Goal: Task Accomplishment & Management: Manage account settings

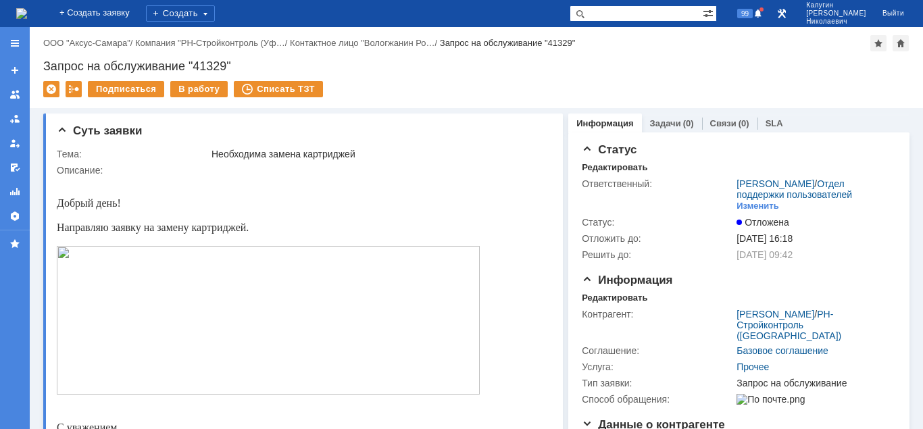
click at [648, 16] on input "text" at bounding box center [635, 13] width 133 height 16
type input "41075"
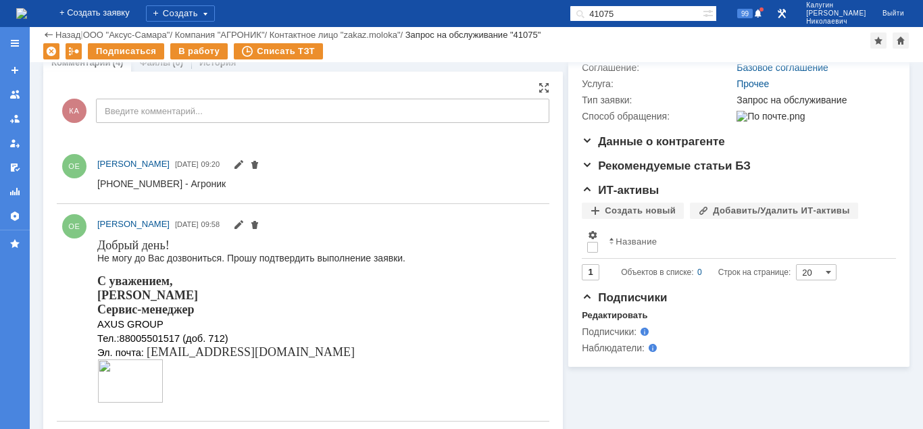
scroll to position [207, 0]
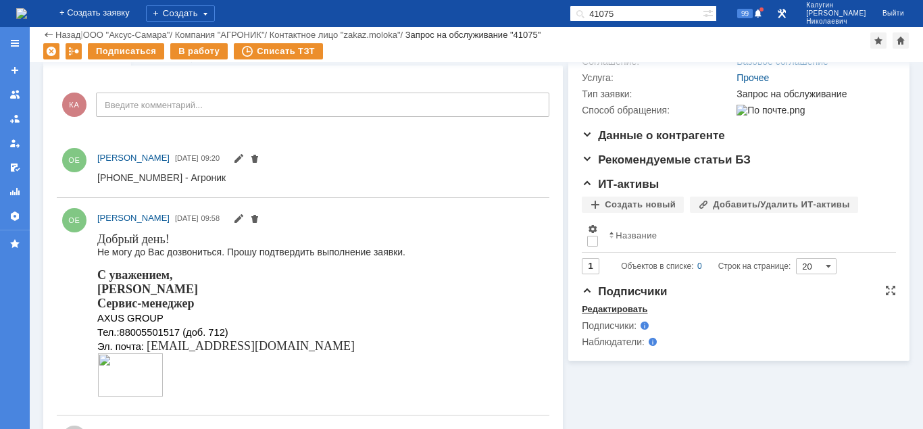
click at [622, 315] on div "Редактировать" at bounding box center [615, 309] width 66 height 11
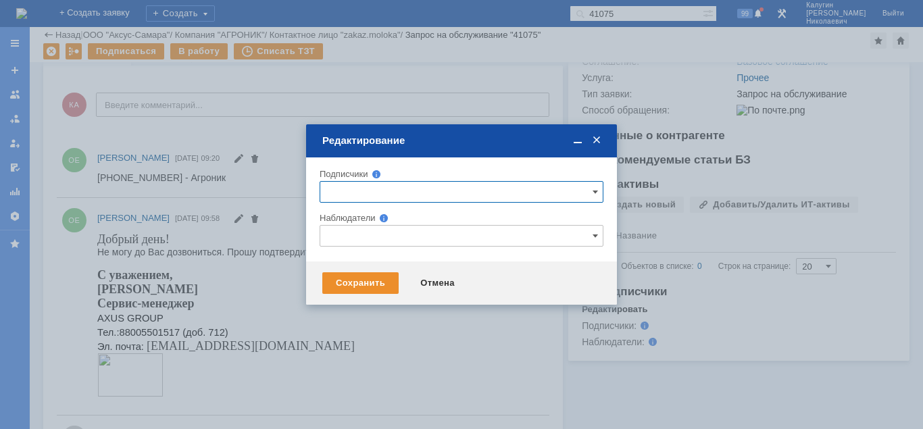
click at [368, 173] on span at bounding box center [368, 174] width 0 height 10
click at [345, 230] on input "text" at bounding box center [462, 236] width 284 height 22
click at [353, 191] on input "text" at bounding box center [462, 192] width 284 height 22
type input "зуев"
drag, startPoint x: 519, startPoint y: 285, endPoint x: 482, endPoint y: 263, distance: 43.6
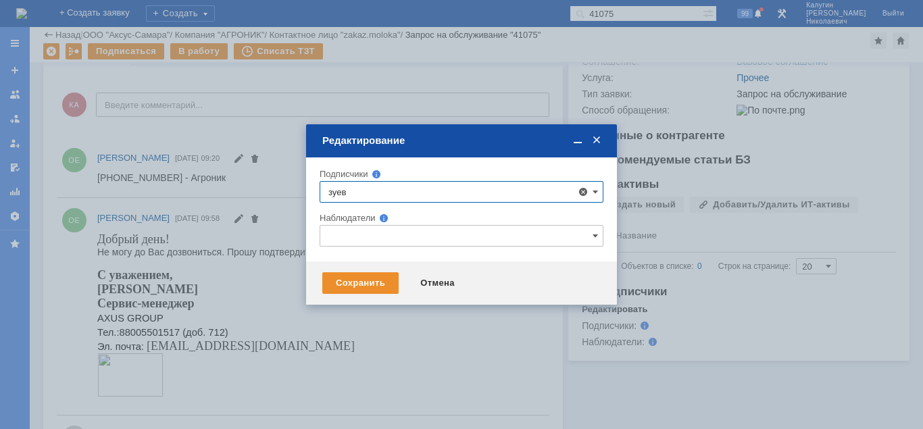
click at [519, 283] on div "Сохранить Отмена" at bounding box center [461, 282] width 311 height 43
click at [369, 238] on input "text" at bounding box center [462, 236] width 284 height 22
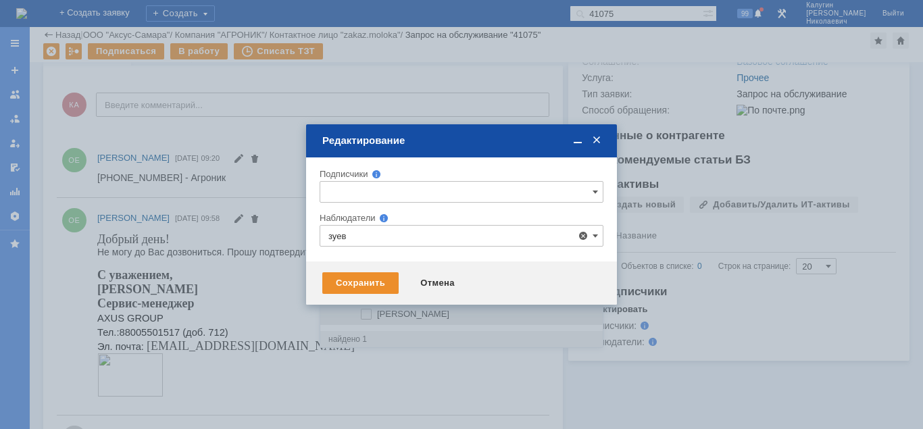
click at [403, 320] on div "Зуев Андрей" at bounding box center [461, 314] width 282 height 22
click at [377, 315] on span at bounding box center [377, 312] width 0 height 7
click at [366, 317] on input "Зуев Андрей" at bounding box center [367, 314] width 9 height 9
type input "Зуев Андрей"
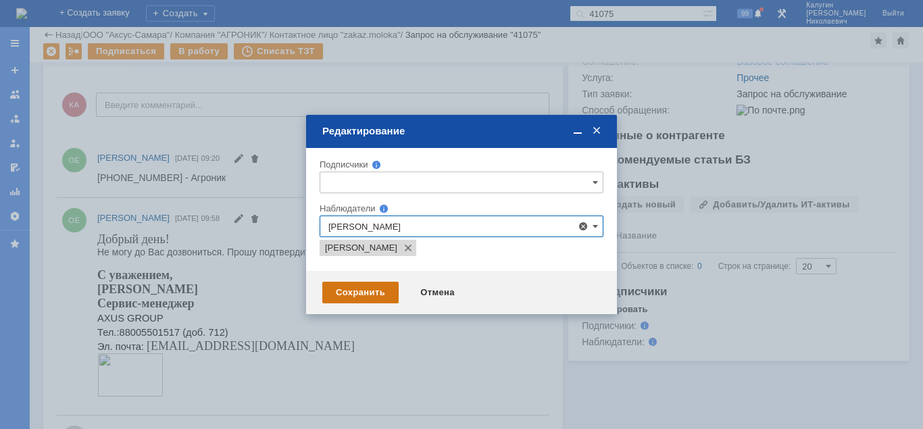
click at [341, 299] on div "Сохранить" at bounding box center [360, 293] width 76 height 22
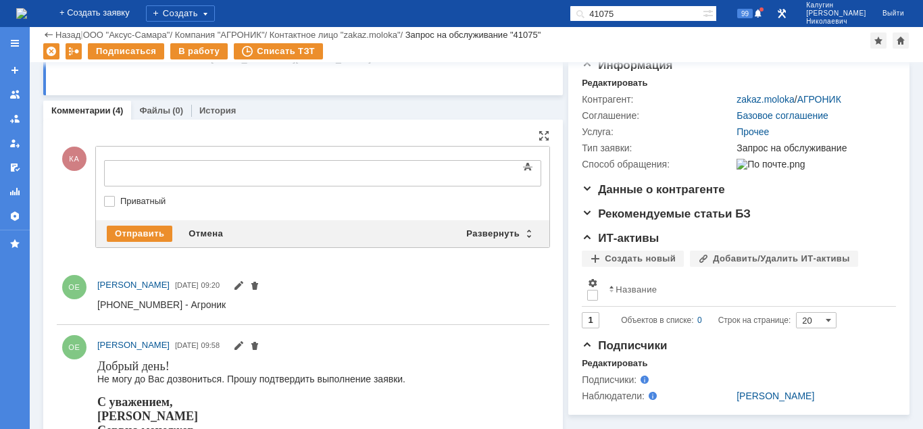
scroll to position [0, 0]
click at [168, 177] on div at bounding box center [214, 171] width 192 height 11
click at [137, 237] on div "Отправить" at bounding box center [140, 234] width 66 height 16
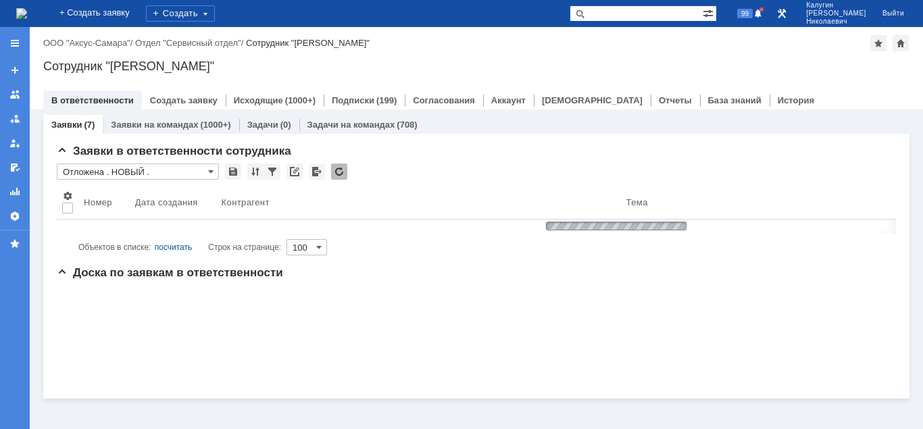
click at [621, 16] on input "text" at bounding box center [635, 13] width 133 height 16
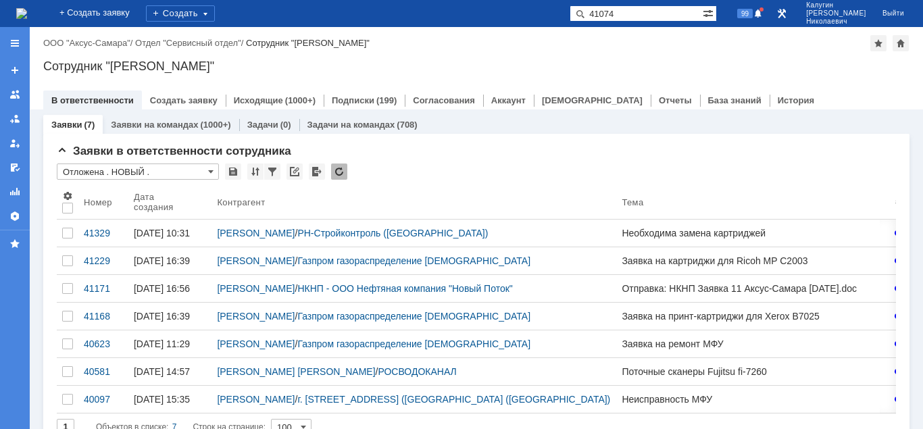
type input "41074"
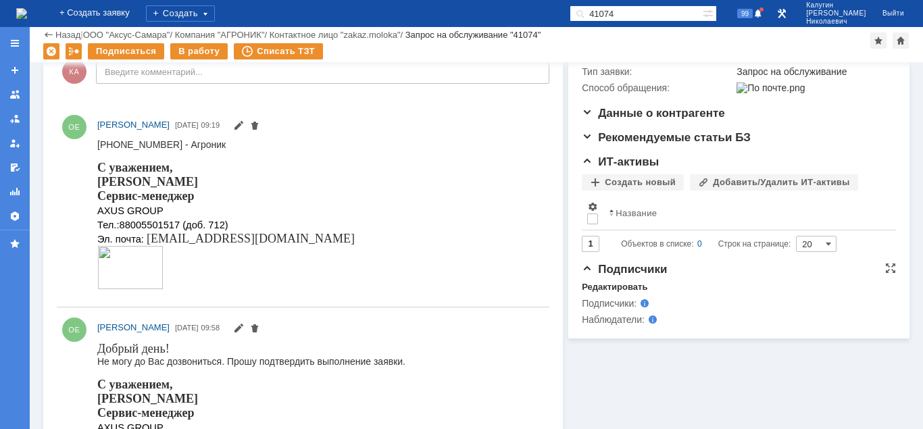
scroll to position [276, 0]
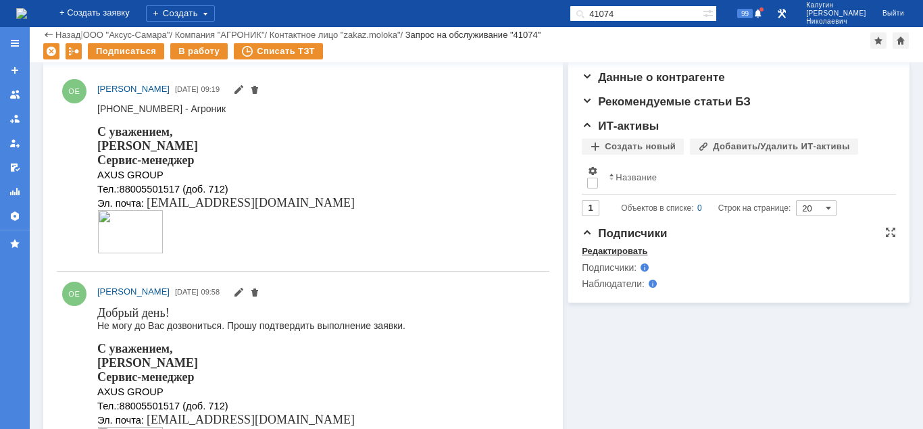
click at [614, 257] on div "Редактировать" at bounding box center [615, 251] width 66 height 11
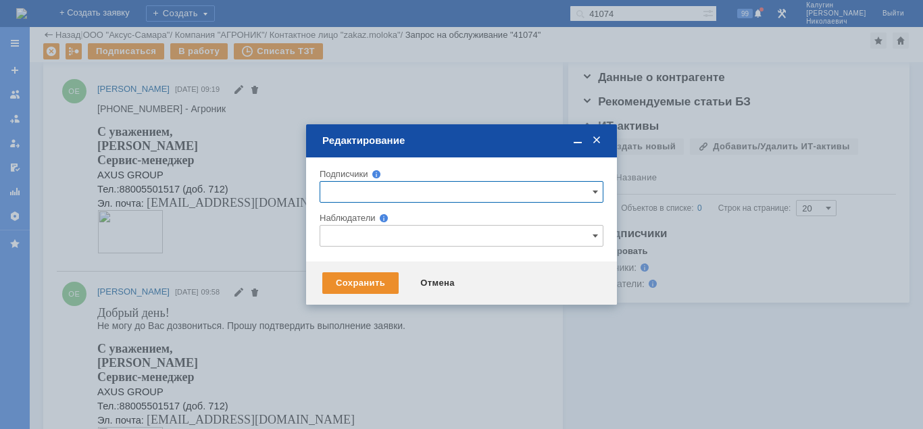
click at [369, 232] on input "text" at bounding box center [462, 236] width 284 height 22
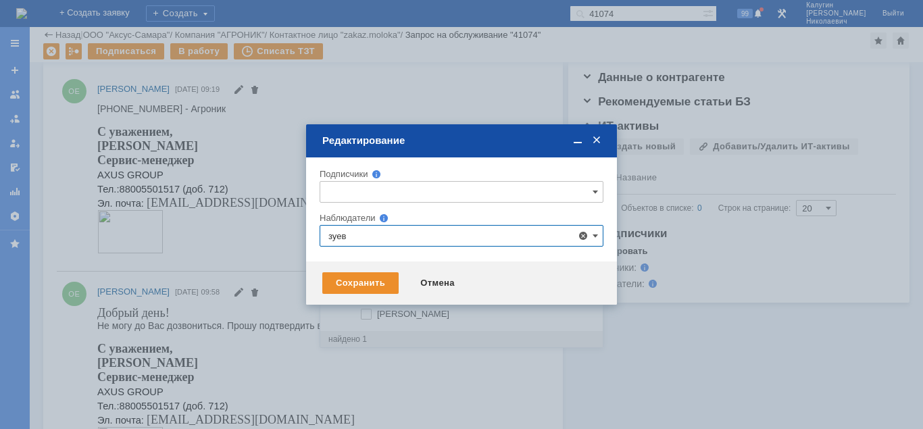
scroll to position [0, 0]
click at [415, 315] on span "Зуев Андрей" at bounding box center [413, 314] width 72 height 10
click at [372, 315] on input "Зуев Андрей" at bounding box center [367, 314] width 9 height 9
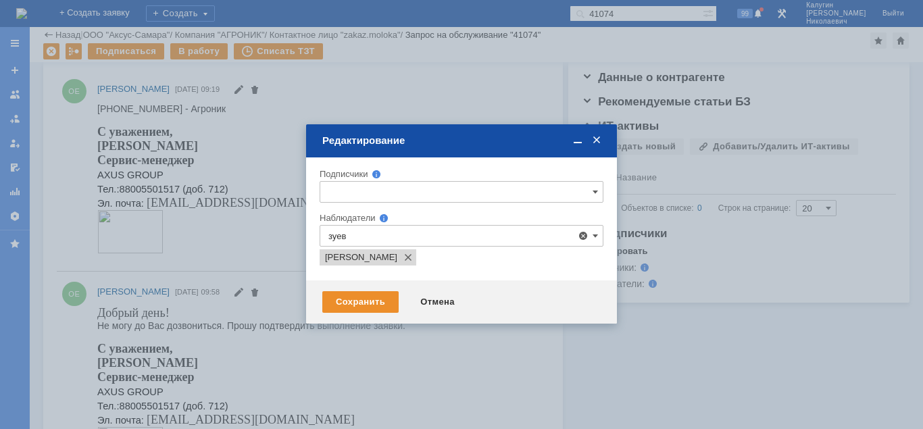
type input "Зуев Андрей"
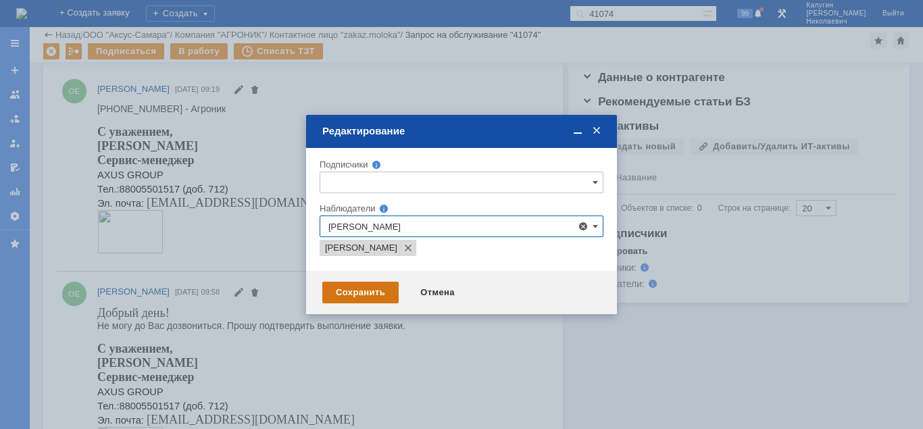
click at [365, 299] on div "Сохранить" at bounding box center [360, 293] width 76 height 22
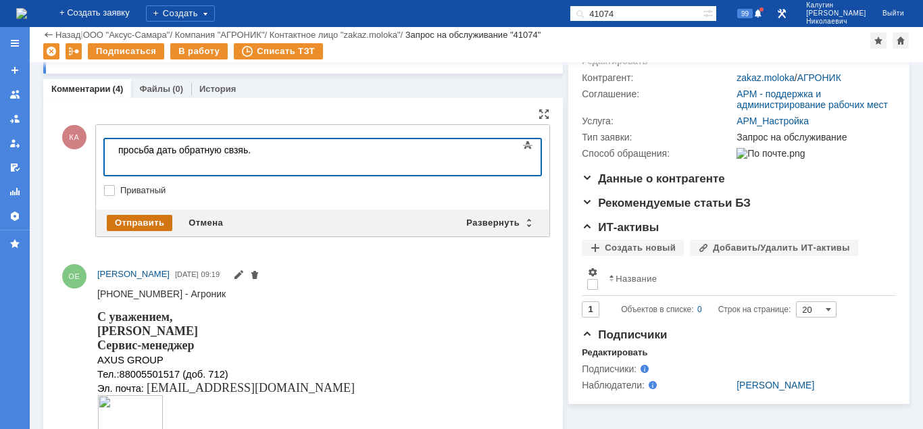
click at [141, 224] on div "Отправить" at bounding box center [140, 223] width 66 height 16
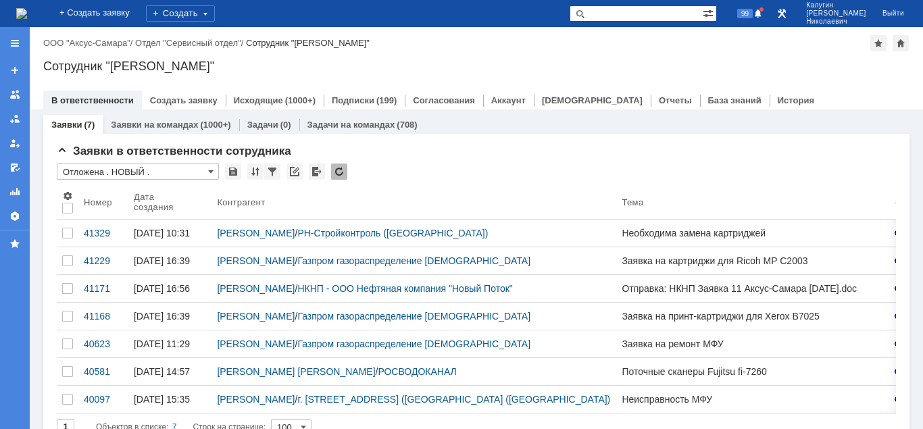
click at [620, 15] on input "text" at bounding box center [635, 13] width 133 height 16
type input "40797"
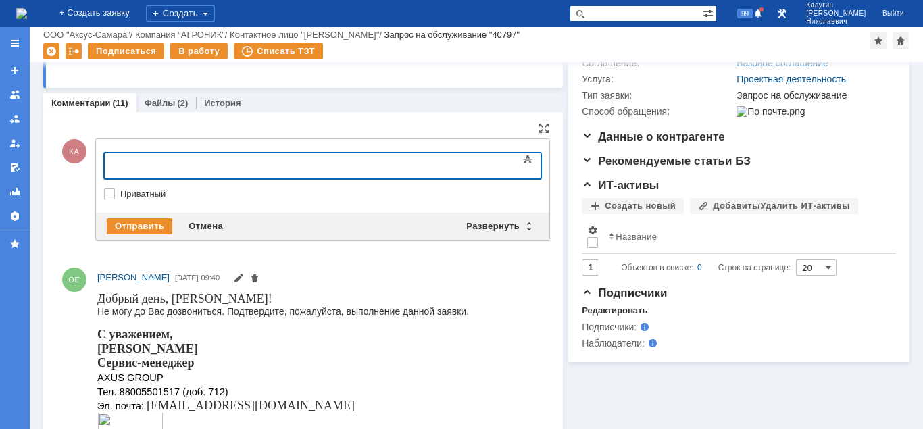
scroll to position [138, 0]
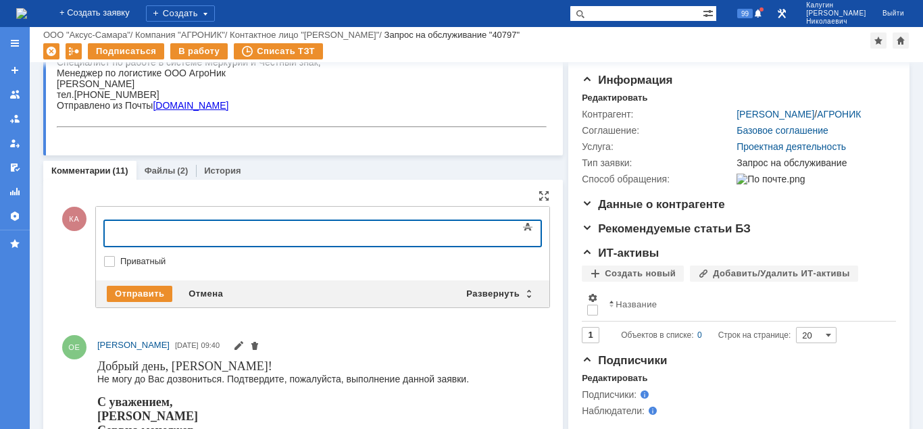
click at [159, 237] on div at bounding box center [214, 231] width 192 height 11
click at [118, 293] on div "Отправить" at bounding box center [140, 294] width 66 height 16
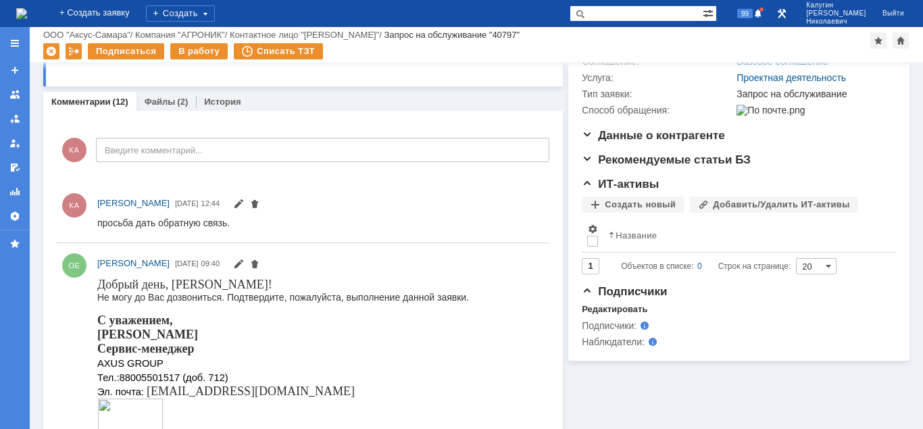
scroll to position [0, 0]
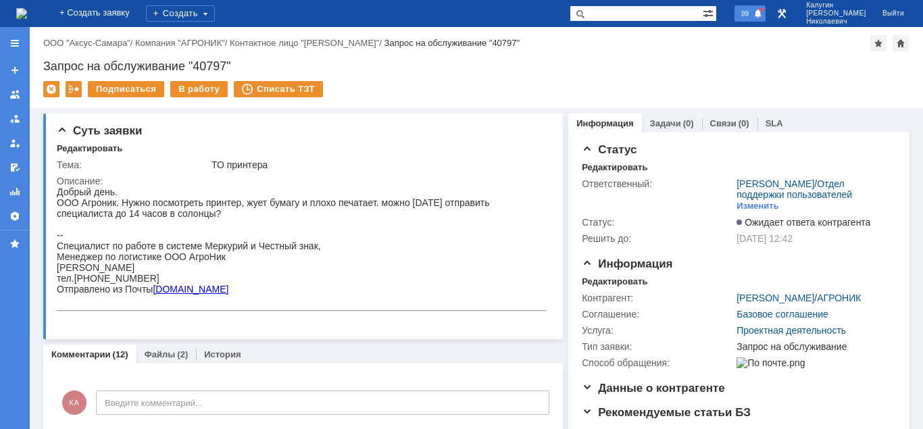
click at [753, 10] on span "99" at bounding box center [745, 13] width 16 height 9
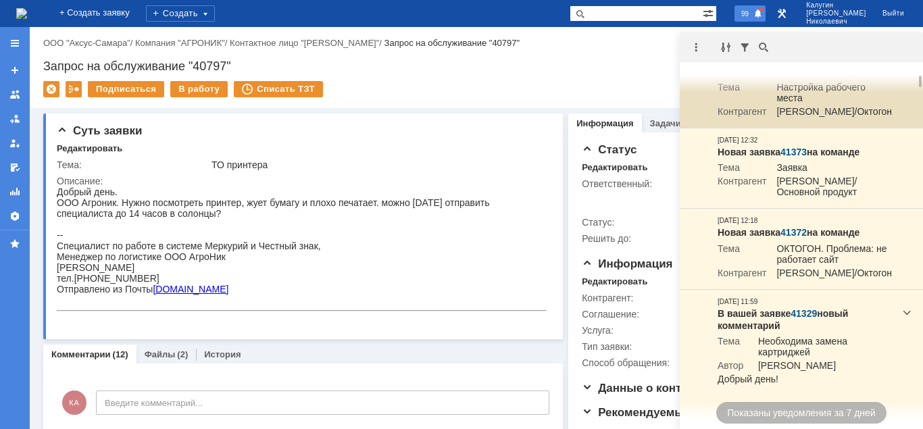
scroll to position [207, 0]
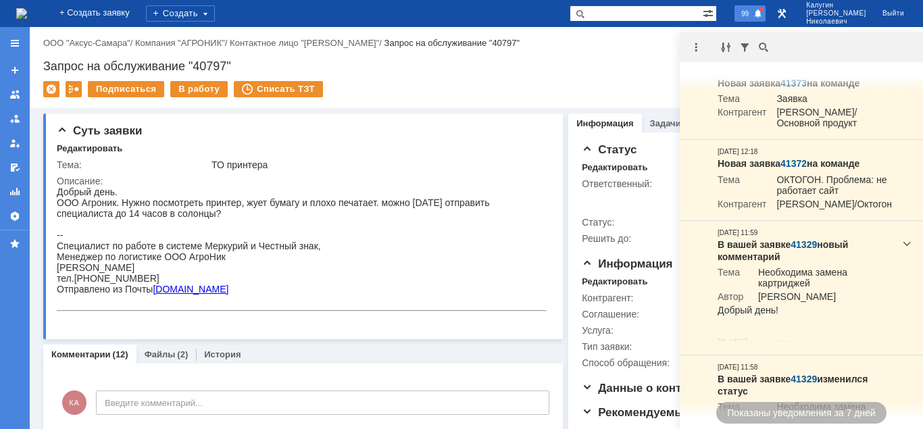
click at [763, 17] on span at bounding box center [757, 14] width 9 height 11
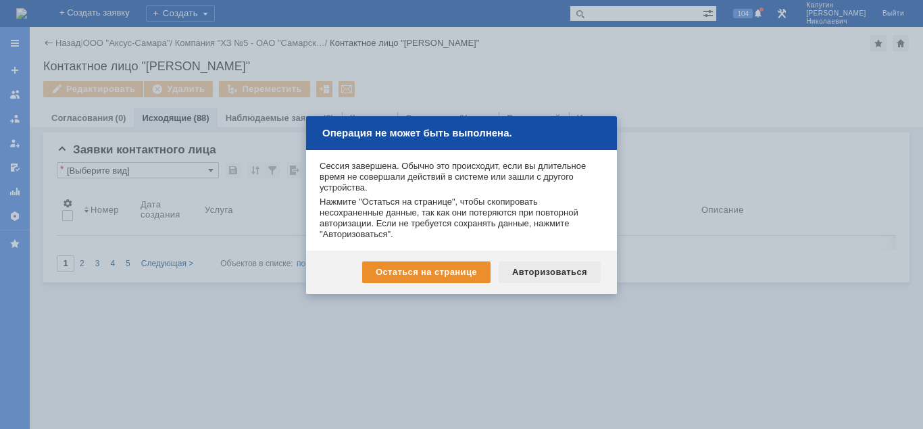
click at [528, 273] on div "Авторизоваться" at bounding box center [550, 272] width 102 height 22
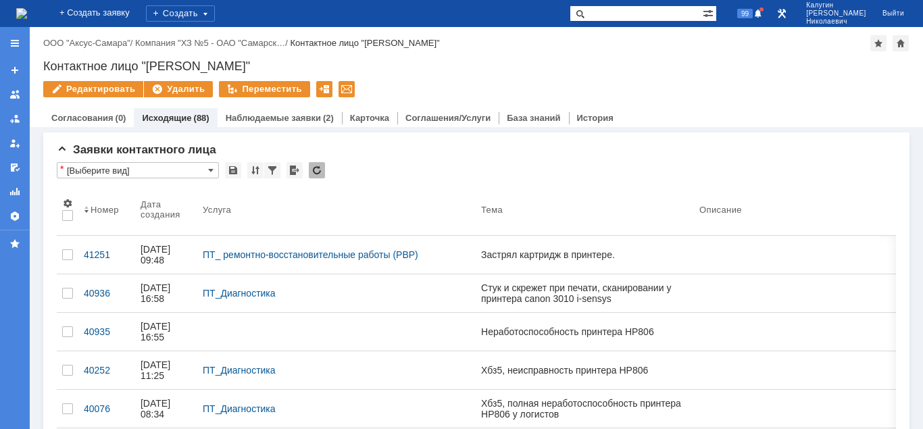
drag, startPoint x: 616, startPoint y: 13, endPoint x: 605, endPoint y: 13, distance: 11.5
click at [615, 13] on input "text" at bounding box center [635, 13] width 133 height 16
type input "40342"
click at [586, 13] on span at bounding box center [577, 13] width 16 height 16
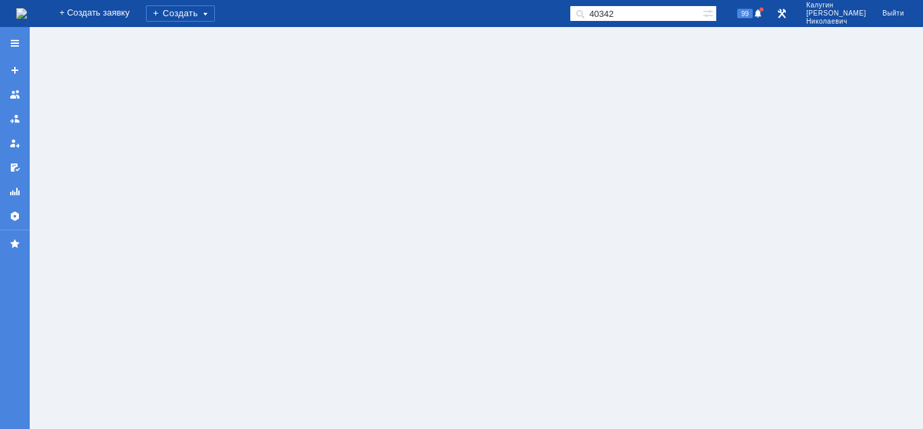
click at [586, 14] on span at bounding box center [577, 13] width 16 height 16
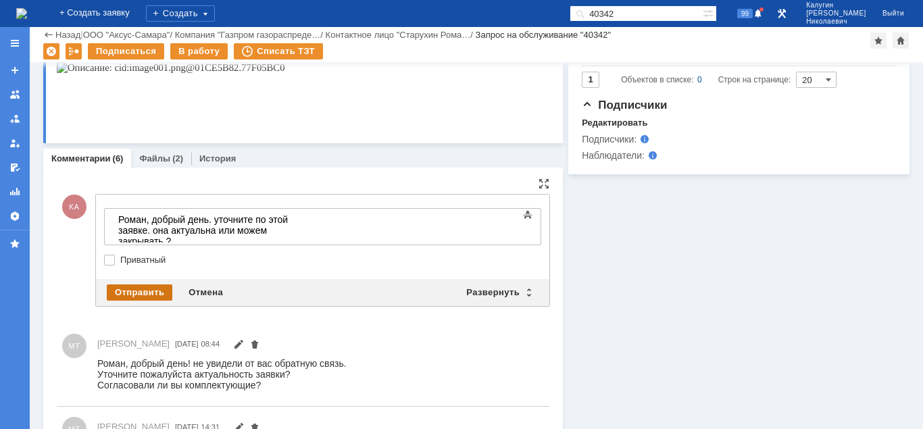
click at [151, 286] on div "Отправить" at bounding box center [140, 292] width 66 height 16
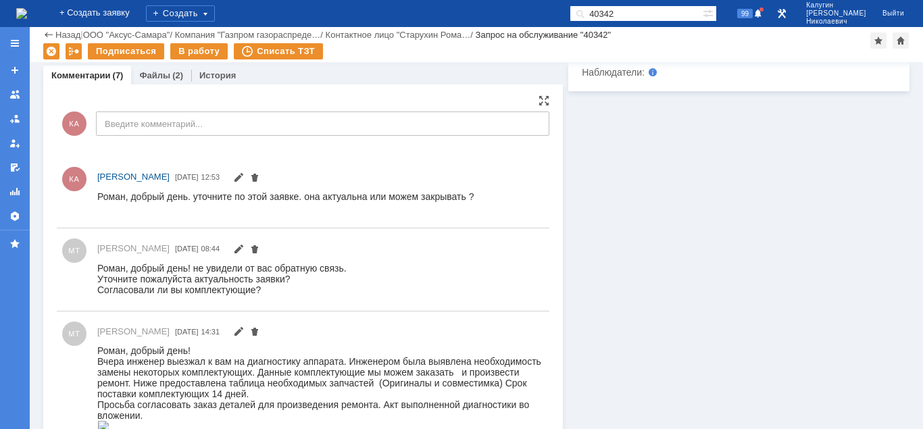
scroll to position [448, 0]
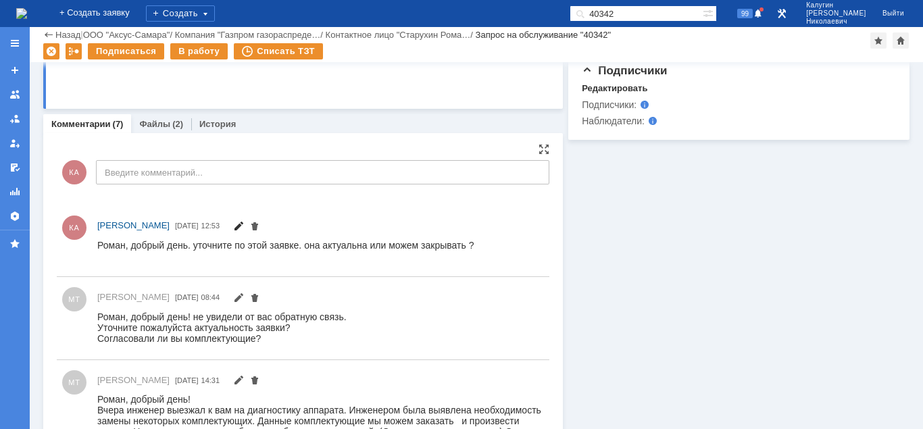
click at [244, 223] on span at bounding box center [238, 227] width 11 height 11
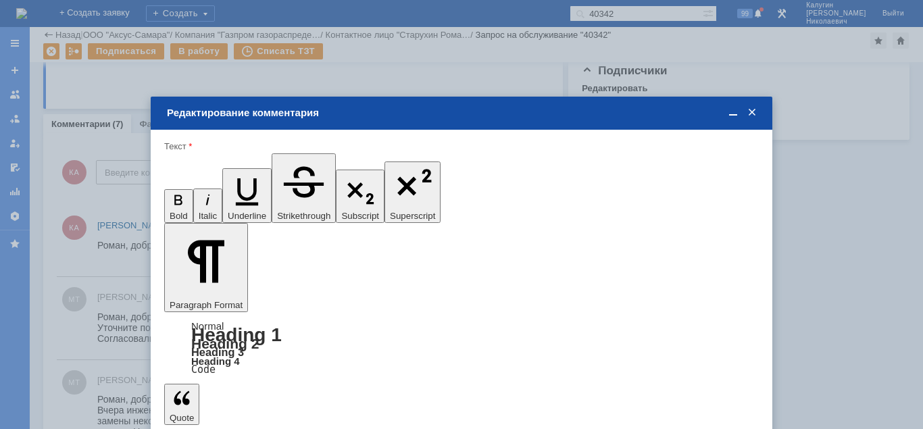
scroll to position [0, 0]
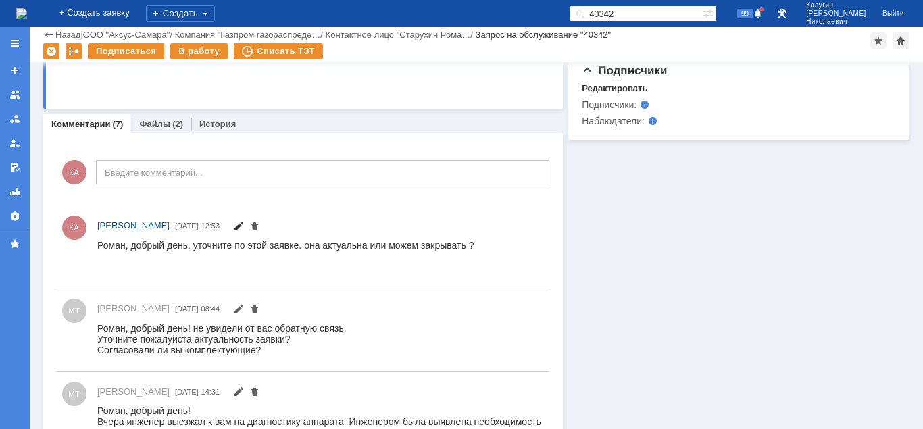
click at [244, 224] on span at bounding box center [238, 227] width 11 height 11
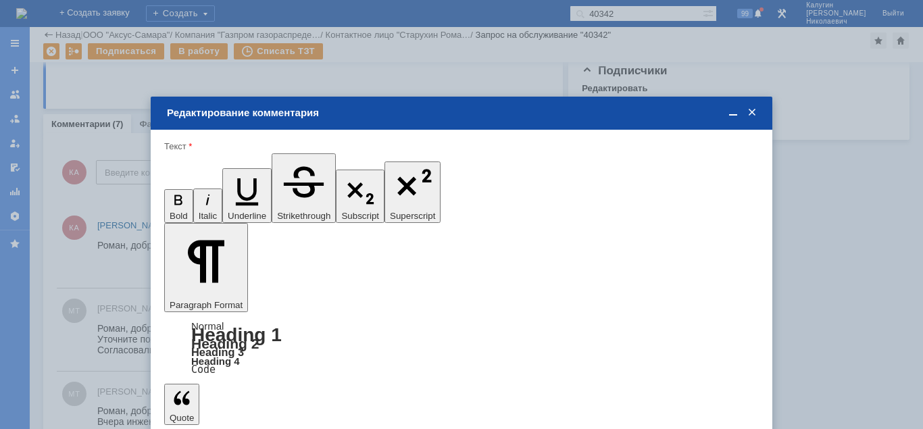
drag, startPoint x: 307, startPoint y: 3573, endPoint x: 309, endPoint y: 3630, distance: 56.8
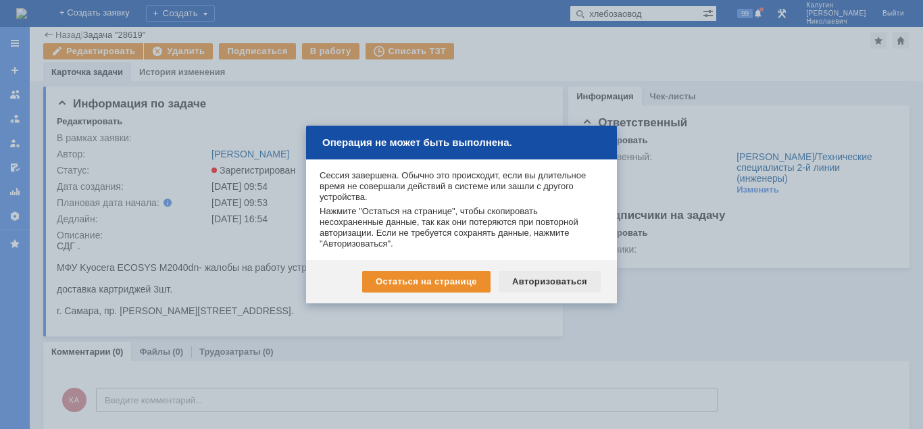
scroll to position [21, 0]
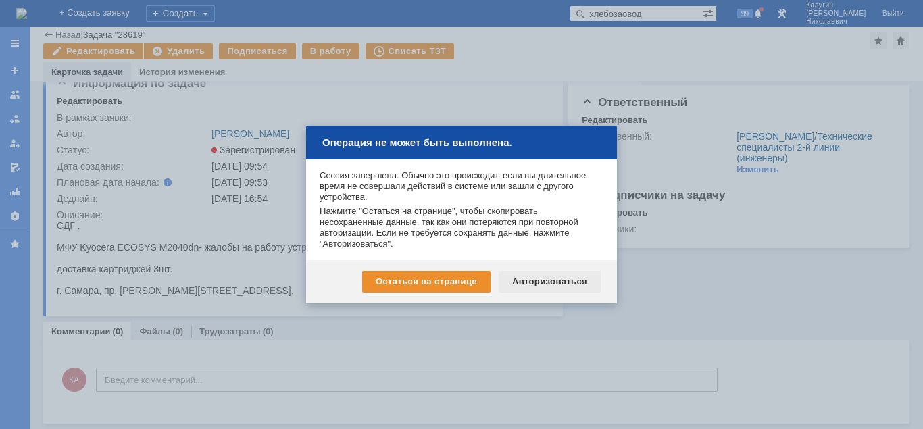
click at [539, 278] on div "Авторизоваться" at bounding box center [550, 282] width 102 height 22
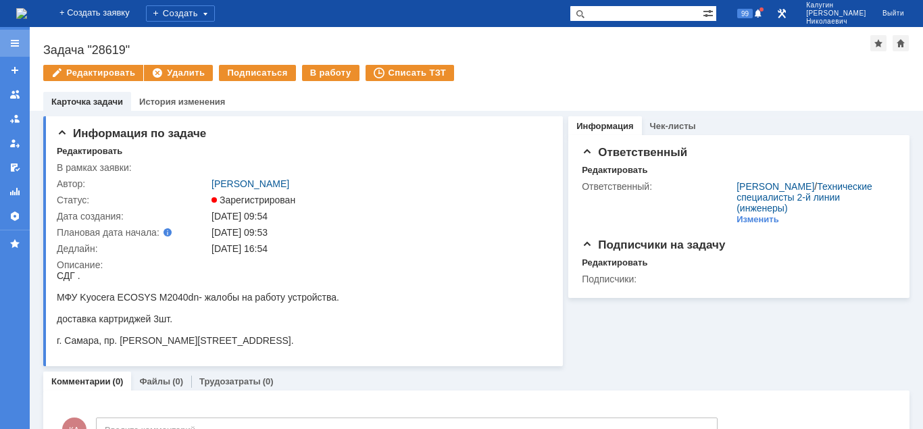
click at [11, 45] on div at bounding box center [14, 43] width 11 height 11
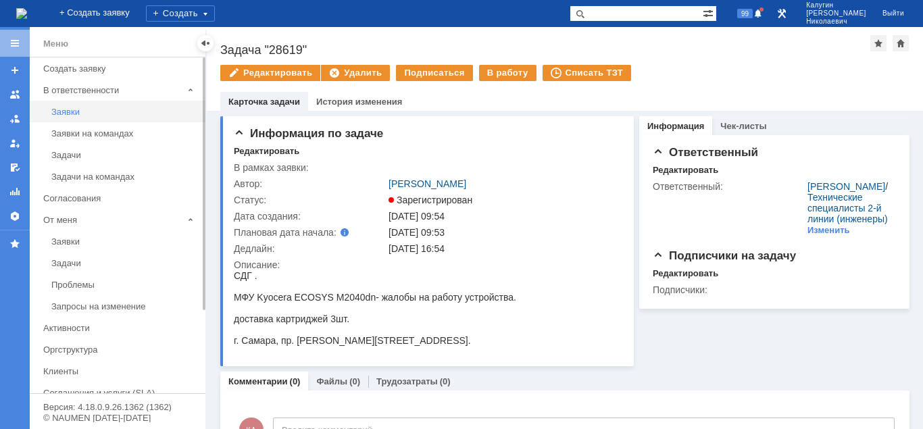
click at [60, 115] on div "Заявки" at bounding box center [124, 112] width 146 height 10
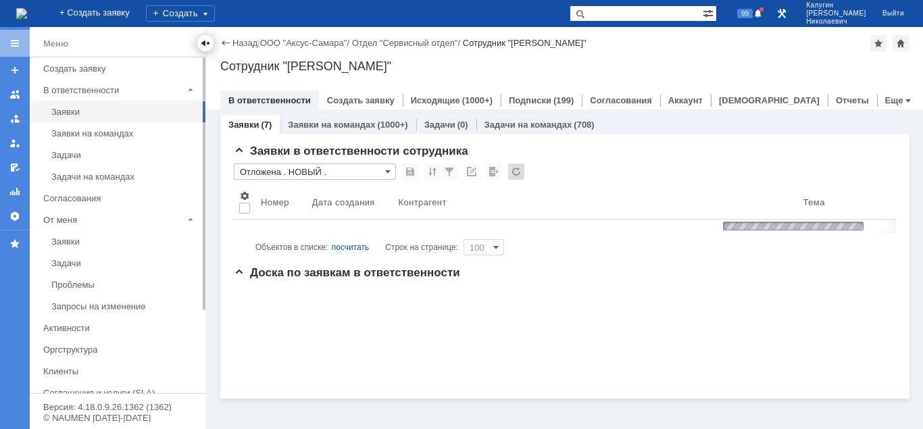
click at [202, 44] on div at bounding box center [205, 43] width 11 height 11
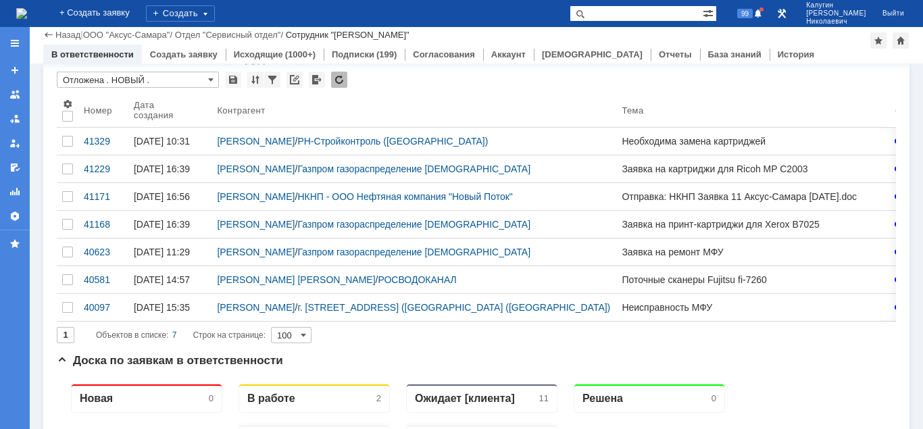
scroll to position [69, 0]
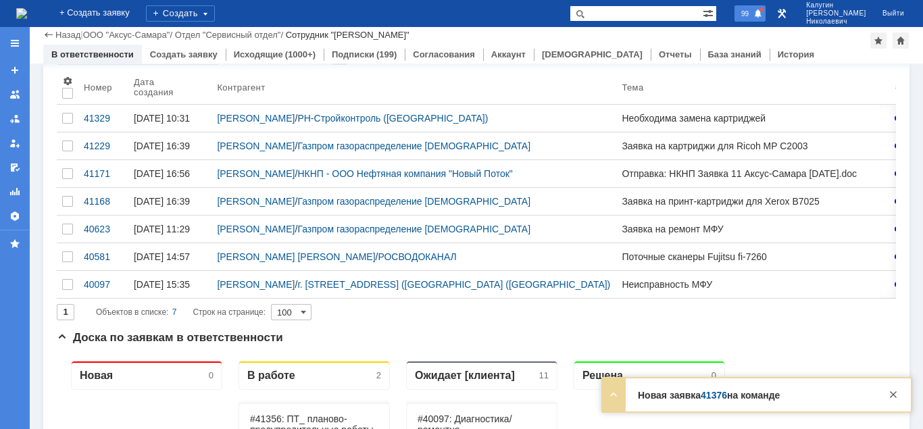
click at [753, 13] on span "99" at bounding box center [745, 13] width 16 height 9
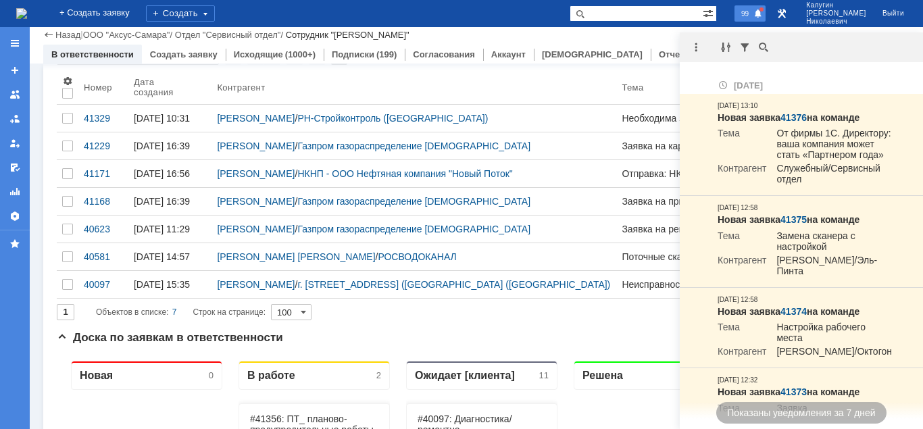
click at [753, 14] on span "99" at bounding box center [745, 13] width 16 height 9
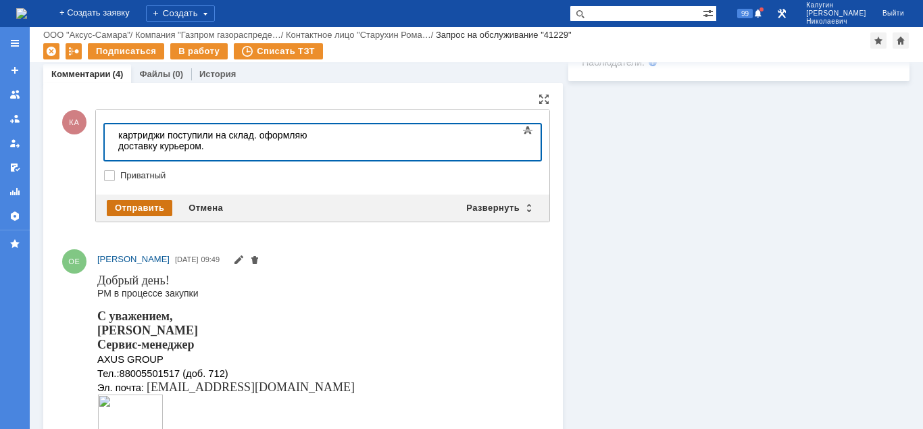
click at [128, 205] on div "Отправить" at bounding box center [140, 208] width 66 height 16
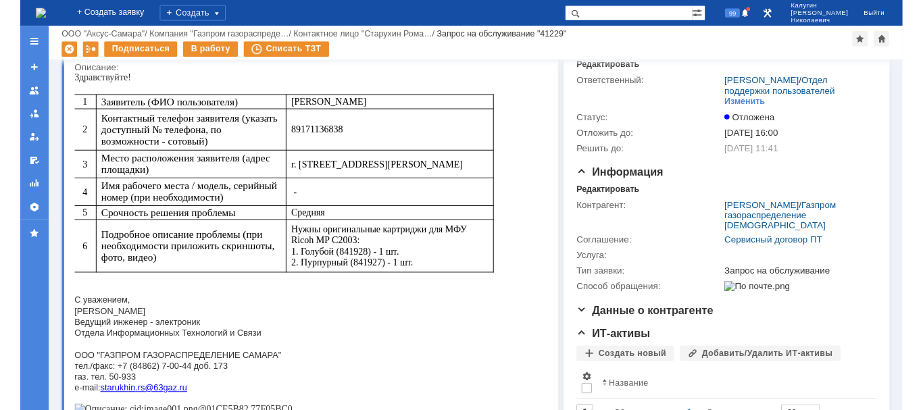
scroll to position [35, 0]
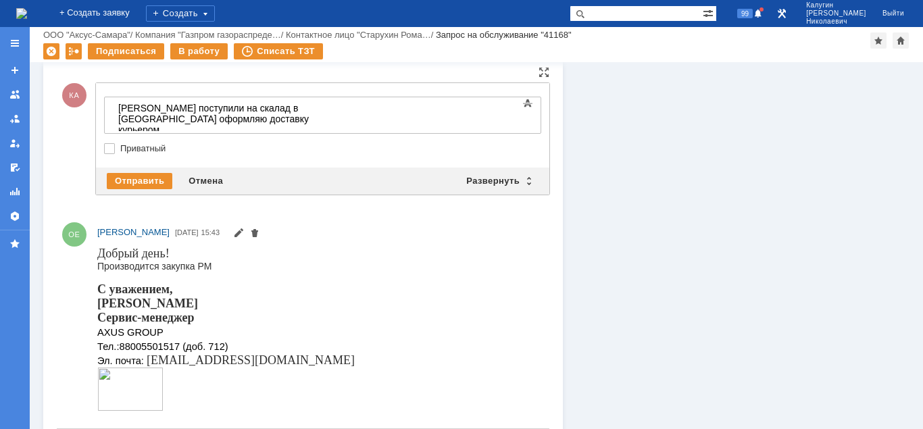
click at [315, 113] on body "Драм картриджи поступили на скалад в Самаре. оформляю доставку курьером" at bounding box center [214, 124] width 203 height 54
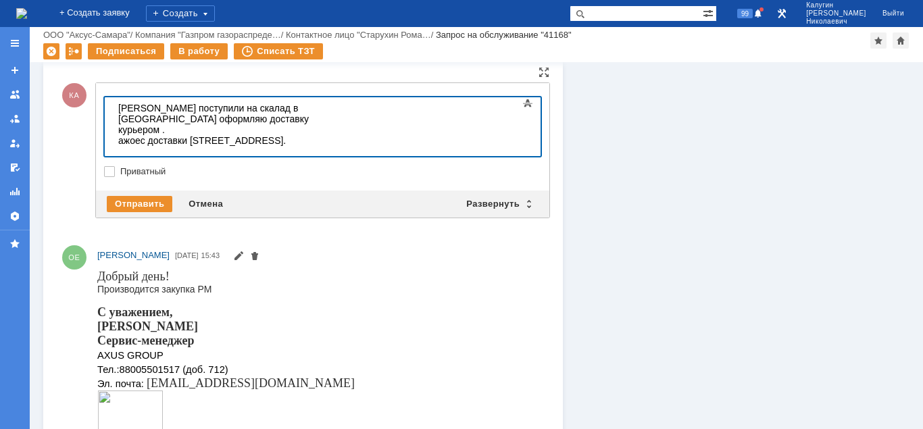
scroll to position [533, 14]
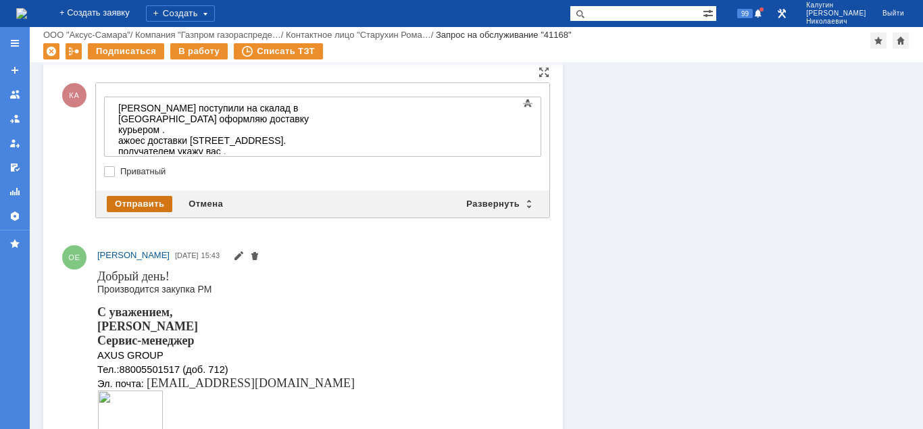
click at [125, 201] on div "Отправить" at bounding box center [140, 204] width 66 height 16
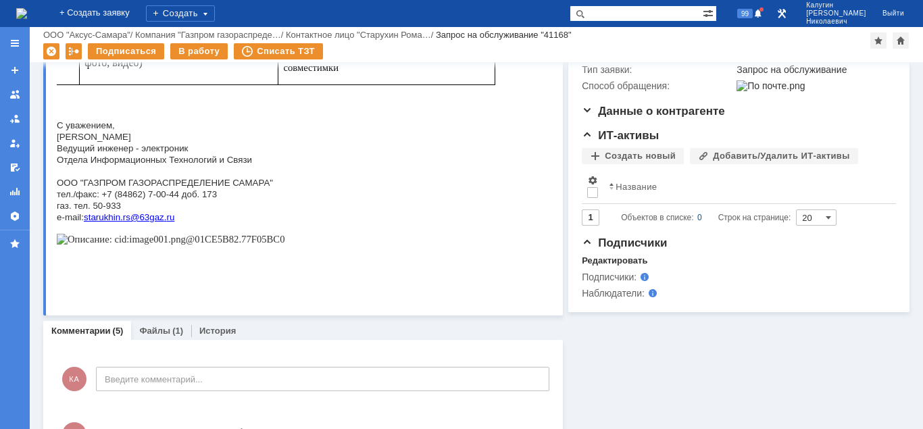
scroll to position [0, 0]
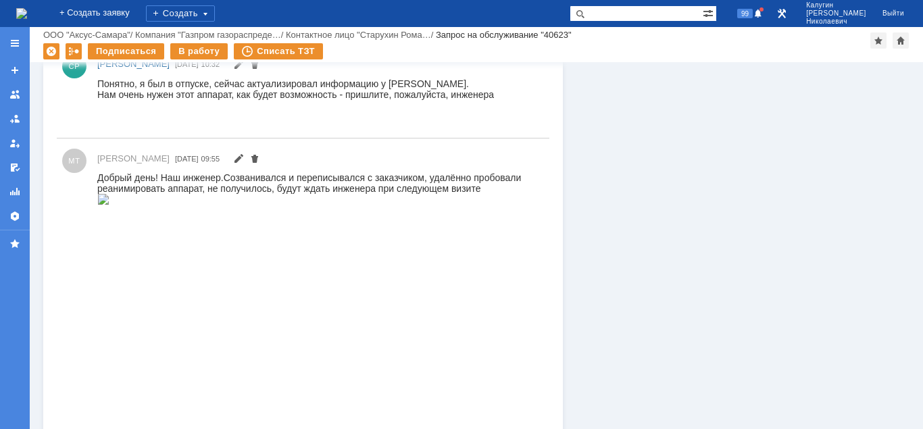
scroll to position [413, 0]
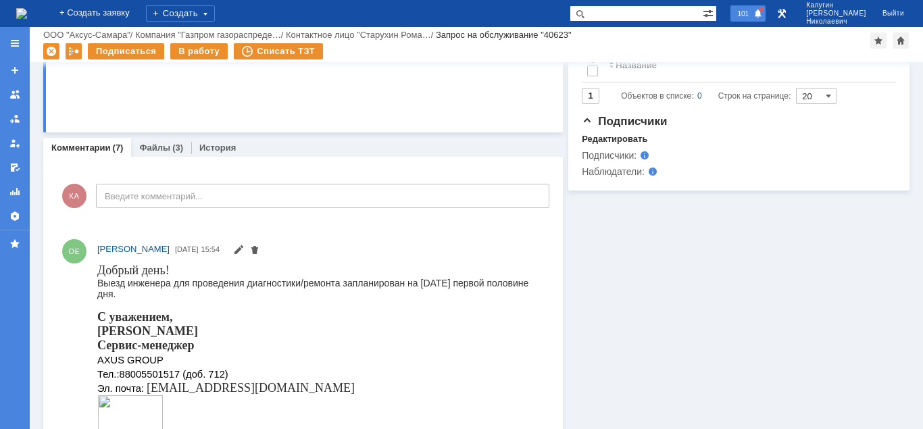
click at [761, 19] on div "101" at bounding box center [747, 13] width 35 height 16
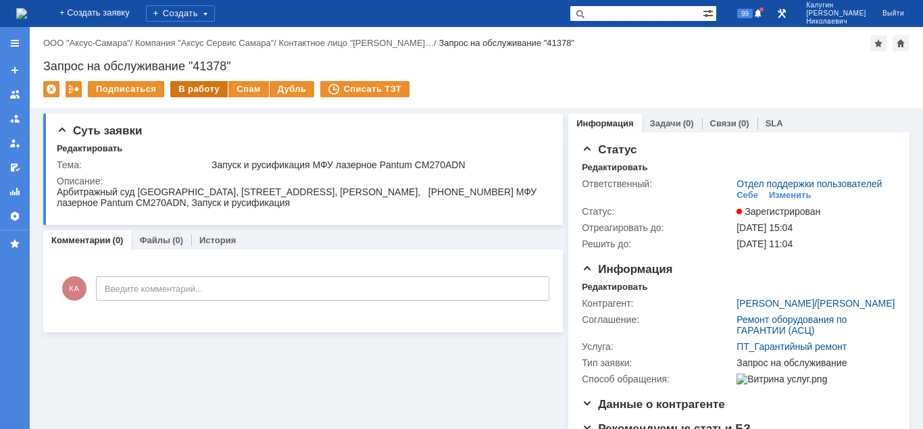
click at [199, 90] on div "В работу" at bounding box center [198, 89] width 57 height 16
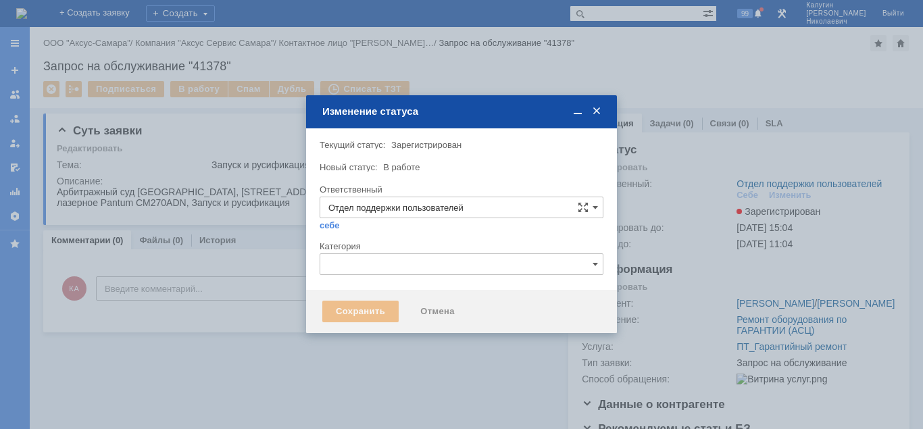
type input "[PERSON_NAME]"
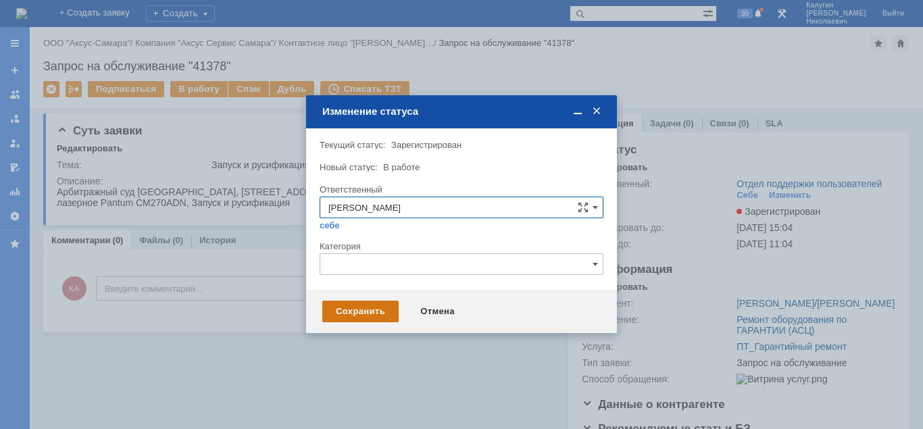
click at [355, 311] on div "Сохранить" at bounding box center [360, 312] width 76 height 22
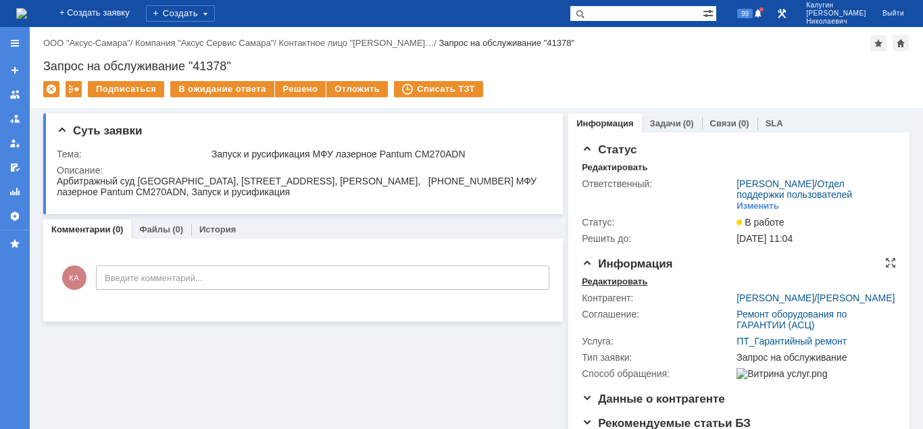
click at [598, 284] on div "Редактировать" at bounding box center [615, 281] width 66 height 11
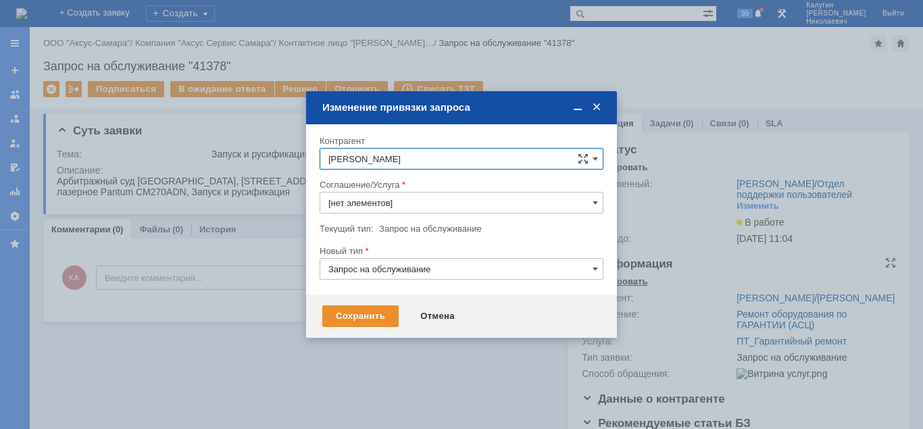
type input "ПТ_Гарантийный ремонт"
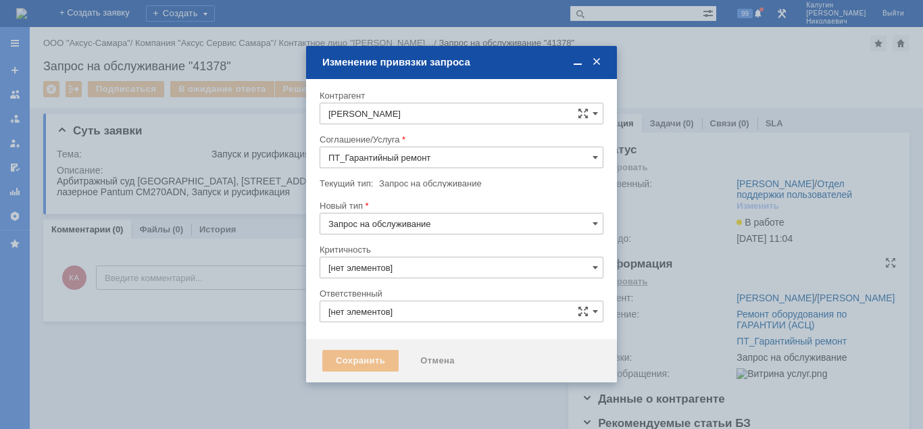
type input "3. Низкая"
type input "[PERSON_NAME]"
type input "[не указано]"
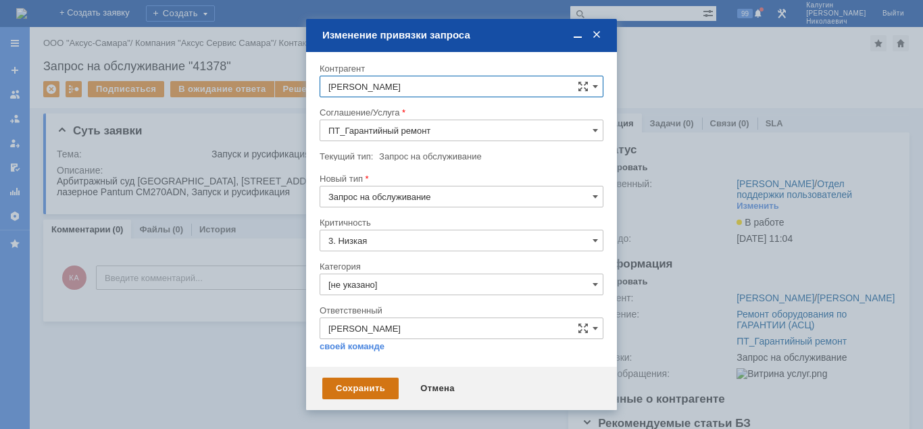
click at [341, 388] on div "Сохранить" at bounding box center [360, 389] width 76 height 22
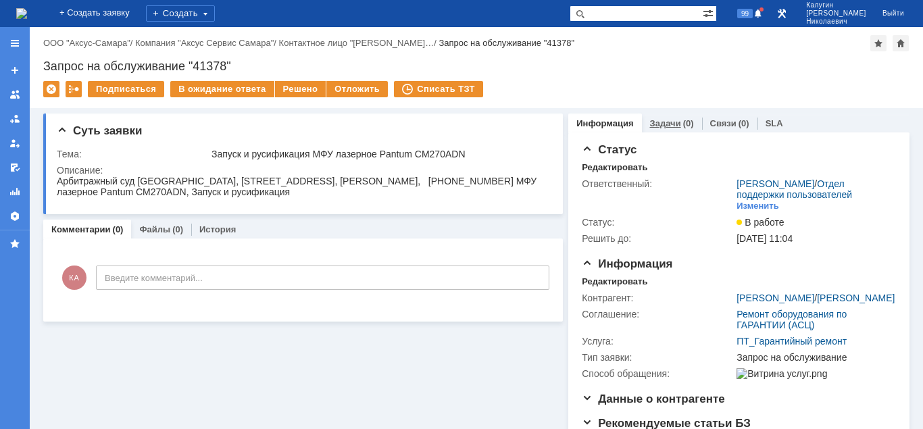
click at [664, 122] on link "Задачи" at bounding box center [665, 123] width 31 height 10
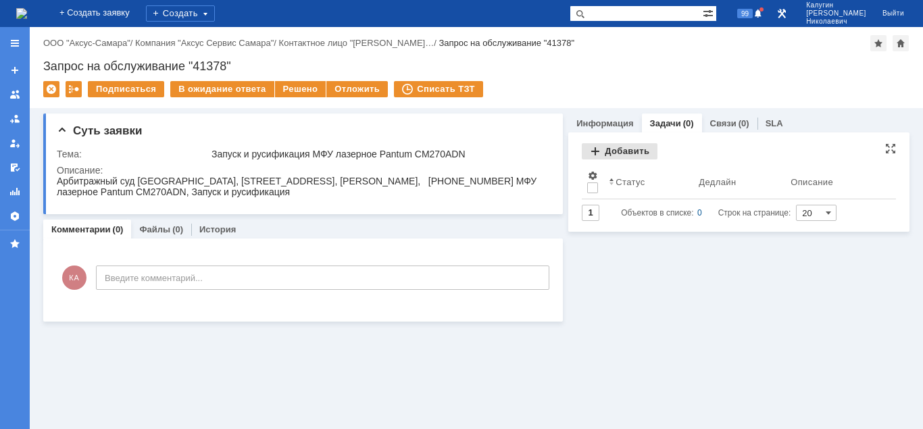
click at [626, 148] on div "Добавить" at bounding box center [620, 151] width 76 height 16
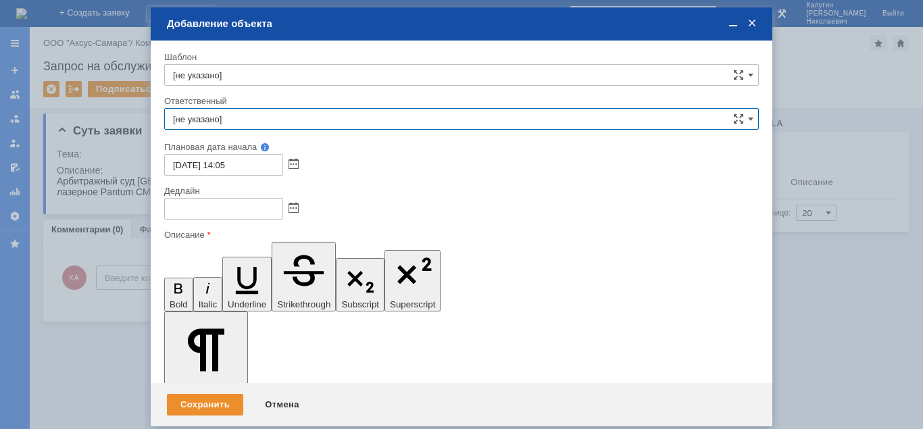
click at [275, 122] on input "[не указано]" at bounding box center [461, 119] width 594 height 22
click at [272, 220] on span "[PERSON_NAME]" at bounding box center [461, 217] width 577 height 11
type input "[PERSON_NAME]"
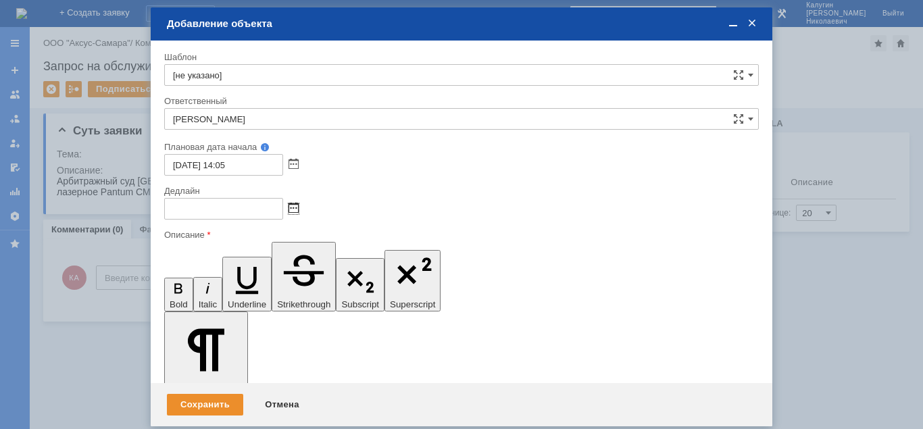
click at [295, 207] on span at bounding box center [293, 208] width 10 height 11
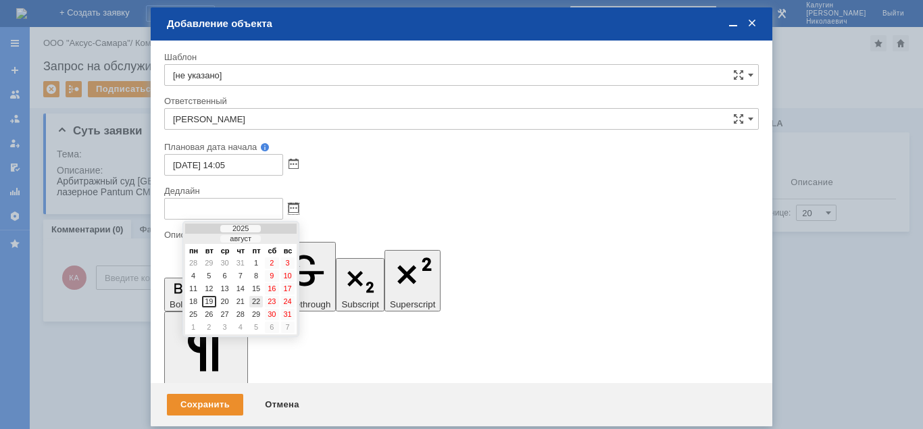
click at [255, 301] on div "22" at bounding box center [256, 301] width 14 height 11
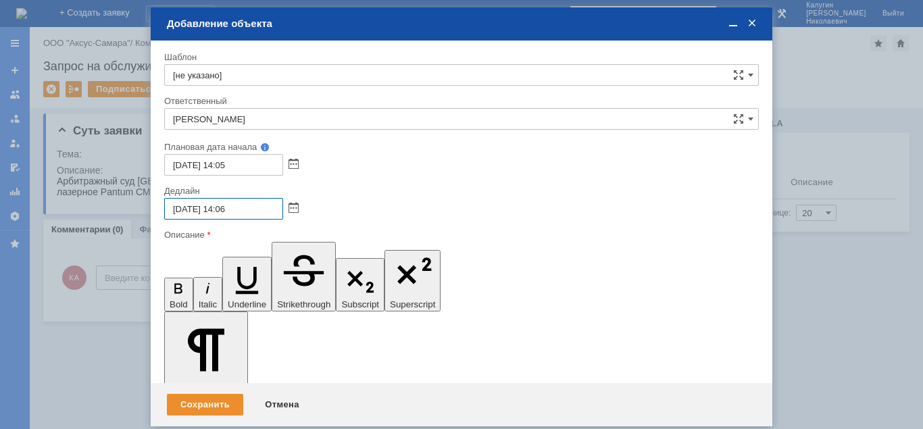
click at [224, 207] on input "22.08.2025 14:06" at bounding box center [223, 209] width 119 height 22
click at [233, 207] on input "22.08.2025 16:06" at bounding box center [223, 209] width 119 height 22
type input "22.08.2025 16:56"
drag, startPoint x: 185, startPoint y: 3637, endPoint x: 249, endPoint y: 3661, distance: 68.6
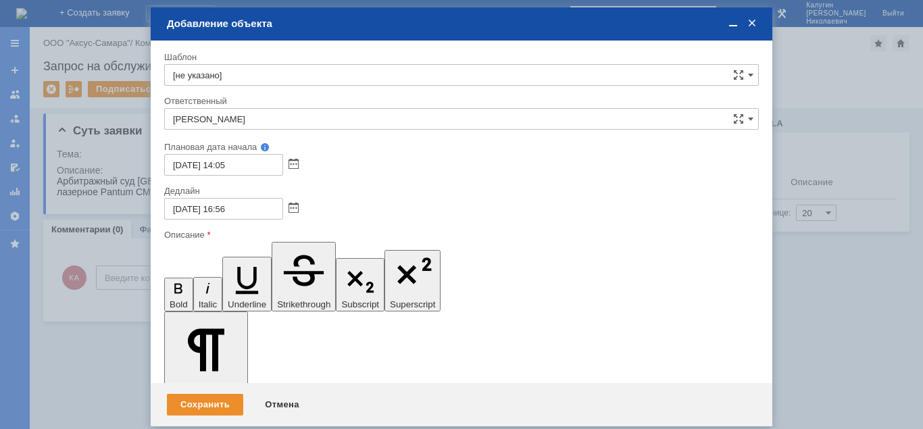
drag, startPoint x: 301, startPoint y: 3639, endPoint x: 313, endPoint y: 3645, distance: 13.6
click at [201, 397] on div "Сохранить" at bounding box center [205, 405] width 76 height 22
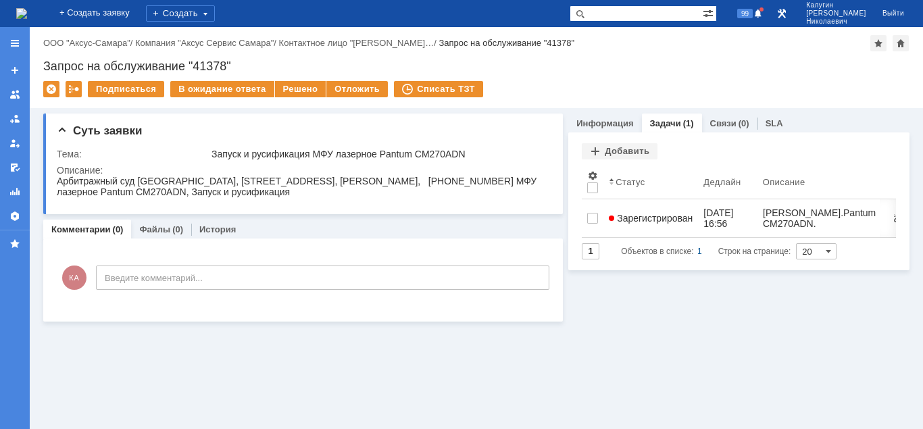
click at [623, 18] on input "text" at bounding box center [635, 13] width 133 height 16
type input "ПСП"
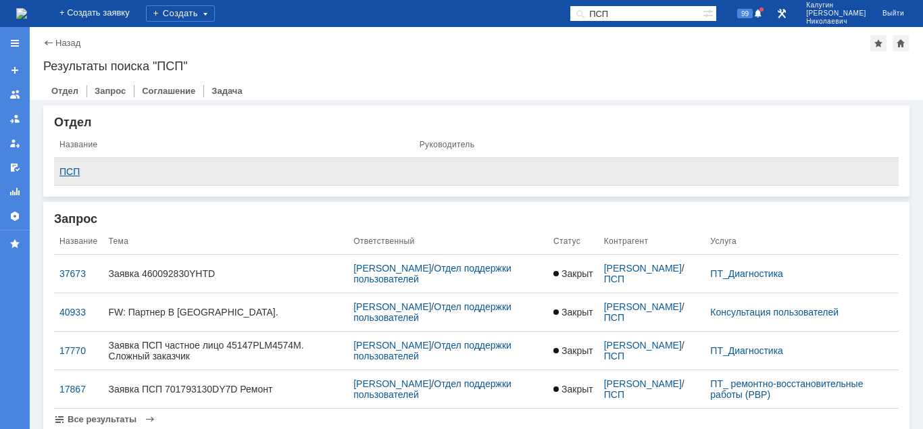
click at [69, 169] on div "ПСП" at bounding box center [233, 171] width 349 height 11
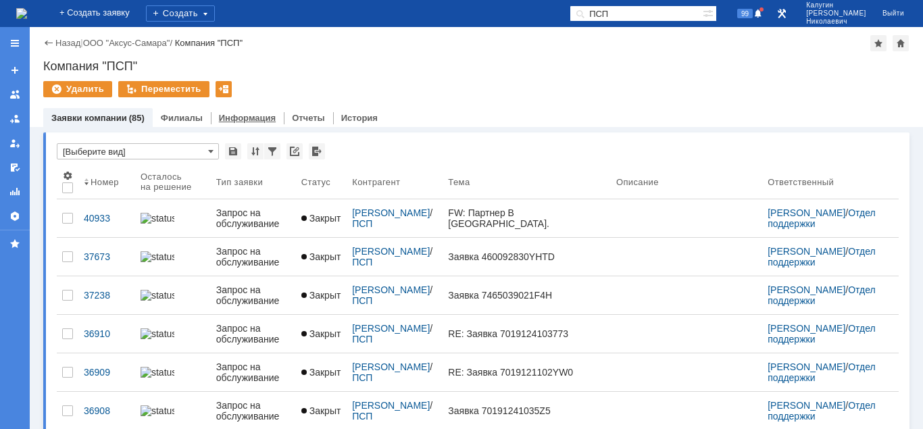
click at [236, 116] on link "Информация" at bounding box center [247, 118] width 57 height 10
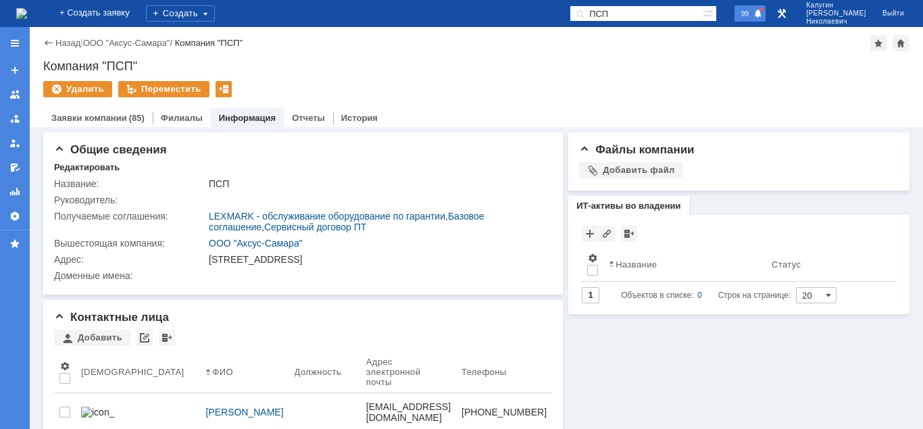
click at [765, 17] on div "99" at bounding box center [749, 13] width 31 height 16
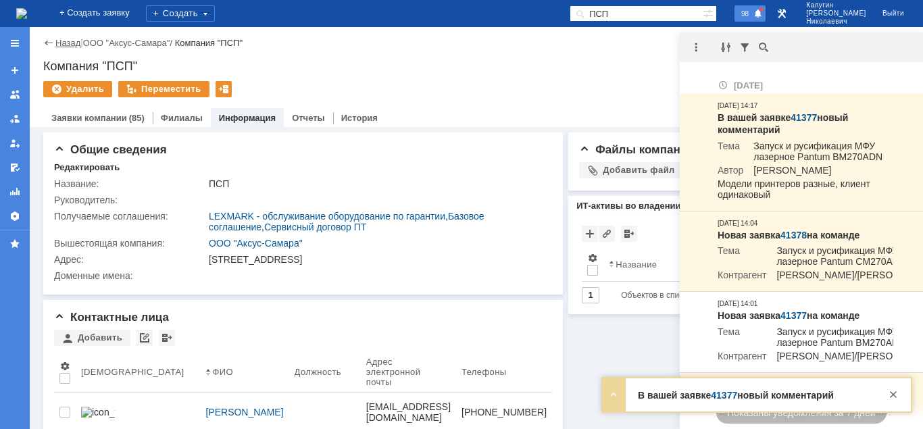
click at [68, 43] on link "Назад" at bounding box center [67, 43] width 25 height 10
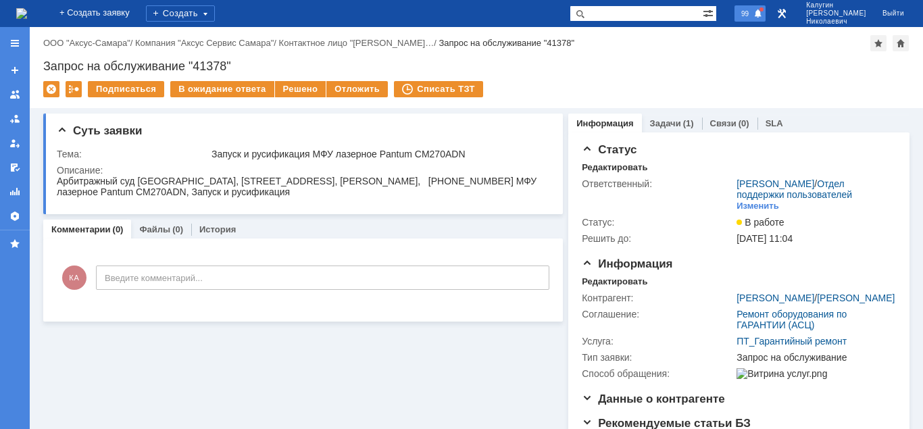
click at [753, 9] on span "99" at bounding box center [745, 13] width 16 height 9
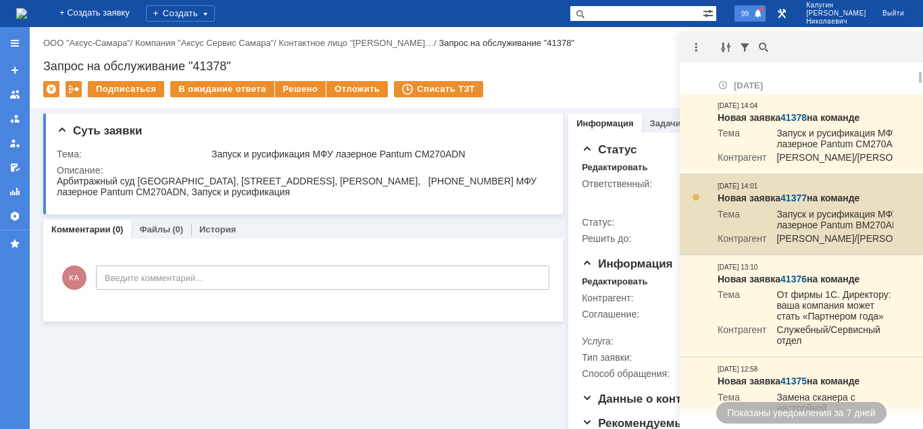
click at [792, 203] on link "41377" at bounding box center [793, 198] width 26 height 11
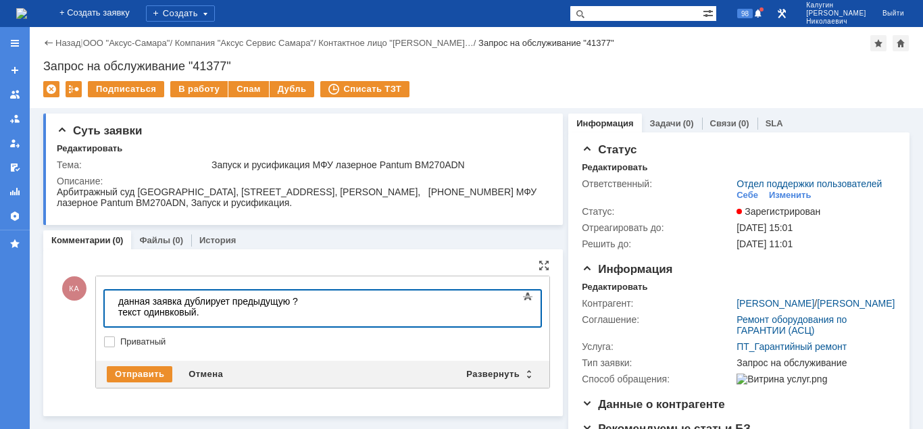
drag, startPoint x: 397, startPoint y: 300, endPoint x: 348, endPoint y: 323, distance: 53.8
click at [315, 309] on body "данная заявка дублирует предыдущую ? текст одинвковый." at bounding box center [214, 311] width 203 height 43
click at [310, 317] on div at bounding box center [214, 322] width 192 height 11
drag, startPoint x: 390, startPoint y: 303, endPoint x: 343, endPoint y: 303, distance: 46.6
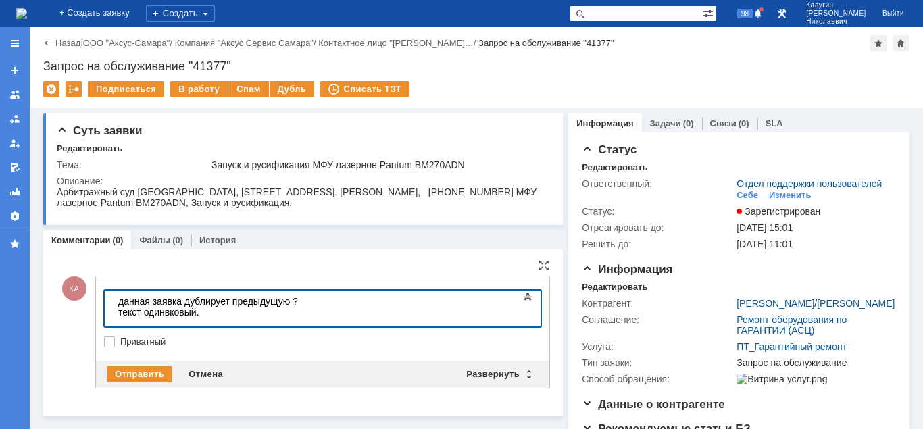
click at [315, 303] on body "данная заявка дублирует предыдущую ? текст одинвковый." at bounding box center [214, 311] width 203 height 43
click at [151, 377] on div "Отправить" at bounding box center [140, 374] width 66 height 16
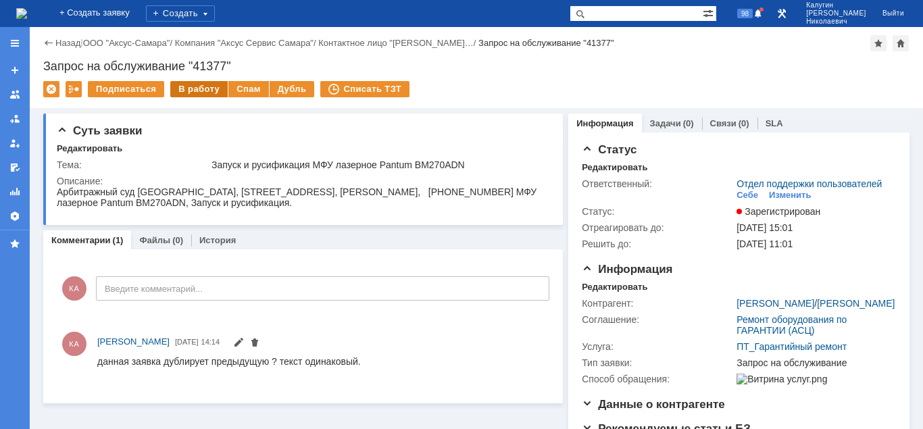
click at [202, 90] on div "В работу" at bounding box center [198, 89] width 57 height 16
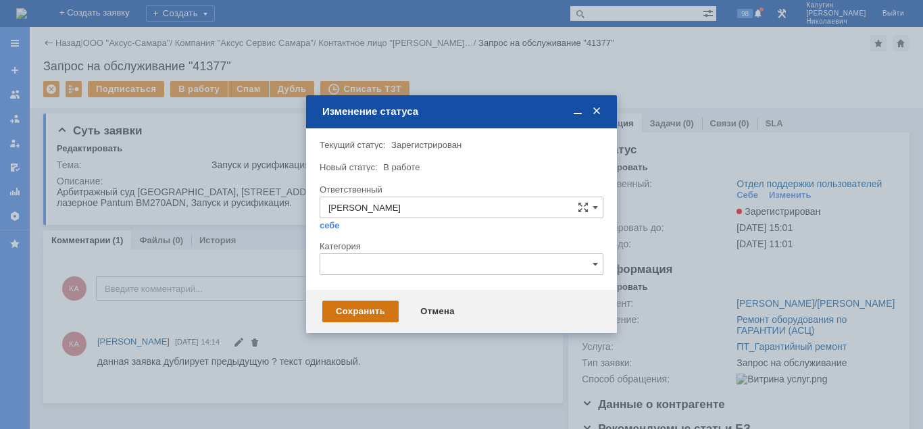
click at [367, 309] on div "Сохранить" at bounding box center [360, 312] width 76 height 22
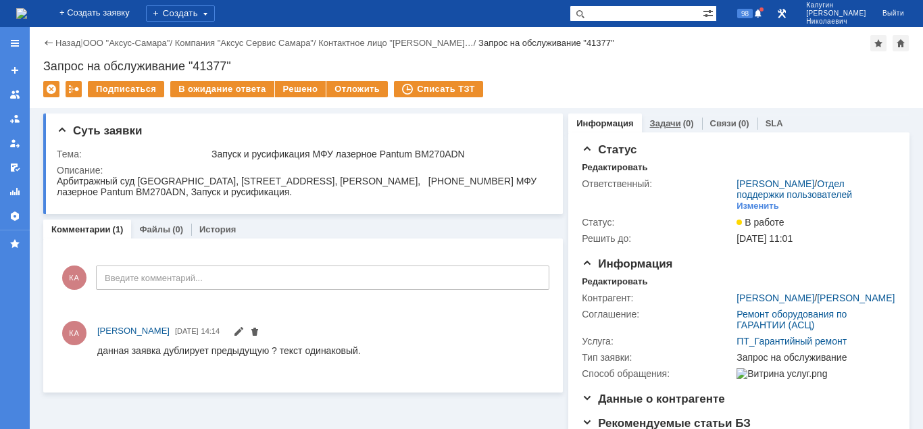
click at [660, 119] on link "Задачи" at bounding box center [665, 123] width 31 height 10
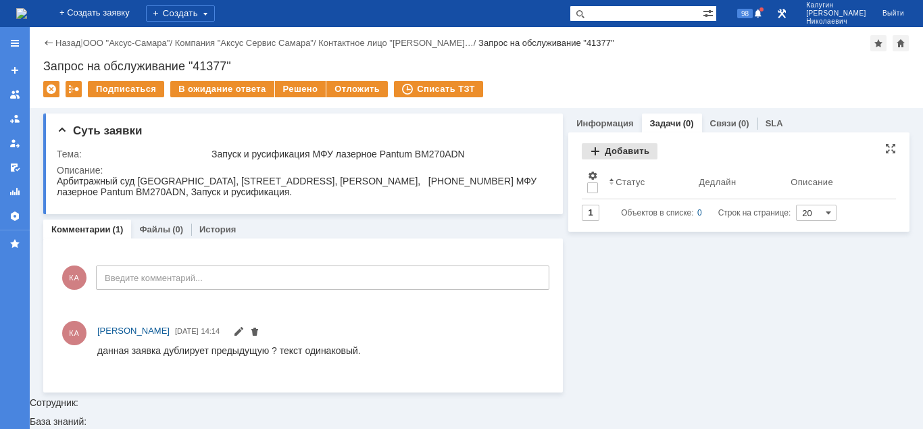
click at [626, 153] on div "Добавить" at bounding box center [620, 151] width 76 height 16
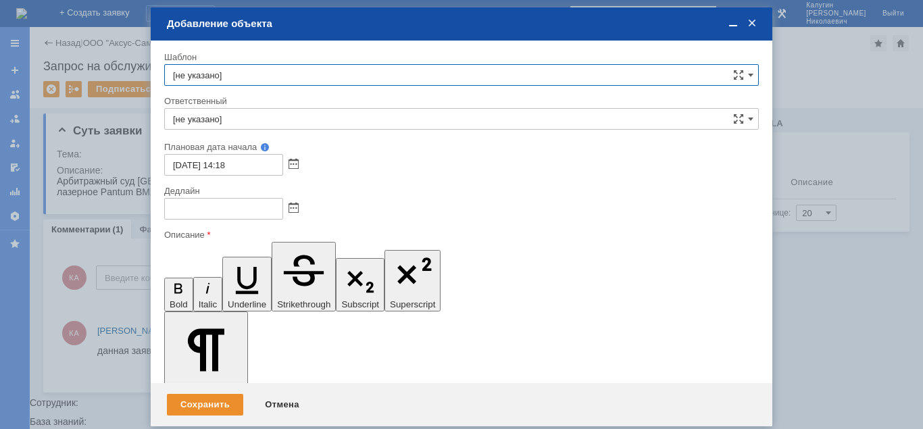
click at [263, 127] on input "[не указано]" at bounding box center [461, 119] width 594 height 22
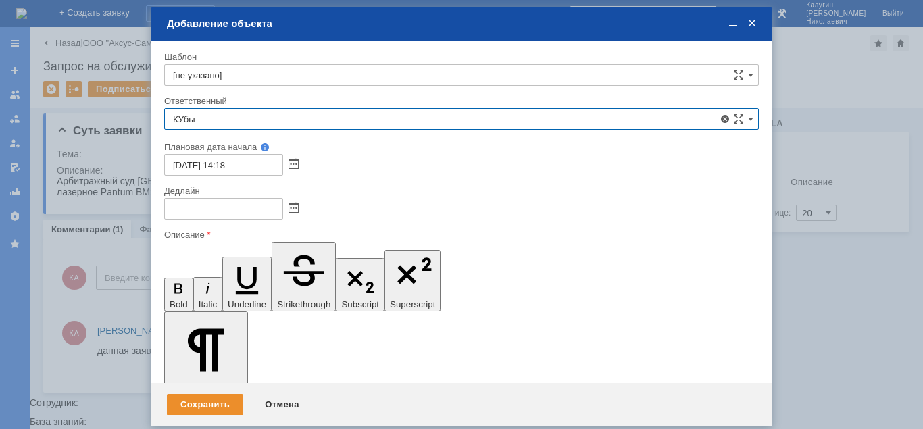
click at [293, 221] on span "[PERSON_NAME]" at bounding box center [461, 217] width 577 height 11
type input "[PERSON_NAME]"
click at [295, 205] on span at bounding box center [293, 208] width 10 height 11
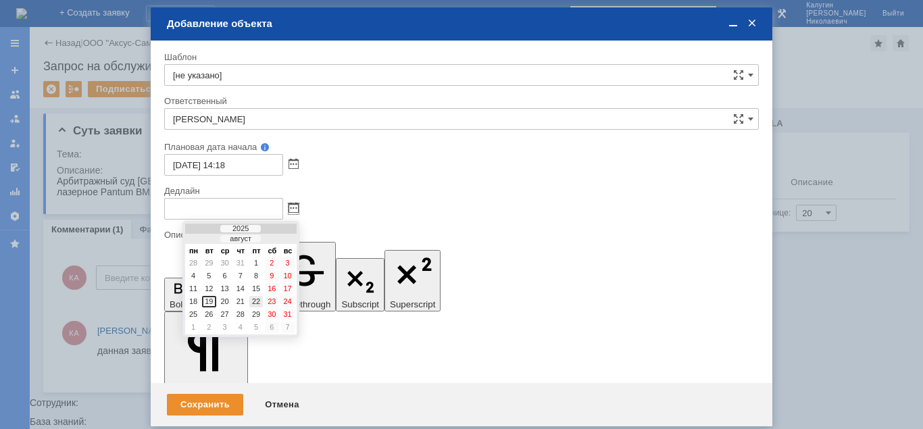
click at [257, 300] on div "22" at bounding box center [256, 301] width 14 height 11
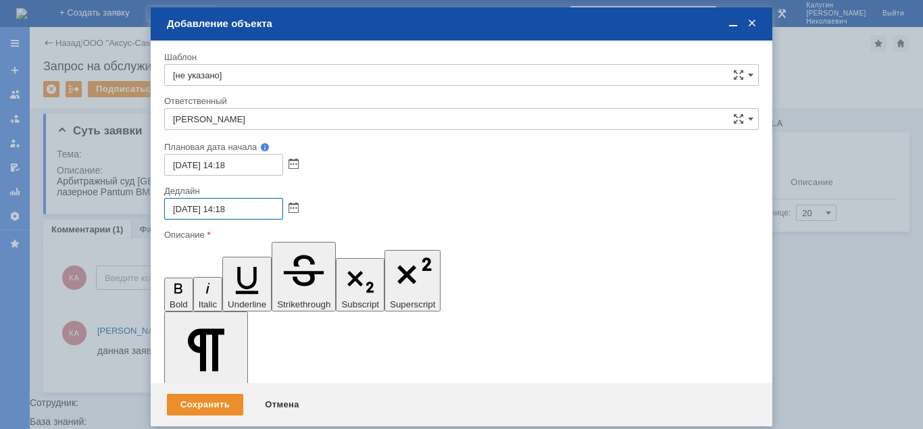
click at [225, 210] on input "22.08.2025 14:18" at bounding box center [223, 209] width 119 height 22
drag, startPoint x: 241, startPoint y: 207, endPoint x: 233, endPoint y: 211, distance: 9.1
click at [233, 211] on input "22.08.2025 16:18" at bounding box center [223, 209] width 119 height 22
type input "22.08.2025 16:55"
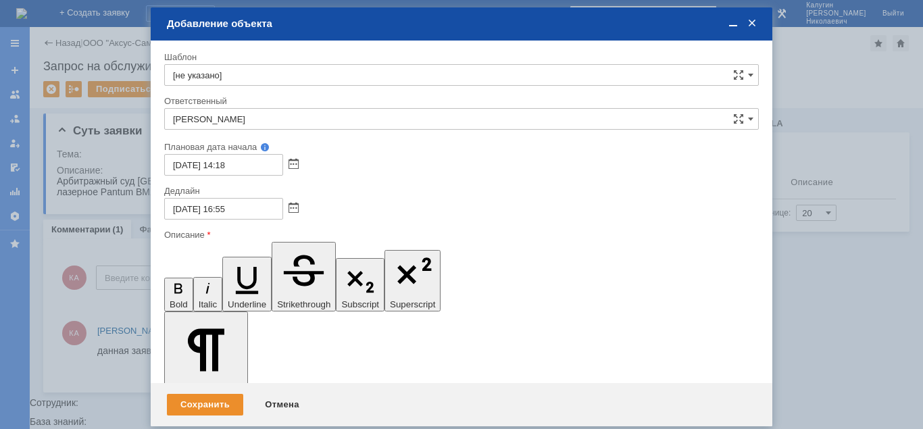
drag, startPoint x: 304, startPoint y: 3634, endPoint x: 305, endPoint y: 3661, distance: 26.4
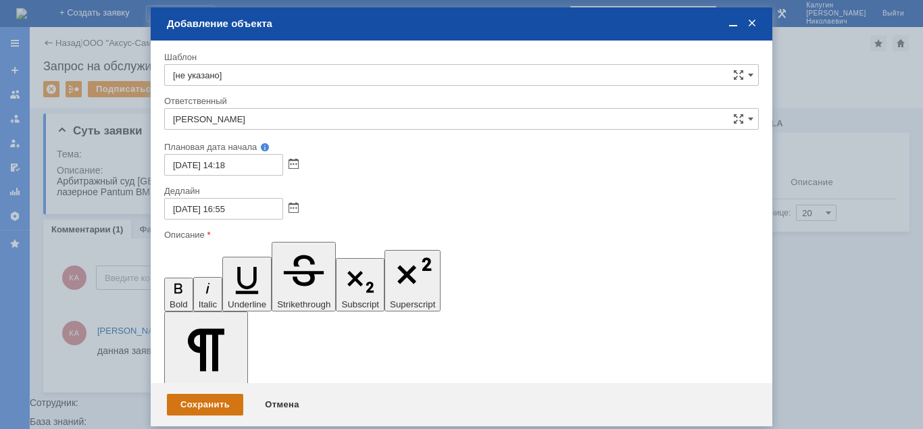
click at [196, 397] on div "Сохранить" at bounding box center [205, 405] width 76 height 22
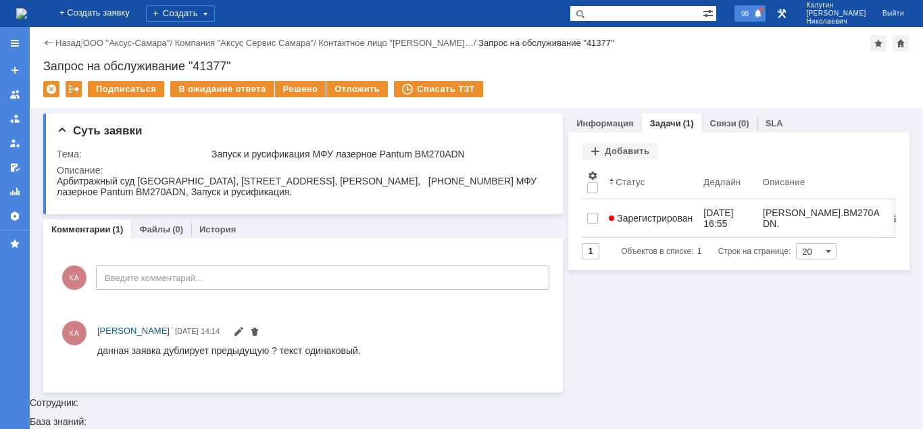
click at [753, 11] on span "98" at bounding box center [745, 13] width 16 height 9
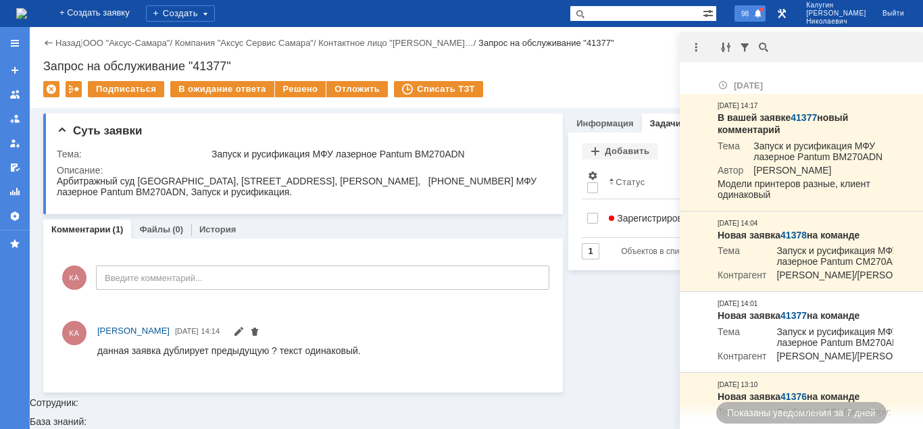
click at [753, 17] on span "98" at bounding box center [745, 13] width 16 height 9
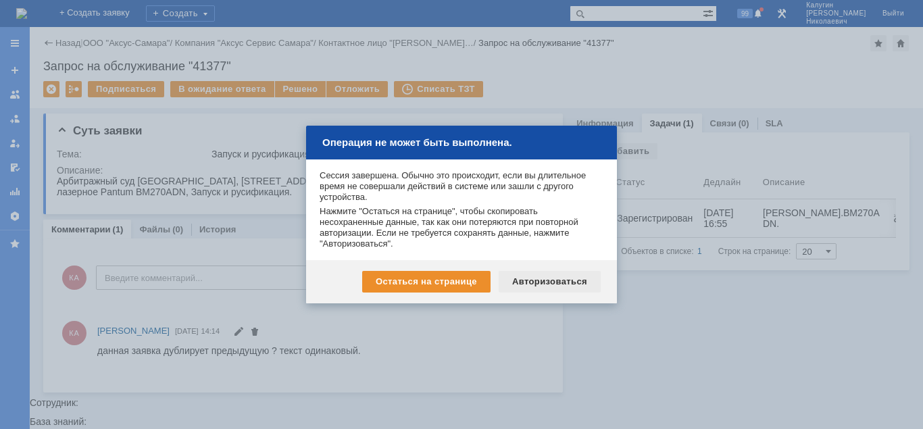
click at [561, 278] on div "Авторизоваться" at bounding box center [550, 282] width 102 height 22
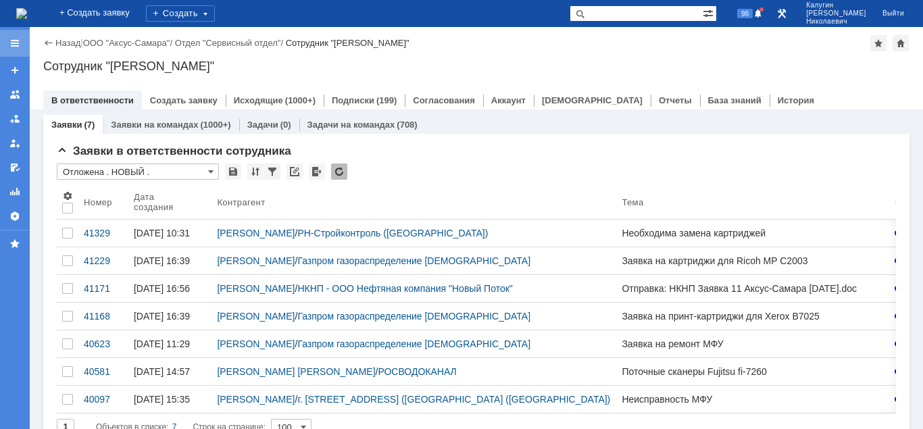
click at [22, 43] on div at bounding box center [15, 43] width 30 height 27
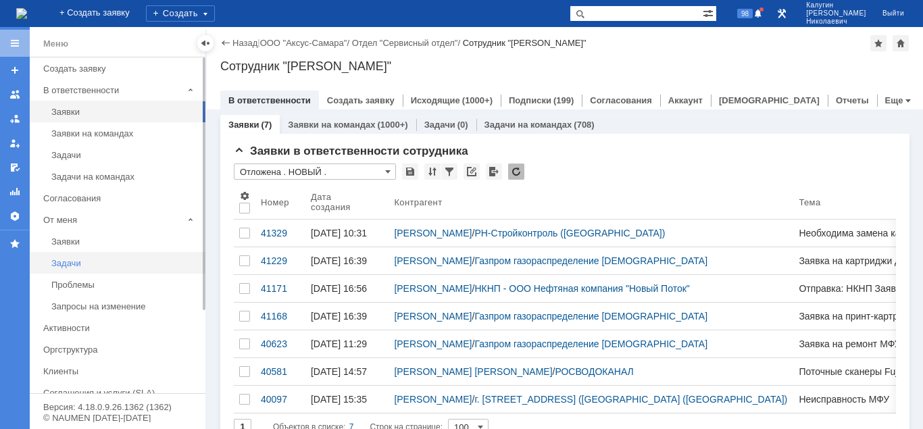
click at [76, 262] on div "Задачи" at bounding box center [124, 263] width 146 height 10
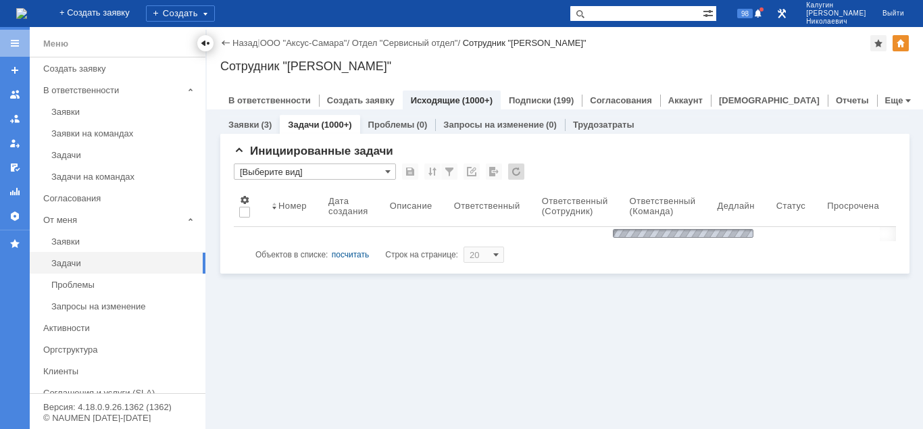
click at [205, 45] on div at bounding box center [205, 43] width 11 height 11
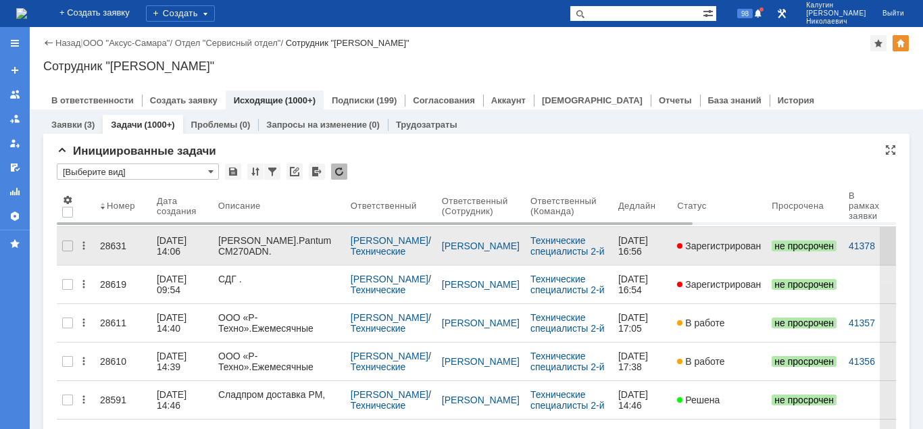
click at [113, 244] on div "28631" at bounding box center [123, 245] width 46 height 11
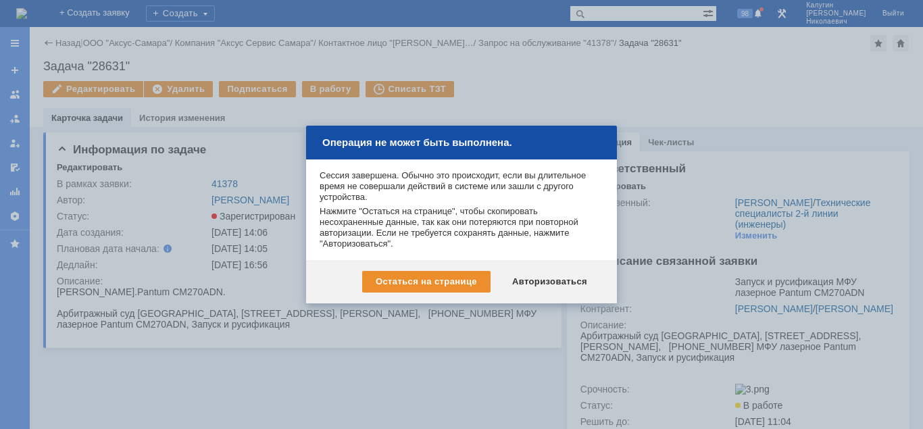
drag, startPoint x: 619, startPoint y: 15, endPoint x: 601, endPoint y: 39, distance: 30.4
click at [619, 15] on div at bounding box center [461, 214] width 923 height 429
click at [565, 281] on div "Авторизоваться" at bounding box center [550, 282] width 102 height 22
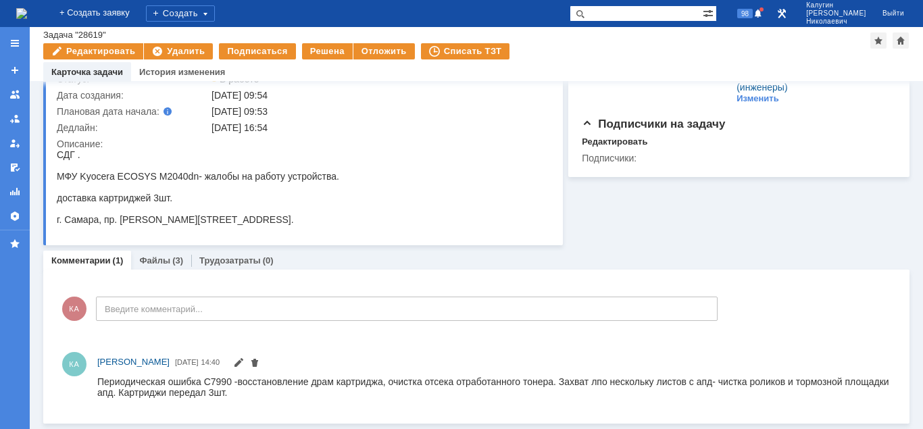
scroll to position [91, 0]
click at [166, 265] on link "Файлы" at bounding box center [154, 261] width 31 height 10
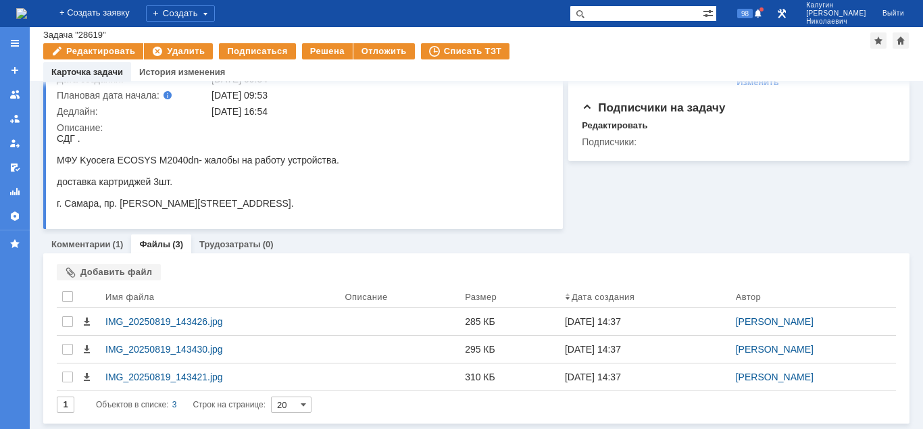
scroll to position [108, 0]
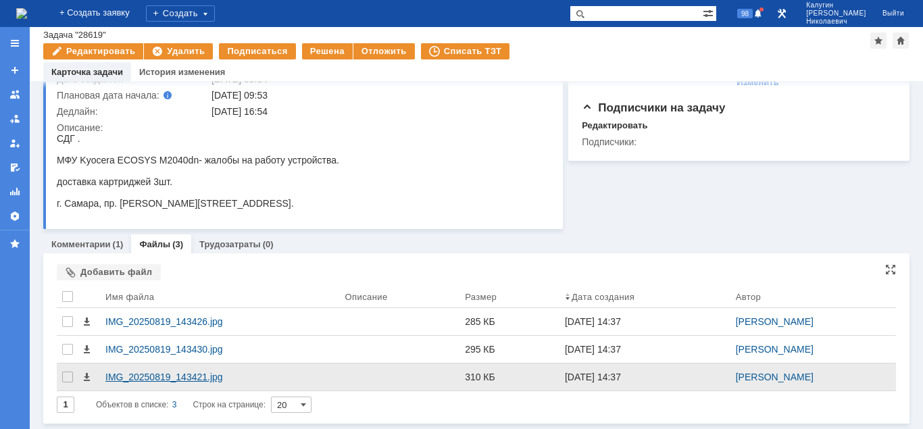
click at [184, 379] on div "IMG_20250819_143421.jpg" at bounding box center [219, 377] width 229 height 11
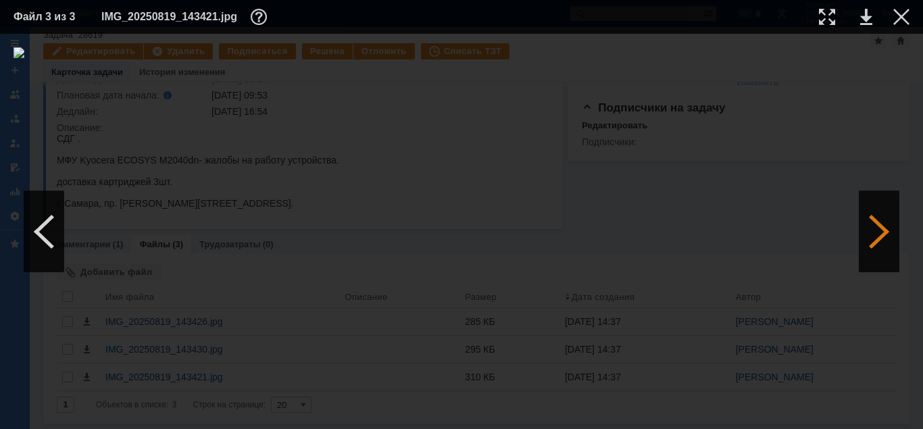
click at [877, 234] on div at bounding box center [879, 231] width 41 height 81
click at [902, 16] on div at bounding box center [901, 17] width 16 height 16
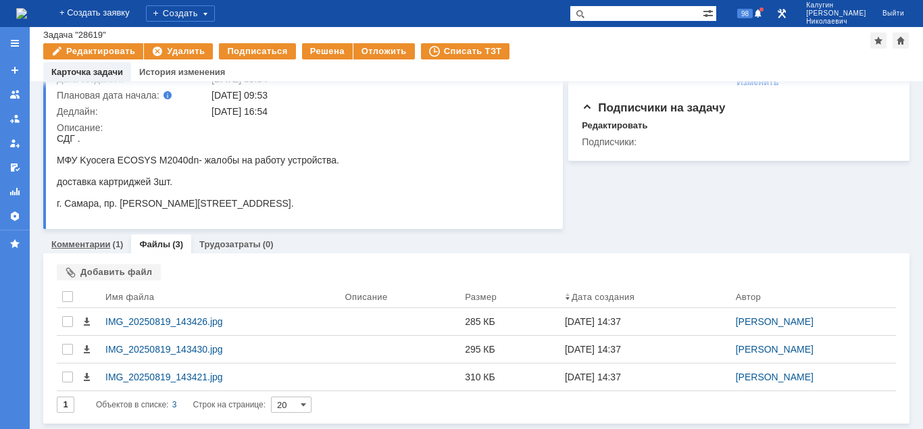
click at [86, 244] on link "Комментарии" at bounding box center [80, 244] width 59 height 10
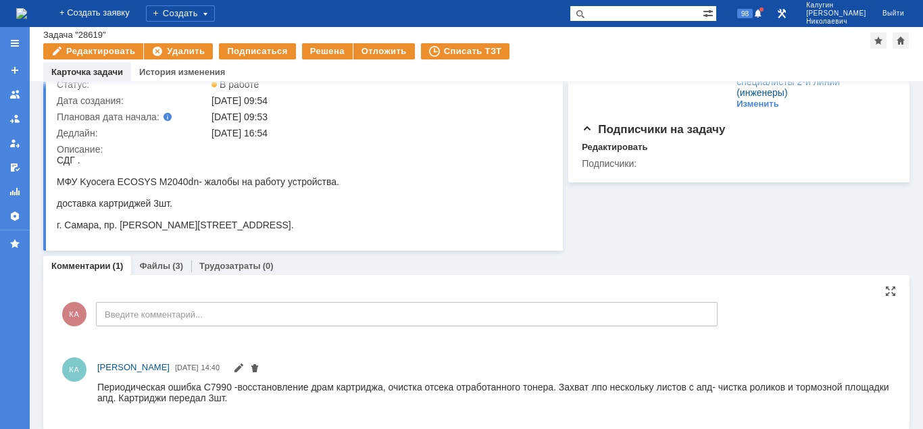
scroll to position [91, 0]
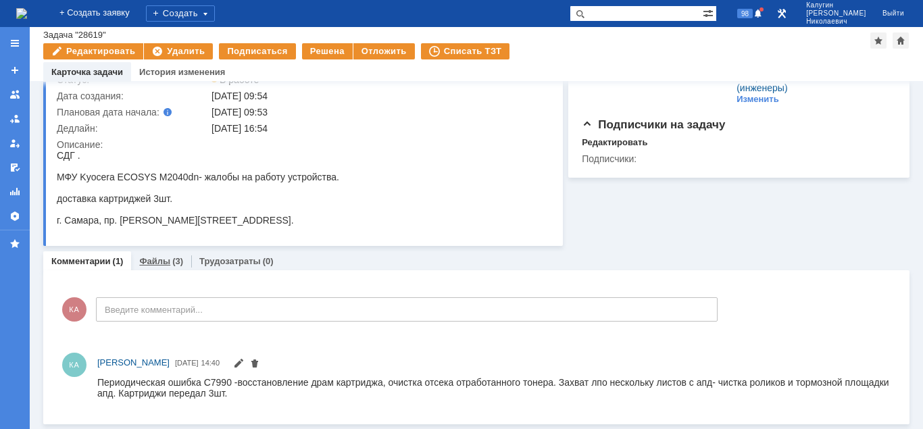
click at [165, 264] on link "Файлы" at bounding box center [154, 261] width 31 height 10
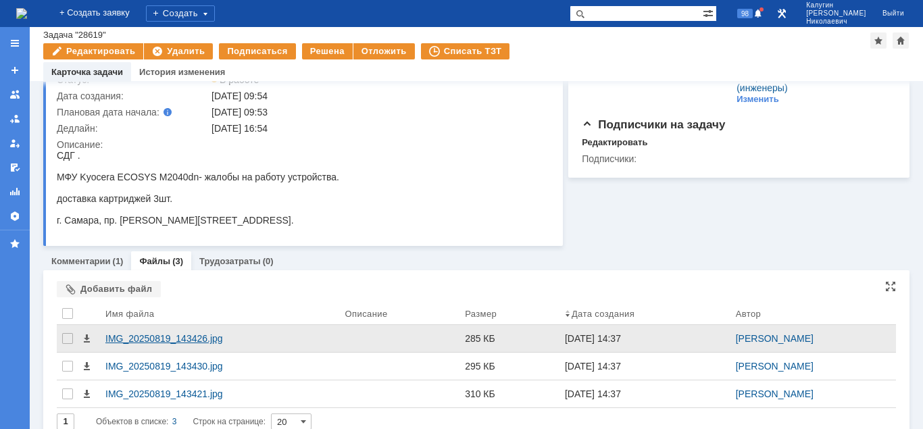
click at [154, 340] on div "IMG_20250819_143426.jpg" at bounding box center [219, 338] width 229 height 11
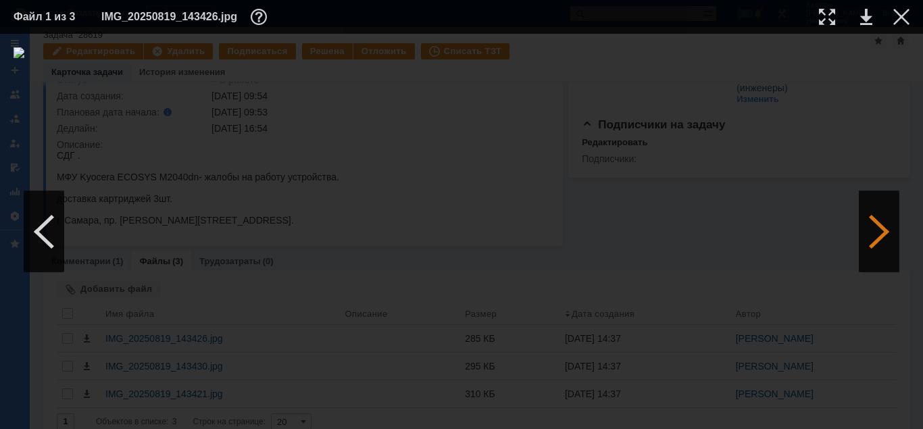
click at [880, 250] on div at bounding box center [879, 231] width 41 height 81
click at [880, 249] on div at bounding box center [879, 231] width 41 height 81
click at [55, 240] on div at bounding box center [44, 231] width 41 height 81
click at [827, 17] on div at bounding box center [827, 17] width 16 height 16
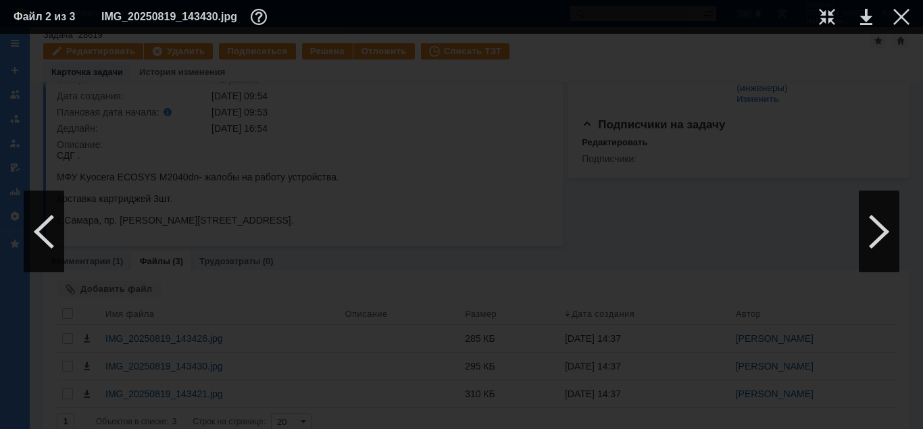
click at [372, 424] on div at bounding box center [461, 231] width 923 height 395
drag, startPoint x: 372, startPoint y: 424, endPoint x: 621, endPoint y: 416, distance: 249.4
click at [621, 416] on div at bounding box center [461, 231] width 923 height 395
click at [898, 12] on div at bounding box center [901, 17] width 16 height 16
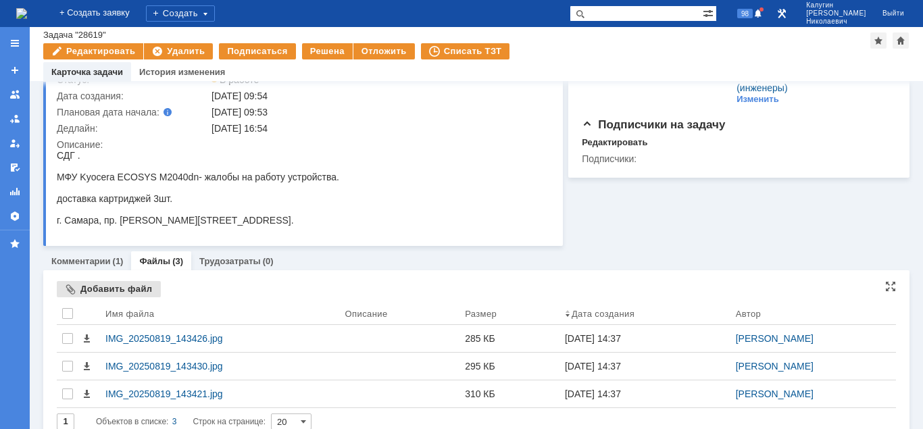
scroll to position [108, 0]
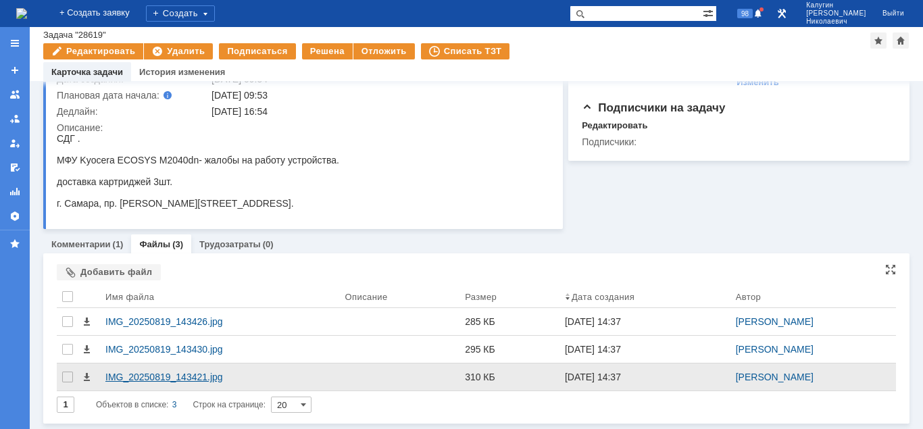
click at [151, 373] on div "IMG_20250819_143421.jpg" at bounding box center [219, 377] width 229 height 11
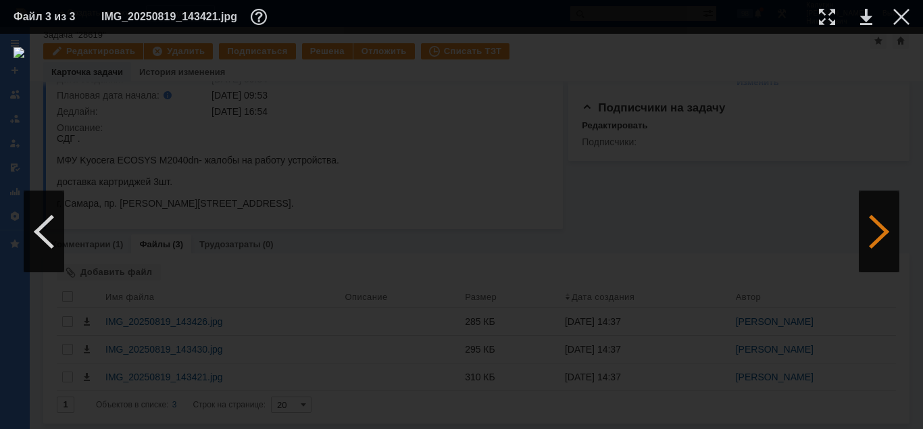
click at [873, 237] on div at bounding box center [879, 231] width 41 height 81
click at [905, 19] on div at bounding box center [901, 17] width 16 height 16
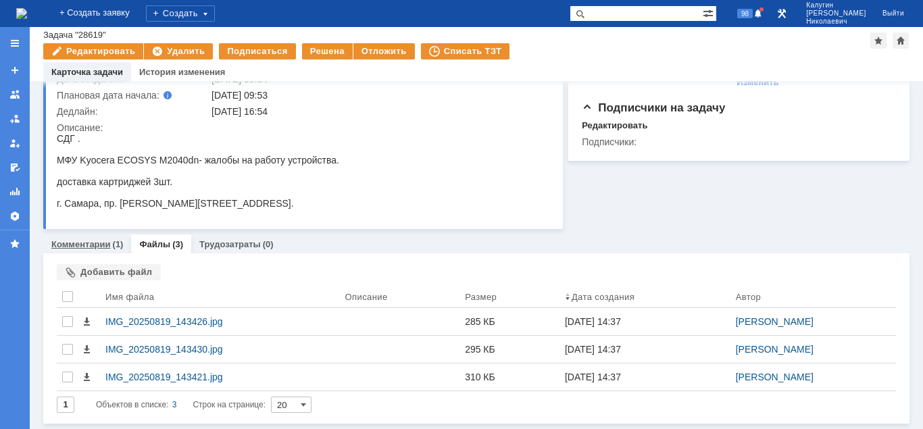
click at [105, 242] on link "Комментарии" at bounding box center [80, 244] width 59 height 10
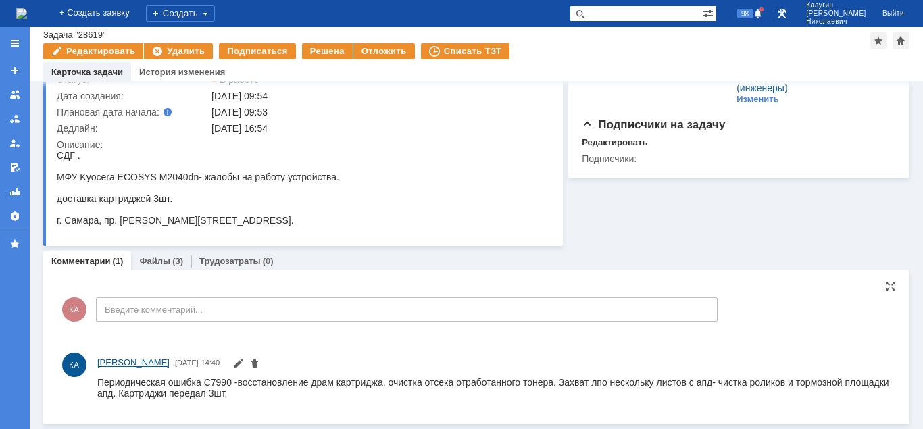
scroll to position [73, 0]
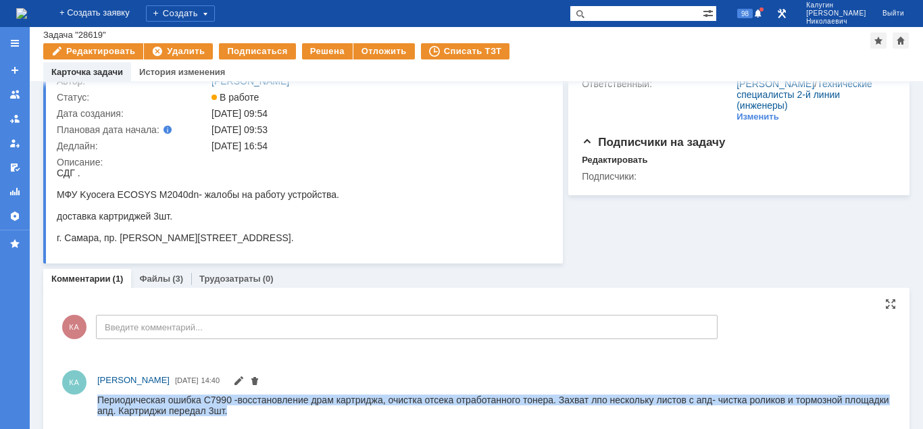
drag, startPoint x: 101, startPoint y: 394, endPoint x: 267, endPoint y: 409, distance: 166.8
click at [267, 409] on div "Периодическая ошибка С7990 -восстановление драм картриджа, очистка отсека отраб…" at bounding box center [493, 405] width 792 height 22
copy div "Периодическая ошибка С7990 -восстановление драм картриджа, очистка отсека отраб…"
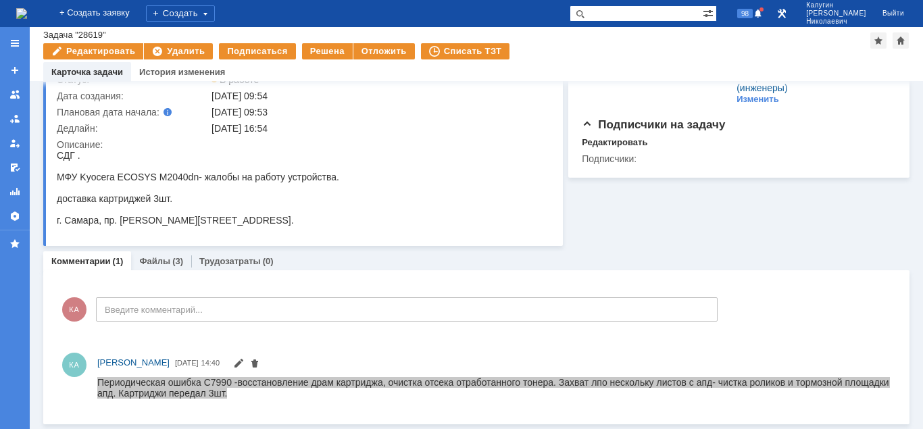
scroll to position [0, 0]
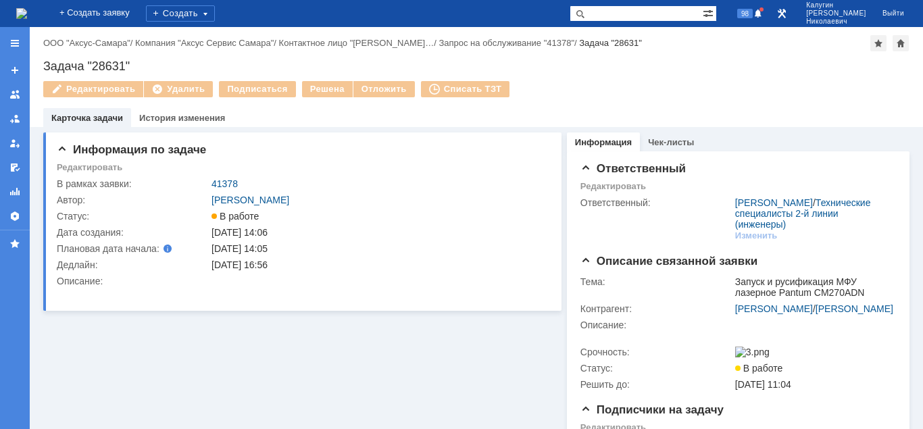
click at [620, 14] on input "text" at bounding box center [635, 13] width 133 height 16
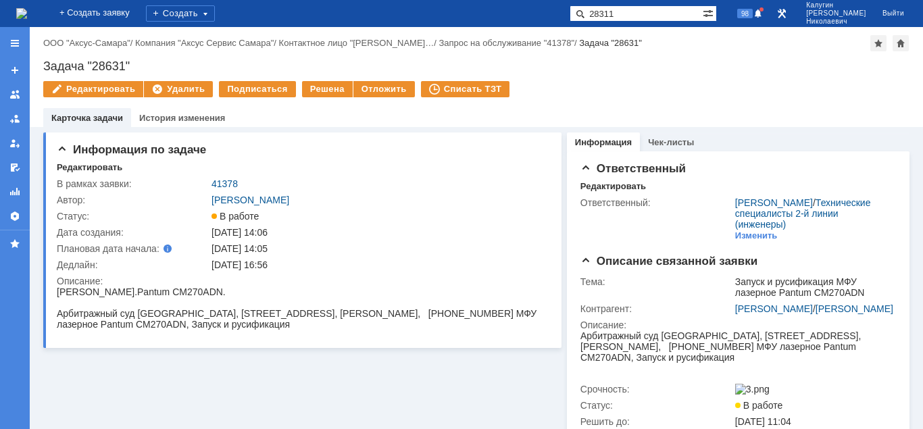
type input "28311"
click at [586, 14] on span at bounding box center [577, 13] width 16 height 16
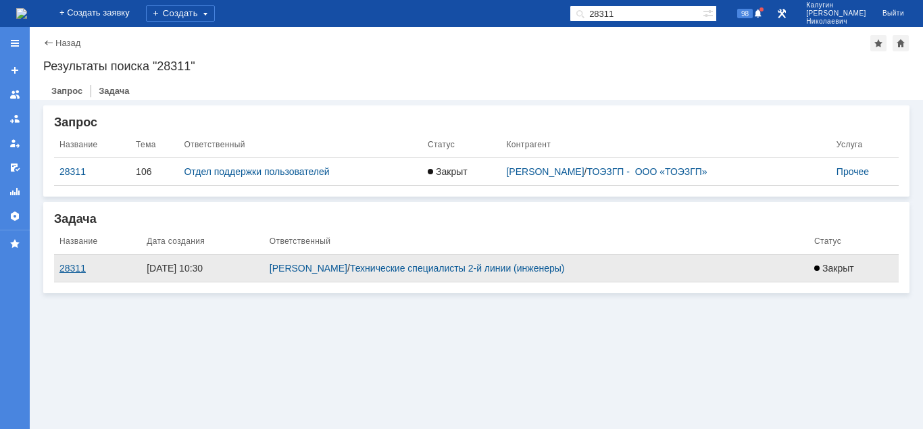
click at [77, 267] on div "28311" at bounding box center [97, 268] width 76 height 11
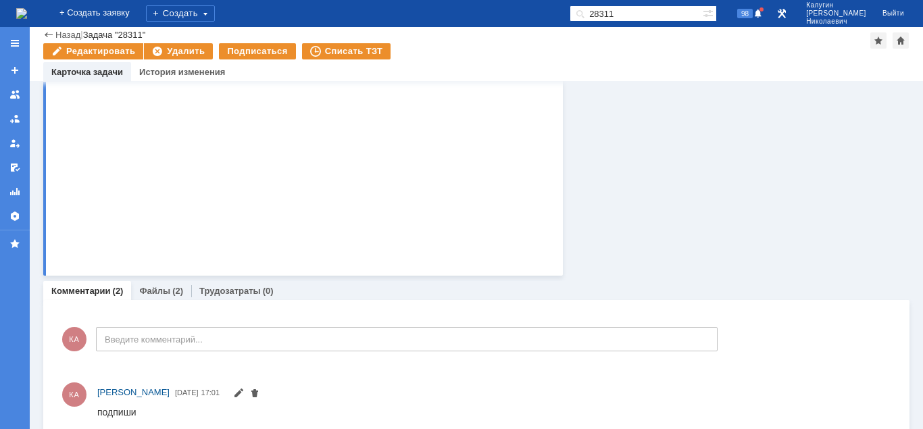
scroll to position [422, 0]
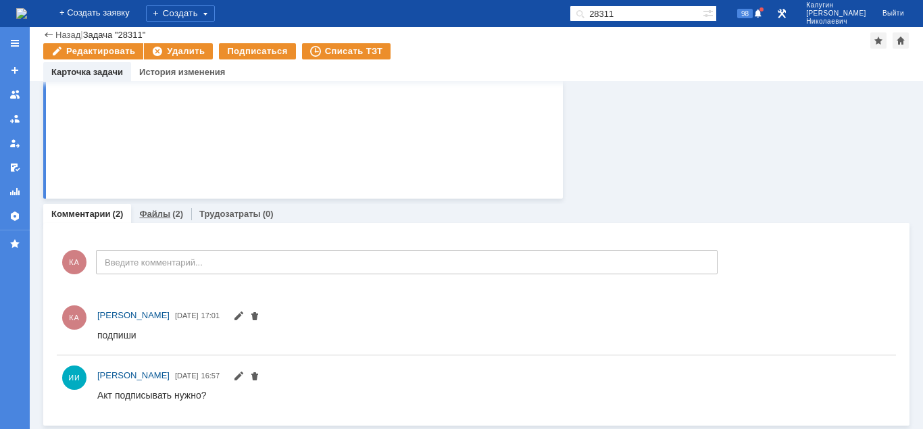
click at [155, 215] on link "Файлы" at bounding box center [154, 214] width 31 height 10
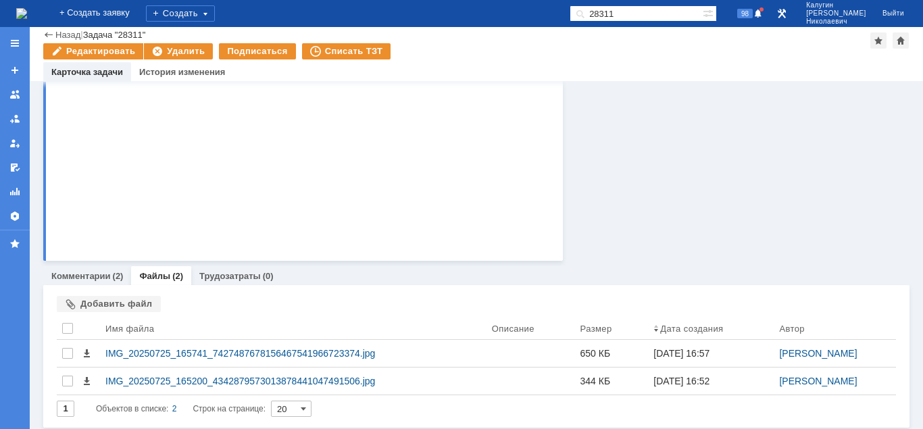
scroll to position [364, 0]
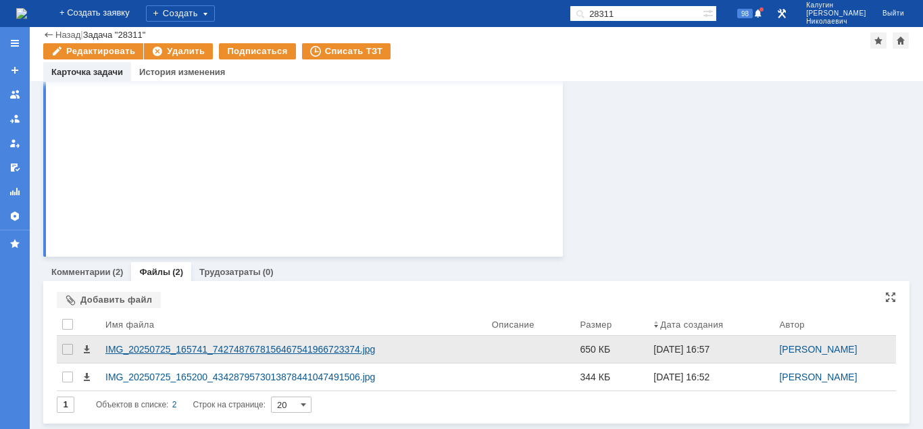
click at [162, 345] on div "IMG_20250725_165741_7427487678156467541966723374.jpg" at bounding box center [293, 349] width 376 height 11
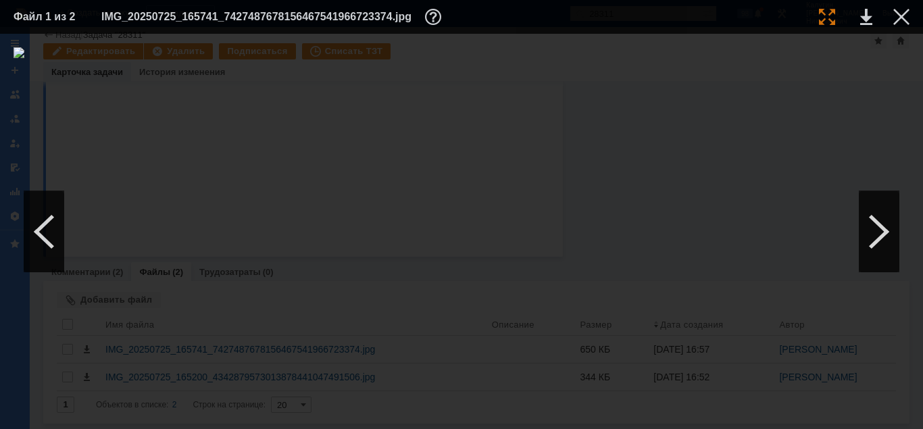
click at [823, 18] on div at bounding box center [827, 17] width 16 height 16
drag, startPoint x: 423, startPoint y: 423, endPoint x: 496, endPoint y: 421, distance: 73.7
click at [496, 422] on div at bounding box center [461, 231] width 923 height 395
click at [900, 15] on div at bounding box center [901, 17] width 16 height 16
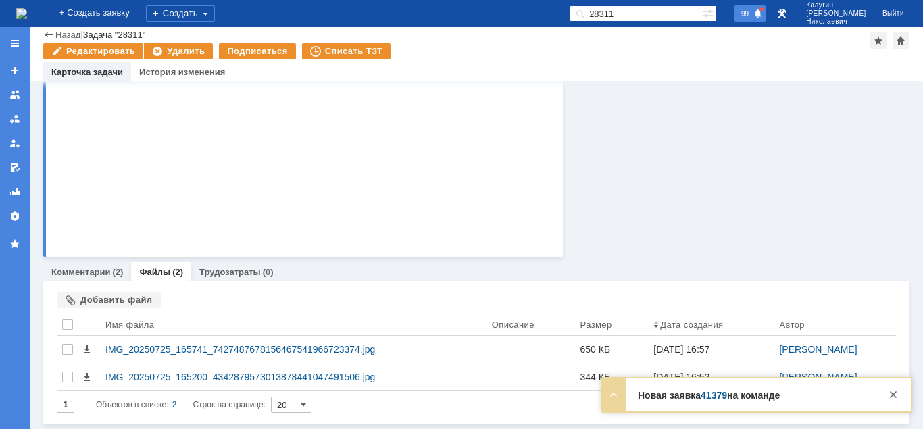
click at [753, 18] on span "99" at bounding box center [745, 13] width 16 height 9
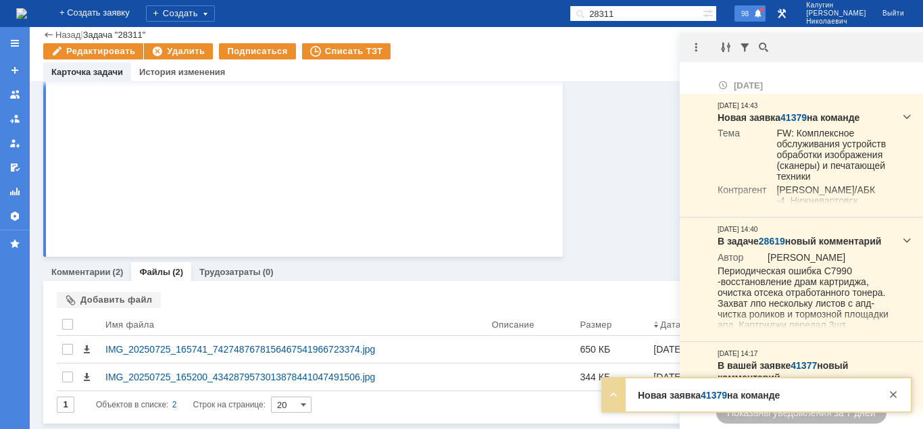
click at [753, 18] on span "98" at bounding box center [745, 13] width 16 height 9
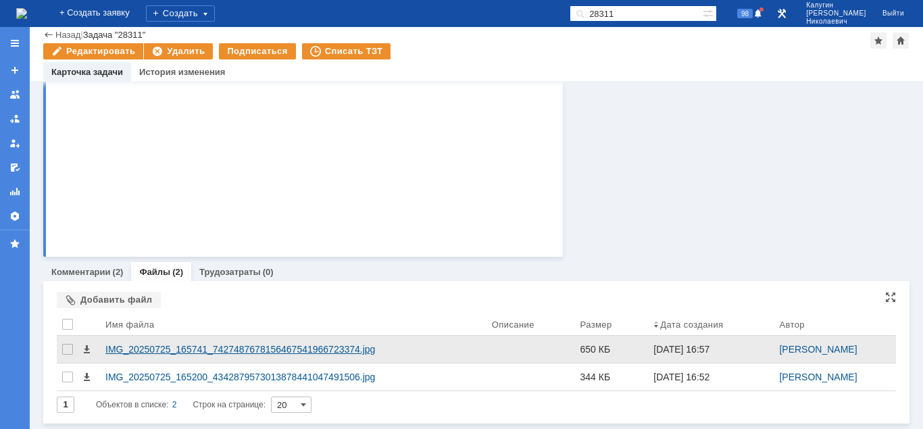
click at [164, 351] on div "IMG_20250725_165741_7427487678156467541966723374.jpg" at bounding box center [293, 349] width 376 height 11
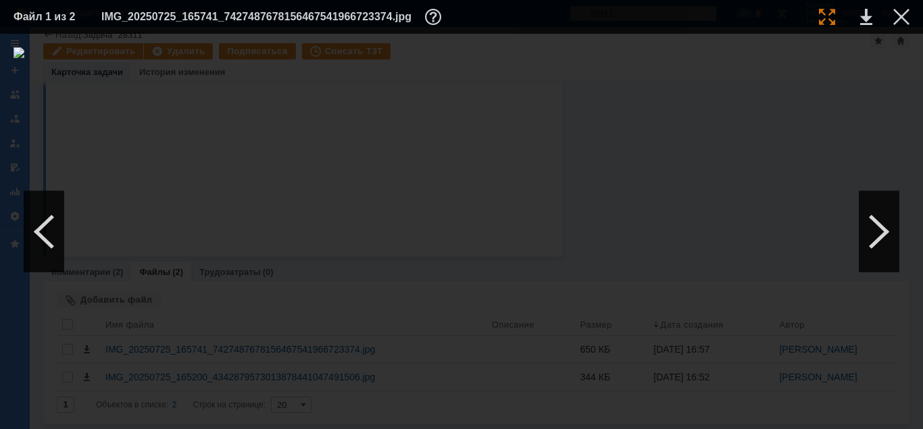
click at [823, 19] on div at bounding box center [827, 17] width 16 height 16
drag, startPoint x: 419, startPoint y: 426, endPoint x: 432, endPoint y: 420, distance: 13.9
click at [432, 420] on div at bounding box center [461, 231] width 923 height 395
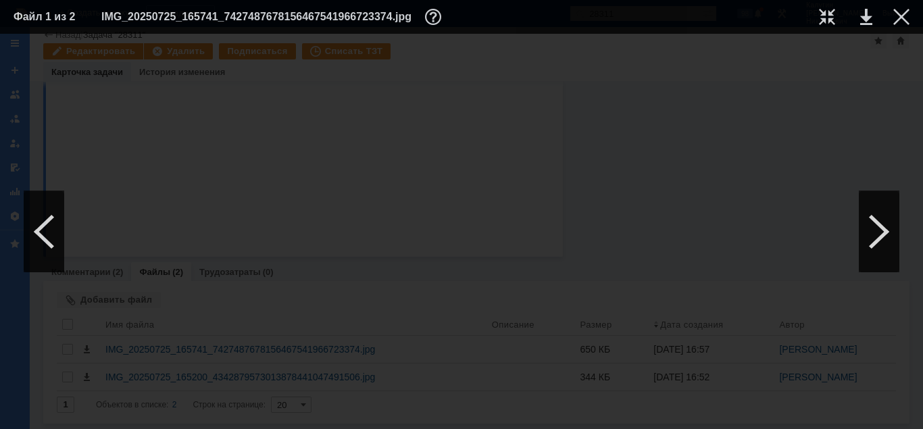
drag, startPoint x: 420, startPoint y: 426, endPoint x: 436, endPoint y: 396, distance: 34.5
click at [436, 396] on div at bounding box center [461, 231] width 923 height 395
click at [899, 16] on div at bounding box center [901, 17] width 16 height 16
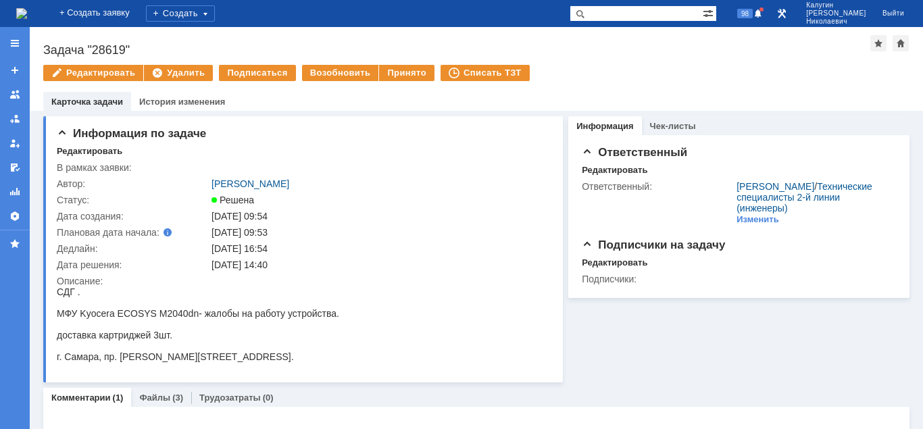
click at [62, 51] on div "Задача "28619"" at bounding box center [456, 50] width 827 height 14
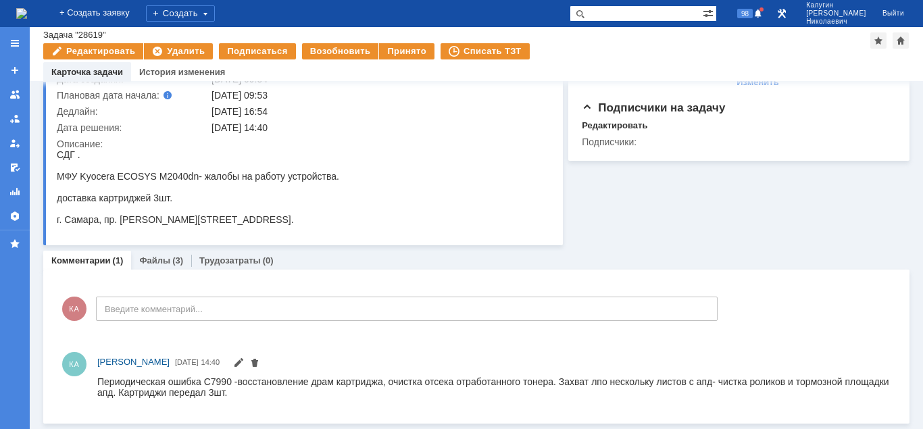
scroll to position [107, 0]
drag, startPoint x: 168, startPoint y: 379, endPoint x: 231, endPoint y: 380, distance: 62.8
click at [231, 380] on div "Периодическая ошибка С7990 -восстановление драм картриджа, очистка отсека отраб…" at bounding box center [493, 387] width 792 height 22
drag, startPoint x: 238, startPoint y: 382, endPoint x: 382, endPoint y: 383, distance: 143.9
click at [382, 383] on div "Периодическая ошибка С7990 -восстановление драм картриджа, очистка отсека отраб…" at bounding box center [493, 387] width 792 height 22
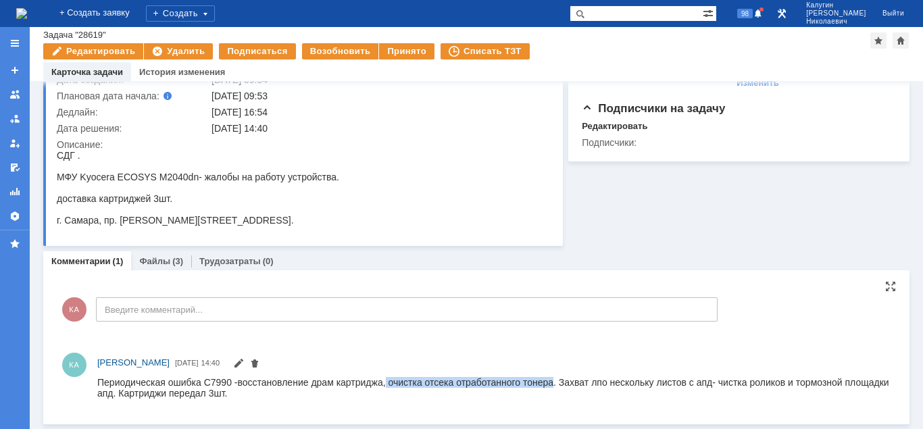
drag, startPoint x: 386, startPoint y: 380, endPoint x: 554, endPoint y: 383, distance: 168.2
click at [554, 383] on div "Периодическая ошибка С7990 -восстановление драм картриджа, очистка отсека отраб…" at bounding box center [493, 387] width 792 height 22
drag, startPoint x: 559, startPoint y: 381, endPoint x: 686, endPoint y: 383, distance: 126.3
click at [686, 383] on div "Периодическая ошибка С7990 -восстановление драм картриджа, очистка отсека отраб…" at bounding box center [493, 387] width 792 height 22
copy div "Захват лпо нескольку листов"
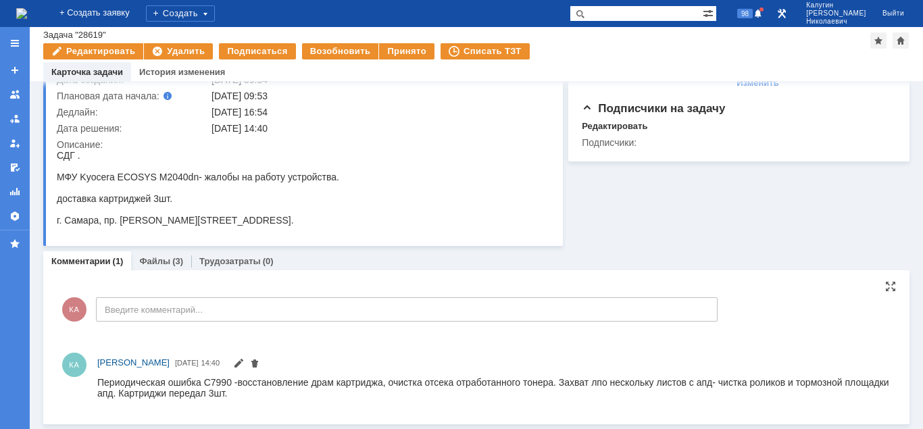
click at [612, 397] on div "Периодическая ошибка С7990 -восстановление драм картриджа, очистка отсека отраб…" at bounding box center [493, 387] width 792 height 22
drag, startPoint x: 559, startPoint y: 382, endPoint x: 685, endPoint y: 383, distance: 125.7
click at [685, 383] on div "Периодическая ошибка С7990 -восстановление драм картриджа, очистка отсека отраб…" at bounding box center [493, 387] width 792 height 22
copy div "Захват лпо нескольку листов"
drag, startPoint x: 605, startPoint y: 368, endPoint x: 589, endPoint y: 375, distance: 16.9
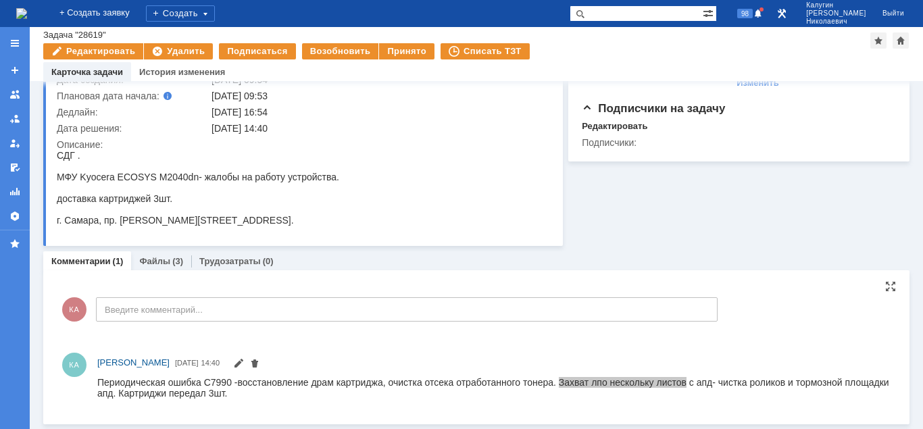
click at [604, 368] on div "КА [PERSON_NAME] [DATE] 14:40" at bounding box center [493, 363] width 793 height 16
click at [564, 382] on div "Периодическая ошибка С7990 -восстановление драм картриджа, очистка отсека отраб…" at bounding box center [493, 387] width 792 height 22
drag, startPoint x: 719, startPoint y: 383, endPoint x: 896, endPoint y: 380, distance: 177.0
click at [890, 380] on html "Периодическая ошибка С7990 -восстановление драм картриджа, очистка отсека отраб…" at bounding box center [493, 387] width 792 height 22
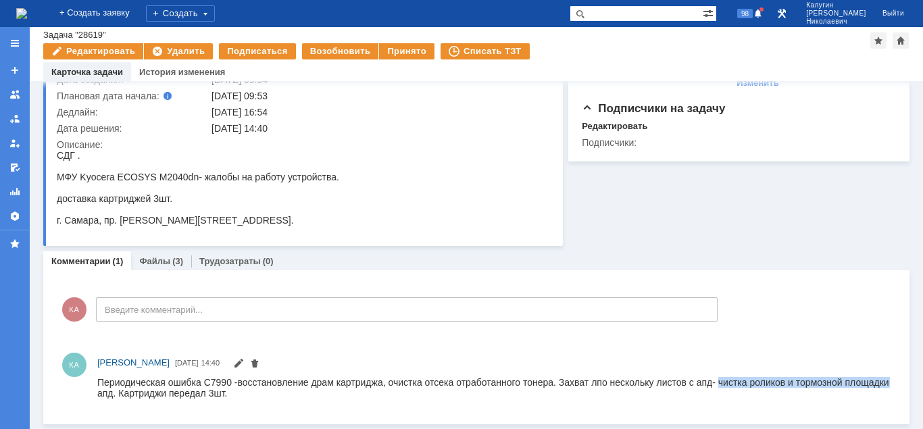
copy div "чистка роликов и тормозной площадки"
click at [166, 259] on link "Файлы" at bounding box center [154, 261] width 31 height 10
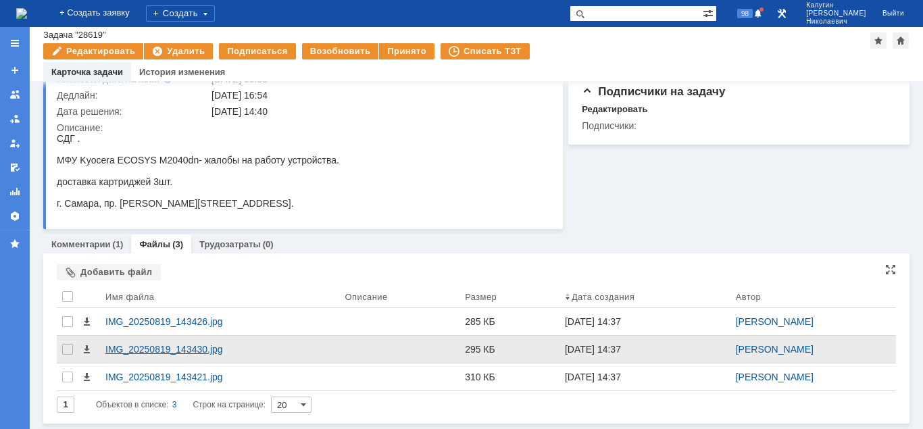
scroll to position [124, 0]
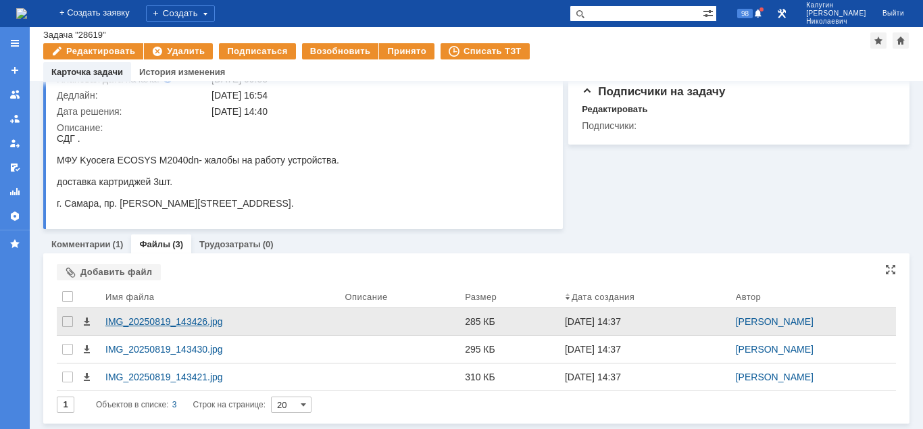
click at [166, 320] on div "IMG_20250819_143426.jpg" at bounding box center [219, 321] width 229 height 11
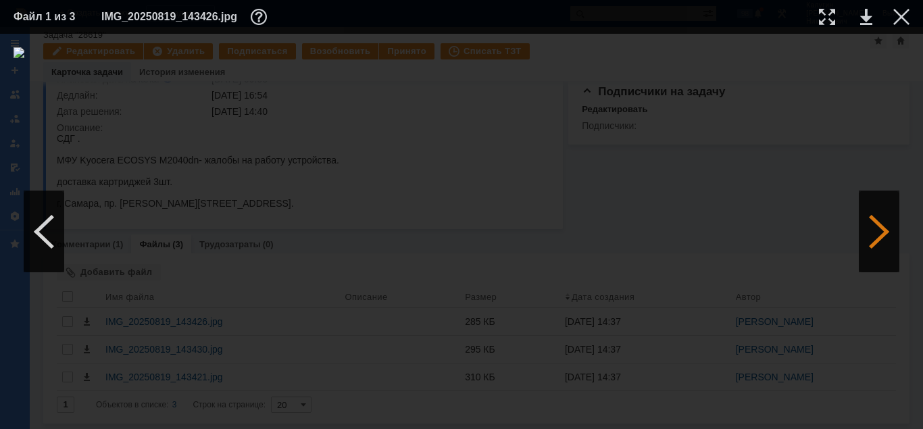
click at [861, 253] on div at bounding box center [879, 231] width 41 height 81
click at [833, 18] on div at bounding box center [827, 17] width 16 height 16
drag, startPoint x: 388, startPoint y: 424, endPoint x: 543, endPoint y: 421, distance: 154.7
click at [543, 421] on div at bounding box center [461, 231] width 923 height 395
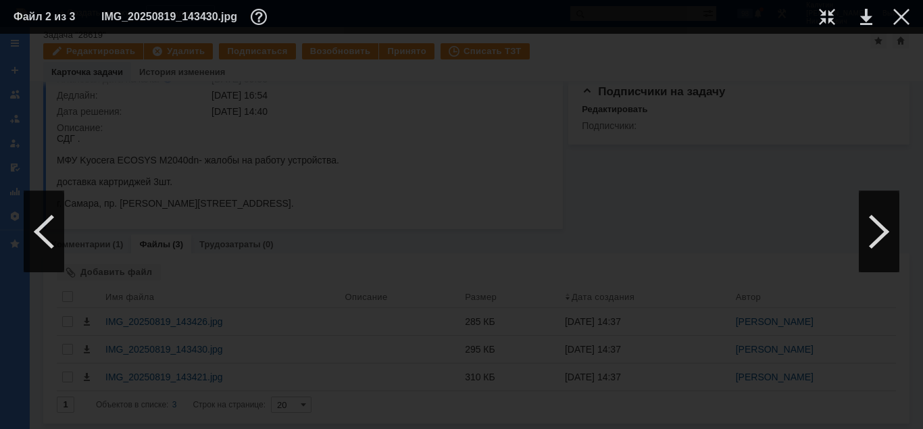
scroll to position [1477, 915]
click at [900, 12] on div at bounding box center [901, 17] width 16 height 16
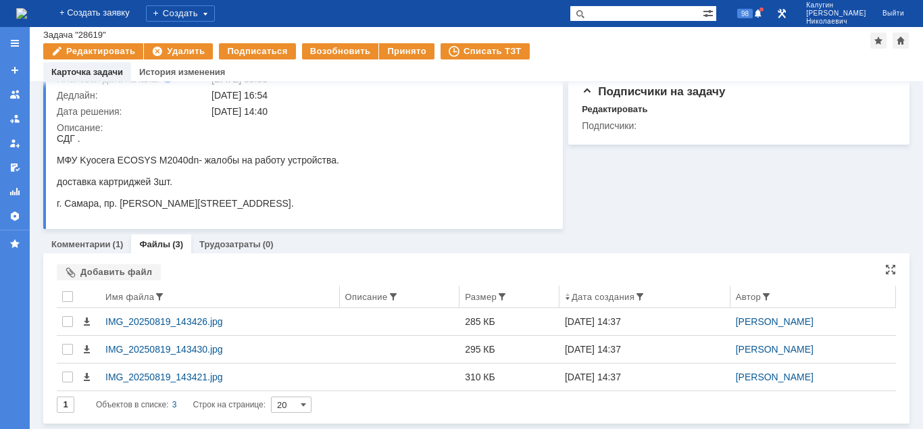
scroll to position [0, 0]
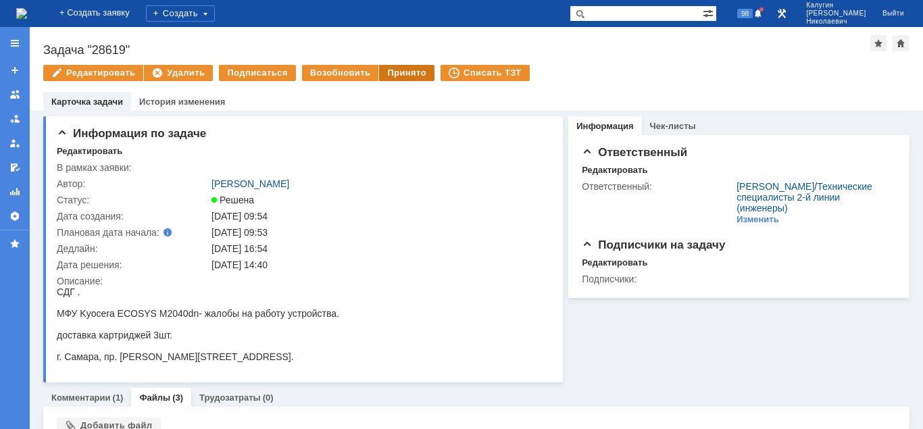
click at [388, 70] on div "Принято" at bounding box center [406, 73] width 55 height 16
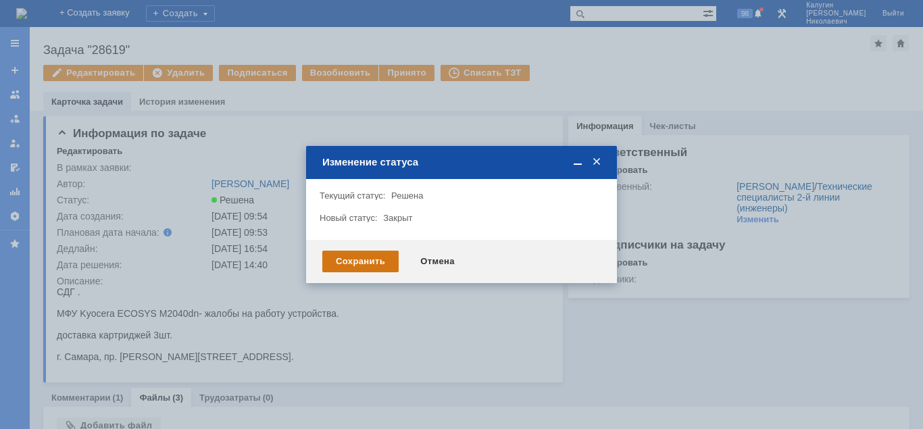
click at [355, 263] on div "Сохранить" at bounding box center [360, 262] width 76 height 22
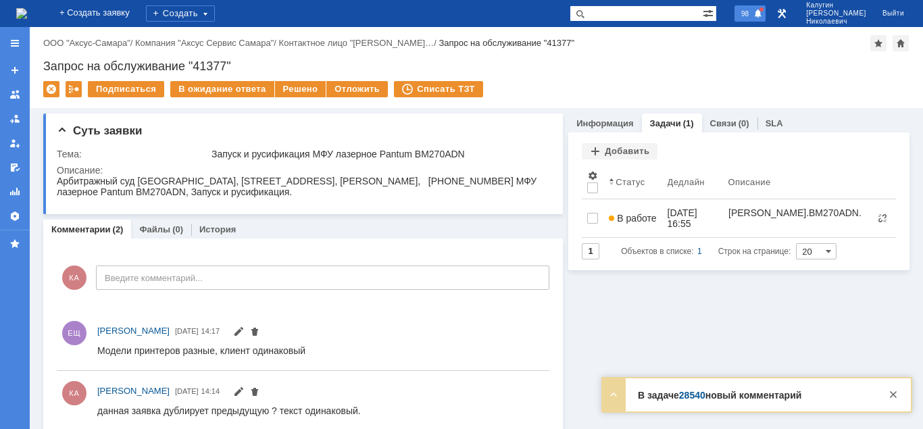
click at [753, 9] on span "98" at bounding box center [745, 13] width 16 height 9
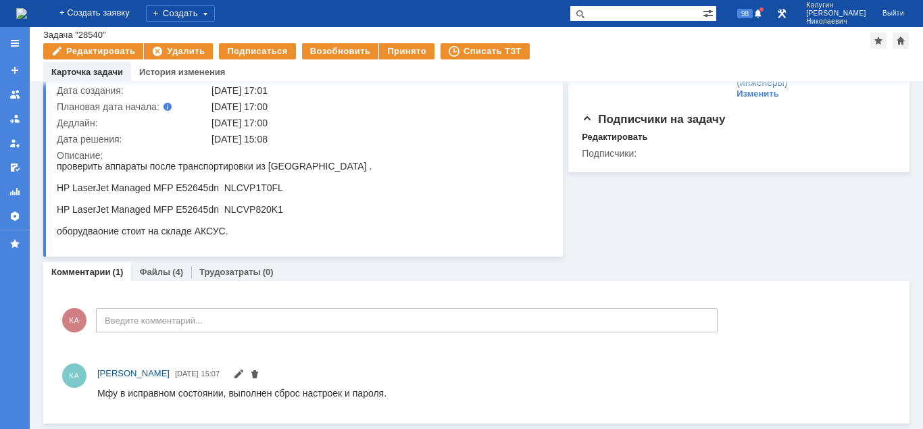
scroll to position [95, 0]
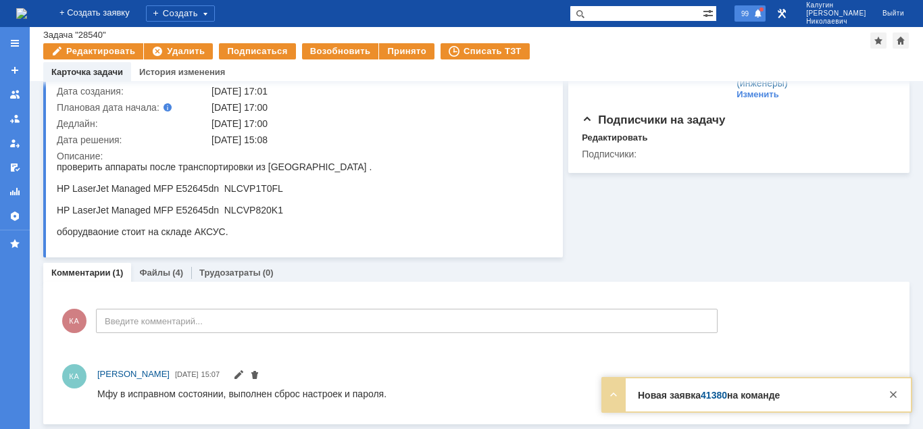
click at [753, 18] on span "99" at bounding box center [745, 13] width 16 height 9
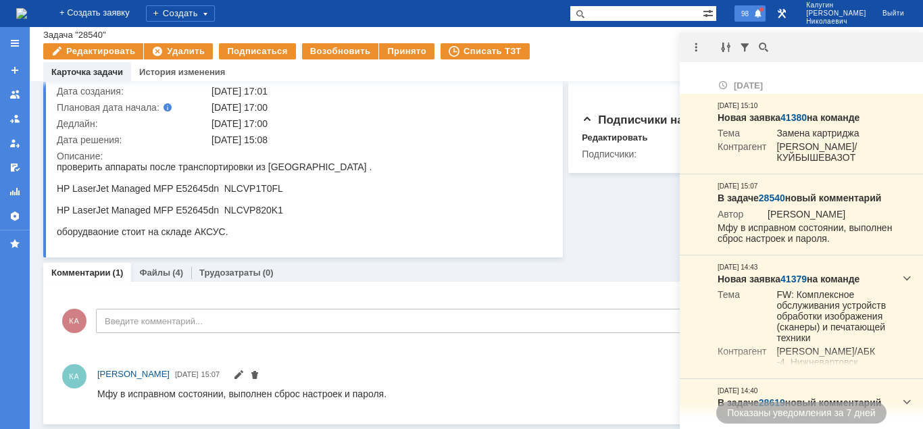
click at [614, 234] on div "Информация Чек-листы Ответственный Редактировать Ответственный: Кубышкин Алекса…" at bounding box center [736, 122] width 347 height 272
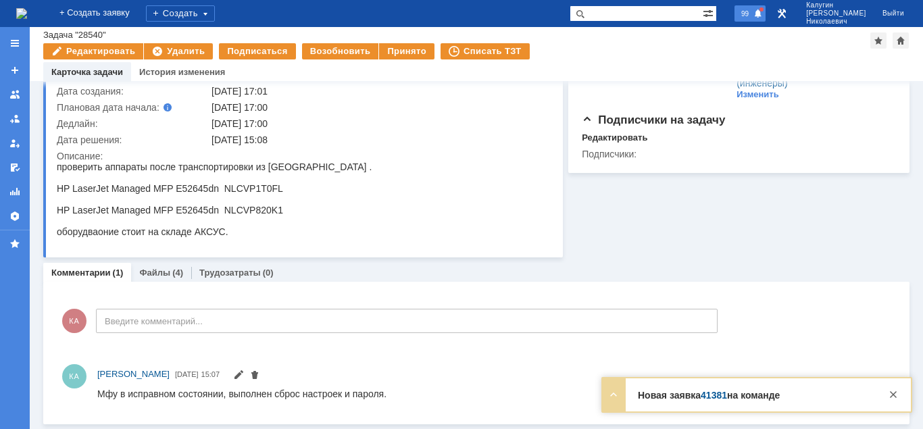
click at [753, 15] on span "99" at bounding box center [745, 13] width 16 height 9
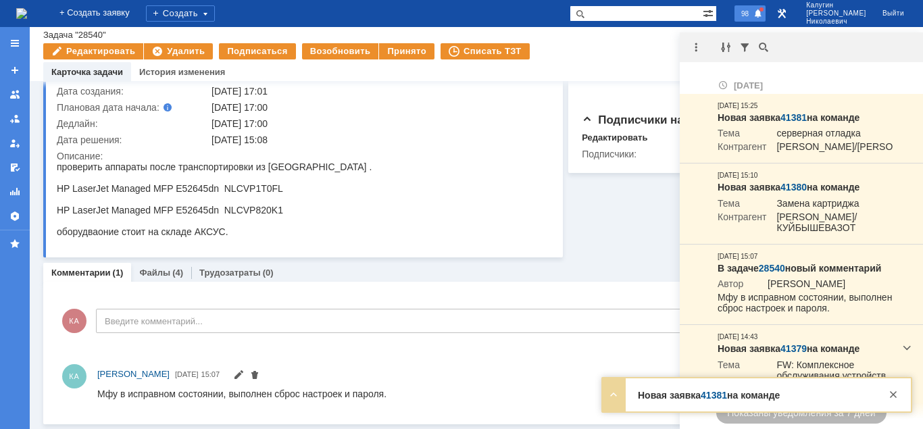
click at [753, 15] on span "98" at bounding box center [745, 13] width 16 height 9
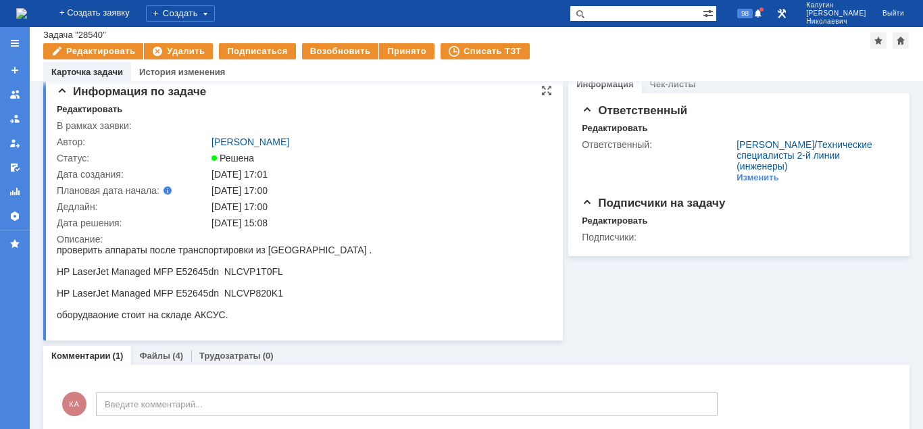
scroll to position [0, 0]
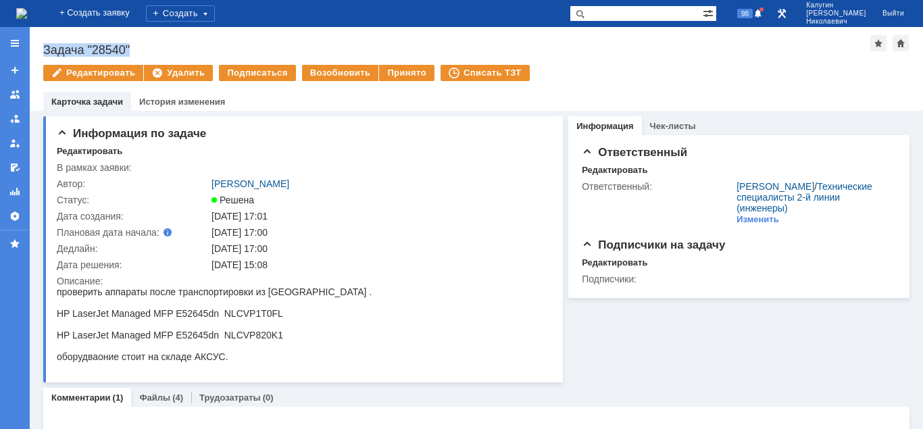
drag, startPoint x: 43, startPoint y: 49, endPoint x: 167, endPoint y: 51, distance: 123.6
click at [167, 51] on div "Задача "28540"" at bounding box center [456, 50] width 827 height 14
copy div "Задача "28540""
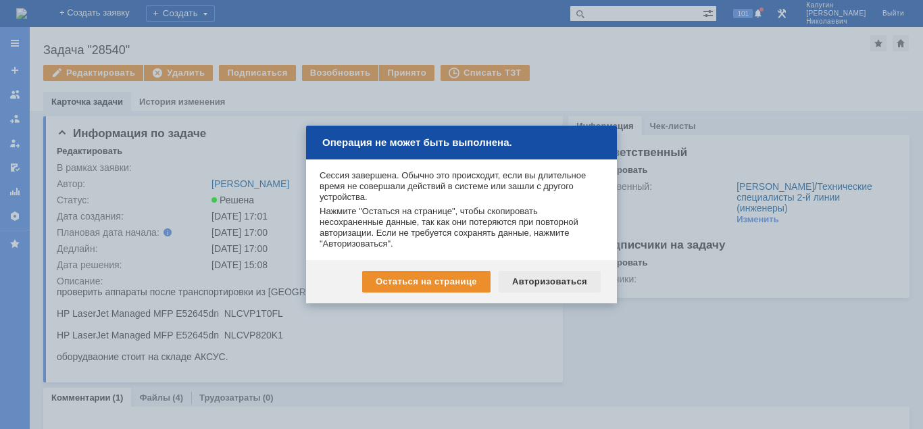
click at [542, 284] on div "Авторизоваться" at bounding box center [550, 282] width 102 height 22
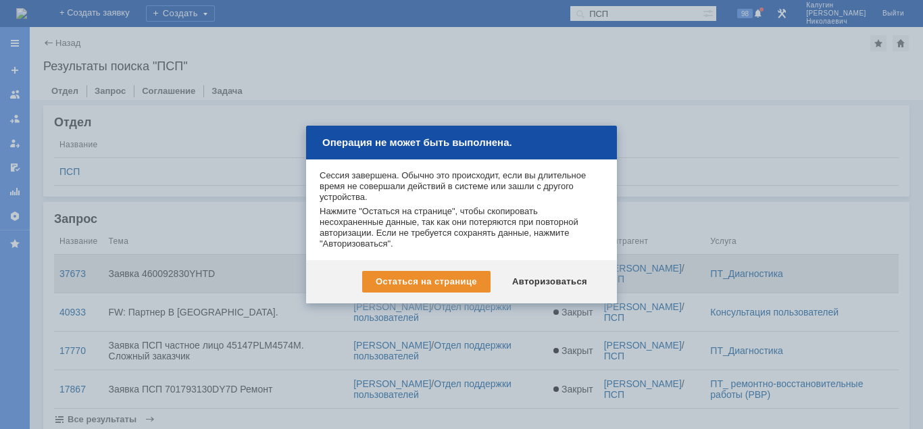
click at [543, 276] on div "Авторизоваться" at bounding box center [550, 282] width 102 height 22
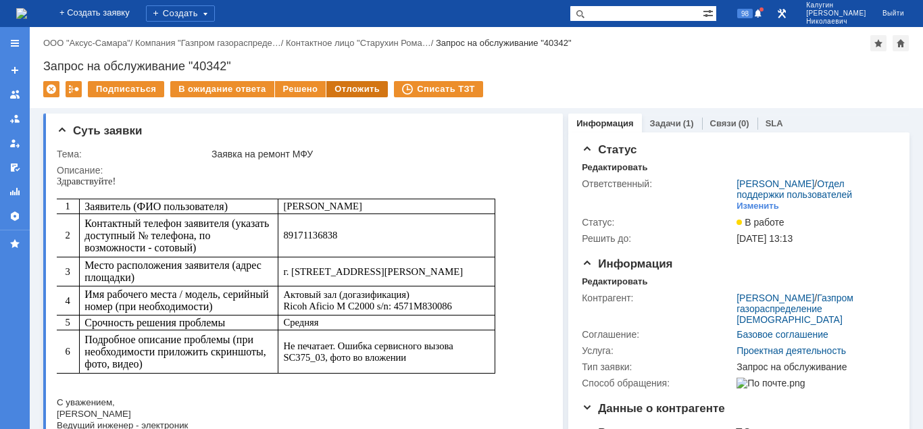
click at [344, 93] on div "Отложить" at bounding box center [356, 89] width 61 height 16
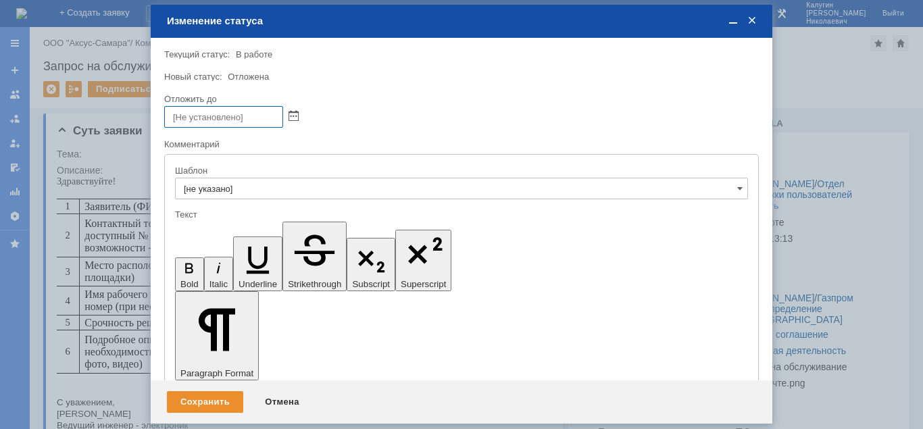
click at [299, 113] on div at bounding box center [461, 117] width 594 height 22
click at [299, 116] on div at bounding box center [461, 117] width 594 height 22
click at [297, 116] on span at bounding box center [293, 116] width 10 height 11
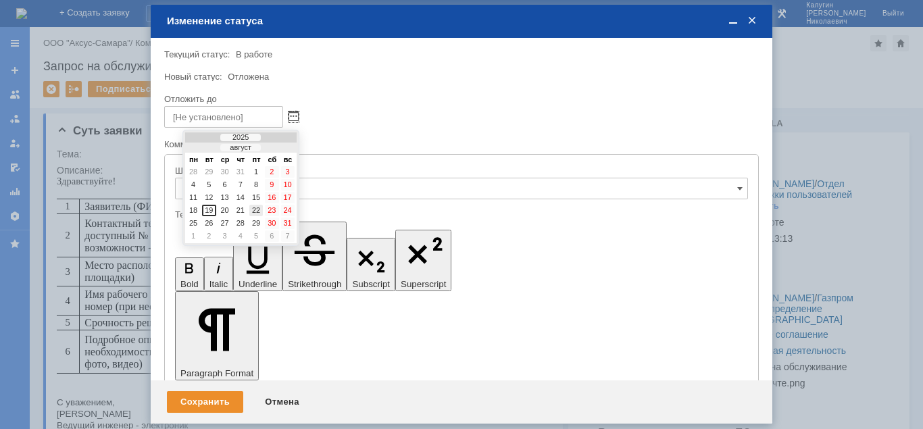
click at [256, 210] on div "22" at bounding box center [256, 210] width 14 height 11
type input "22.08.2025 15:51"
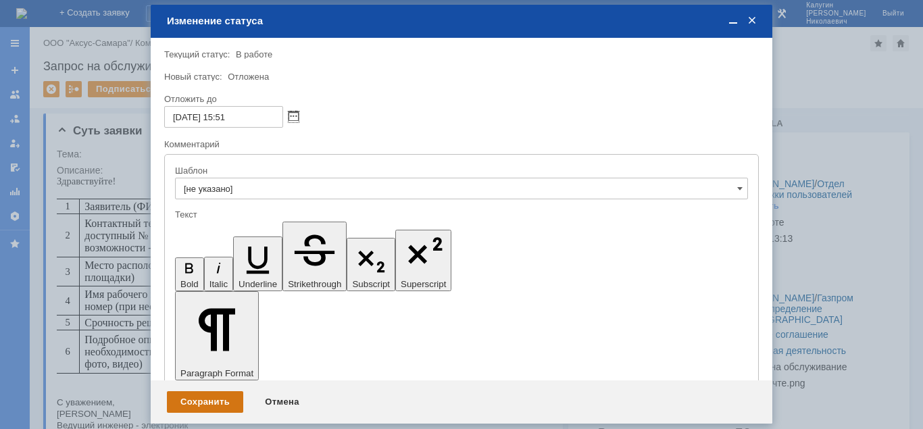
click at [211, 402] on div "Сохранить" at bounding box center [205, 402] width 76 height 22
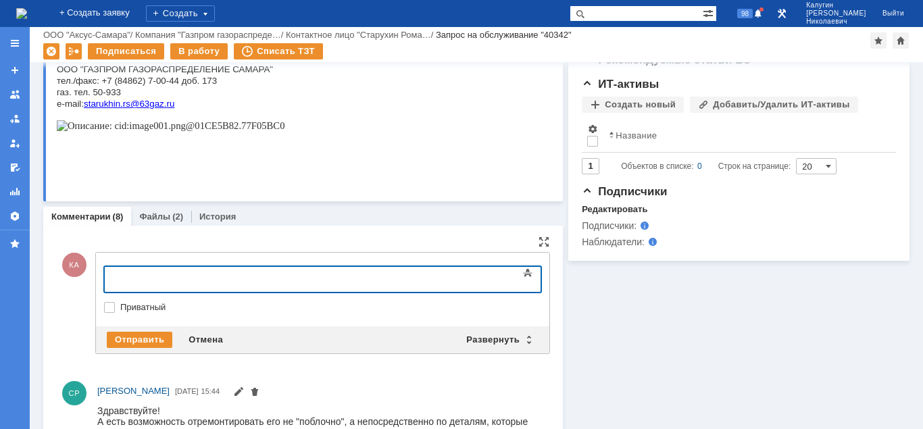
click at [150, 270] on body at bounding box center [214, 278] width 203 height 23
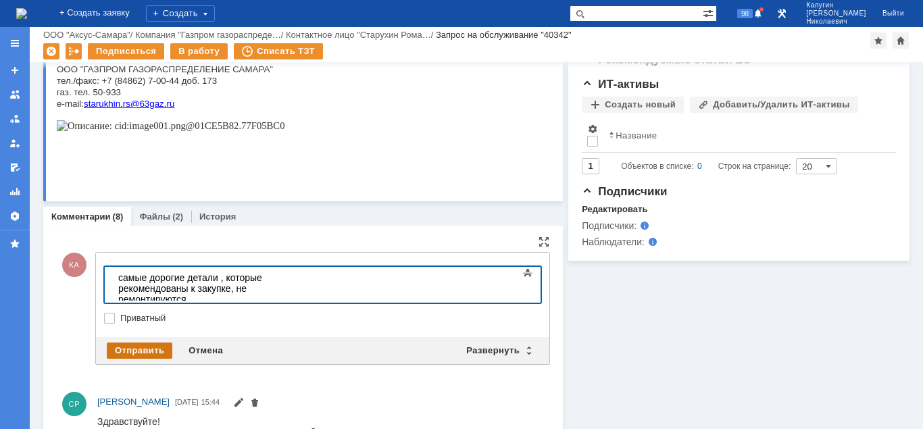
click at [134, 357] on div "Отправить" at bounding box center [140, 350] width 66 height 16
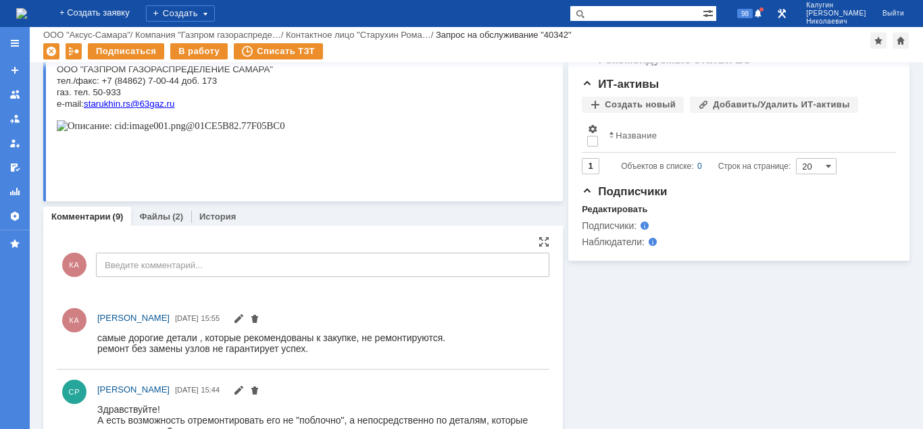
scroll to position [551, 0]
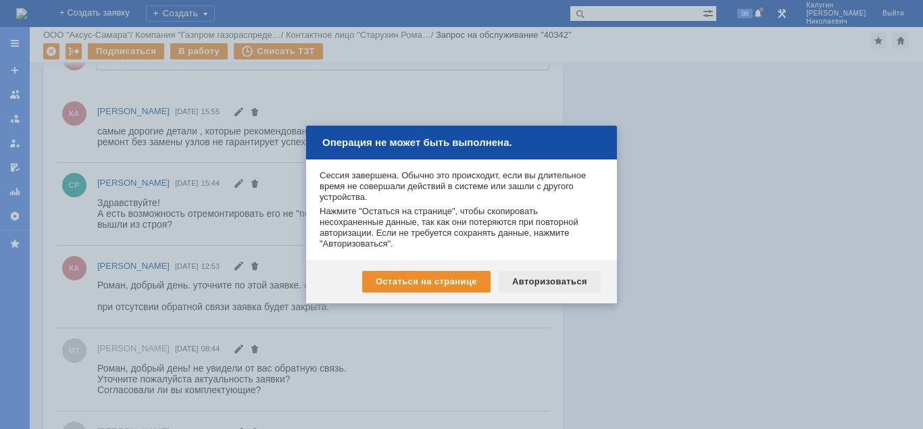
click at [529, 276] on div "Авторизоваться" at bounding box center [550, 282] width 102 height 22
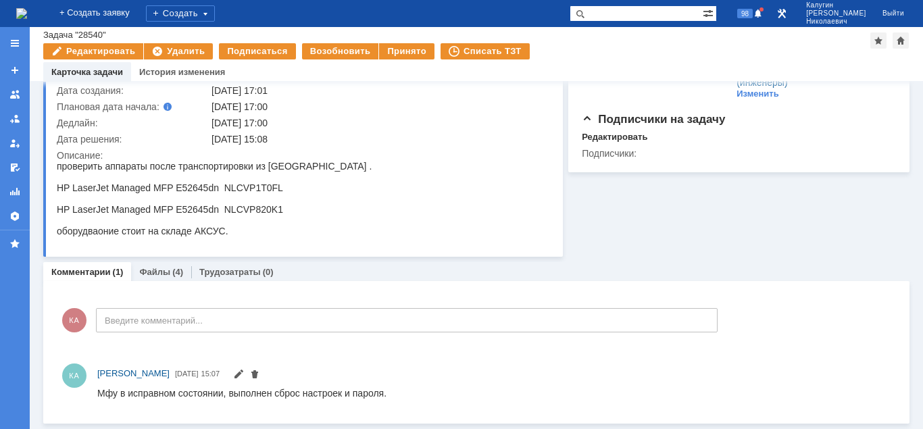
scroll to position [95, 0]
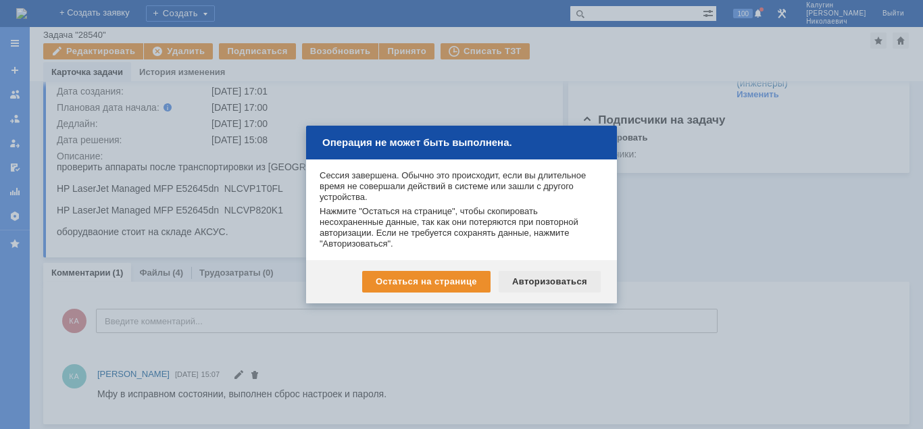
click at [536, 280] on div "Авторизоваться" at bounding box center [550, 282] width 102 height 22
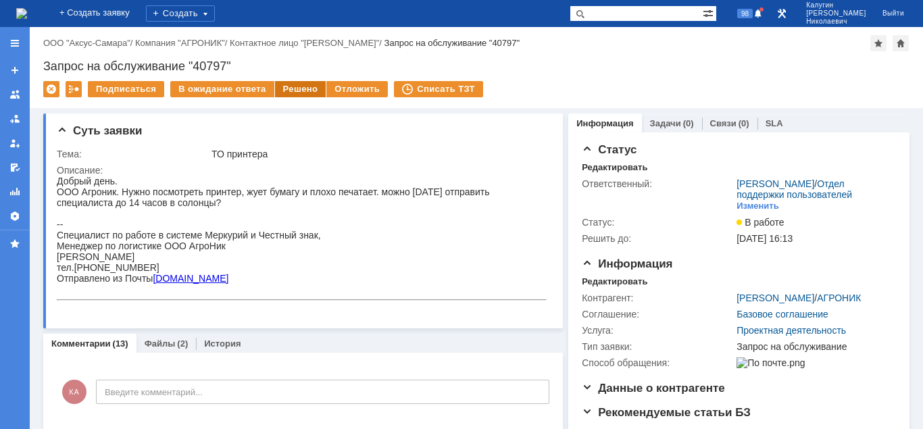
click at [299, 96] on div "Решено" at bounding box center [300, 89] width 51 height 16
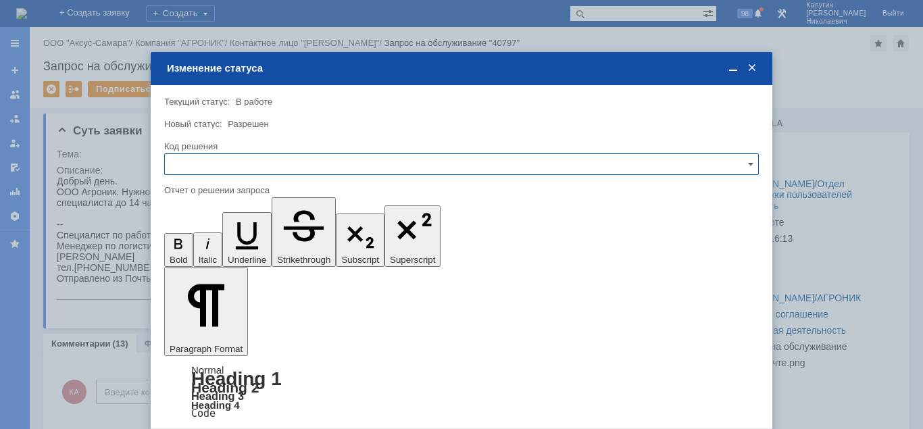
drag, startPoint x: 253, startPoint y: 163, endPoint x: 249, endPoint y: 172, distance: 10.6
click at [253, 163] on input "text" at bounding box center [461, 164] width 594 height 22
drag, startPoint x: 59, startPoint y: 43, endPoint x: 218, endPoint y: 322, distance: 320.1
click at [226, 261] on span "Решено" at bounding box center [461, 256] width 577 height 11
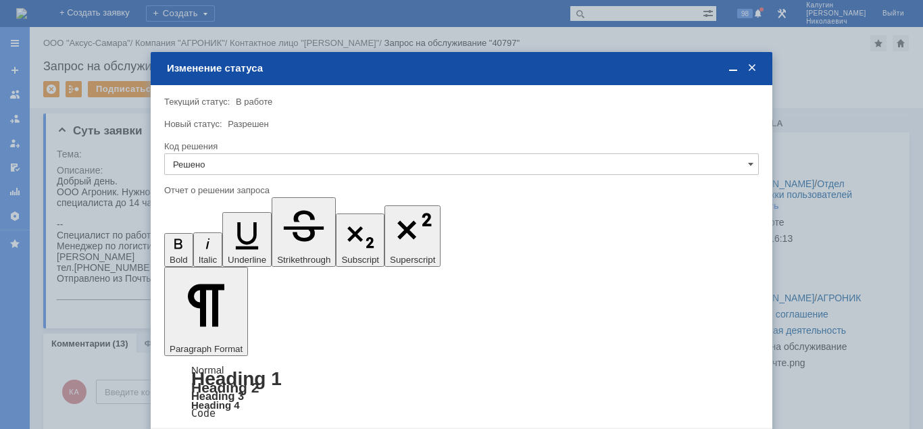
type input "Решено"
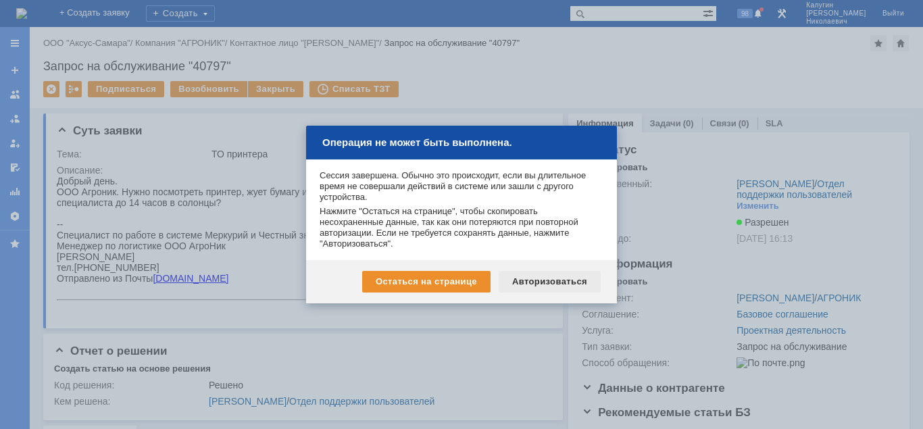
click at [532, 278] on div "Авторизоваться" at bounding box center [550, 282] width 102 height 22
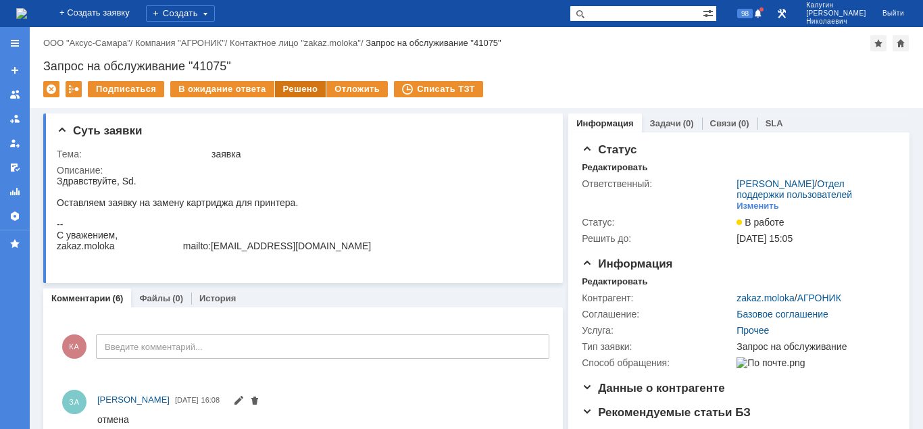
click at [298, 91] on div "Решено" at bounding box center [300, 89] width 51 height 16
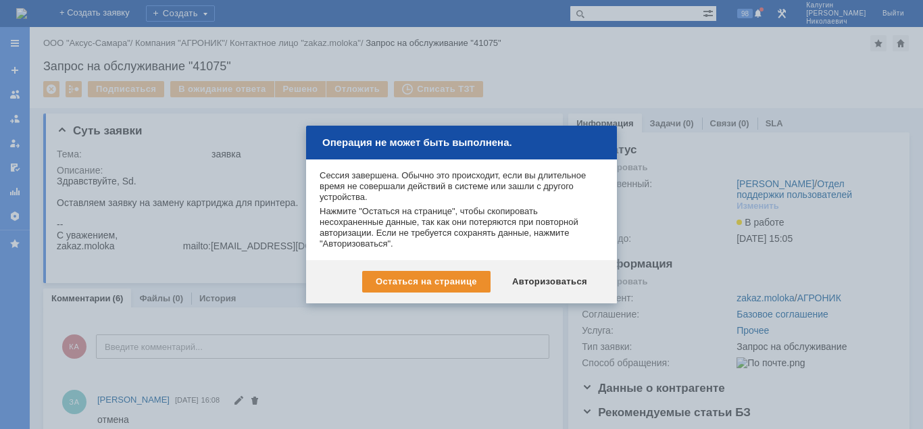
click at [340, 320] on div at bounding box center [461, 214] width 923 height 429
click at [384, 280] on div "Остаться на странице" at bounding box center [426, 282] width 128 height 22
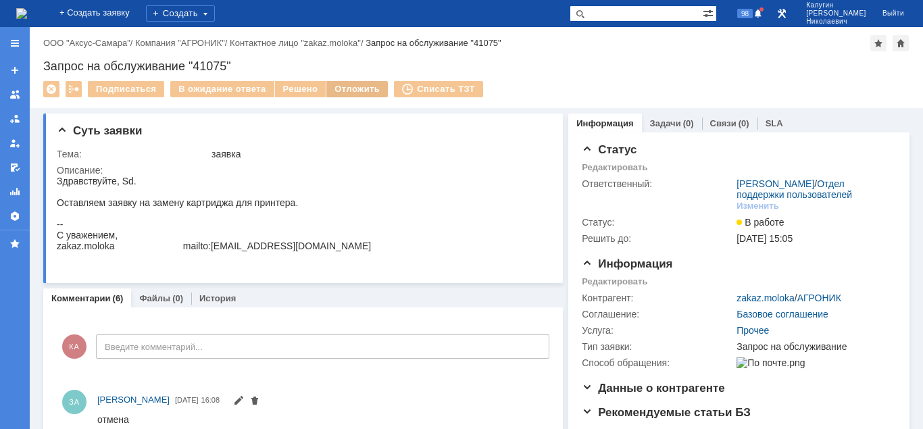
click at [356, 94] on div "Отложить" at bounding box center [356, 89] width 61 height 16
click at [347, 93] on div "Отложить" at bounding box center [356, 89] width 61 height 16
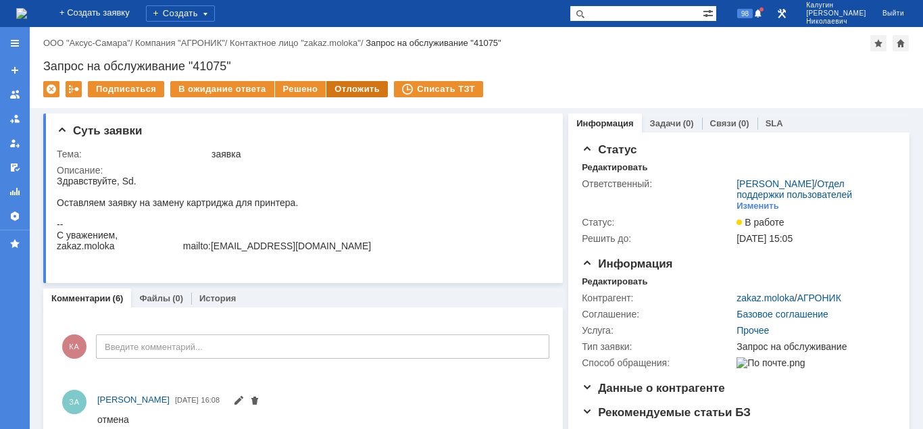
click at [364, 92] on div "Отложить" at bounding box center [356, 89] width 61 height 16
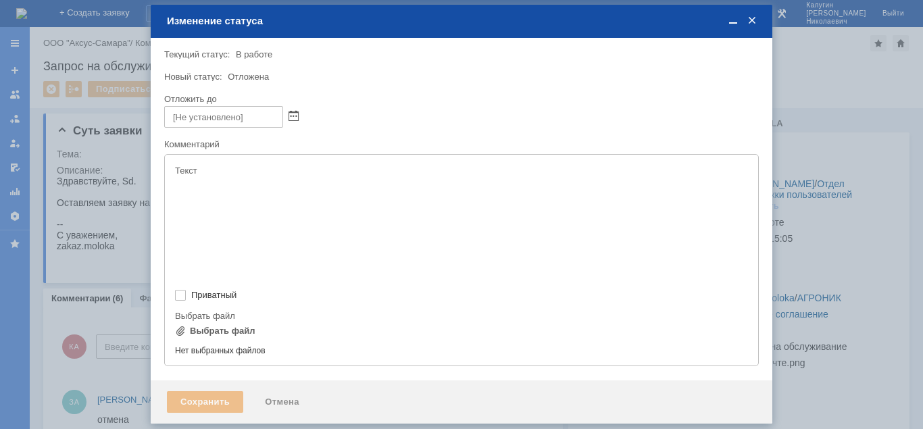
type input "[не указано]"
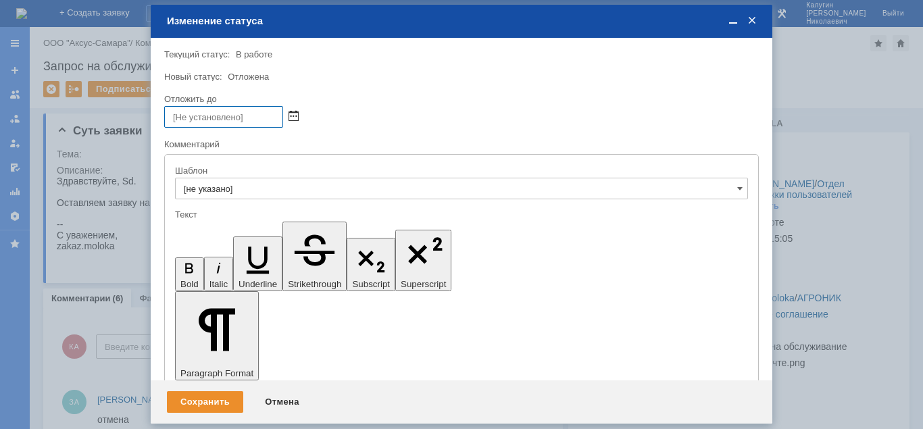
click at [296, 114] on span at bounding box center [293, 116] width 10 height 11
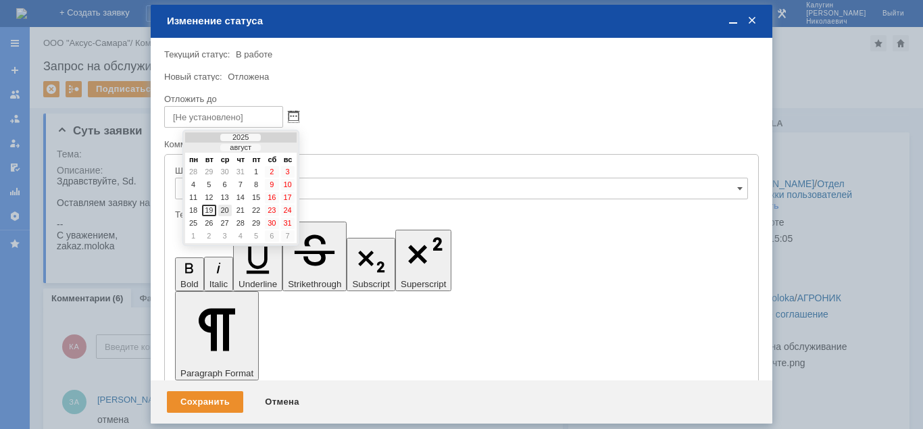
click at [227, 209] on div "20" at bounding box center [225, 210] width 14 height 11
type input "20.08.2025 16:10"
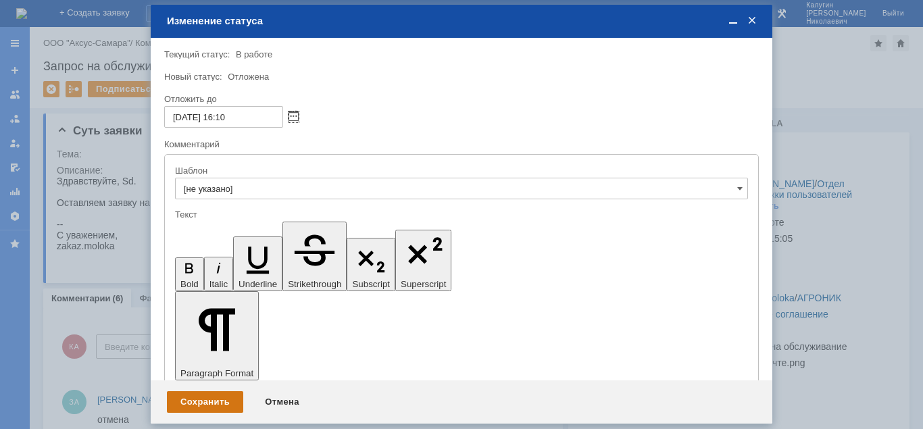
click at [209, 402] on div "Сохранить" at bounding box center [205, 402] width 76 height 22
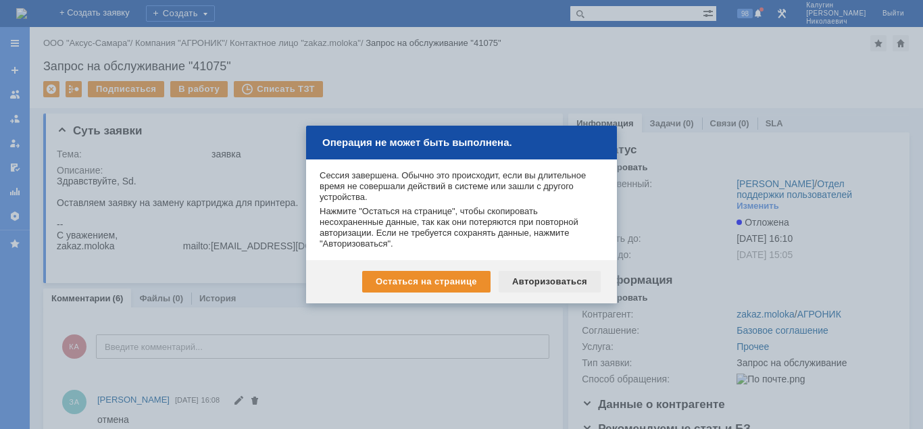
click at [538, 274] on div "Авторизоваться" at bounding box center [550, 282] width 102 height 22
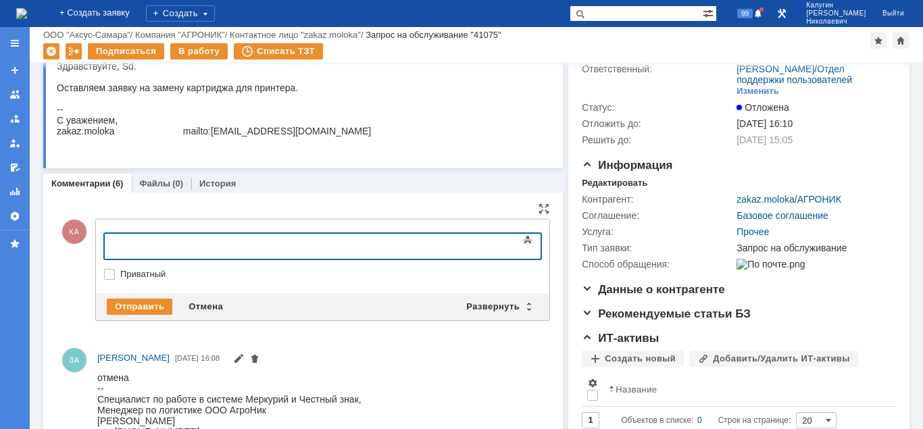
click at [161, 250] on div at bounding box center [214, 244] width 192 height 11
click at [136, 309] on div "Отправить" at bounding box center [140, 307] width 66 height 16
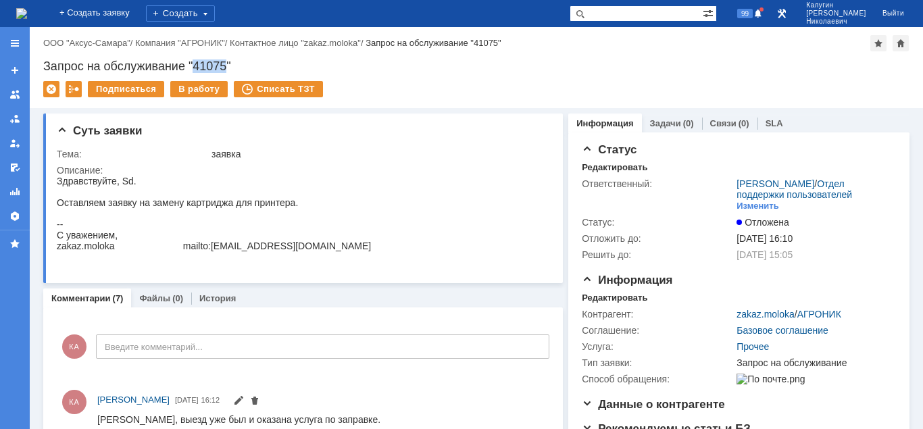
drag, startPoint x: 195, startPoint y: 65, endPoint x: 220, endPoint y: 63, distance: 24.4
click at [226, 65] on div "Запрос на обслуживание "41075"" at bounding box center [476, 66] width 866 height 14
copy div "41075"
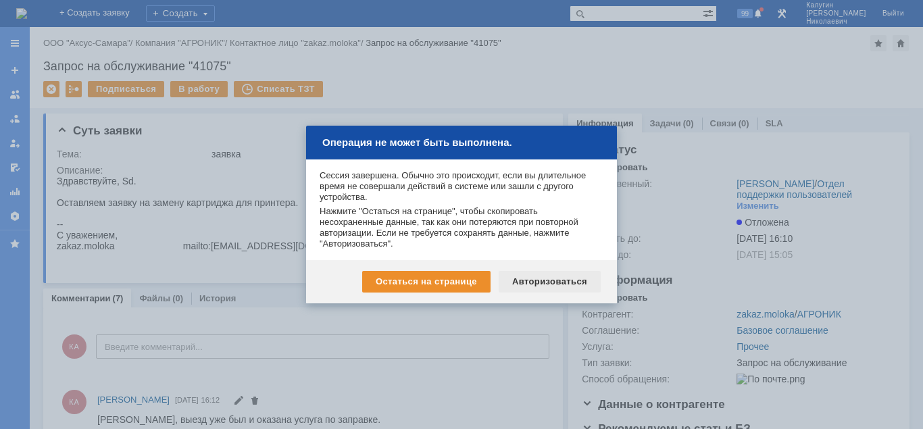
click at [566, 280] on div "Авторизоваться" at bounding box center [550, 282] width 102 height 22
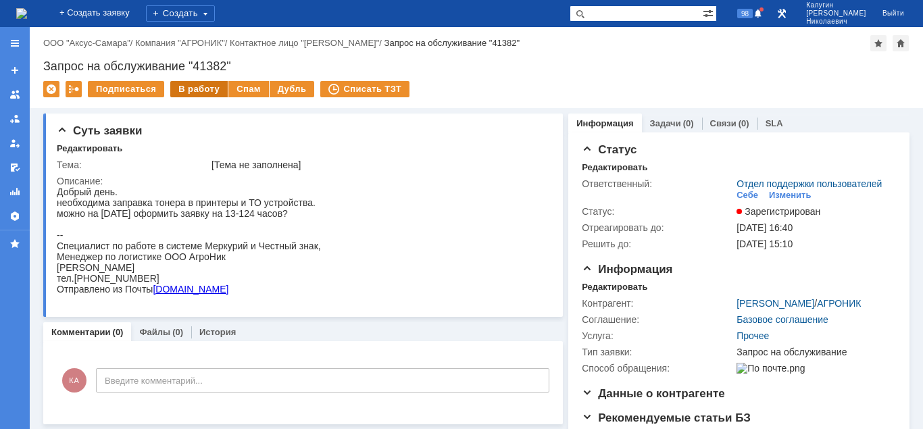
click at [186, 88] on div "В работу" at bounding box center [198, 89] width 57 height 16
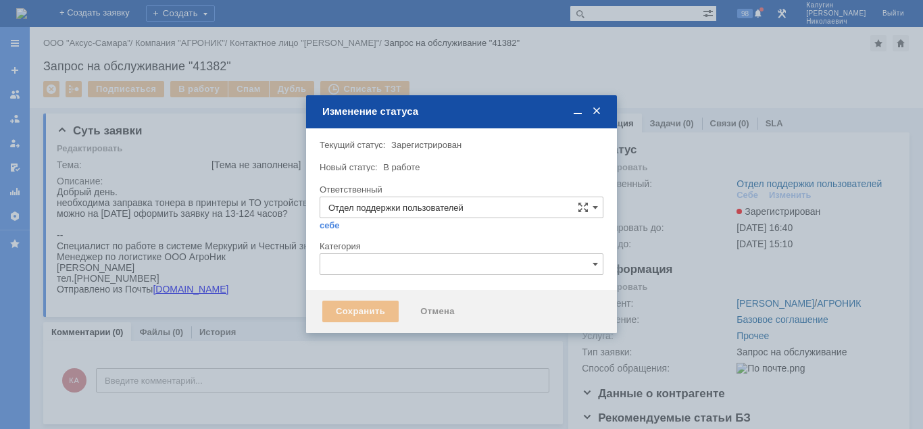
type input "[PERSON_NAME]"
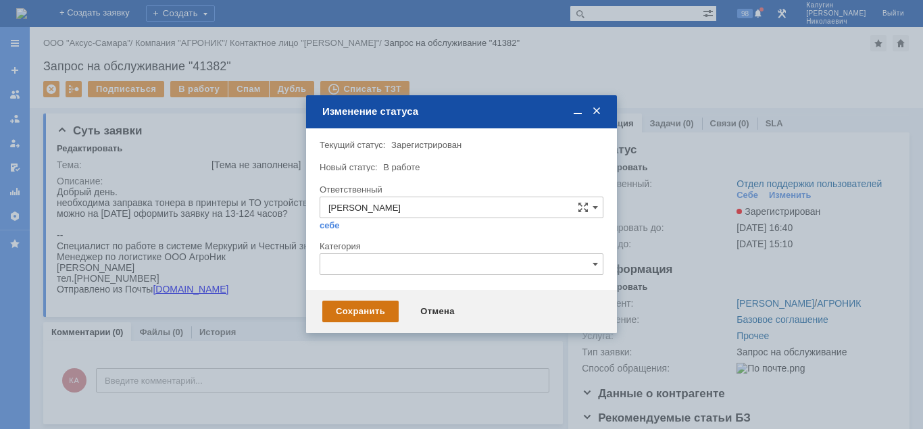
click at [342, 313] on div "Сохранить" at bounding box center [360, 312] width 76 height 22
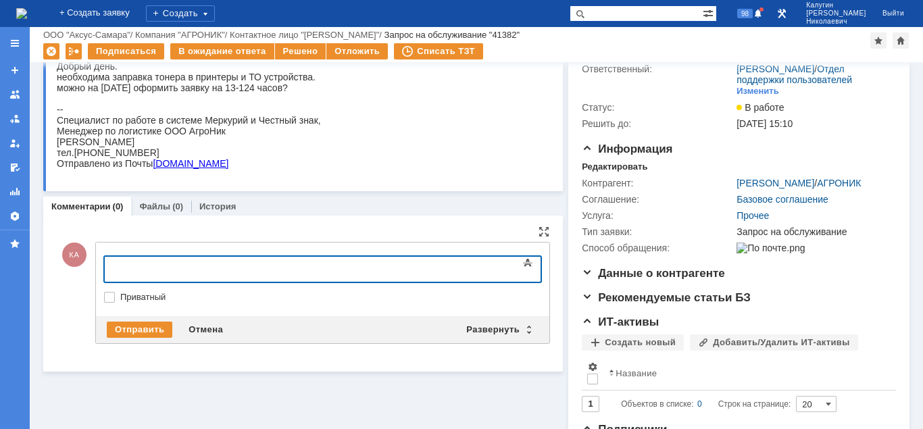
click at [148, 267] on div at bounding box center [214, 267] width 192 height 11
click at [130, 328] on div "Отправить" at bounding box center [140, 330] width 66 height 16
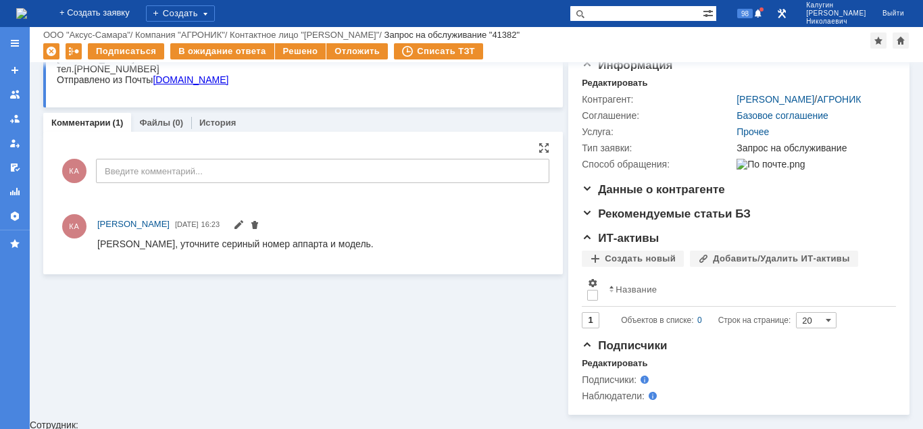
scroll to position [153, 0]
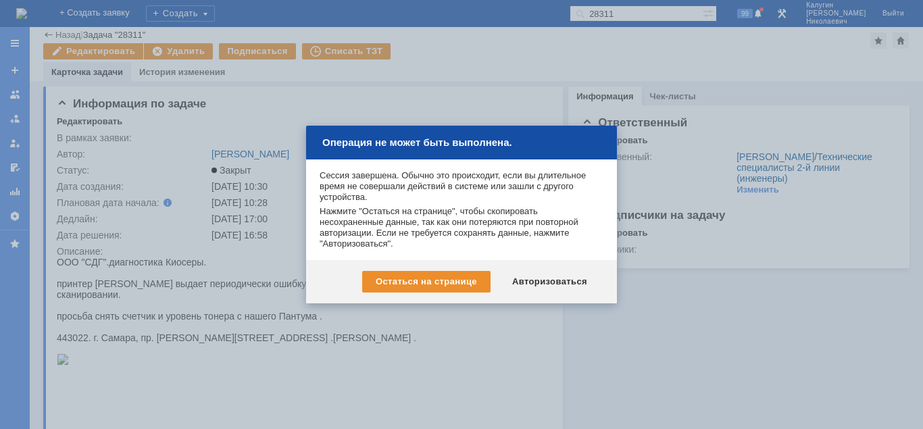
scroll to position [364, 0]
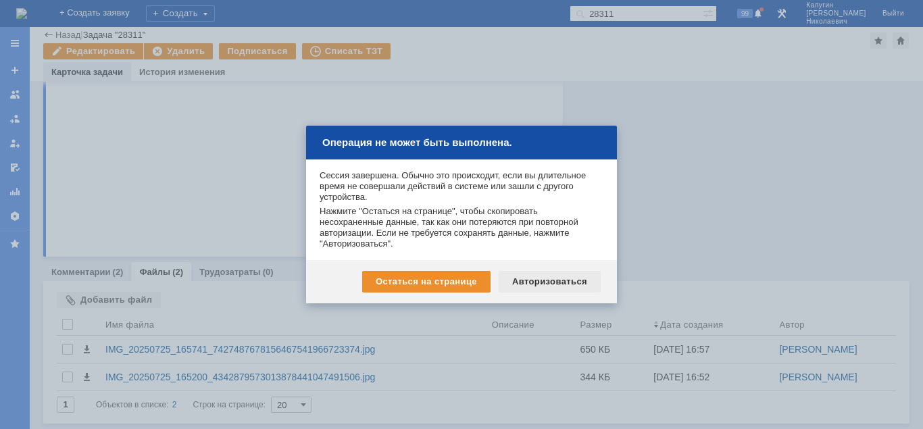
click at [523, 280] on div "Авторизоваться" at bounding box center [550, 282] width 102 height 22
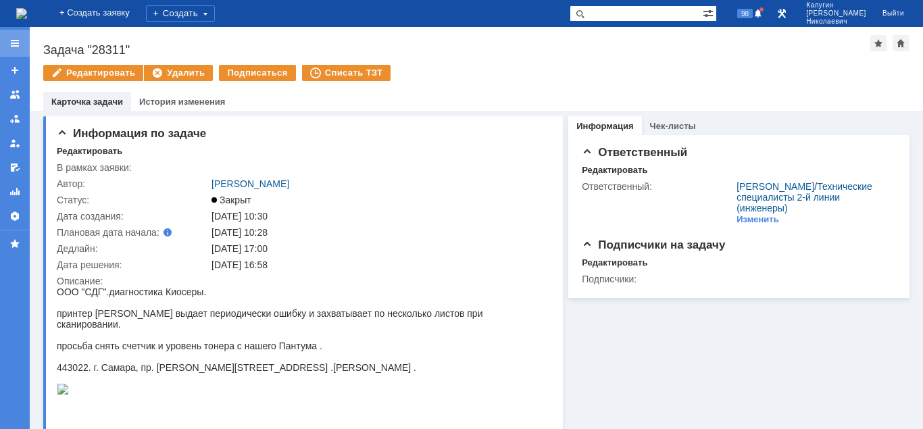
click at [13, 42] on div at bounding box center [14, 43] width 11 height 11
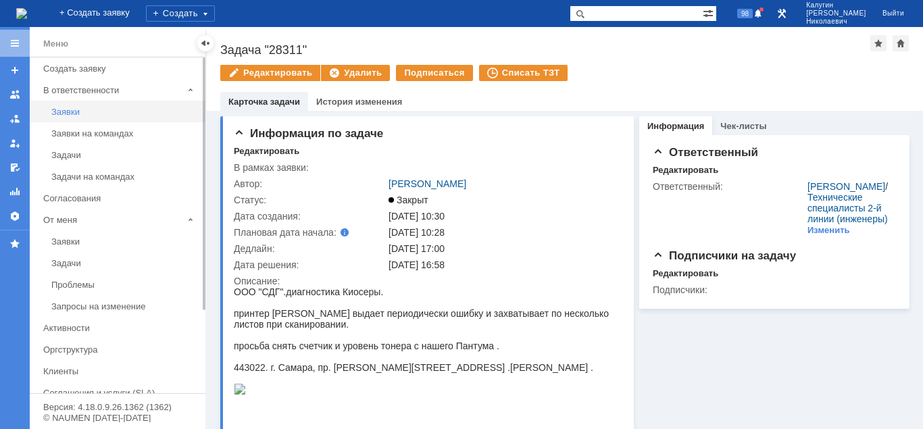
click at [57, 114] on div "Заявки" at bounding box center [124, 112] width 146 height 10
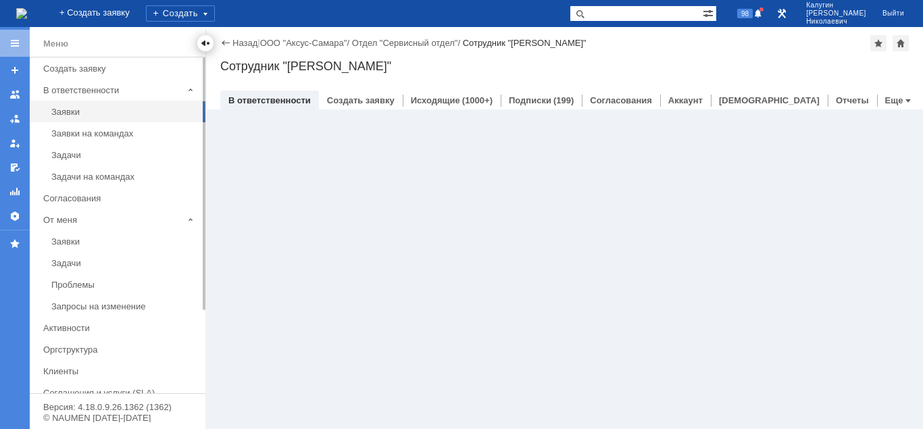
click at [203, 46] on div at bounding box center [205, 43] width 11 height 11
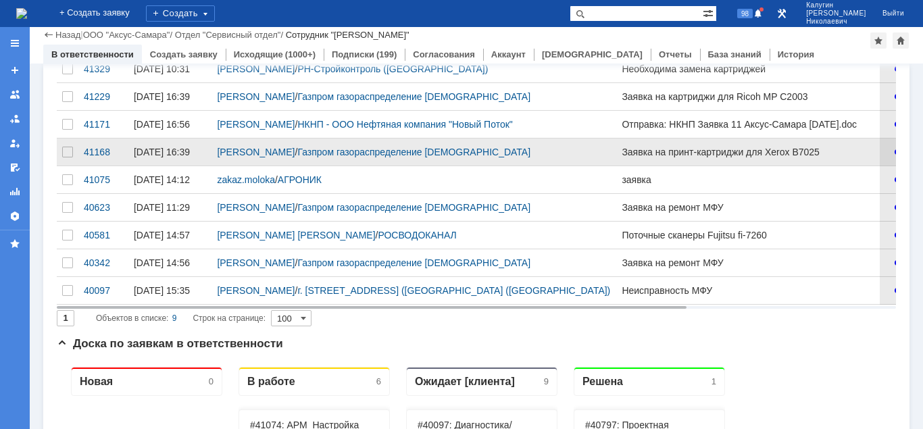
scroll to position [138, 0]
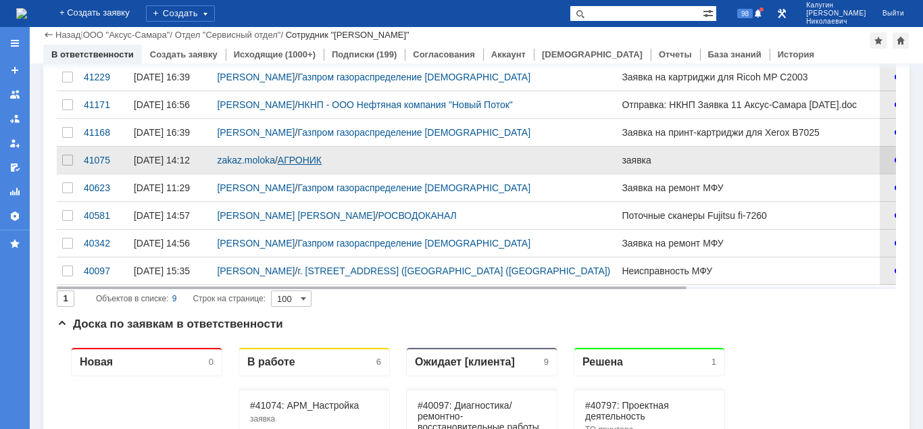
click at [299, 165] on link "АГРОНИК" at bounding box center [300, 160] width 44 height 11
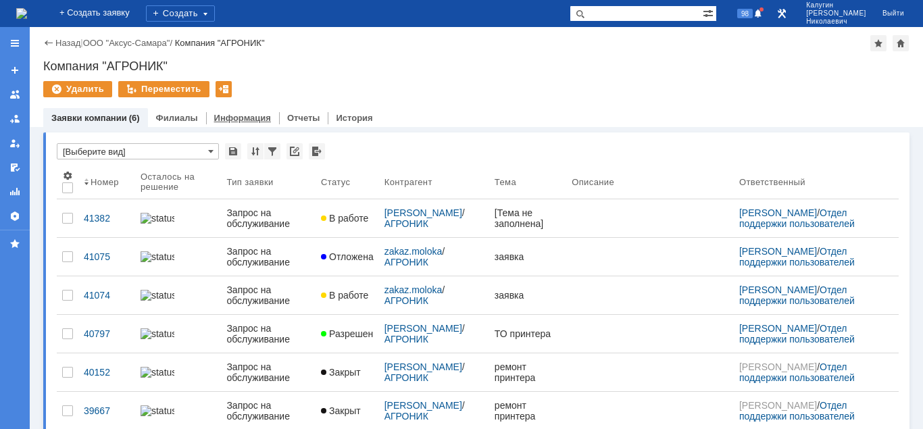
click at [245, 117] on link "Информация" at bounding box center [242, 118] width 57 height 10
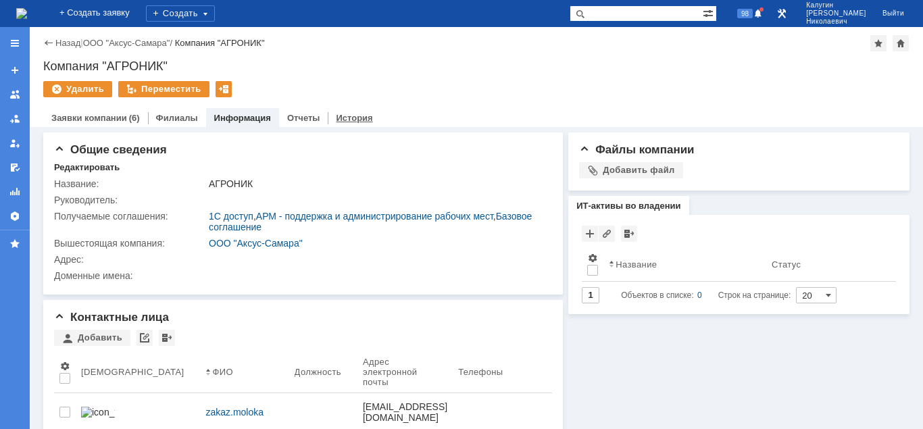
click at [345, 117] on link "История" at bounding box center [354, 118] width 36 height 10
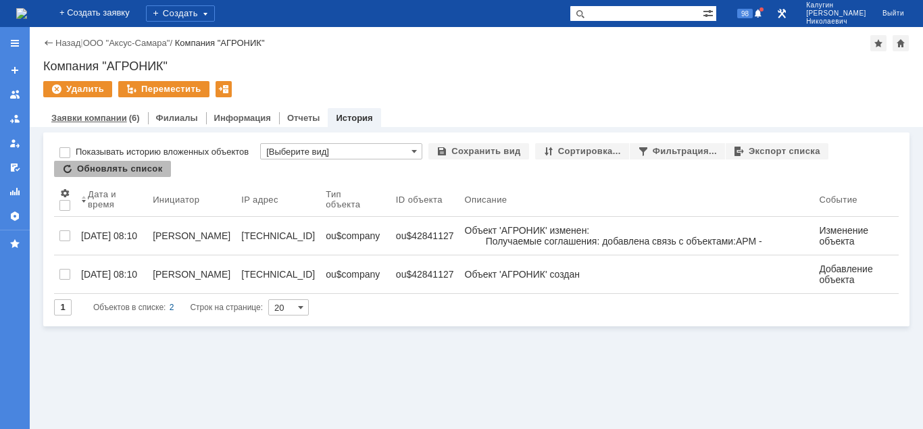
click at [112, 120] on link "Заявки компании" at bounding box center [89, 118] width 76 height 10
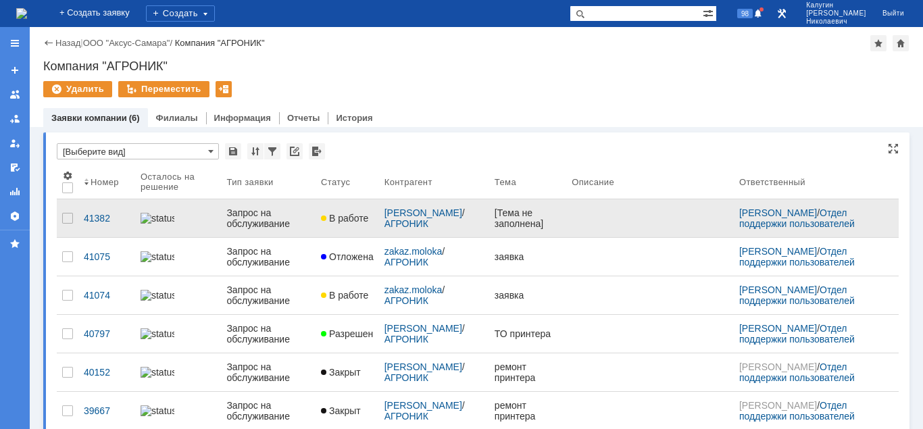
scroll to position [39, 0]
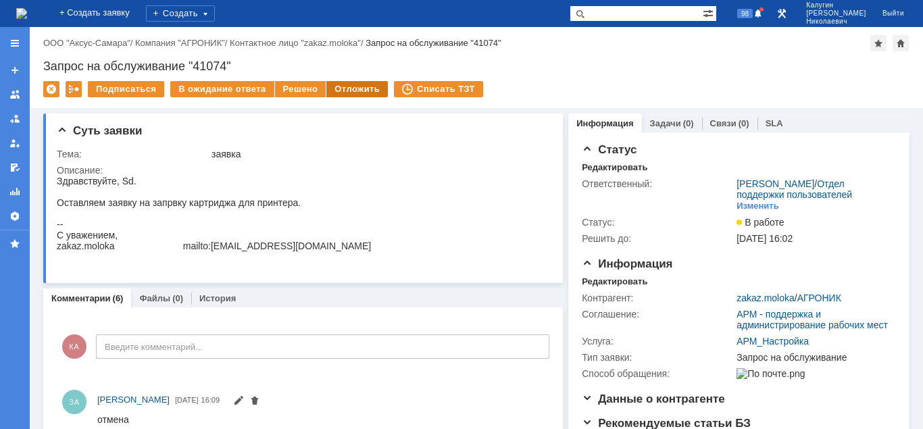
click at [359, 87] on div "Отложить" at bounding box center [356, 89] width 61 height 16
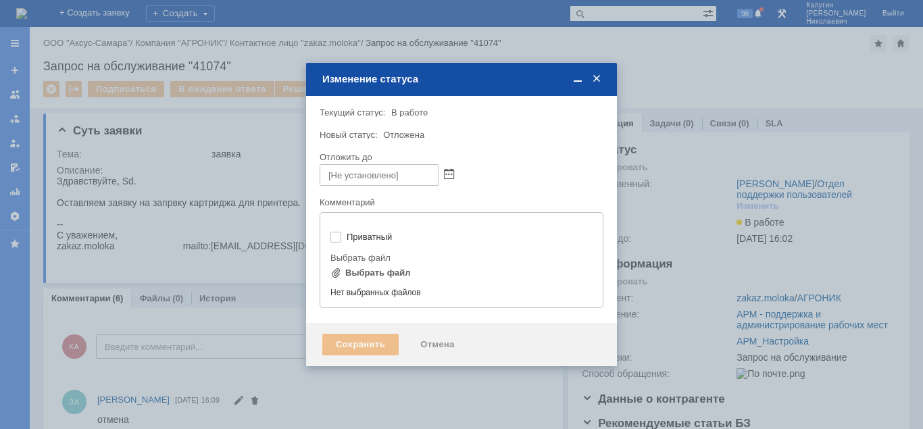
type input "[не указано]"
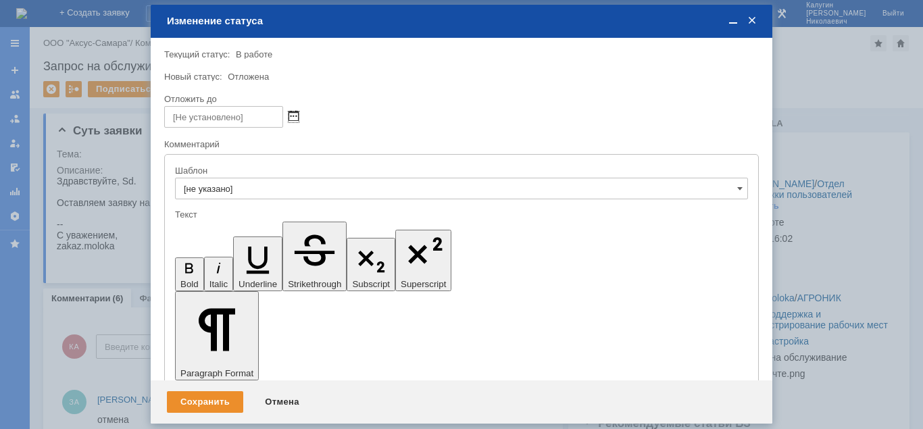
click at [292, 121] on span at bounding box center [293, 116] width 10 height 11
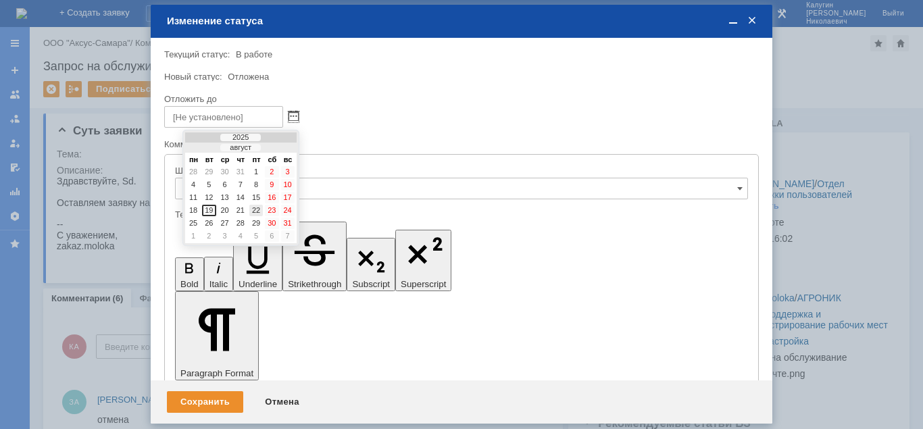
click at [255, 209] on div "22" at bounding box center [256, 210] width 14 height 11
type input "22.08.2025 16:27"
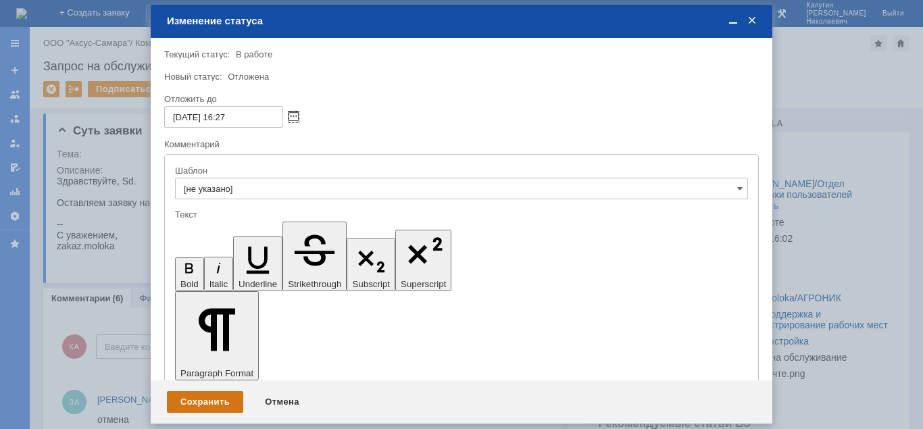
click at [207, 399] on div "Сохранить" at bounding box center [205, 402] width 76 height 22
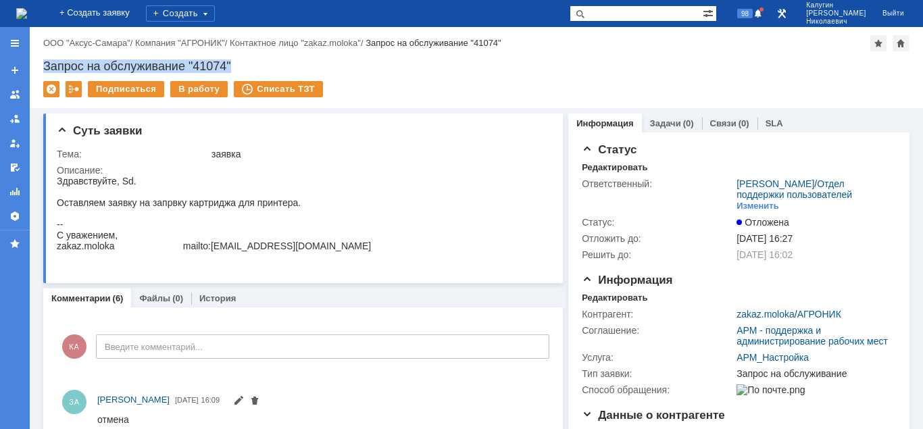
drag, startPoint x: 241, startPoint y: 61, endPoint x: 43, endPoint y: 66, distance: 198.6
click at [43, 66] on div "Запрос на обслуживание "41074"" at bounding box center [476, 66] width 866 height 14
copy div "Запрос на обслуживание "41074""
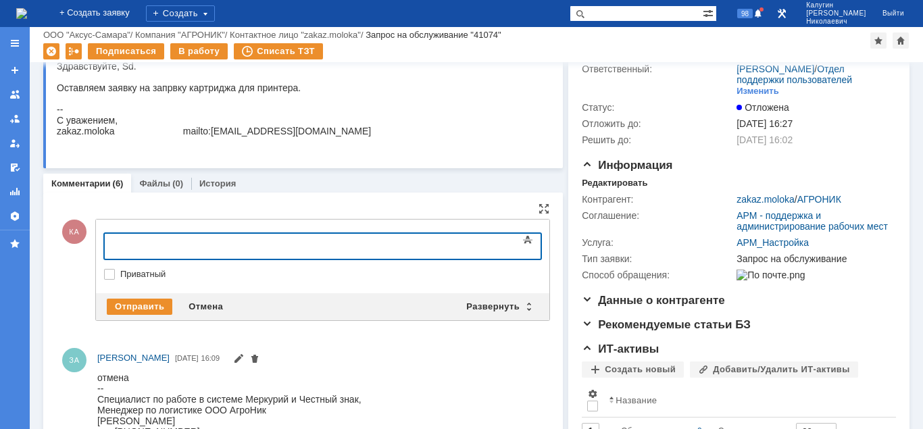
click at [149, 245] on div at bounding box center [214, 244] width 192 height 11
click at [238, 249] on div "отчет во вложении." at bounding box center [214, 244] width 192 height 11
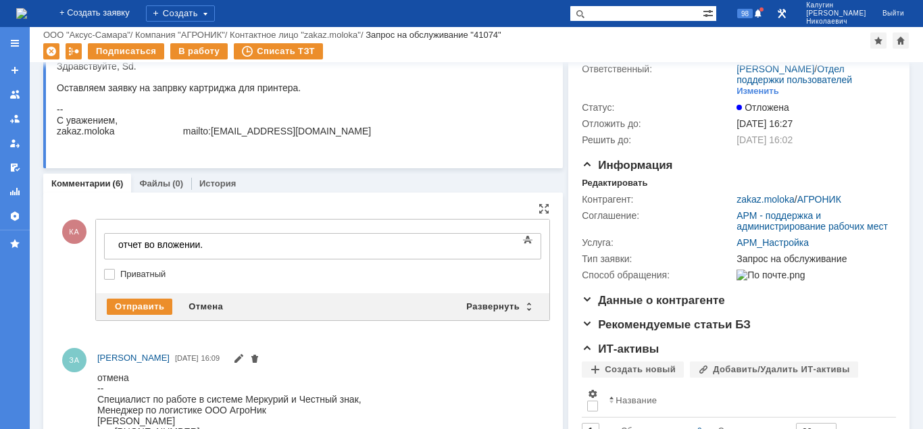
click at [243, 246] on div "отчет во вложении." at bounding box center [214, 244] width 192 height 11
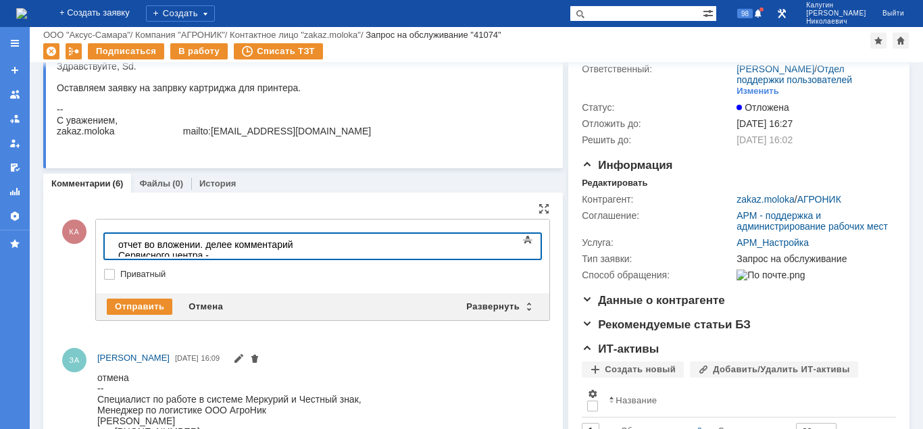
click at [310, 247] on div "отчет во вложении. делее комментарий Сервисного центра -" at bounding box center [214, 250] width 192 height 22
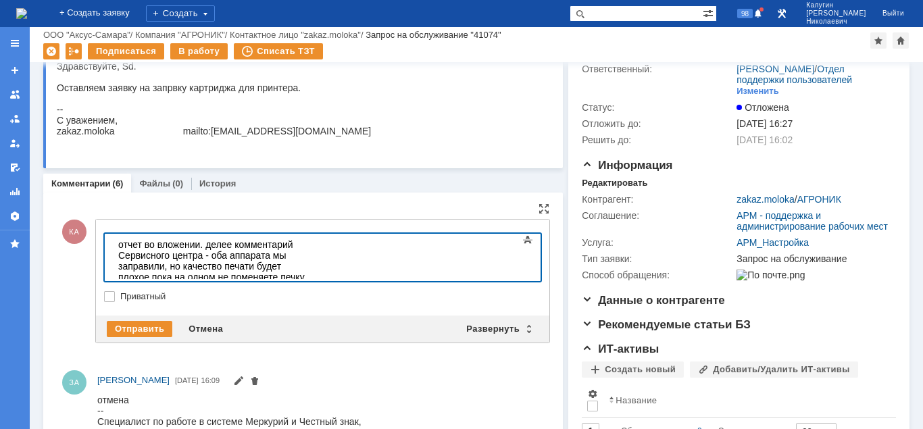
scroll to position [2118, 10]
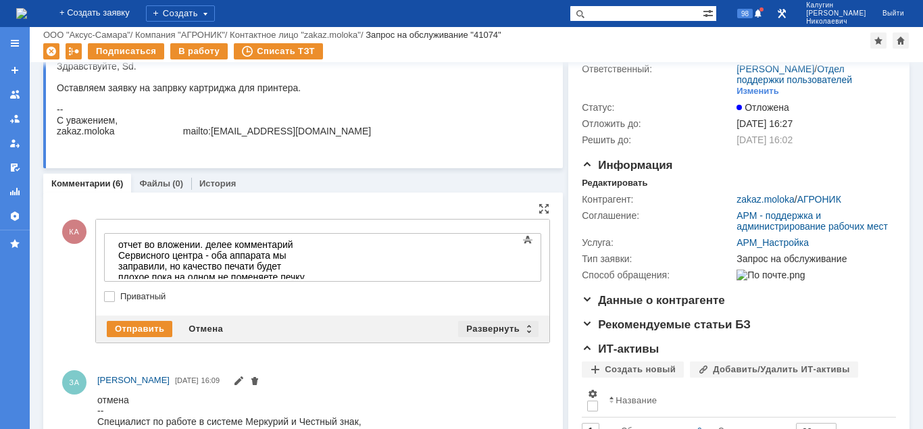
click at [505, 328] on div "Развернуть" at bounding box center [498, 329] width 80 height 16
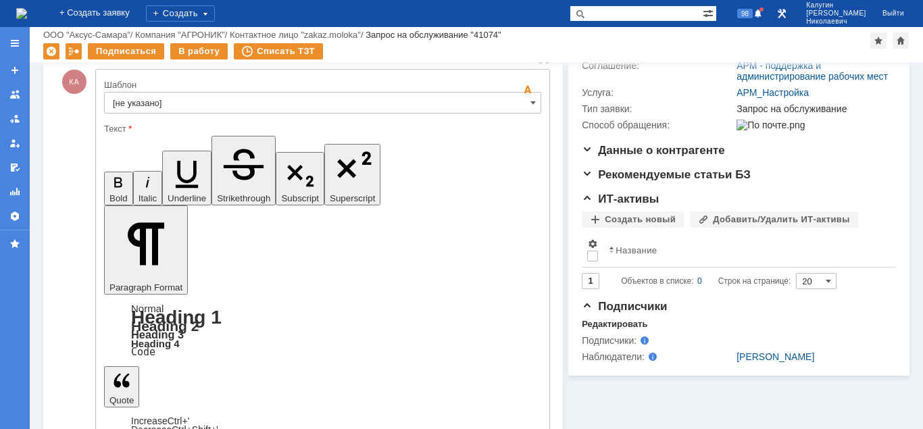
scroll to position [276, 0]
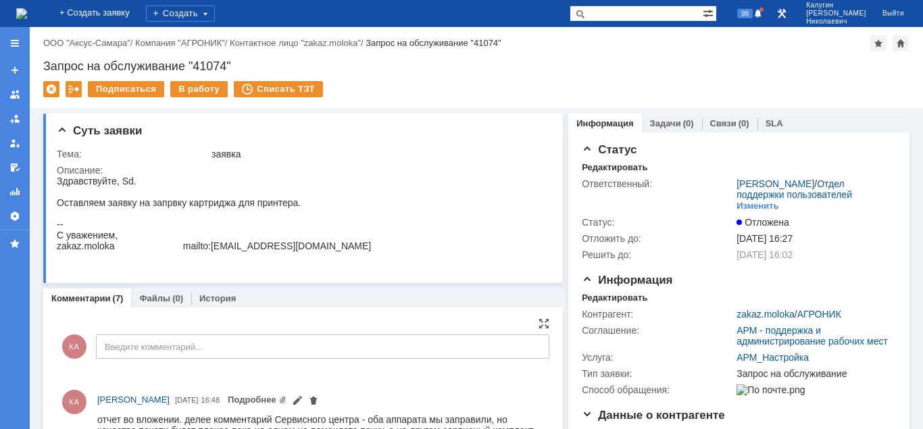
scroll to position [0, 0]
click at [185, 95] on div "В работу" at bounding box center [198, 89] width 57 height 16
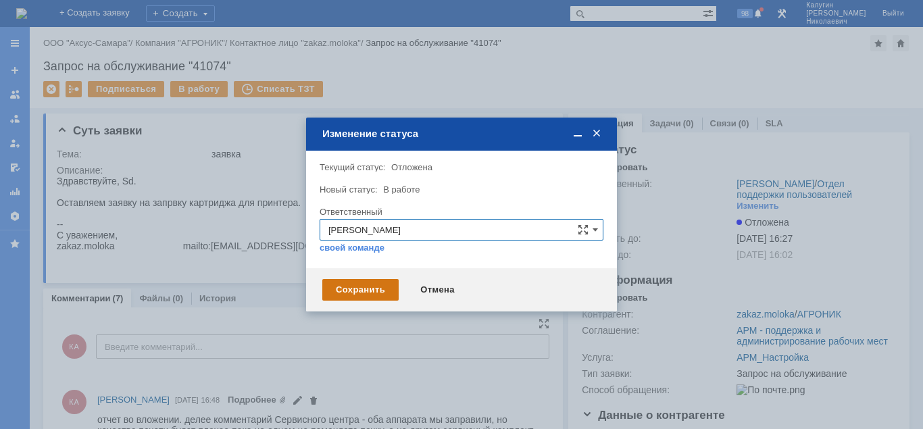
click at [345, 295] on div "Сохранить" at bounding box center [360, 290] width 76 height 22
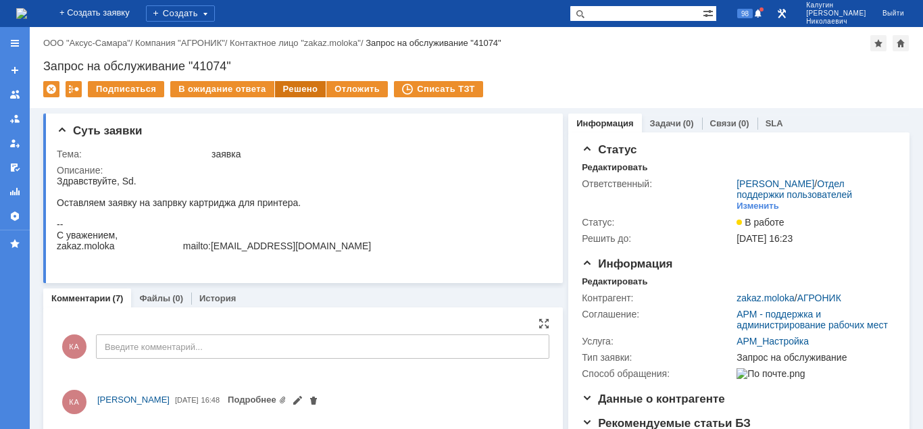
click at [297, 91] on div "Решено" at bounding box center [300, 89] width 51 height 16
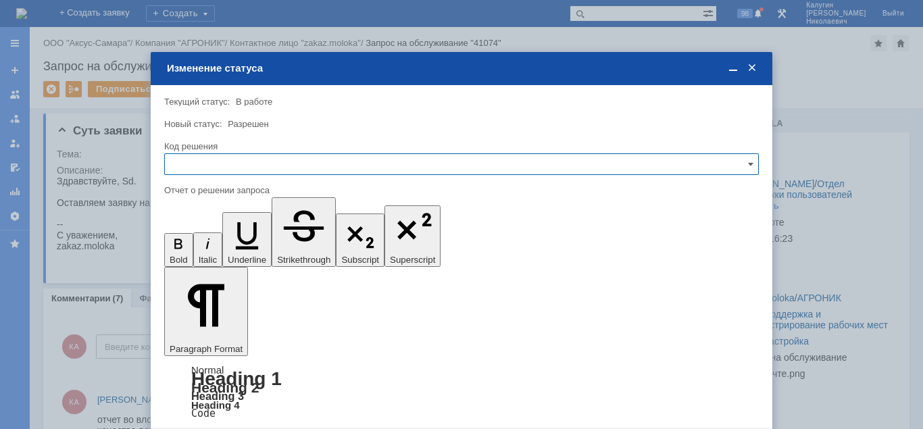
click at [267, 166] on input "text" at bounding box center [461, 164] width 594 height 22
drag, startPoint x: 199, startPoint y: 256, endPoint x: 43, endPoint y: 99, distance: 221.6
click at [199, 256] on span "Решено" at bounding box center [461, 256] width 577 height 11
type input "Решено"
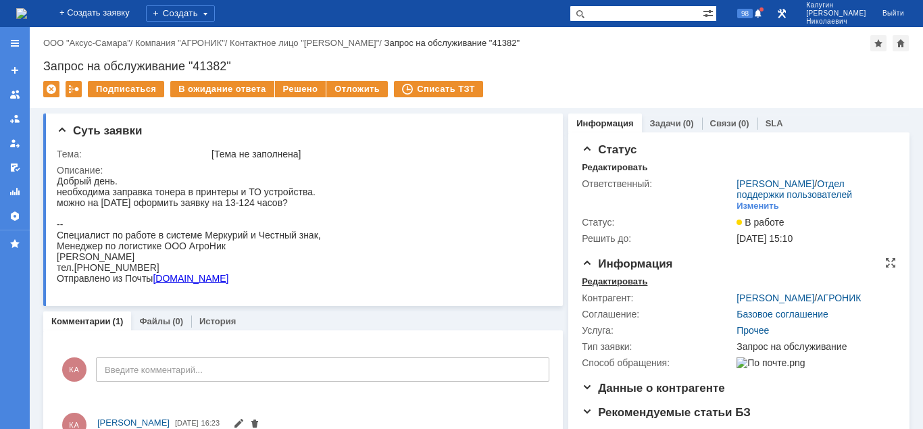
click at [603, 280] on div "Редактировать" at bounding box center [615, 281] width 66 height 11
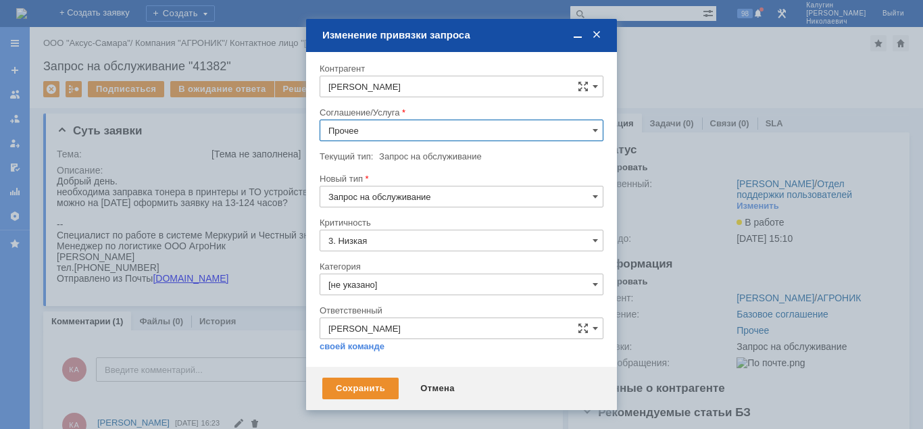
click at [411, 138] on input "Прочее" at bounding box center [462, 131] width 284 height 22
click at [426, 386] on div "Отмена" at bounding box center [437, 389] width 61 height 22
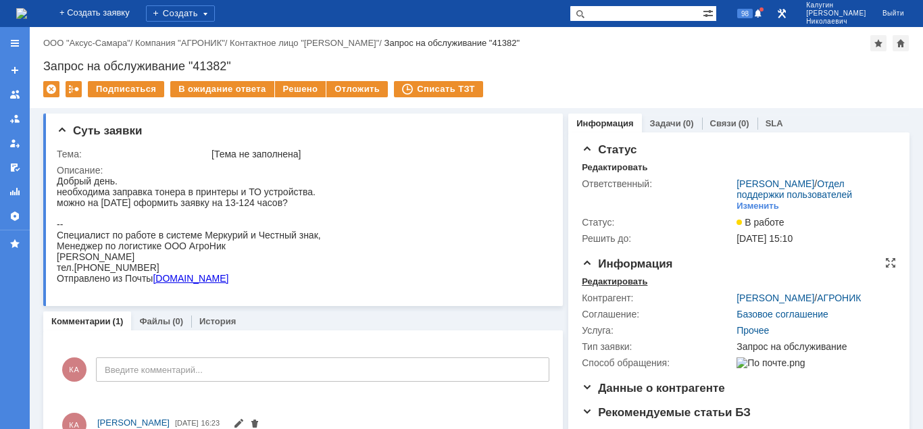
click at [596, 283] on div "Редактировать" at bounding box center [615, 281] width 66 height 11
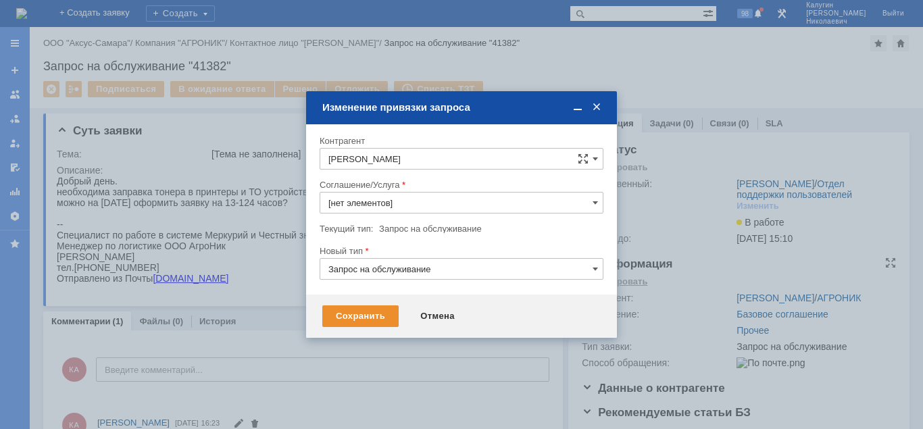
type input "Прочее"
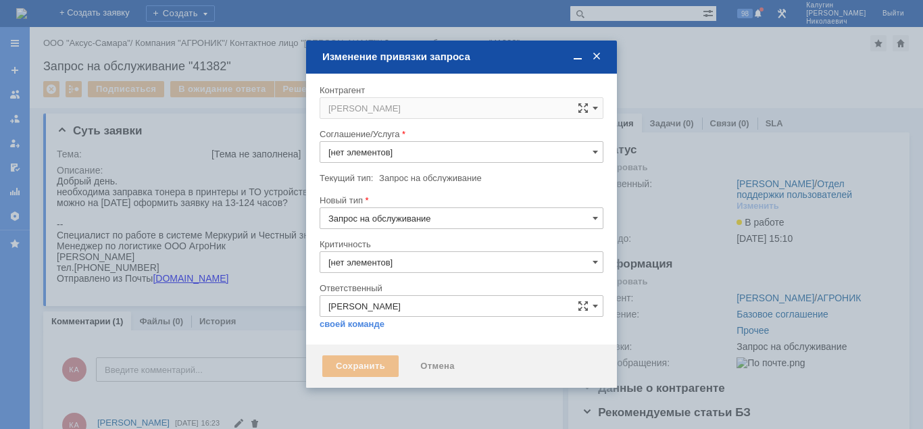
type input "3. Низкая"
type input "Прочее"
type input "[не указано]"
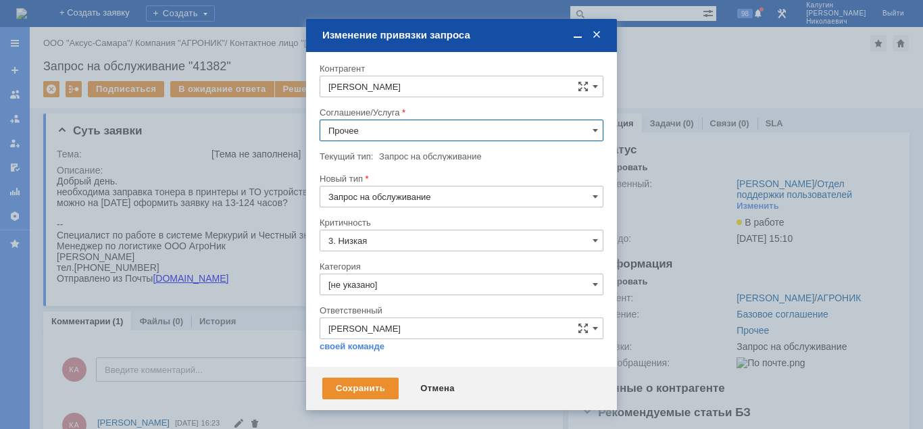
click at [368, 129] on input "Прочее" at bounding box center [462, 131] width 284 height 22
click at [434, 392] on div "Отмена" at bounding box center [437, 389] width 61 height 22
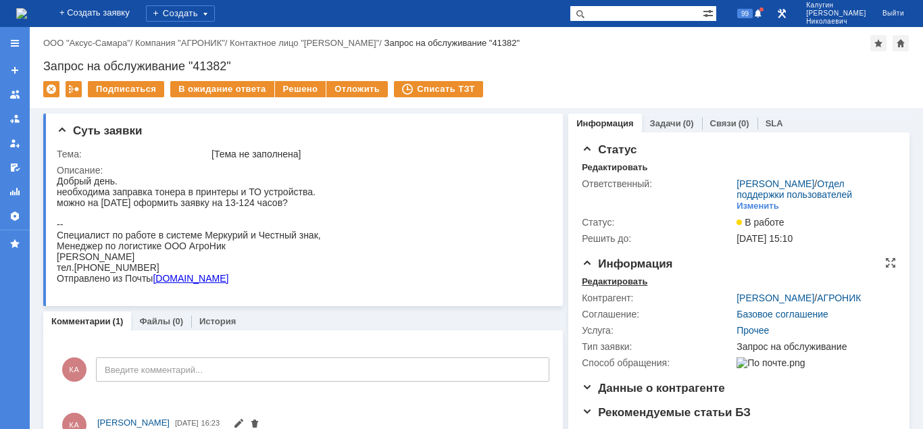
click at [610, 282] on div "Редактировать" at bounding box center [615, 281] width 66 height 11
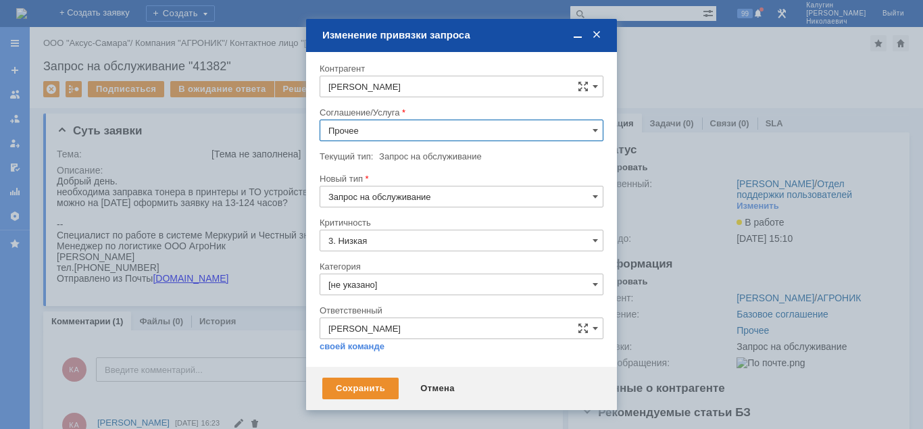
click at [463, 132] on input "Прочее" at bounding box center [462, 131] width 284 height 22
click at [432, 389] on div "Отмена" at bounding box center [437, 389] width 61 height 22
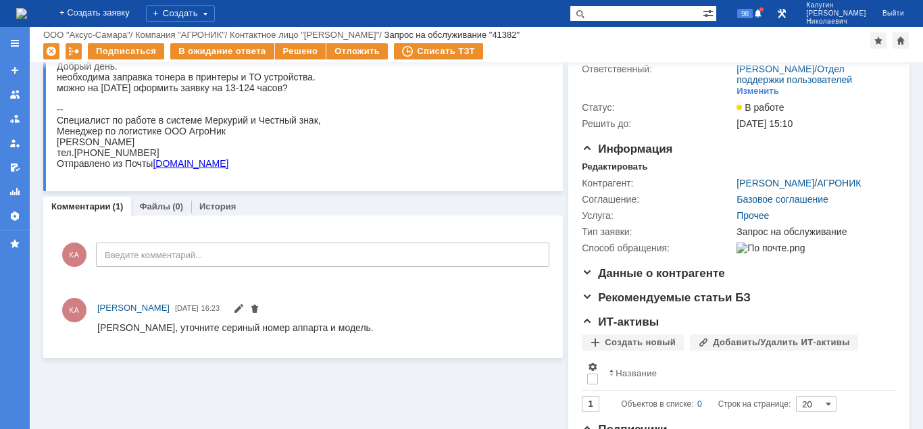
scroll to position [0, 0]
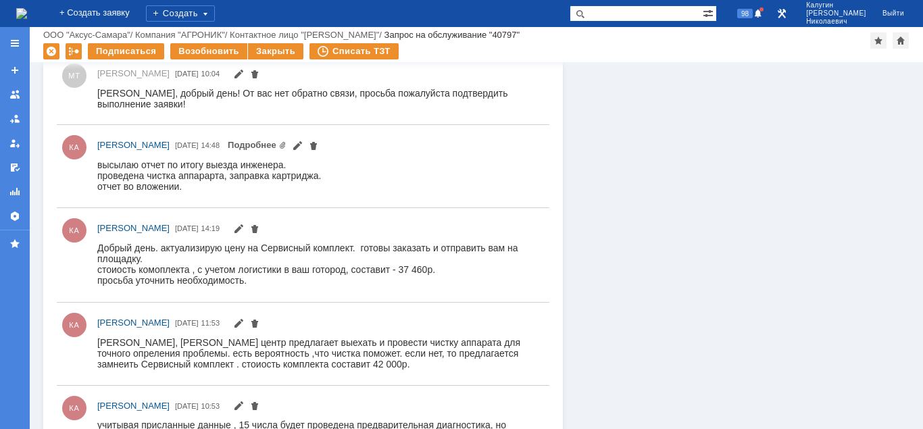
scroll to position [896, 0]
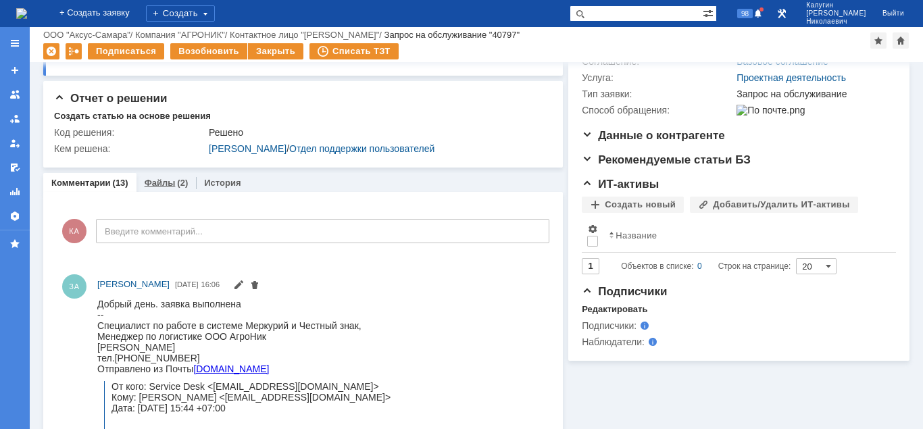
click at [157, 190] on div "Файлы (2)" at bounding box center [166, 183] width 60 height 20
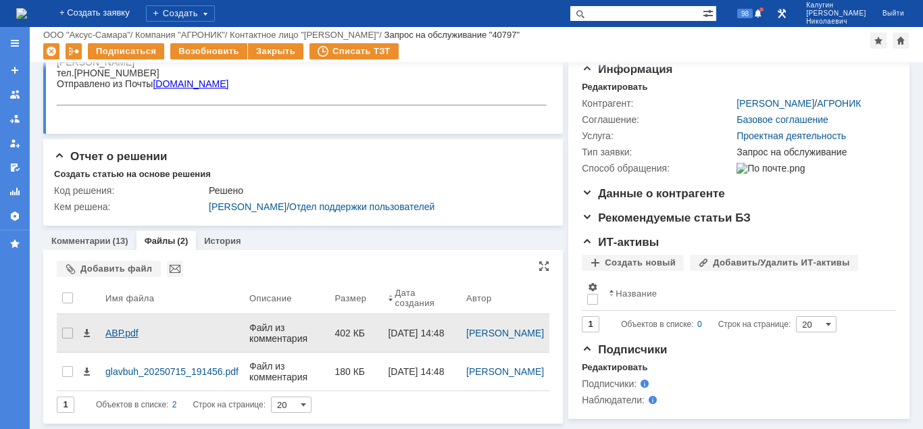
click at [121, 320] on div "АВР.pdf" at bounding box center [172, 333] width 144 height 27
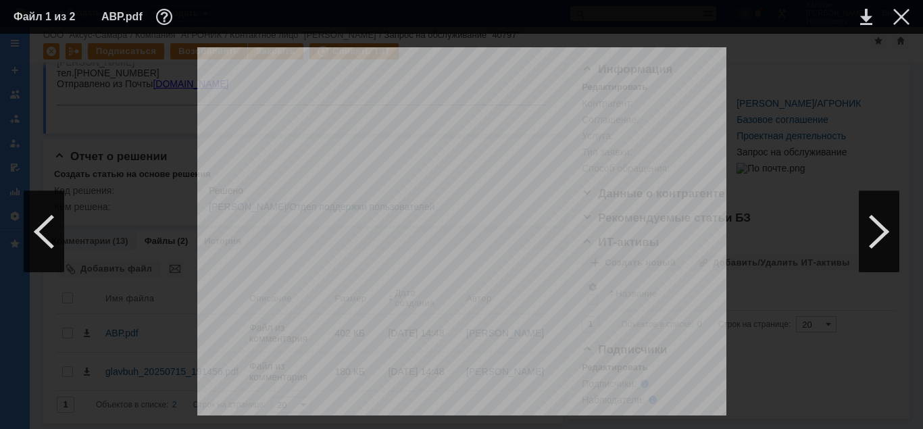
scroll to position [69, 0]
drag, startPoint x: 898, startPoint y: 15, endPoint x: 853, endPoint y: 60, distance: 64.0
click at [897, 15] on div at bounding box center [901, 17] width 16 height 16
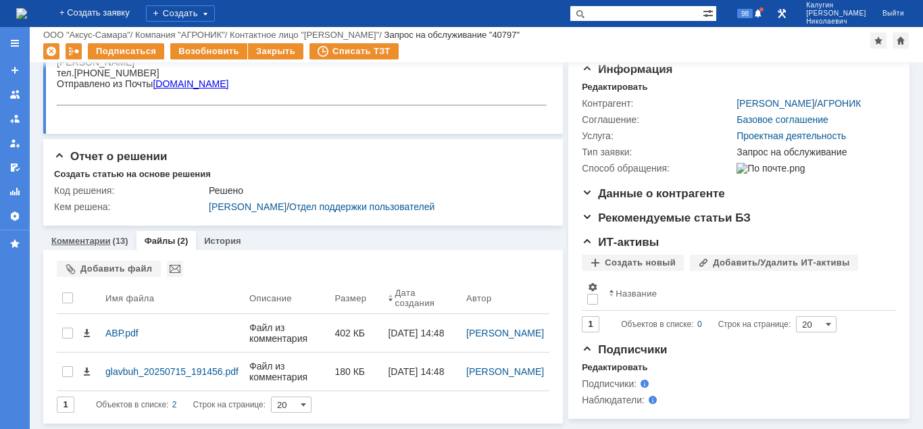
click at [106, 231] on div "Комментарии (13)" at bounding box center [89, 241] width 93 height 20
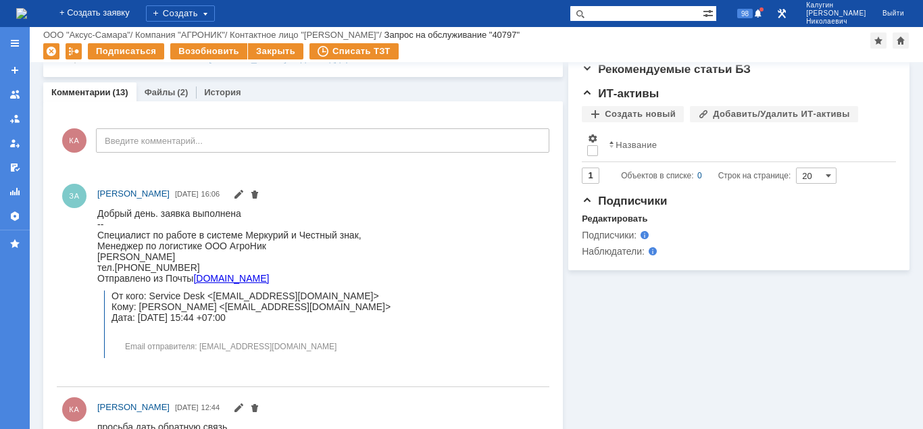
scroll to position [345, 0]
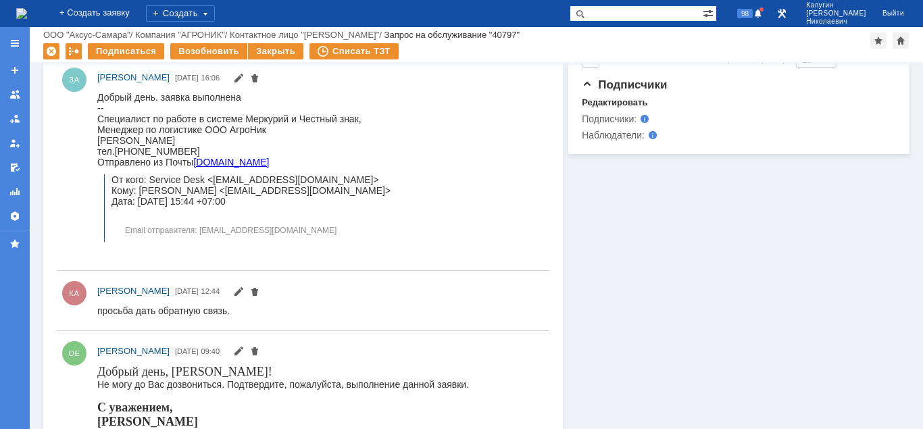
scroll to position [69, 0]
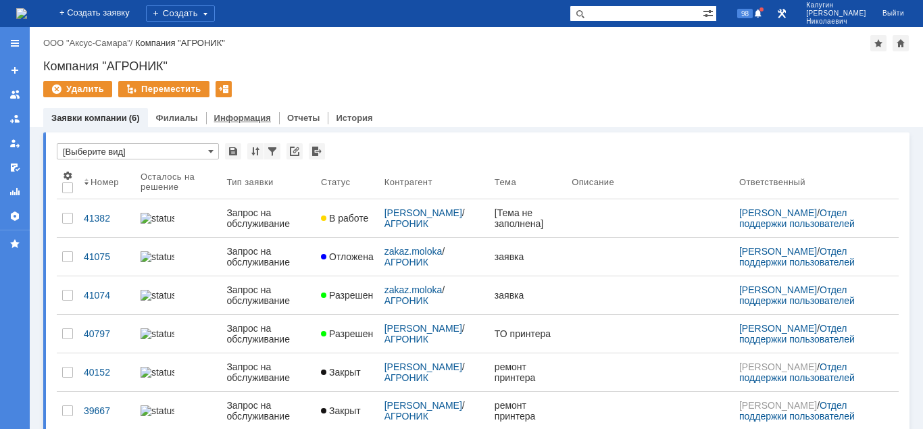
click at [239, 116] on link "Информация" at bounding box center [242, 118] width 57 height 10
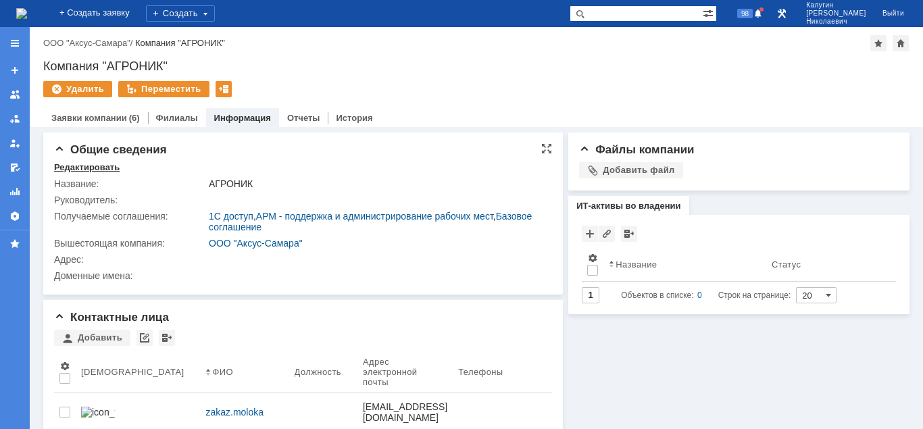
click at [84, 170] on div "Редактировать" at bounding box center [87, 167] width 66 height 11
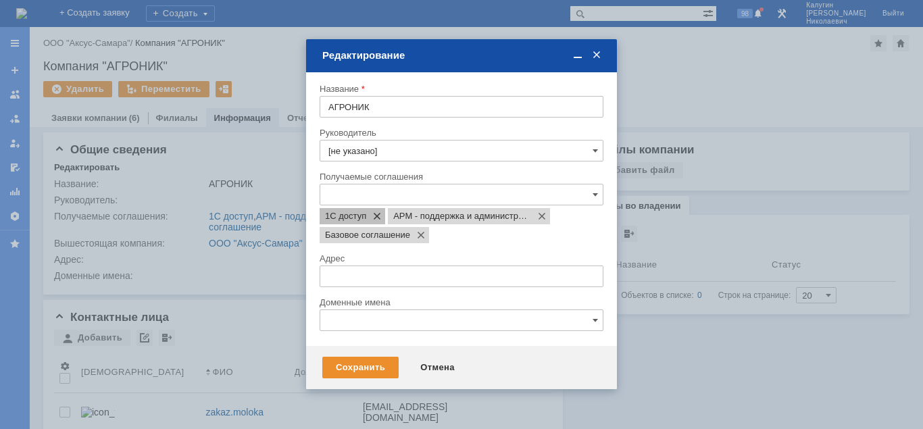
click at [378, 215] on span at bounding box center [374, 216] width 16 height 11
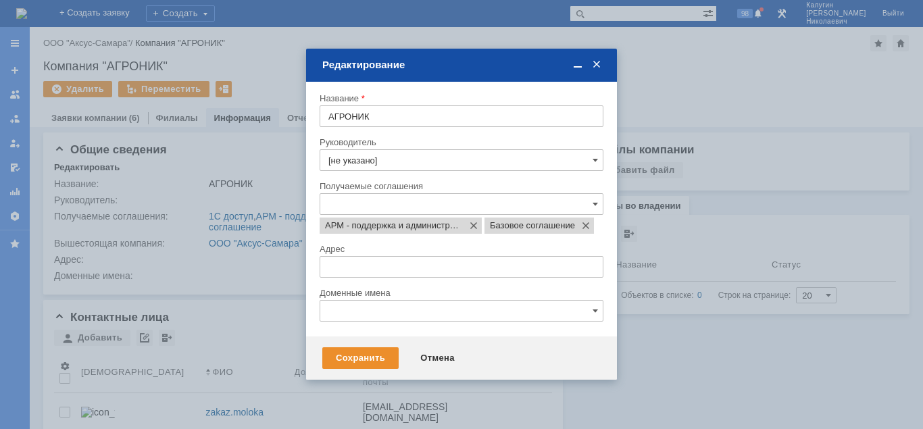
click at [472, 225] on span at bounding box center [471, 225] width 16 height 11
click at [349, 204] on input "text" at bounding box center [462, 204] width 284 height 22
type input "сер"
click at [405, 257] on span "Сервисный договор ПТ" at bounding box center [468, 258] width 251 height 11
click at [366, 357] on div "Сохранить" at bounding box center [360, 358] width 76 height 22
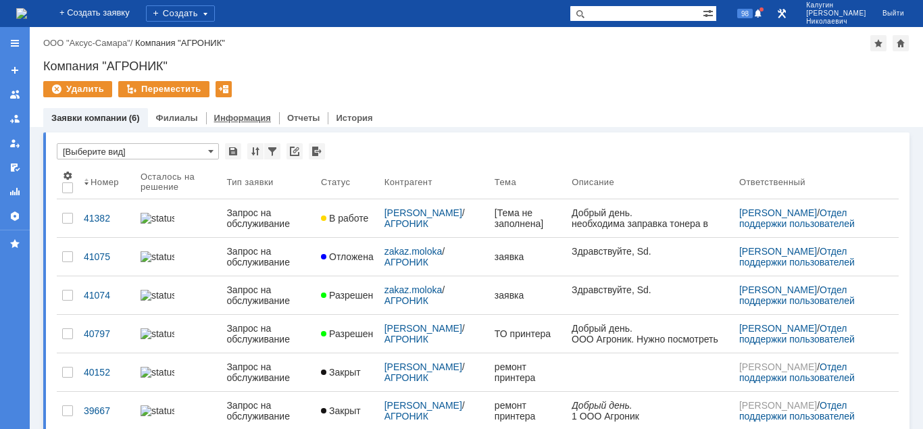
click at [243, 122] on link "Информация" at bounding box center [242, 118] width 57 height 10
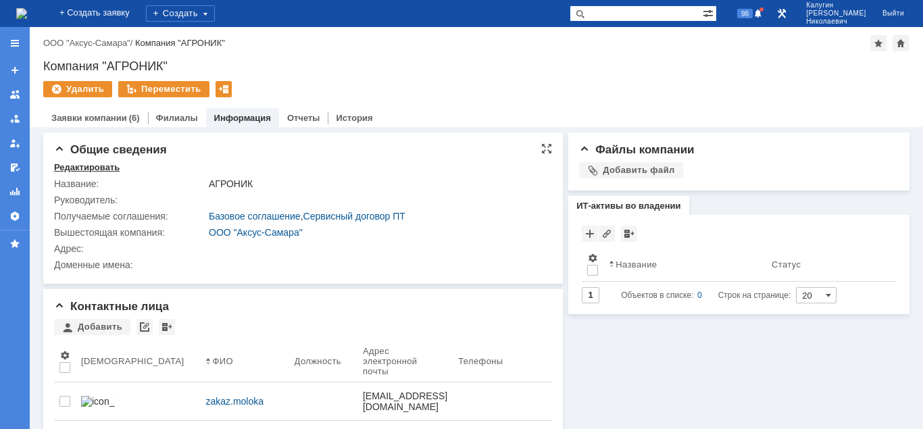
click at [84, 169] on div "Редактировать" at bounding box center [87, 167] width 66 height 11
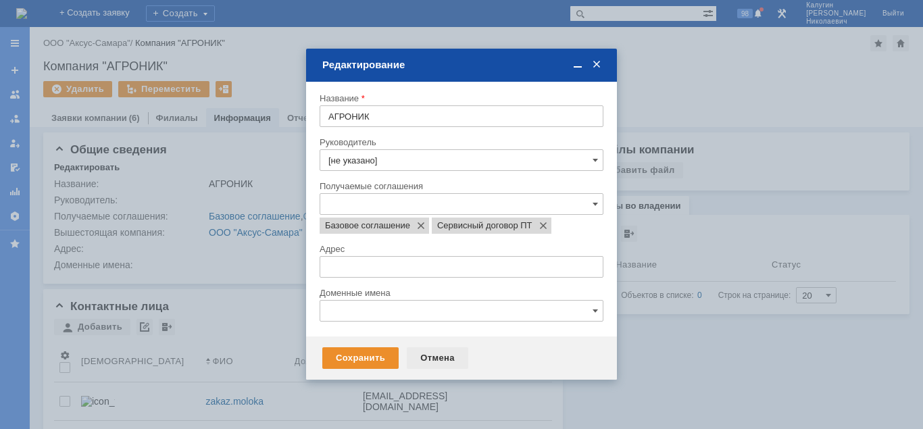
click at [442, 360] on div "Отмена" at bounding box center [437, 358] width 61 height 22
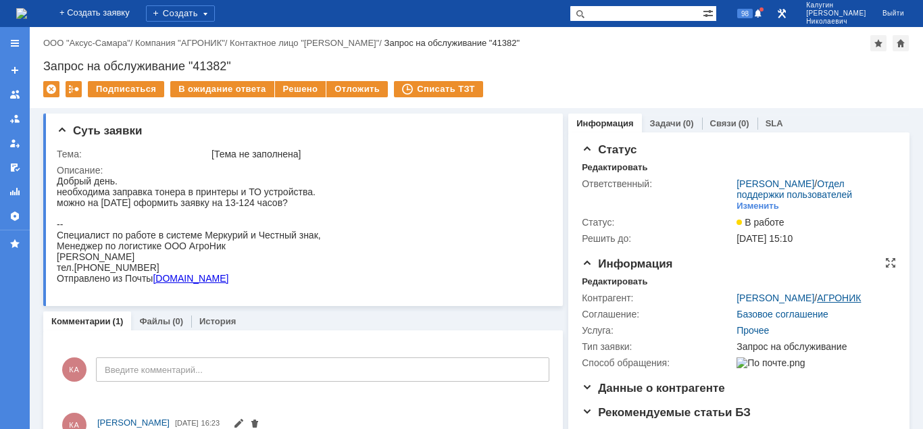
click at [823, 298] on link "АГРОНИК" at bounding box center [839, 297] width 44 height 11
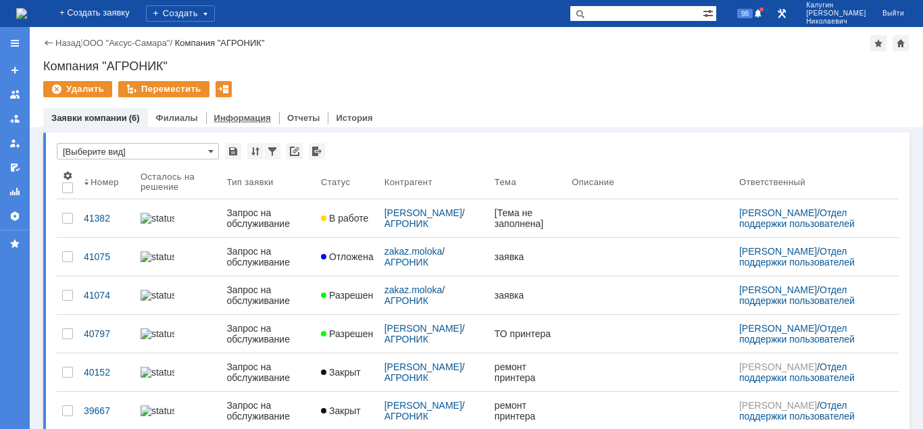
click at [236, 119] on link "Информация" at bounding box center [242, 118] width 57 height 10
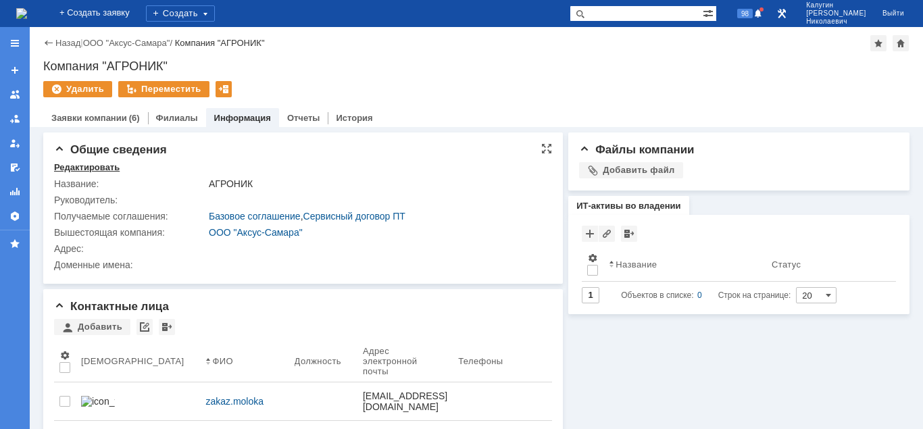
click at [79, 168] on div "Редактировать" at bounding box center [87, 167] width 66 height 11
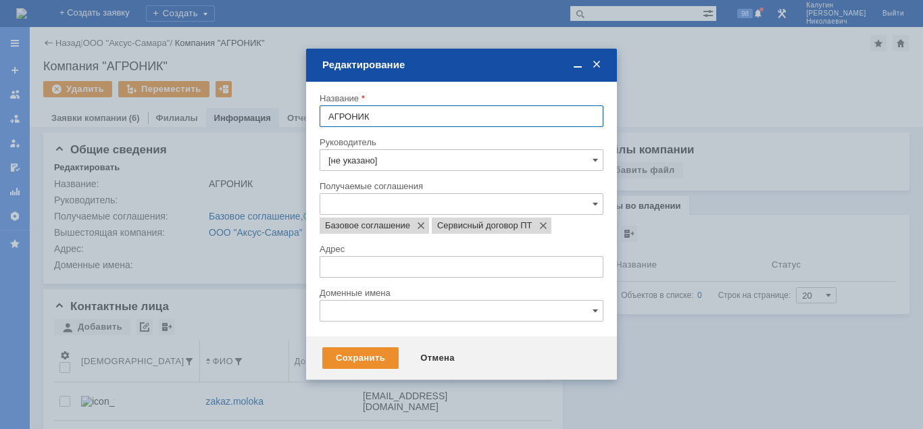
click at [446, 358] on div "Отмена" at bounding box center [437, 358] width 61 height 22
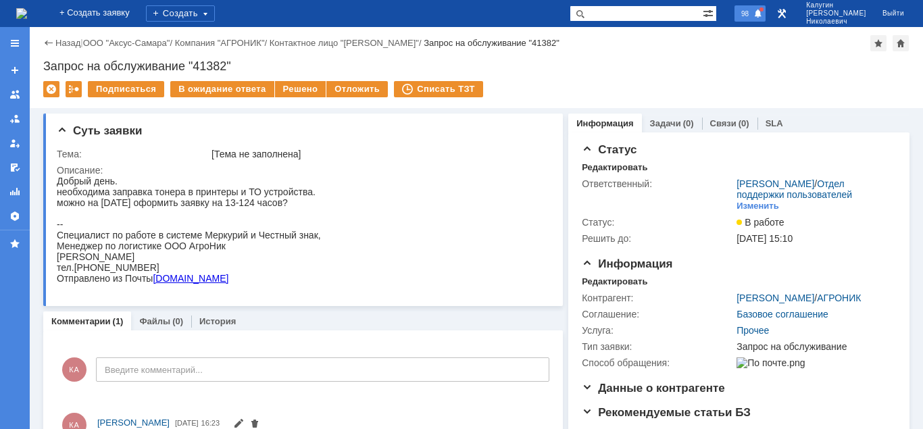
click at [753, 14] on span "98" at bounding box center [745, 13] width 16 height 9
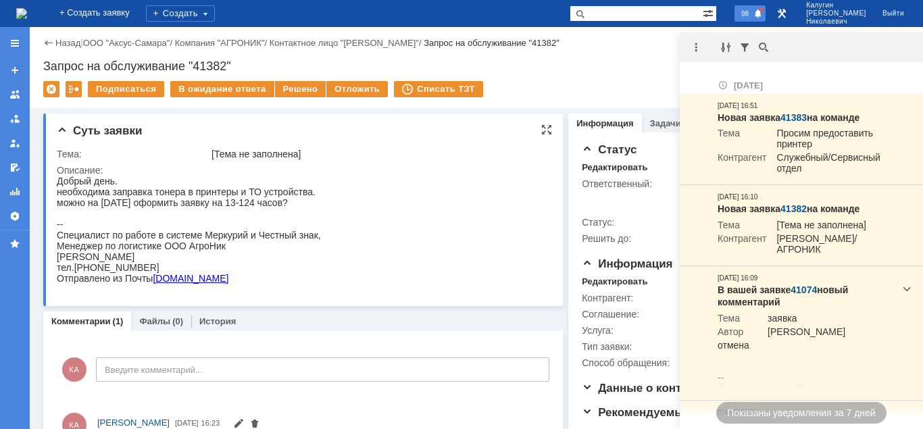
click at [480, 241] on html "Добрый день. необходима заправка тонера в принтеры и ТО устройства. можно на за…" at bounding box center [302, 230] width 490 height 108
click at [765, 14] on div "98" at bounding box center [749, 13] width 31 height 16
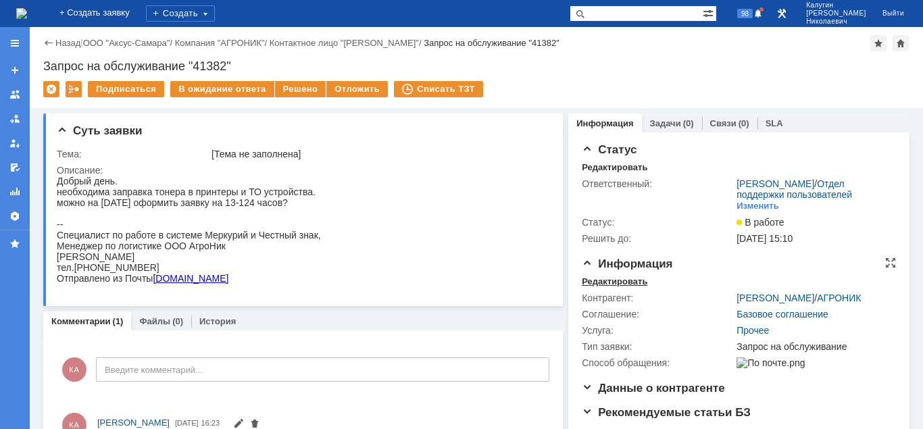
click at [614, 282] on div "Редактировать" at bounding box center [615, 281] width 66 height 11
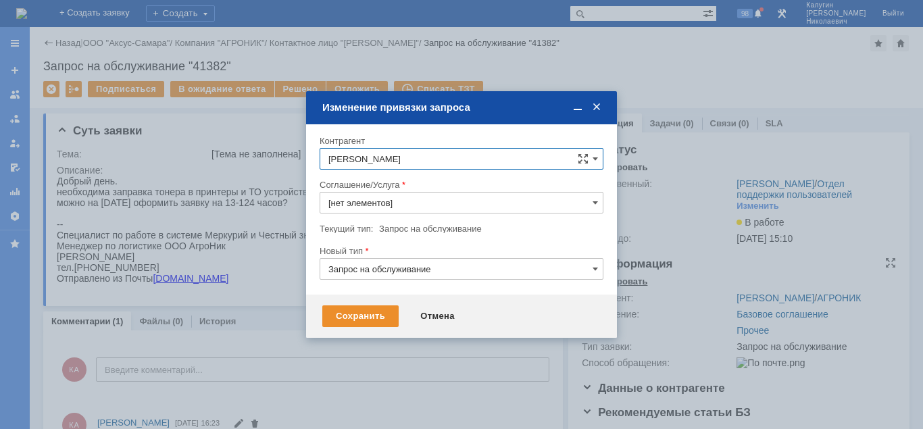
type input "Прочее"
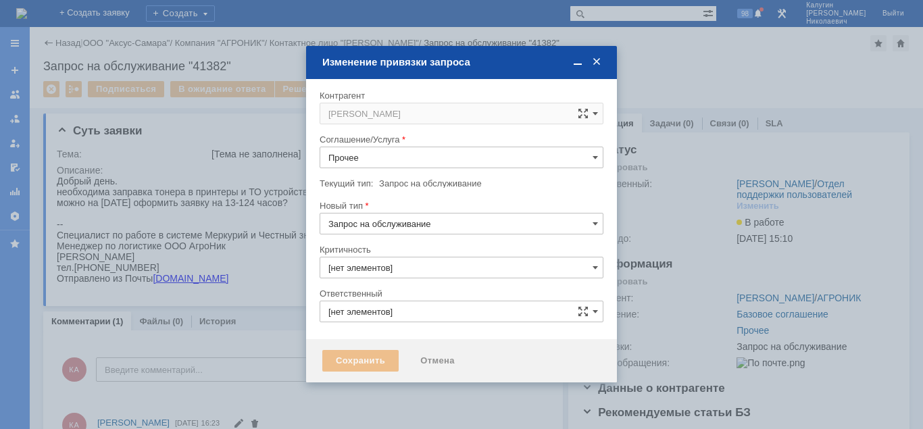
type input "3. Низкая"
type input "[PERSON_NAME]"
type input "[не указано]"
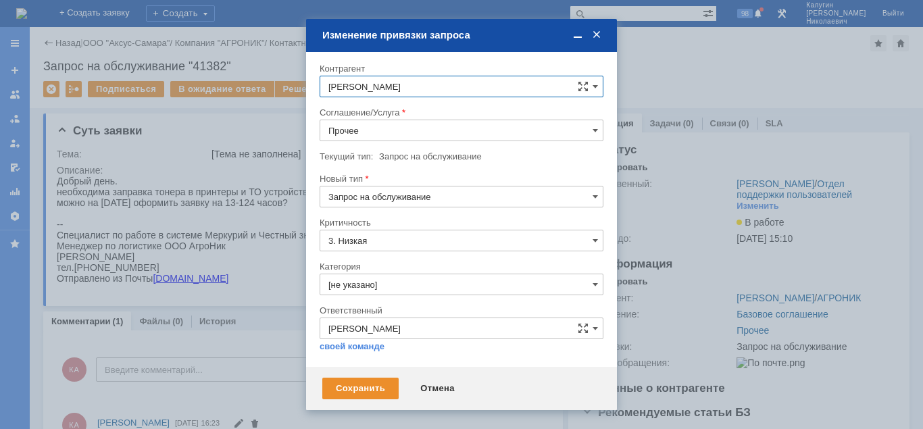
click at [403, 126] on input "Прочее" at bounding box center [462, 131] width 284 height 22
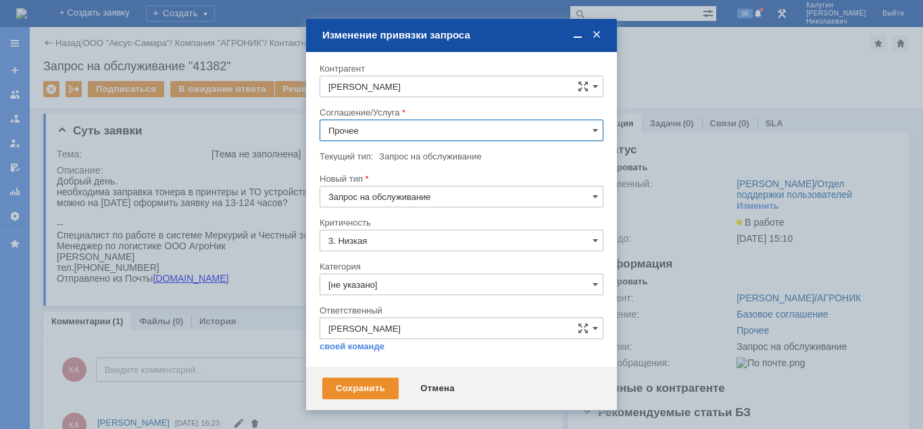
scroll to position [238, 0]
click at [399, 210] on span "ПТ_Диагностика" at bounding box center [461, 206] width 266 height 11
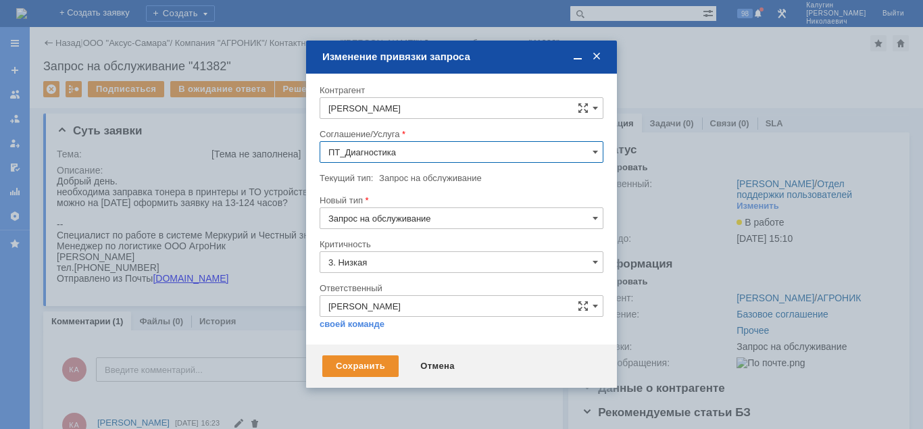
type input "ПТ_Диагностика"
click at [357, 365] on div "Сохранить" at bounding box center [360, 366] width 76 height 22
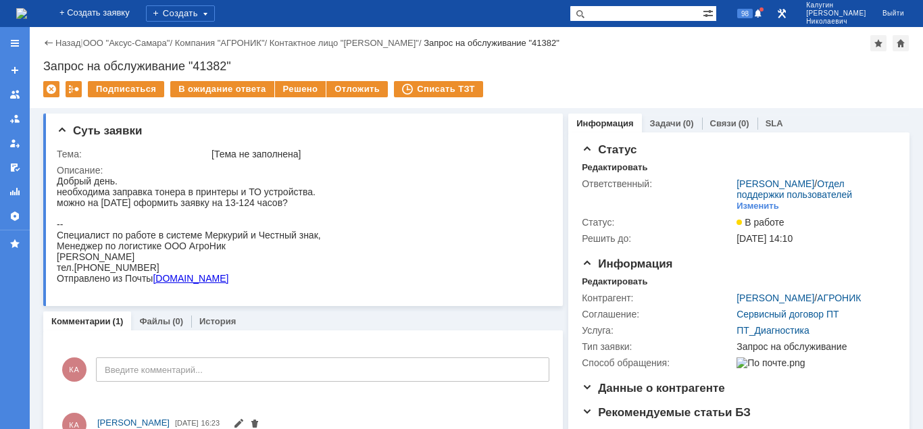
scroll to position [0, 0]
click at [753, 11] on span "101" at bounding box center [743, 13] width 20 height 9
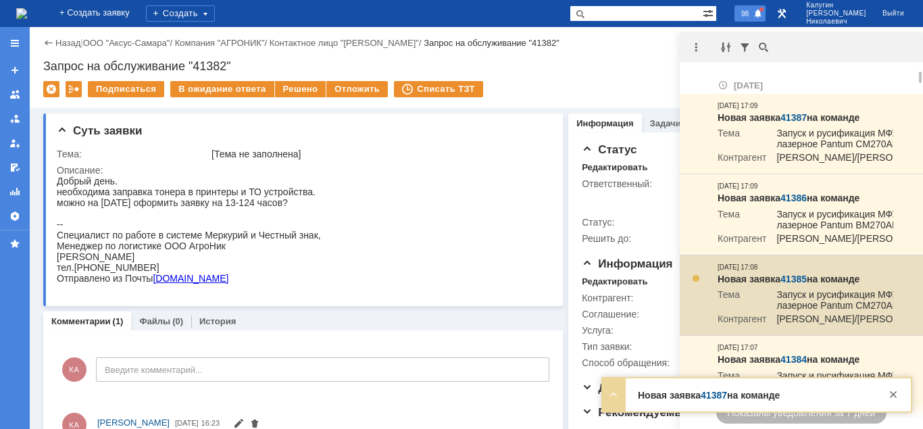
scroll to position [69, 0]
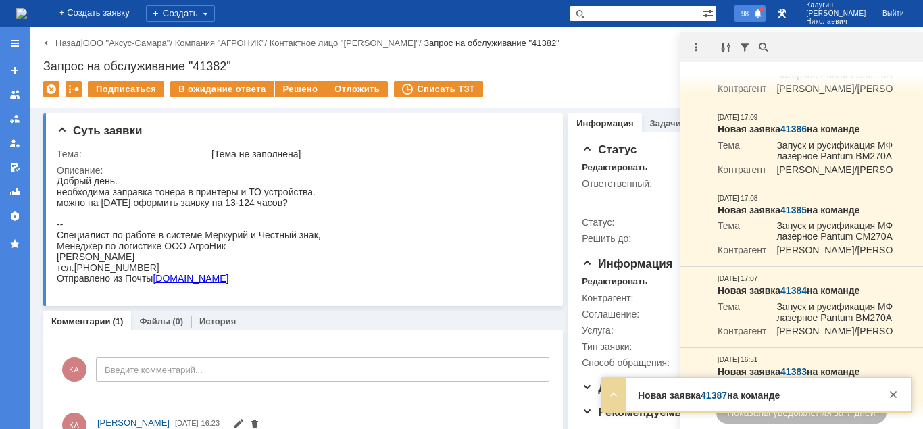
click at [138, 44] on link "ООО "Аксус-Самара"" at bounding box center [126, 43] width 87 height 10
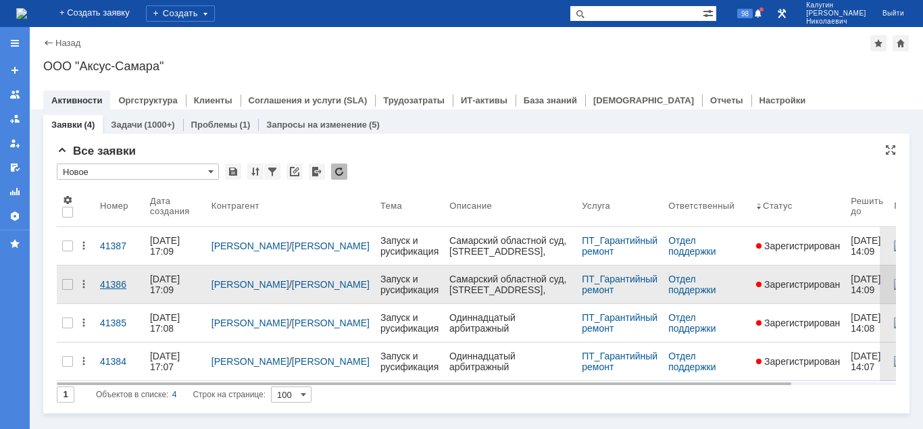
drag, startPoint x: 110, startPoint y: 278, endPoint x: 108, endPoint y: 288, distance: 9.7
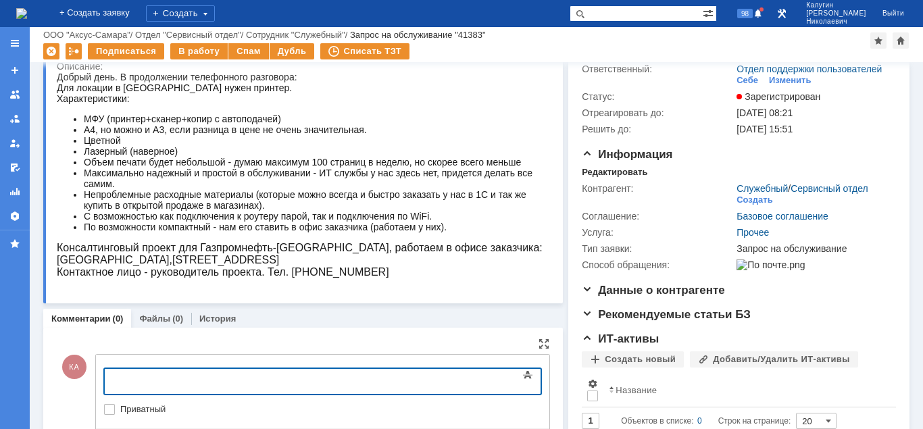
click at [154, 374] on body at bounding box center [214, 380] width 203 height 23
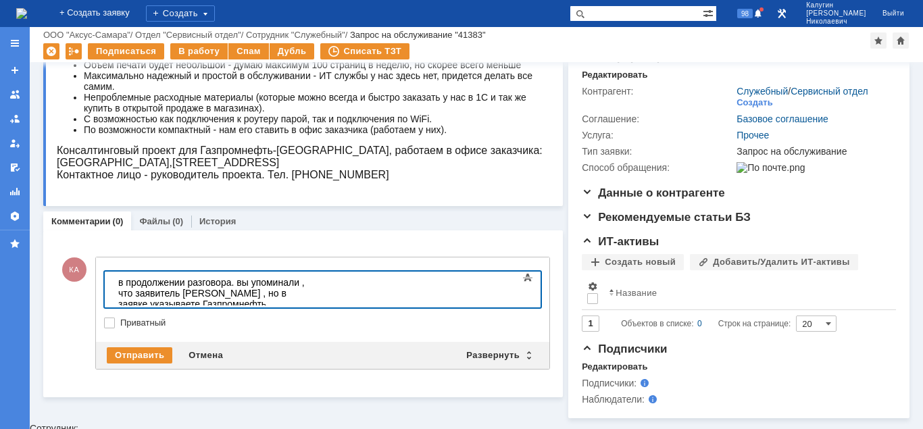
scroll to position [169, 0]
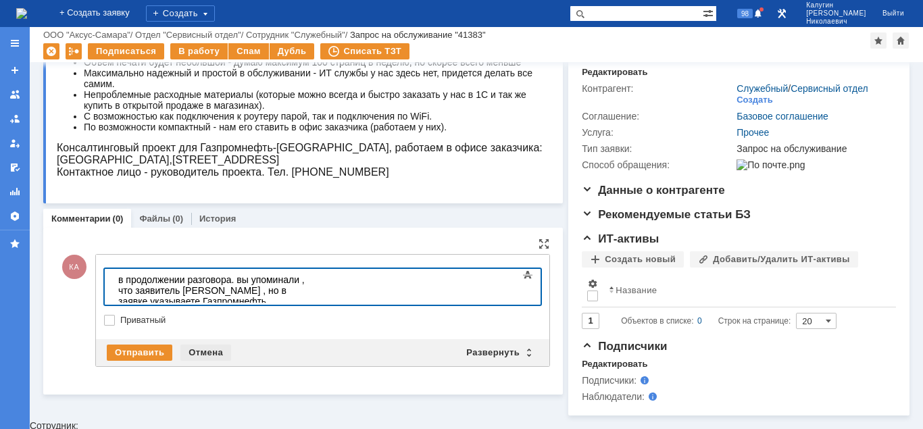
click at [212, 350] on div "Отмена" at bounding box center [205, 353] width 51 height 16
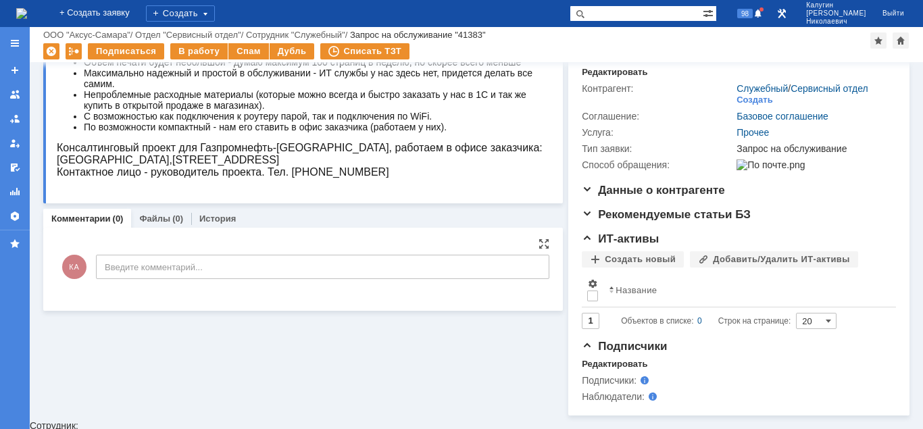
scroll to position [0, 0]
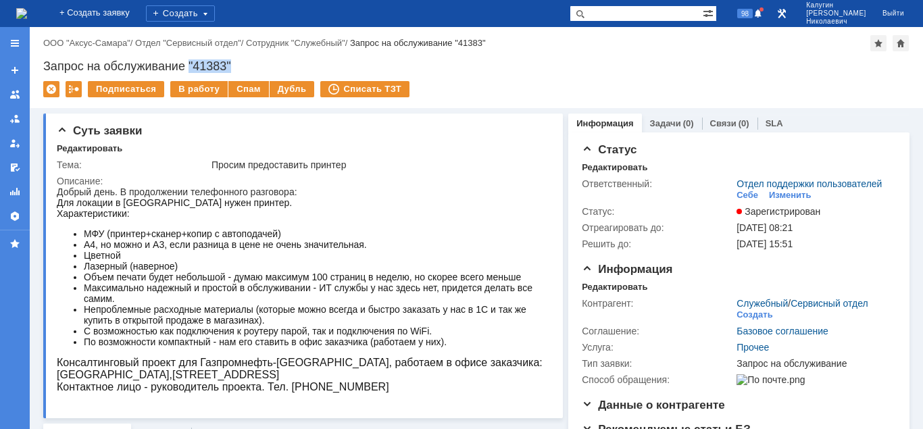
drag, startPoint x: 234, startPoint y: 63, endPoint x: 190, endPoint y: 65, distance: 43.9
click at [190, 65] on div "Запрос на обслуживание "41383"" at bounding box center [476, 66] width 866 height 14
copy div ""41383""
click at [208, 93] on div "В работу" at bounding box center [198, 89] width 57 height 16
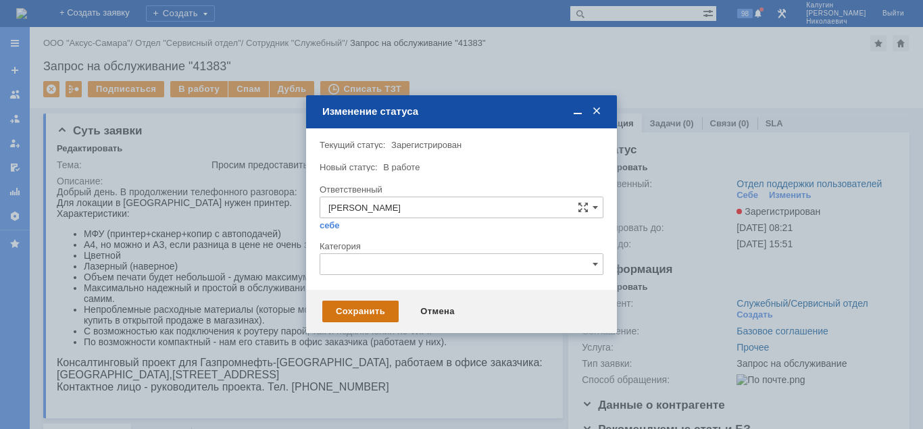
click at [351, 307] on div "Сохранить" at bounding box center [360, 312] width 76 height 22
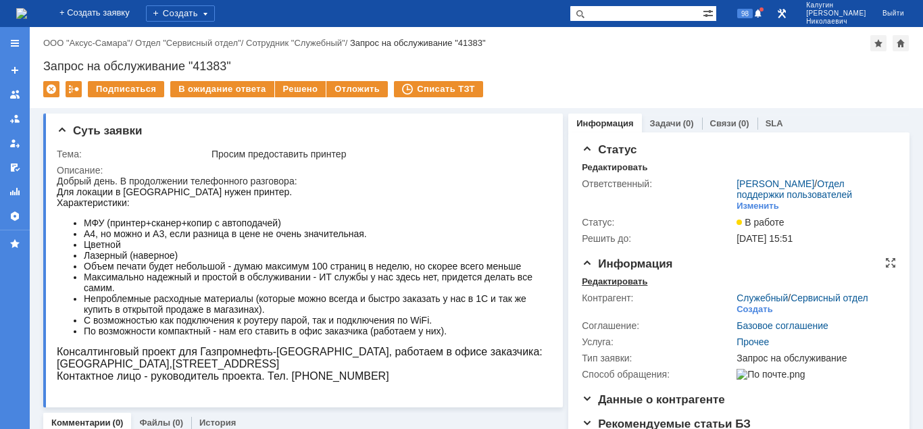
click at [619, 281] on div "Редактировать" at bounding box center [615, 281] width 66 height 11
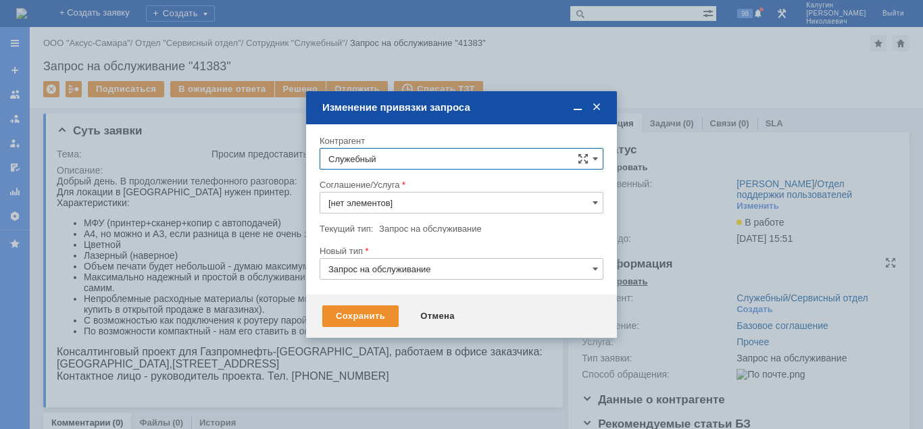
type input "Прочее"
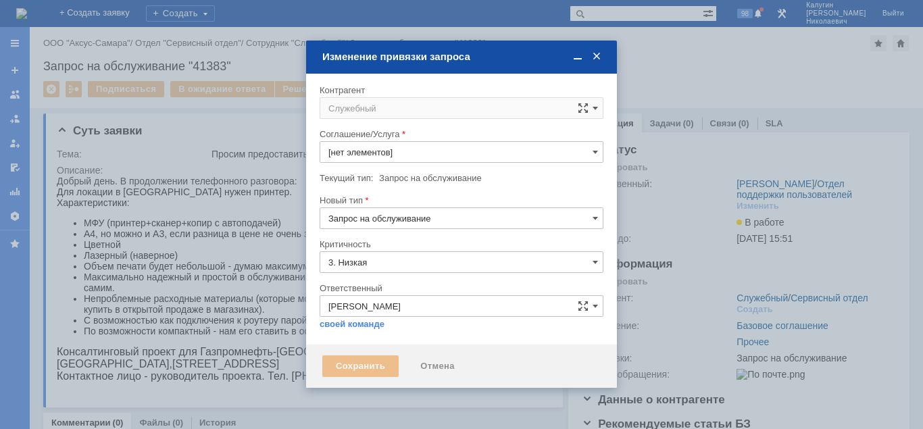
type input "Прочее"
type input "[не указано]"
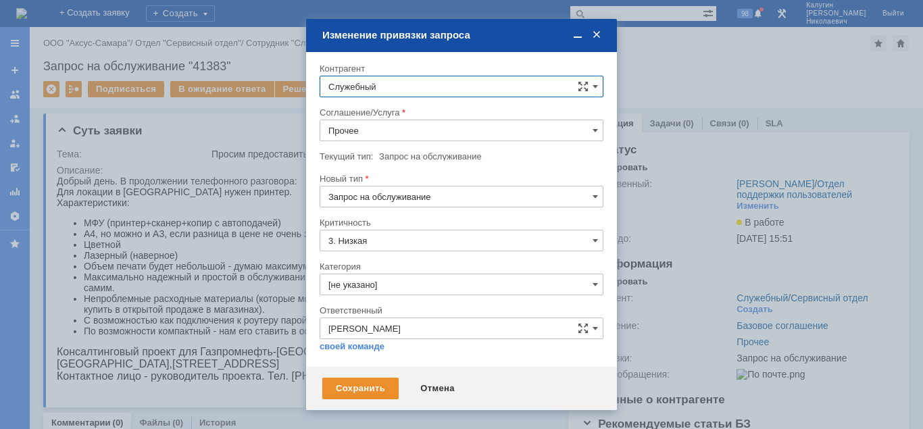
click at [430, 125] on input "Прочее" at bounding box center [462, 131] width 284 height 22
click at [434, 386] on div "Отмена" at bounding box center [437, 389] width 61 height 22
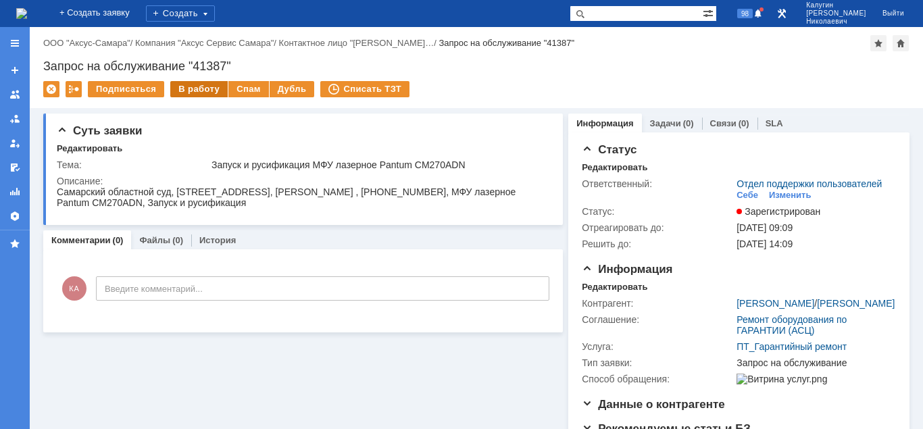
click at [201, 88] on div "В работу" at bounding box center [198, 89] width 57 height 16
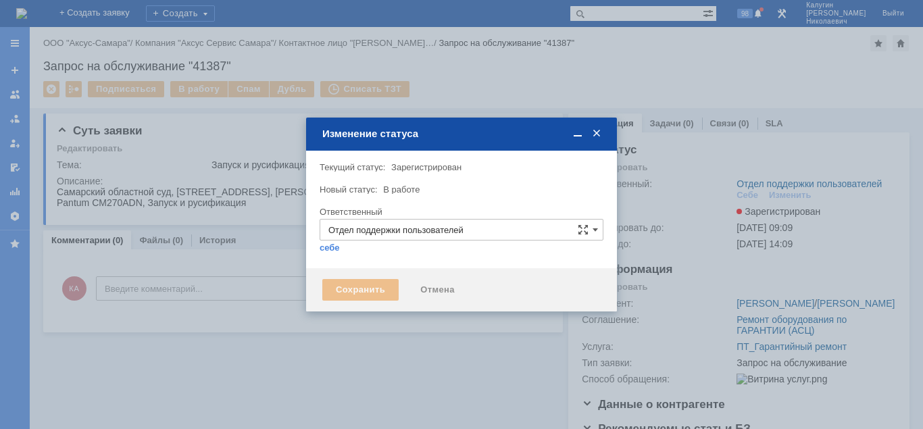
type input "[PERSON_NAME]"
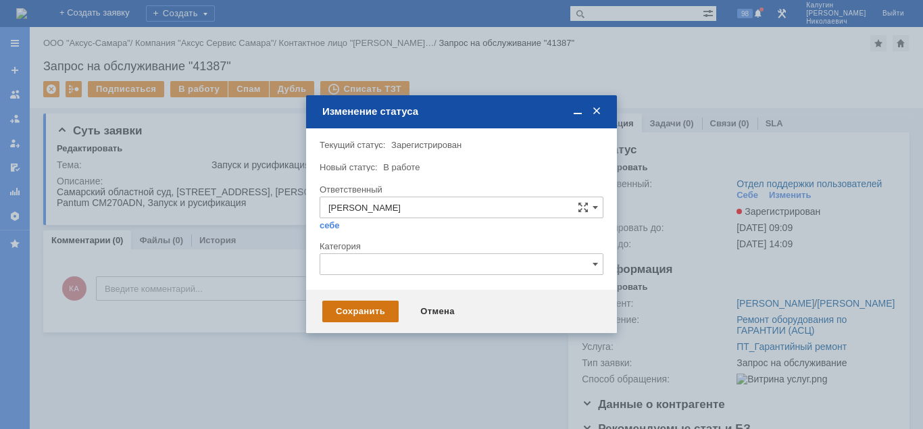
click at [363, 318] on div "Сохранить" at bounding box center [360, 312] width 76 height 22
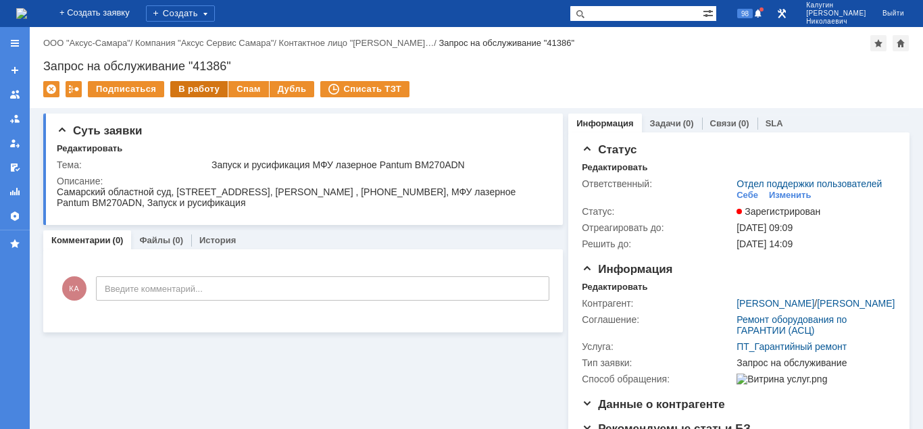
click at [186, 86] on div "В работу" at bounding box center [198, 89] width 57 height 16
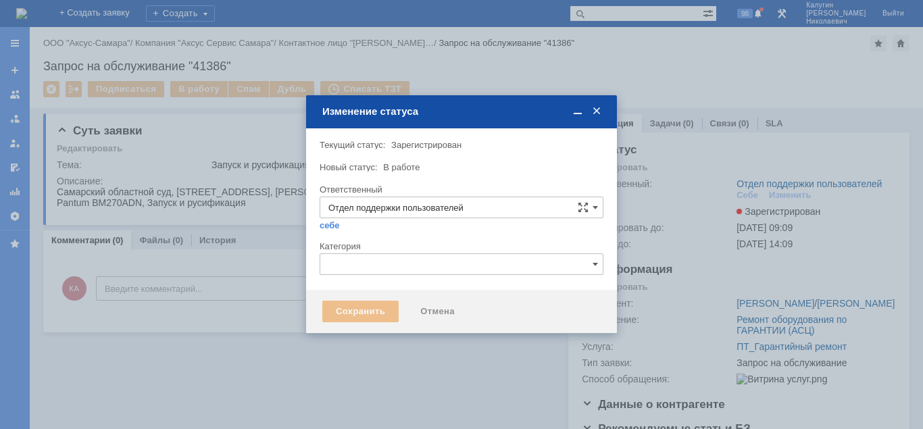
type input "[PERSON_NAME]"
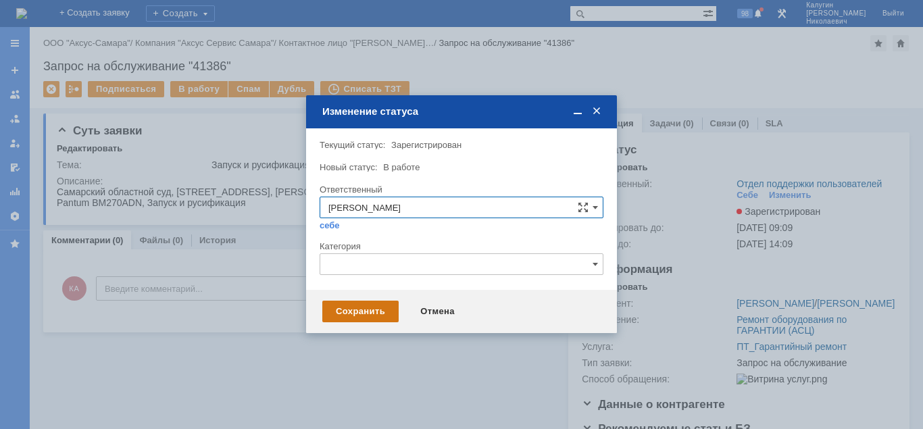
click at [347, 311] on div "Сохранить" at bounding box center [360, 312] width 76 height 22
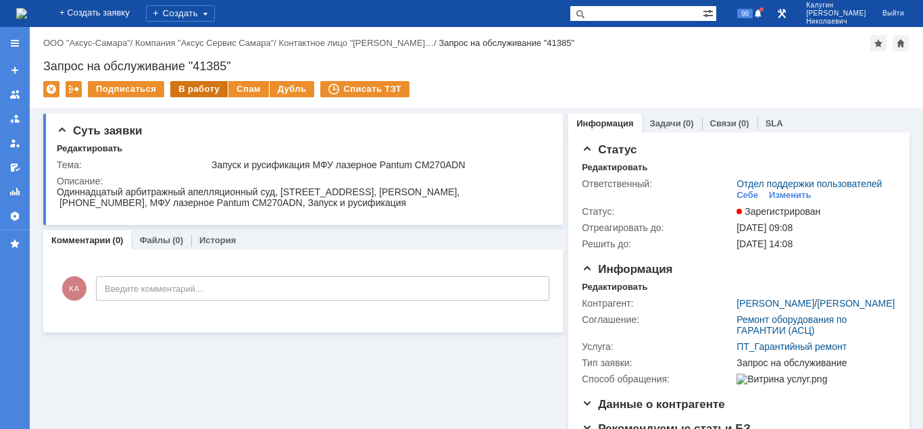
click at [186, 91] on div "В работу" at bounding box center [198, 89] width 57 height 16
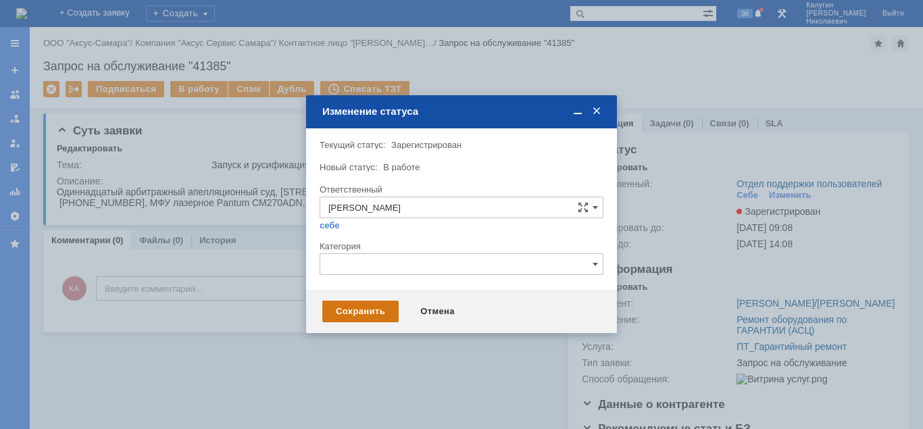
click at [334, 308] on div "Сохранить" at bounding box center [360, 312] width 76 height 22
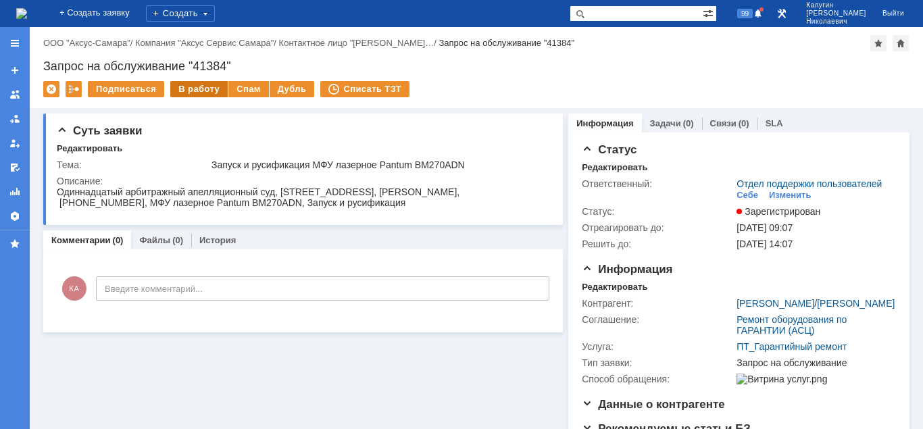
click at [190, 89] on div "В работу" at bounding box center [198, 89] width 57 height 16
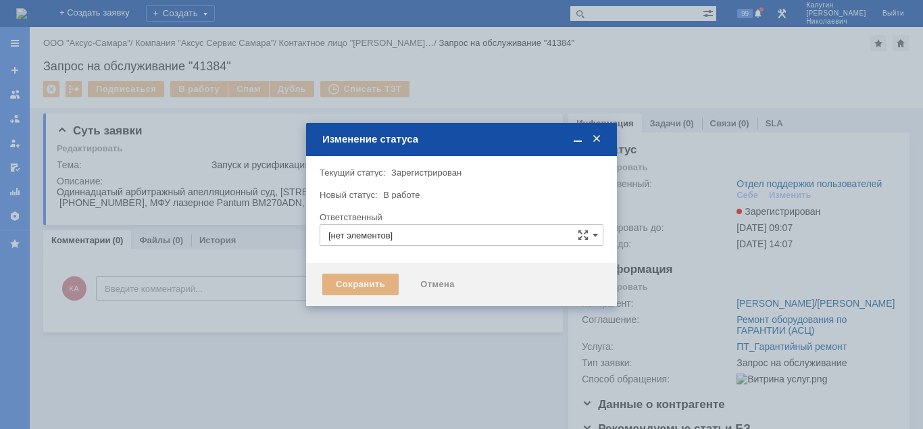
type input "Отдел поддержки пользователей"
type input "[PERSON_NAME]"
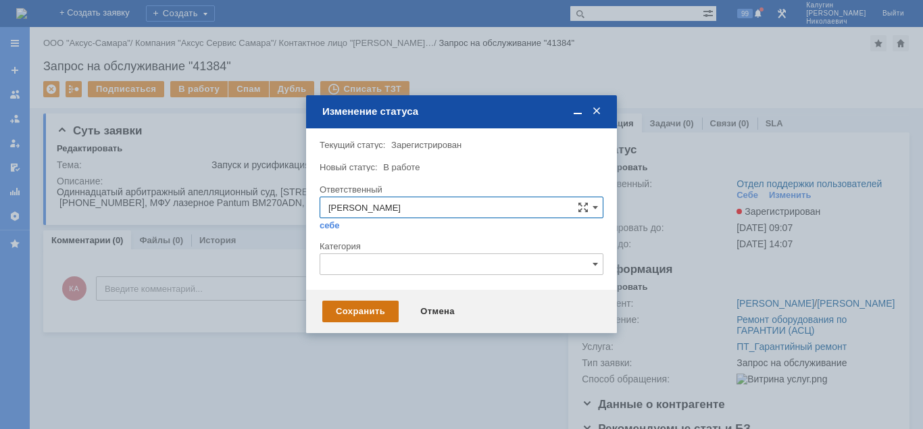
click at [348, 313] on div "Сохранить" at bounding box center [360, 312] width 76 height 22
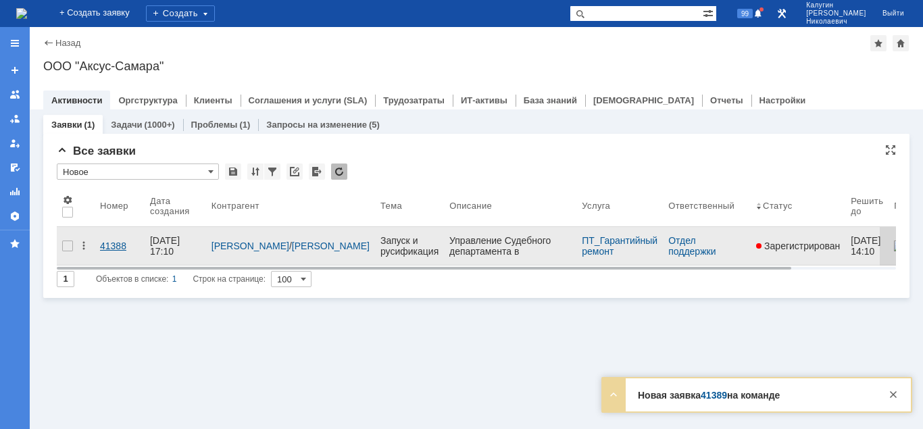
click at [114, 240] on div "41388" at bounding box center [119, 245] width 39 height 11
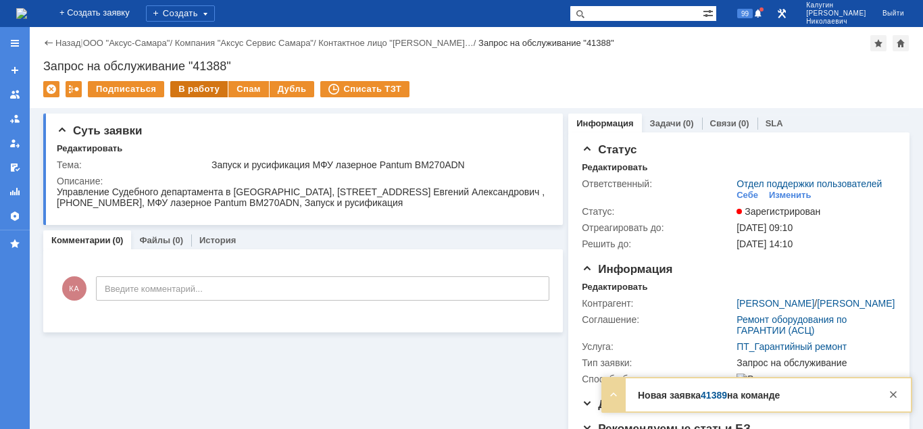
click at [194, 88] on div "В работу" at bounding box center [198, 89] width 57 height 16
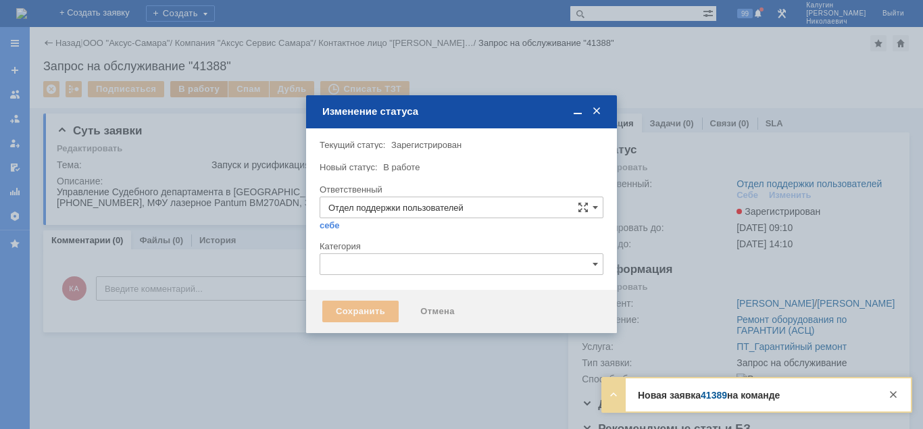
type input "[PERSON_NAME]"
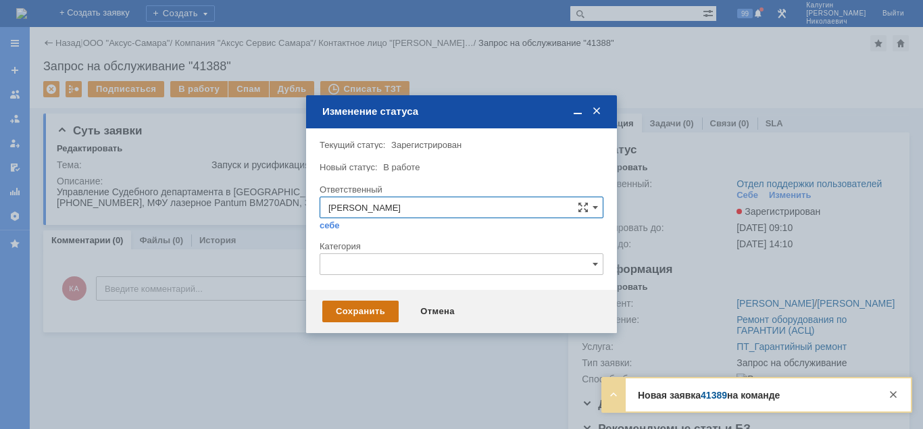
click at [355, 309] on div "Сохранить" at bounding box center [360, 312] width 76 height 22
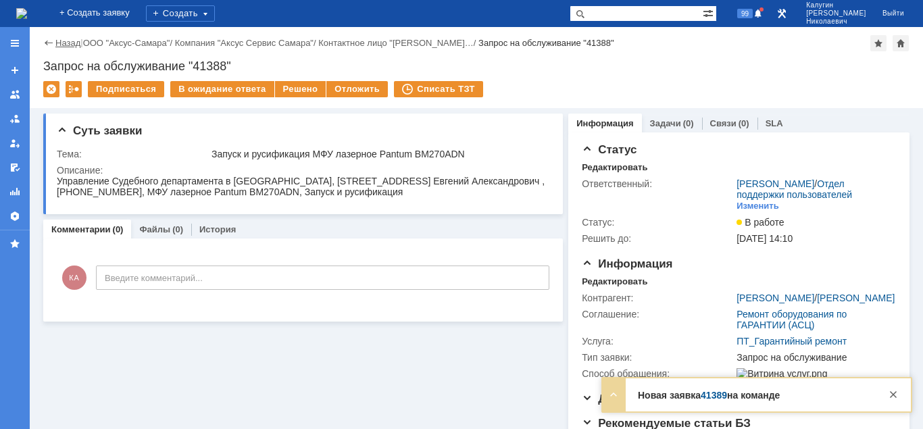
click at [67, 44] on link "Назад" at bounding box center [67, 43] width 25 height 10
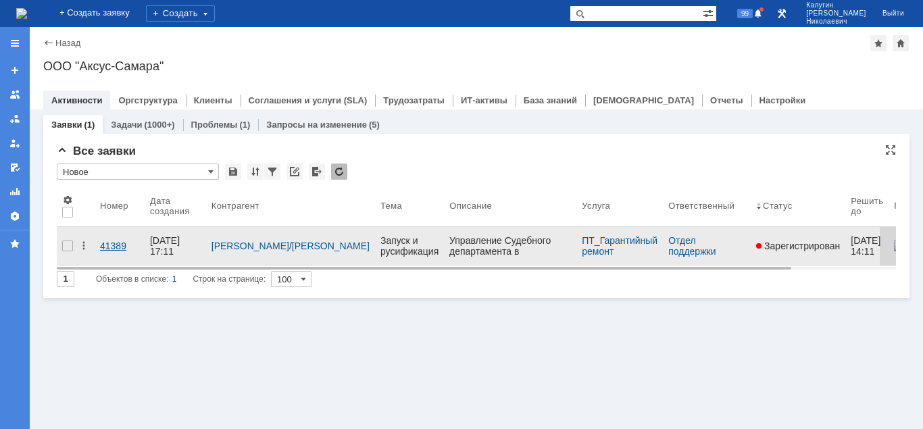
click at [120, 243] on div "41389" at bounding box center [119, 245] width 39 height 11
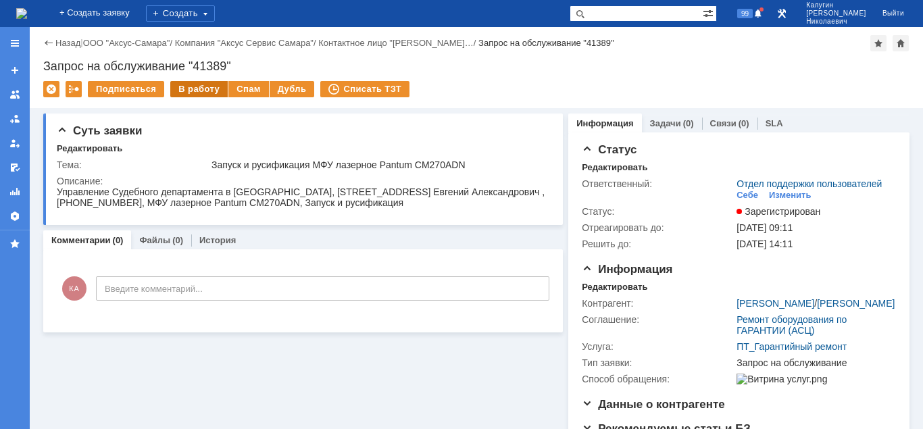
click at [197, 90] on div "В работу" at bounding box center [198, 89] width 57 height 16
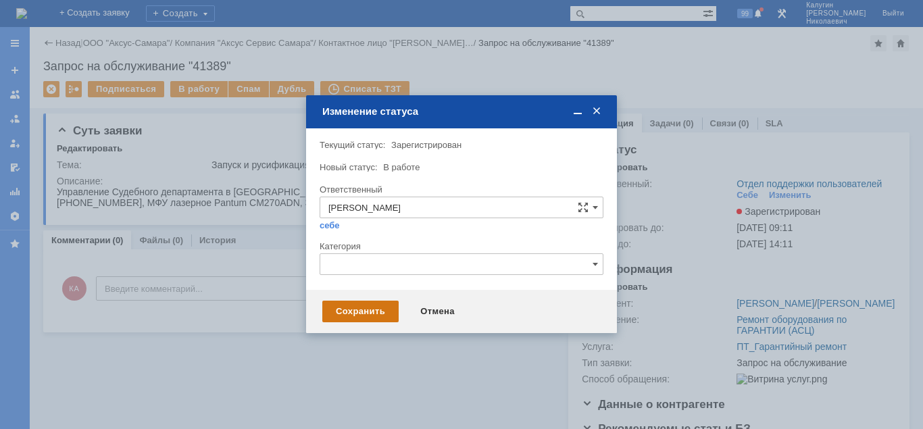
click at [346, 311] on div "Сохранить" at bounding box center [360, 312] width 76 height 22
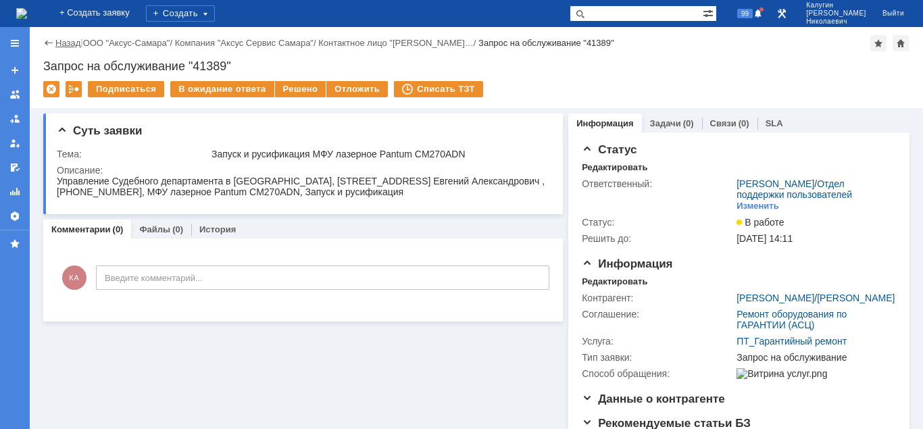
click at [68, 48] on link "Назад" at bounding box center [67, 43] width 25 height 10
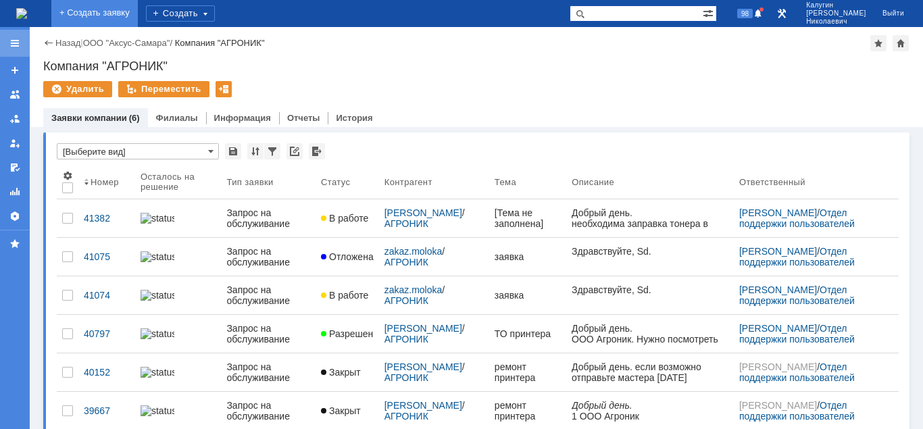
scroll to position [39, 0]
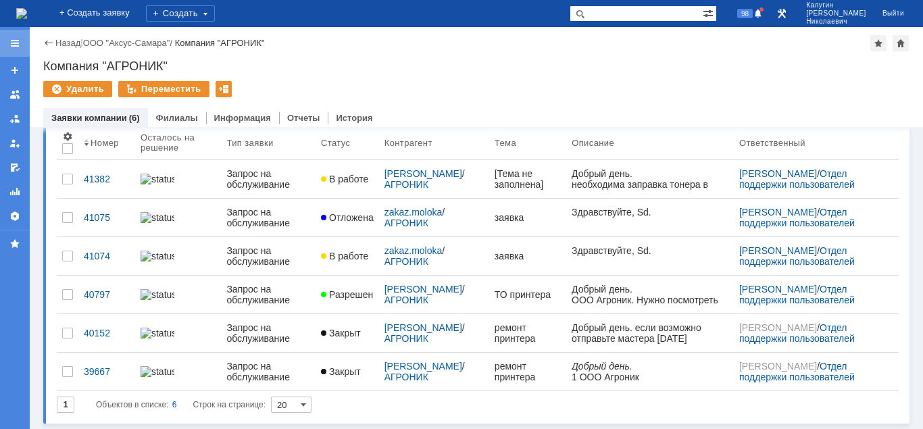
click at [9, 43] on div at bounding box center [15, 43] width 30 height 27
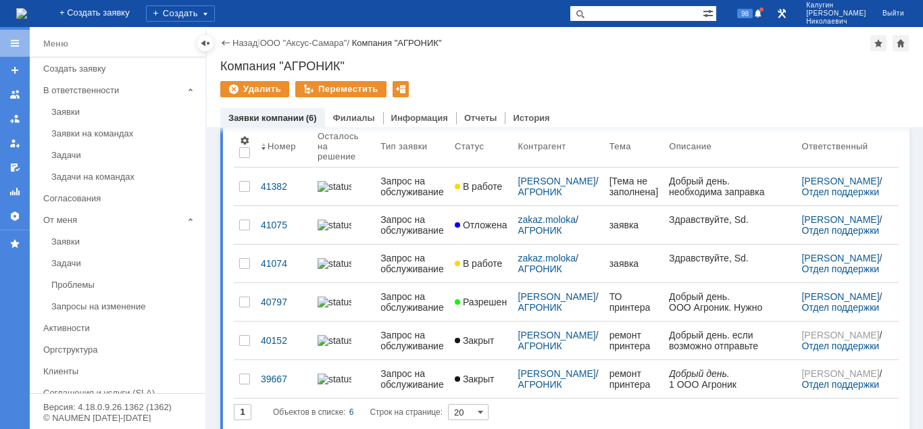
scroll to position [43, 0]
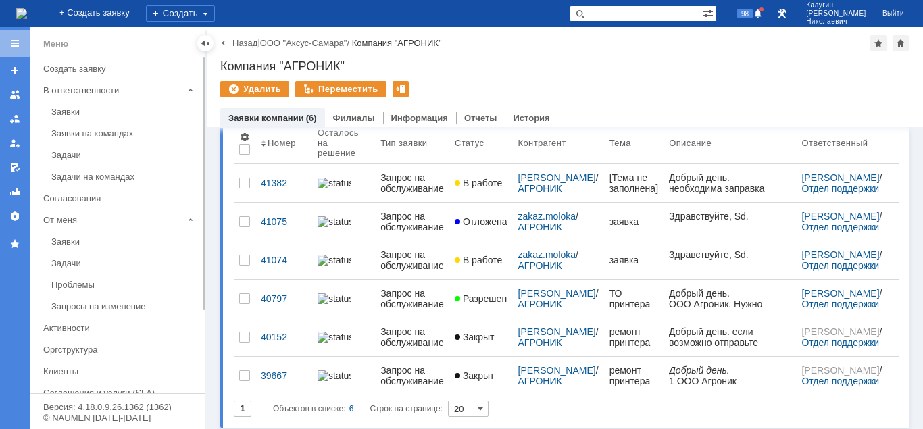
click at [70, 107] on div "Заявки" at bounding box center [124, 112] width 146 height 10
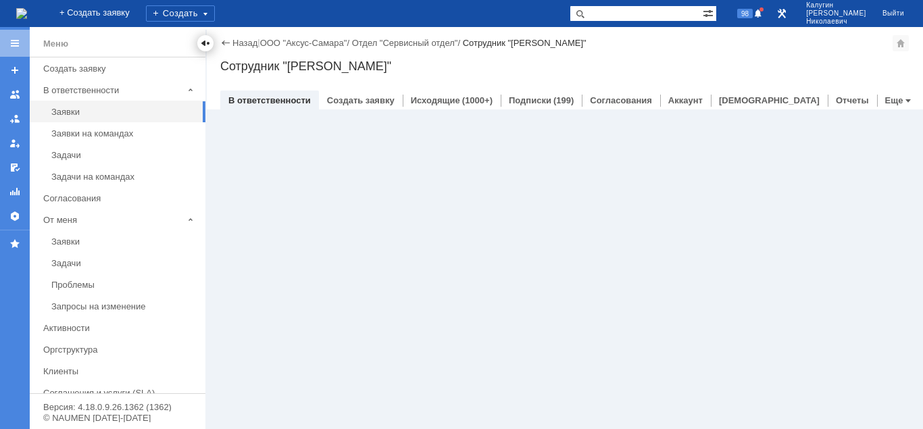
click at [203, 44] on div at bounding box center [205, 43] width 11 height 11
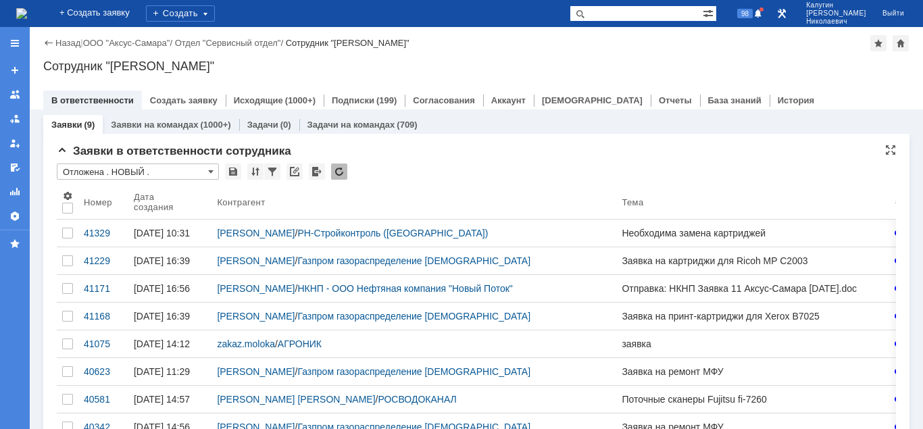
click at [118, 171] on input "Отложена . НОВЫЙ ." at bounding box center [138, 171] width 162 height 16
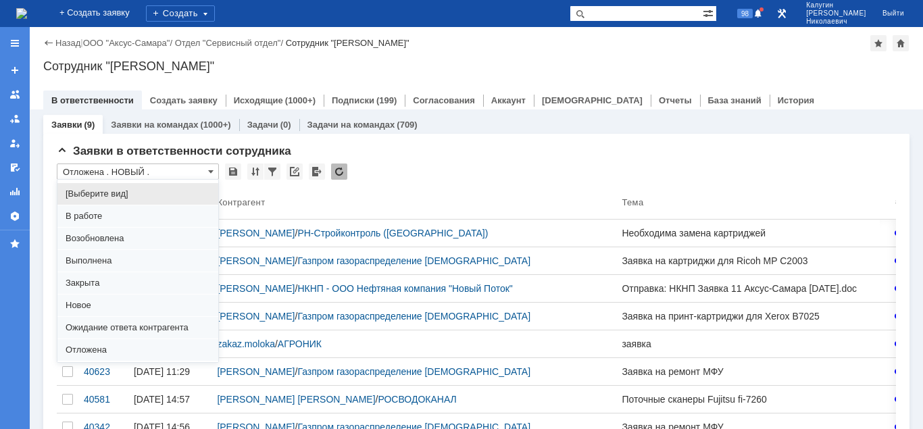
click at [689, 53] on div "Назад | ООО "Аксус-Самара" / Отдел "Сервисный отдел" / Сотрудник "[PERSON_NAME]…" at bounding box center [476, 68] width 893 height 82
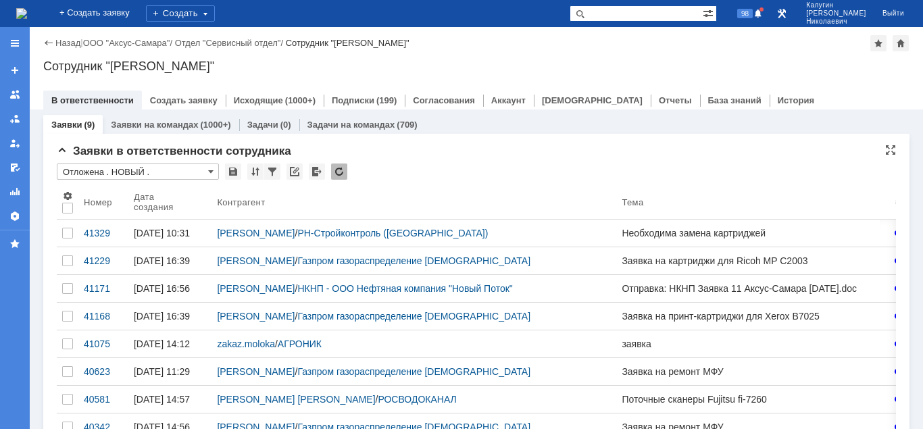
click at [104, 170] on input "Отложена . НОВЫЙ ." at bounding box center [138, 171] width 162 height 16
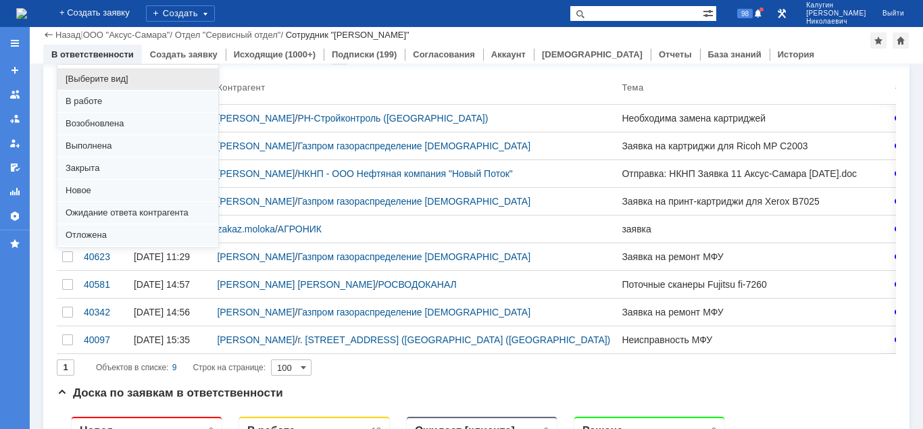
click at [84, 105] on span "В работе" at bounding box center [138, 101] width 145 height 11
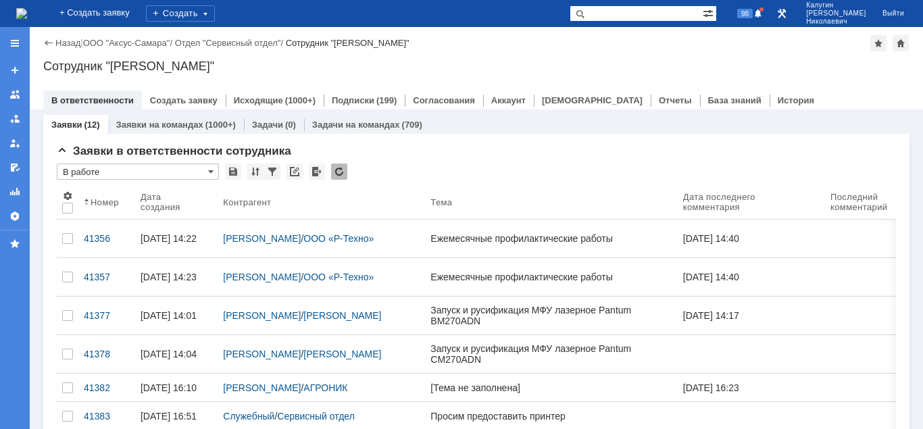
type input "В работе"
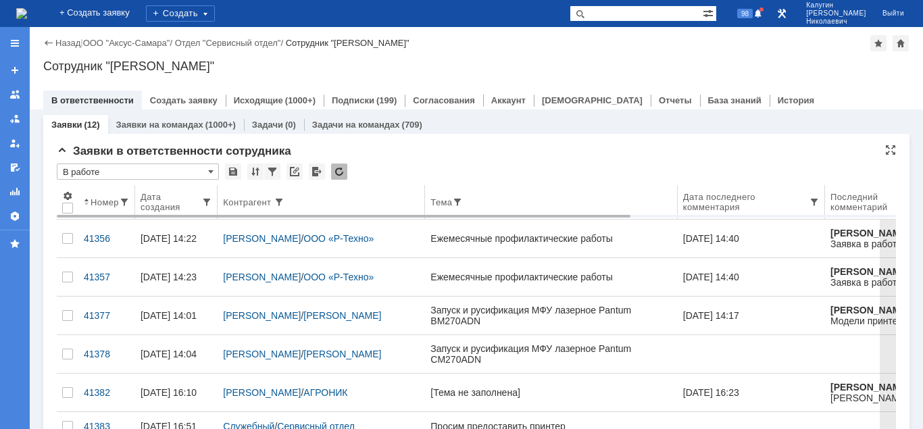
click at [101, 203] on div "Номер" at bounding box center [105, 202] width 28 height 10
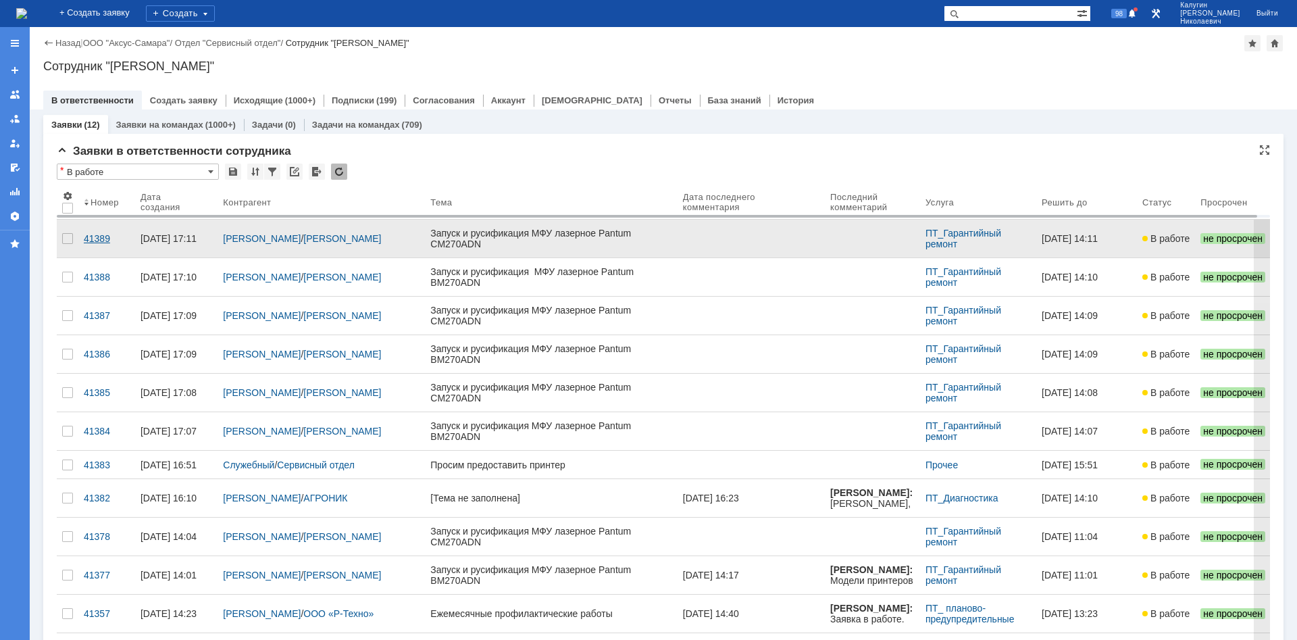
drag, startPoint x: 95, startPoint y: 231, endPoint x: 99, endPoint y: 245, distance: 14.8
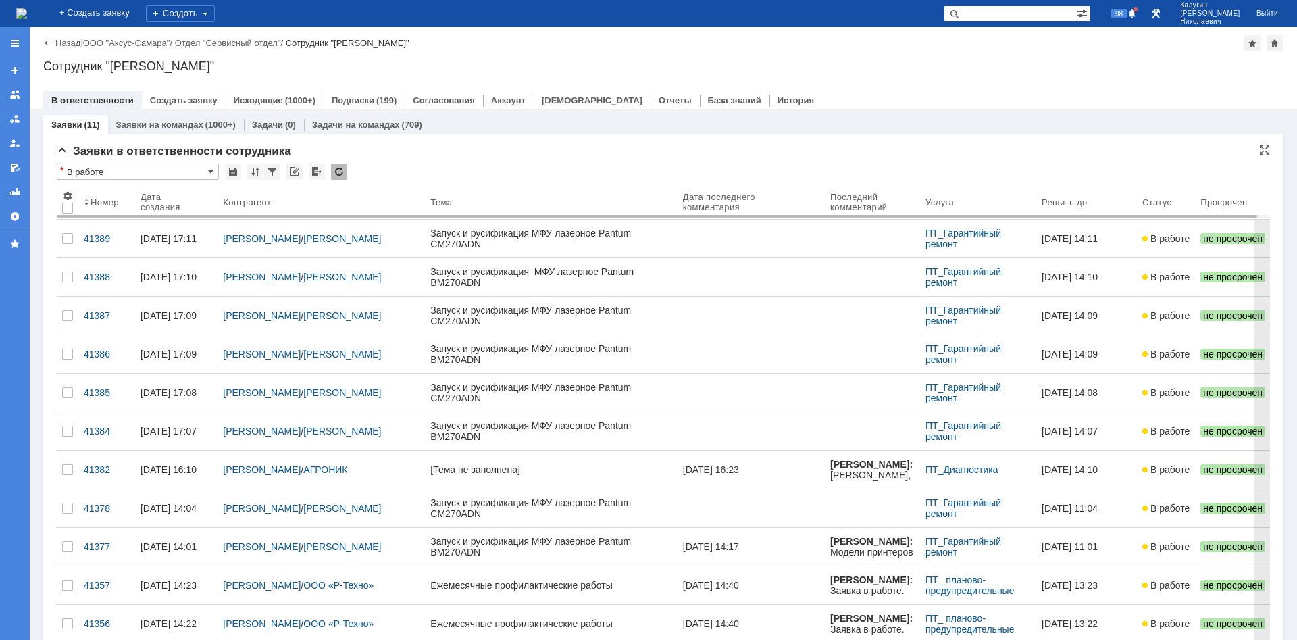
click at [122, 45] on link "ООО "Аксус-Самара"" at bounding box center [126, 43] width 87 height 10
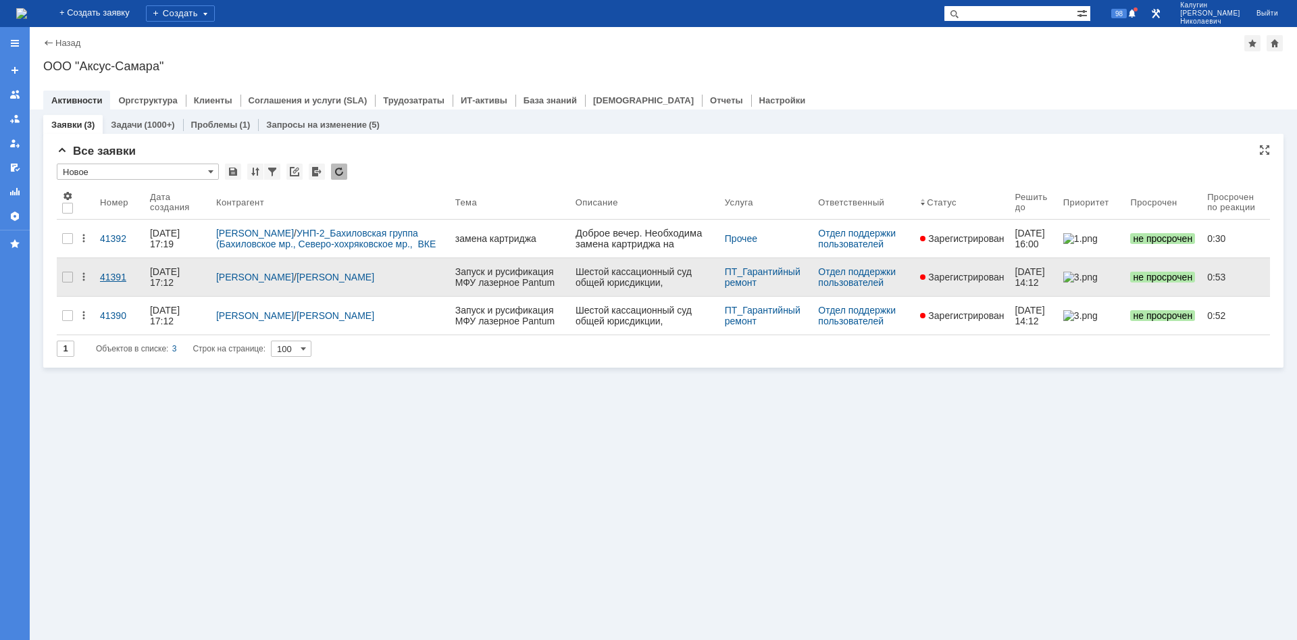
drag, startPoint x: 122, startPoint y: 226, endPoint x: 116, endPoint y: 258, distance: 32.2
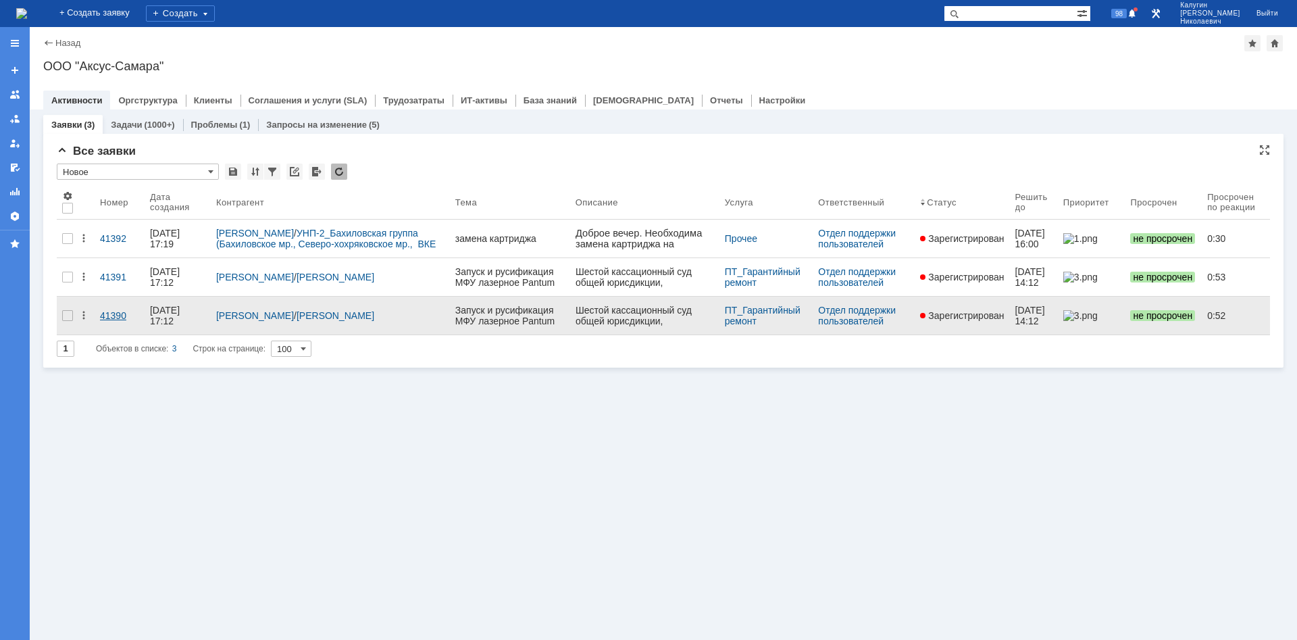
drag, startPoint x: 113, startPoint y: 267, endPoint x: 113, endPoint y: 302, distance: 35.1
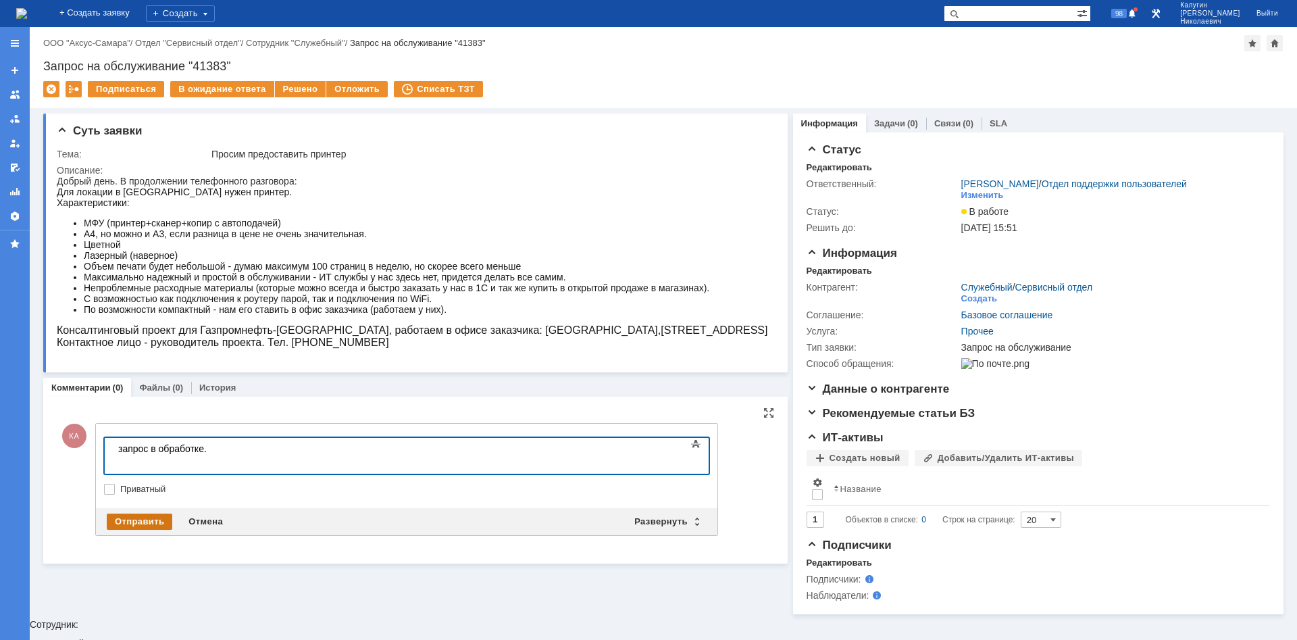
click at [132, 518] on div "Отправить" at bounding box center [140, 521] width 66 height 16
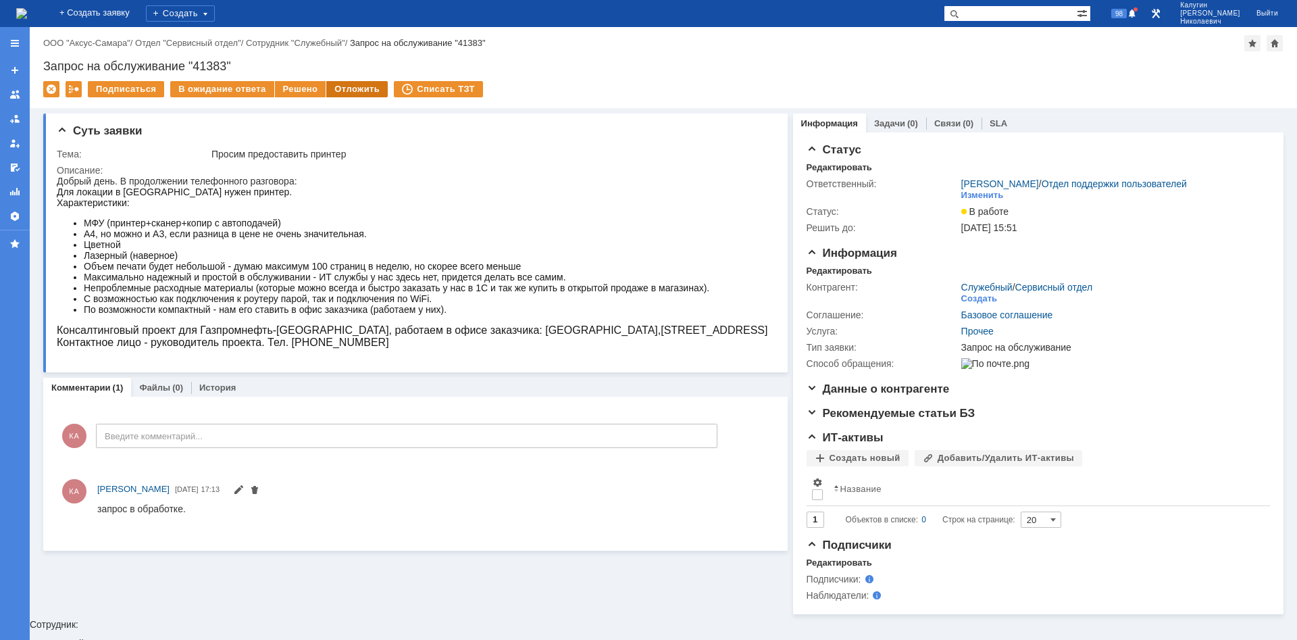
click at [351, 88] on div "Отложить" at bounding box center [356, 89] width 61 height 16
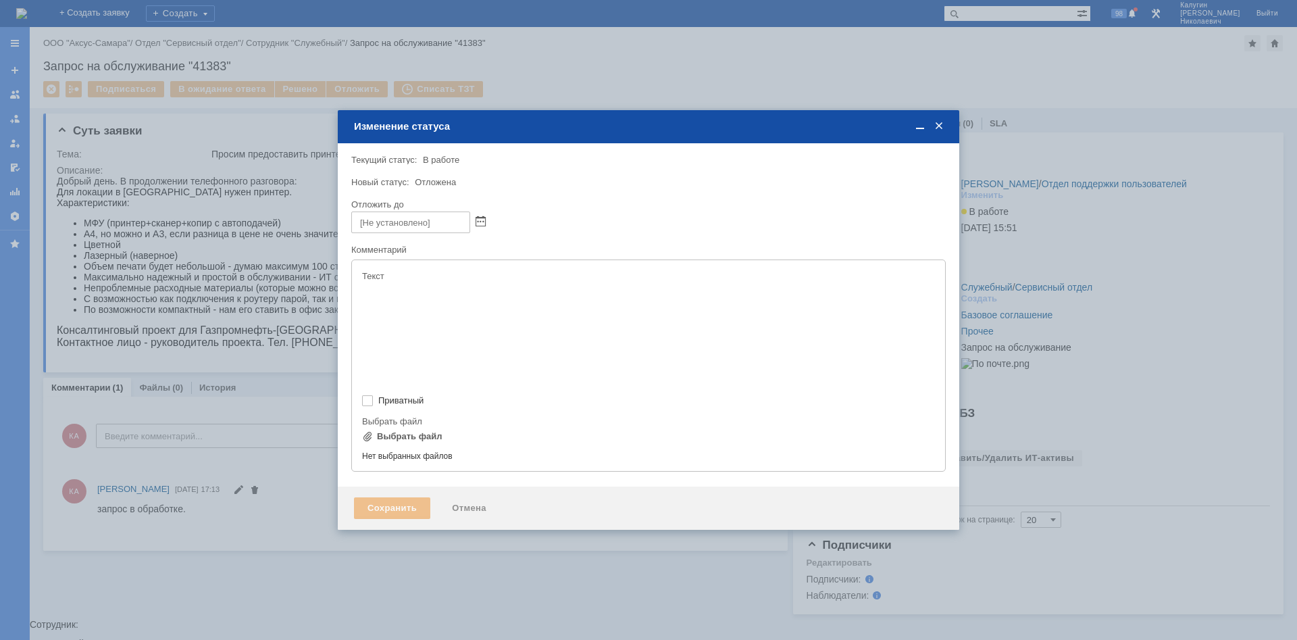
type input "[не указано]"
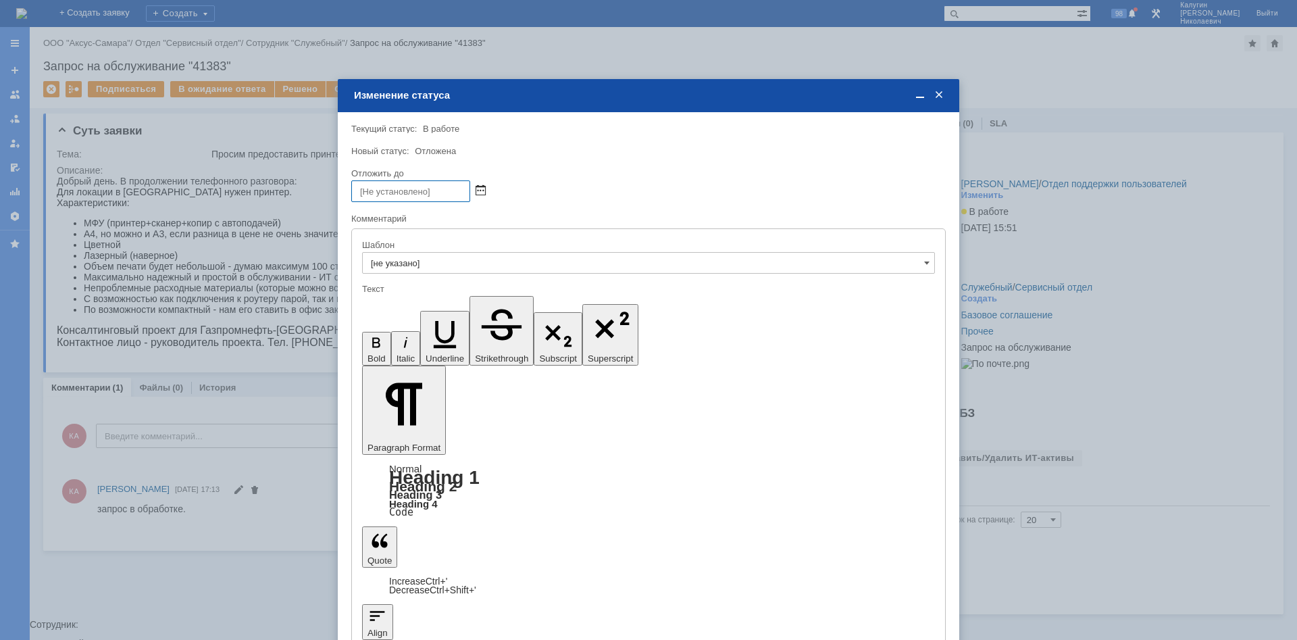
click at [478, 188] on span at bounding box center [481, 191] width 10 height 11
click at [397, 294] on div "26" at bounding box center [396, 296] width 14 height 11
type input "[DATE] 17:13"
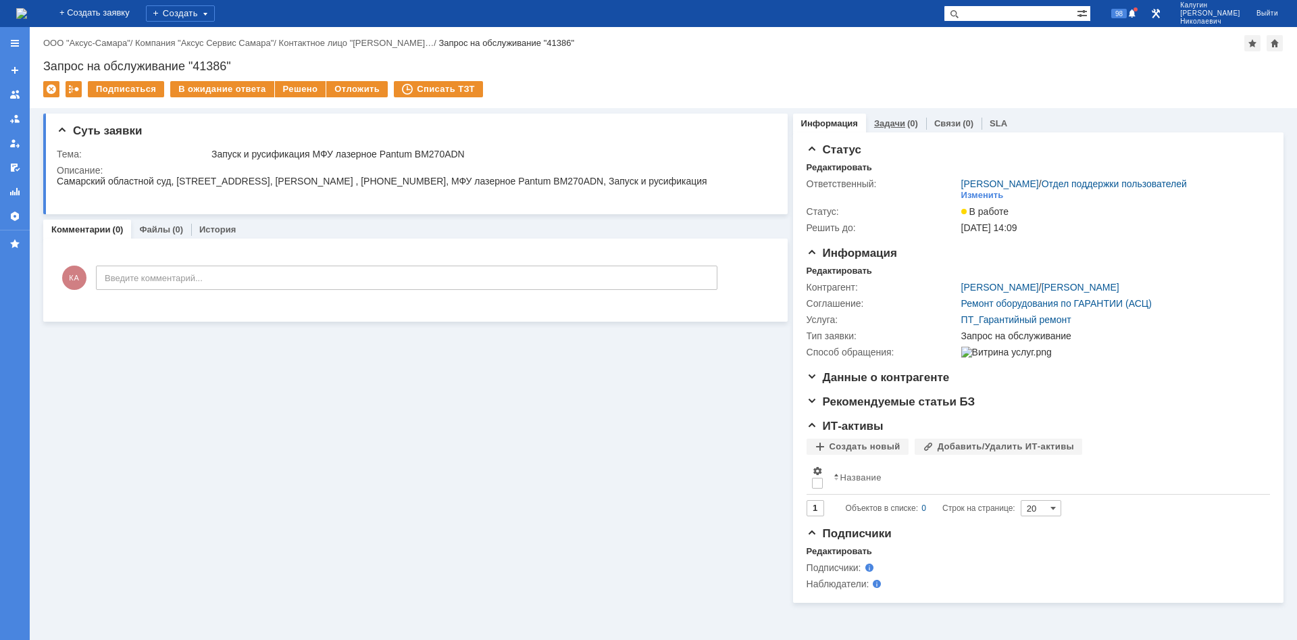
click at [884, 123] on link "Задачи" at bounding box center [889, 123] width 31 height 10
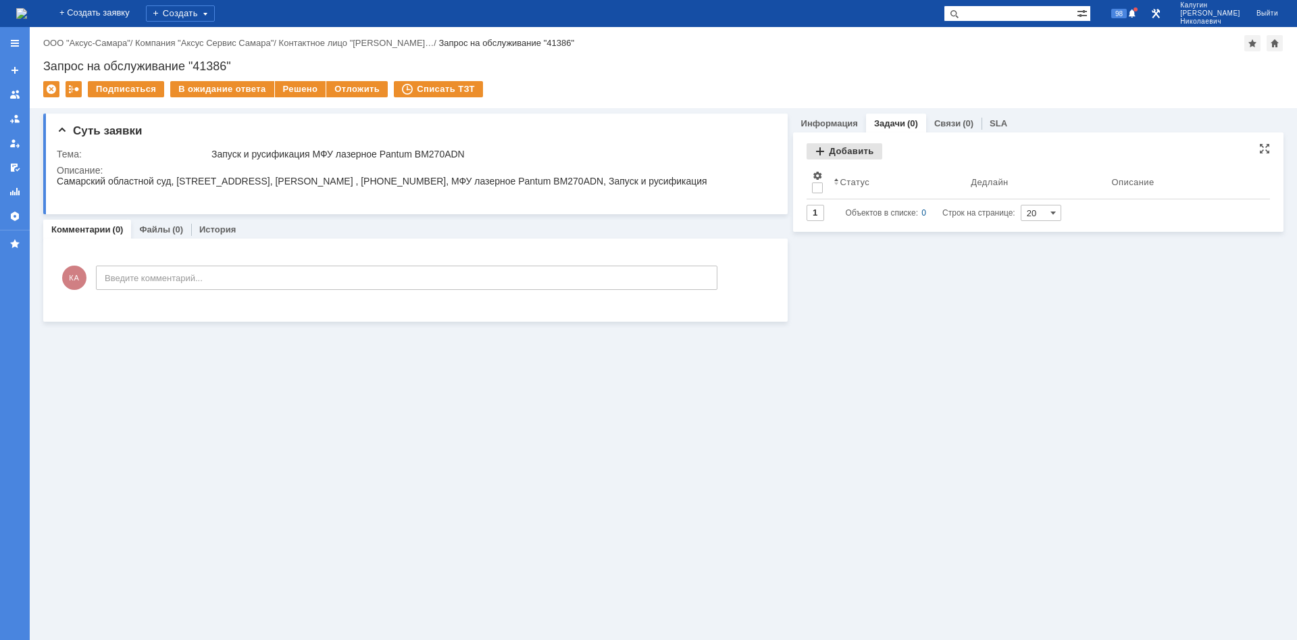
click at [854, 153] on div "Добавить" at bounding box center [845, 151] width 76 height 16
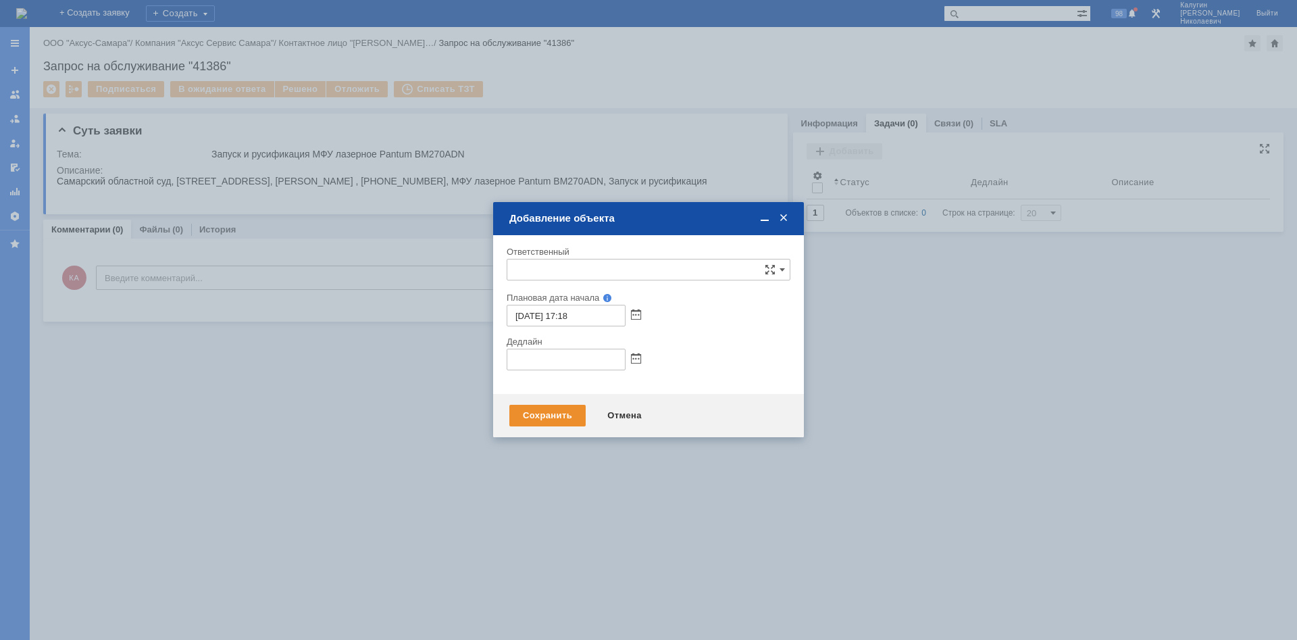
type input "[не указано]"
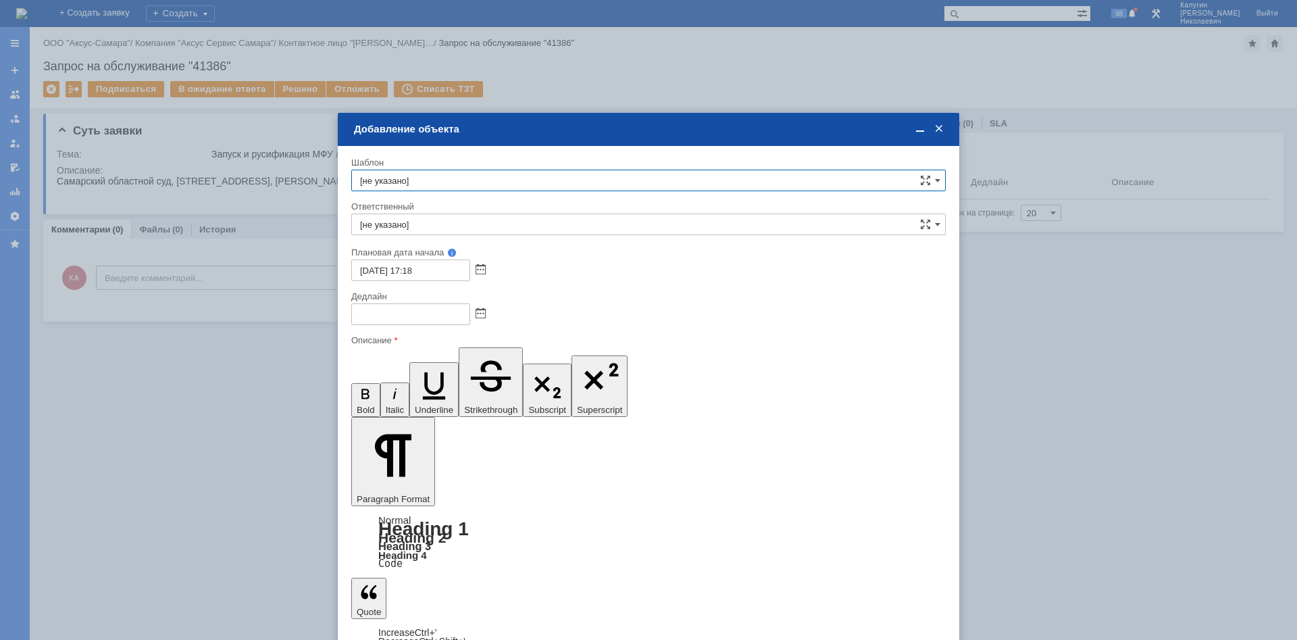
click at [528, 229] on input "[не указано]" at bounding box center [648, 224] width 594 height 22
click at [436, 319] on span "[PERSON_NAME]" at bounding box center [648, 322] width 577 height 11
type input "[PERSON_NAME]"
click at [480, 315] on span at bounding box center [481, 314] width 10 height 11
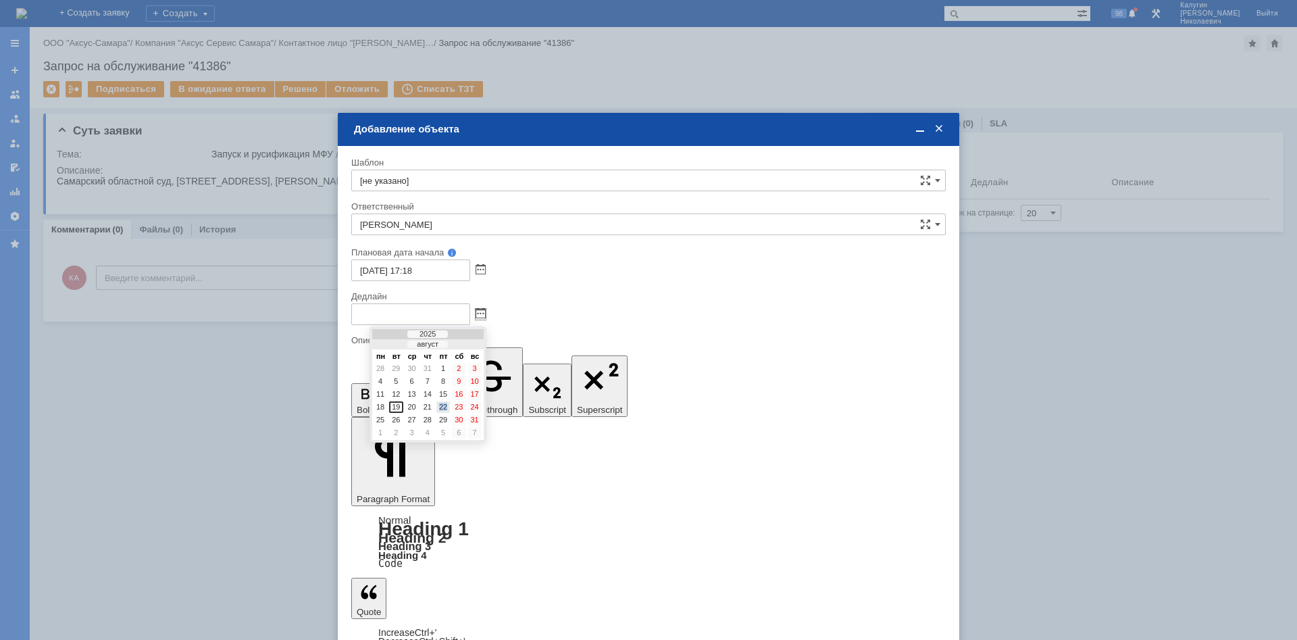
click at [447, 405] on div "22" at bounding box center [443, 406] width 14 height 11
type input "22.08.2025 17:18"
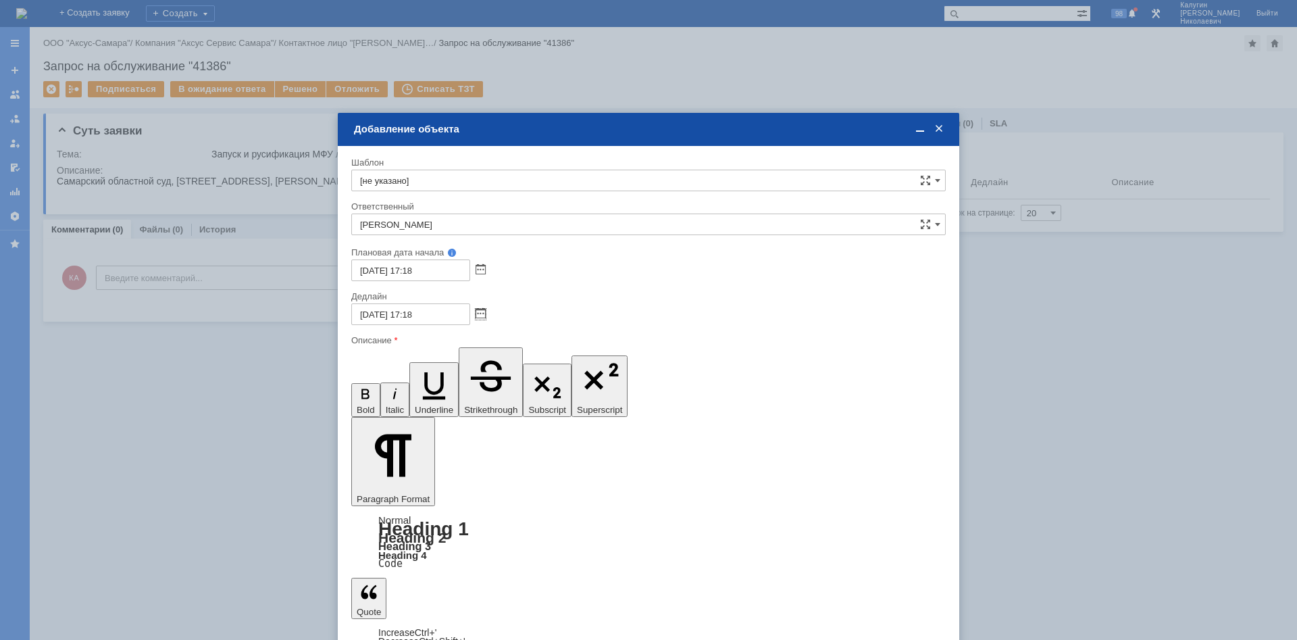
drag, startPoint x: 496, startPoint y: 3742, endPoint x: 553, endPoint y: 3754, distance: 57.4
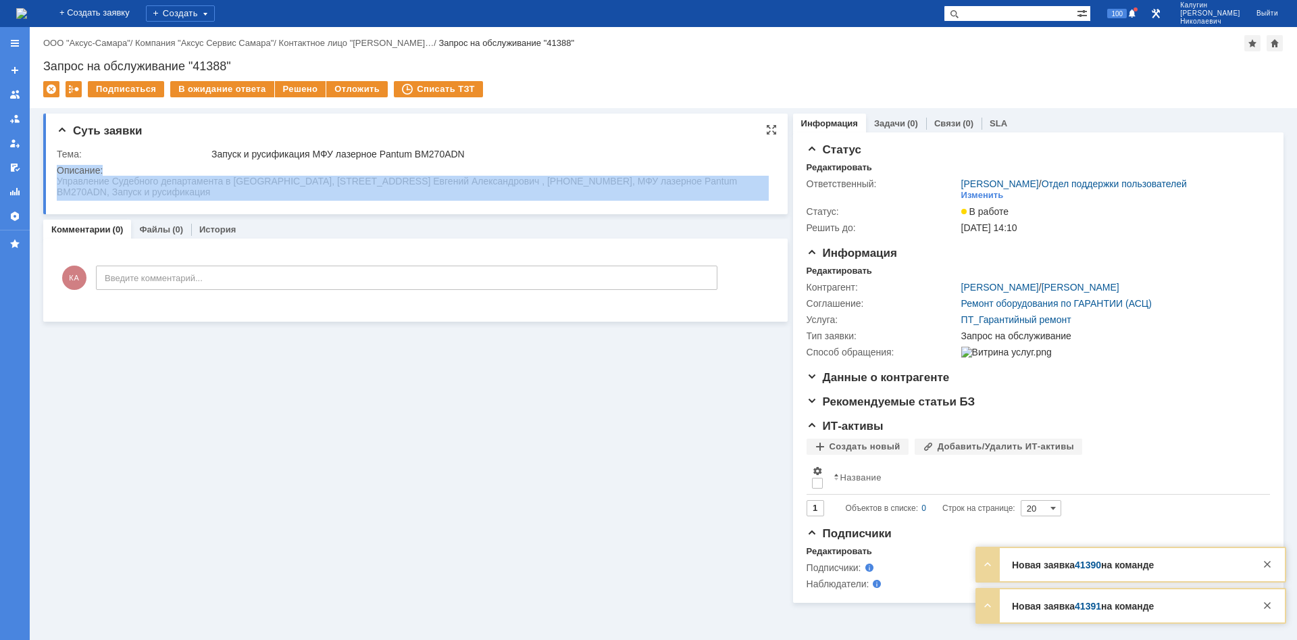
drag, startPoint x: 213, startPoint y: 153, endPoint x: 312, endPoint y: 211, distance: 114.7
click at [312, 203] on div "Тема: Запуск и русификация МФУ лазерное Pantum BM270ADN Описание:" at bounding box center [417, 173] width 720 height 60
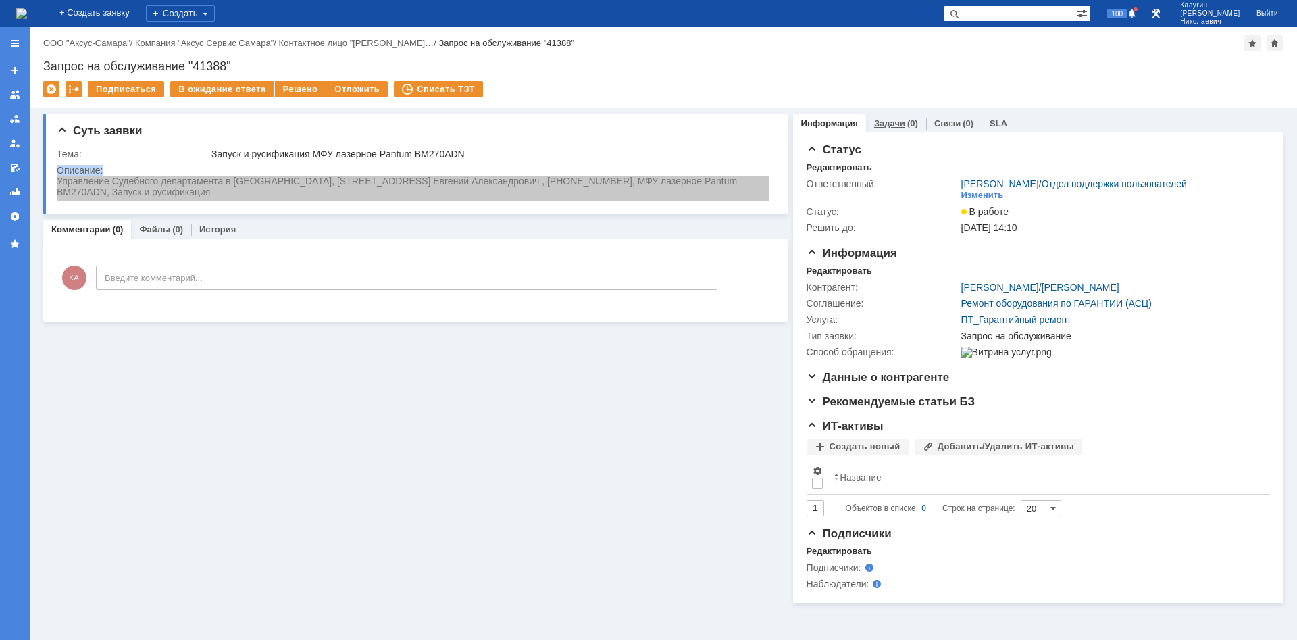
click at [895, 121] on link "Задачи" at bounding box center [889, 123] width 31 height 10
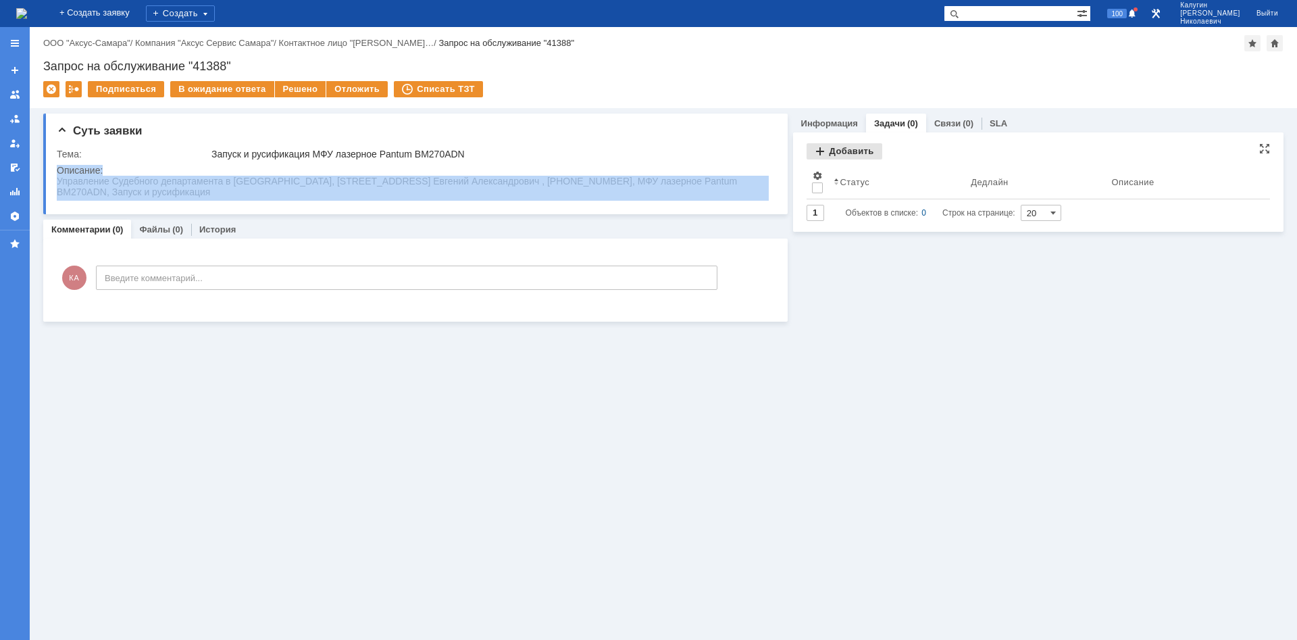
click at [835, 151] on div "Добавить" at bounding box center [845, 151] width 76 height 16
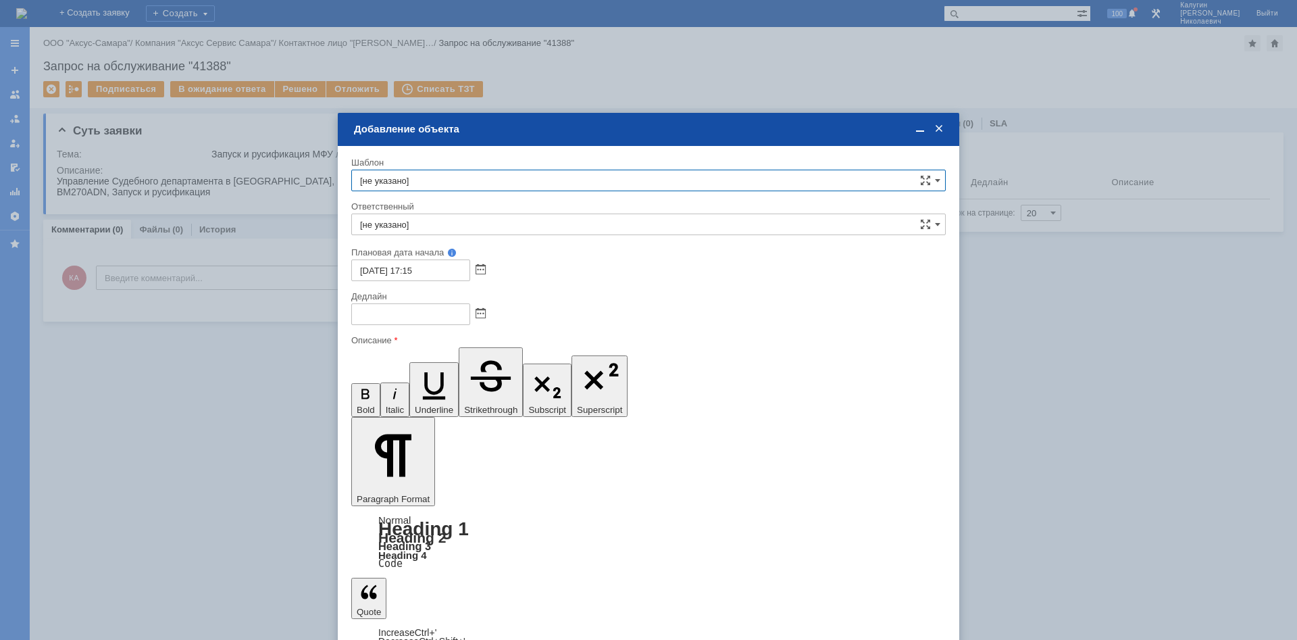
click at [401, 224] on input "[не указано]" at bounding box center [648, 224] width 594 height 22
click at [428, 316] on div "[PERSON_NAME]" at bounding box center [648, 323] width 593 height 22
type input "[PERSON_NAME]"
click at [480, 312] on span at bounding box center [481, 314] width 10 height 11
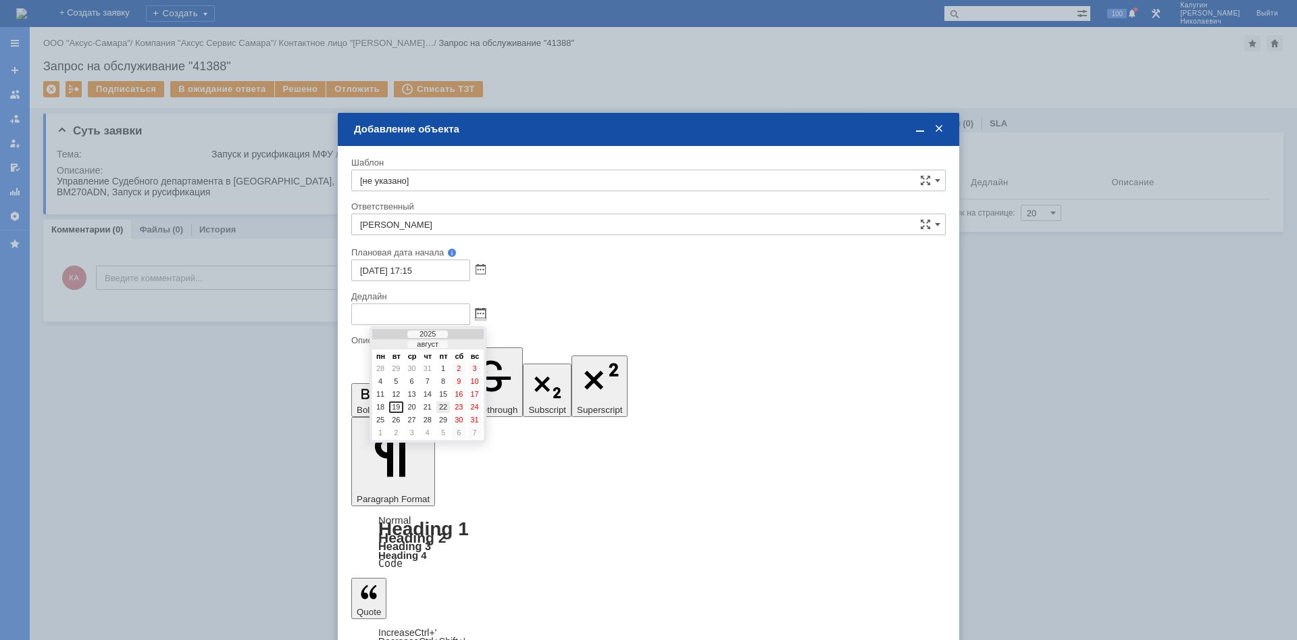
click at [446, 405] on div "22" at bounding box center [443, 406] width 14 height 11
type input "[DATE] 17:15"
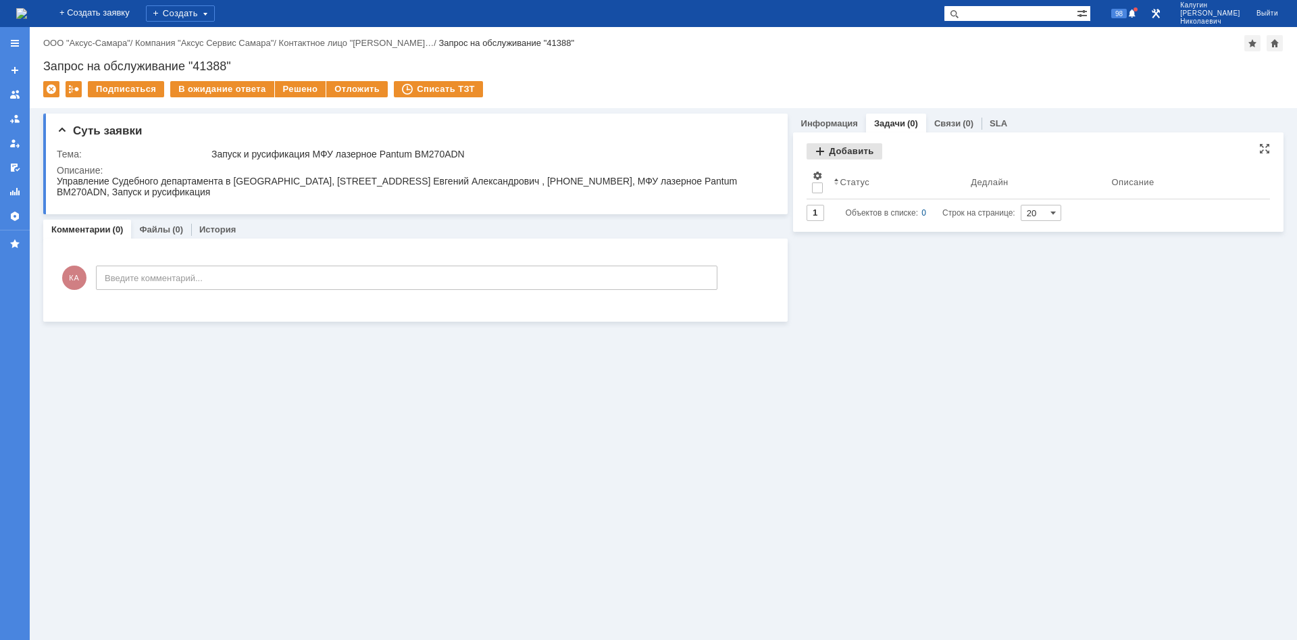
click at [855, 151] on div "Добавить" at bounding box center [845, 151] width 76 height 16
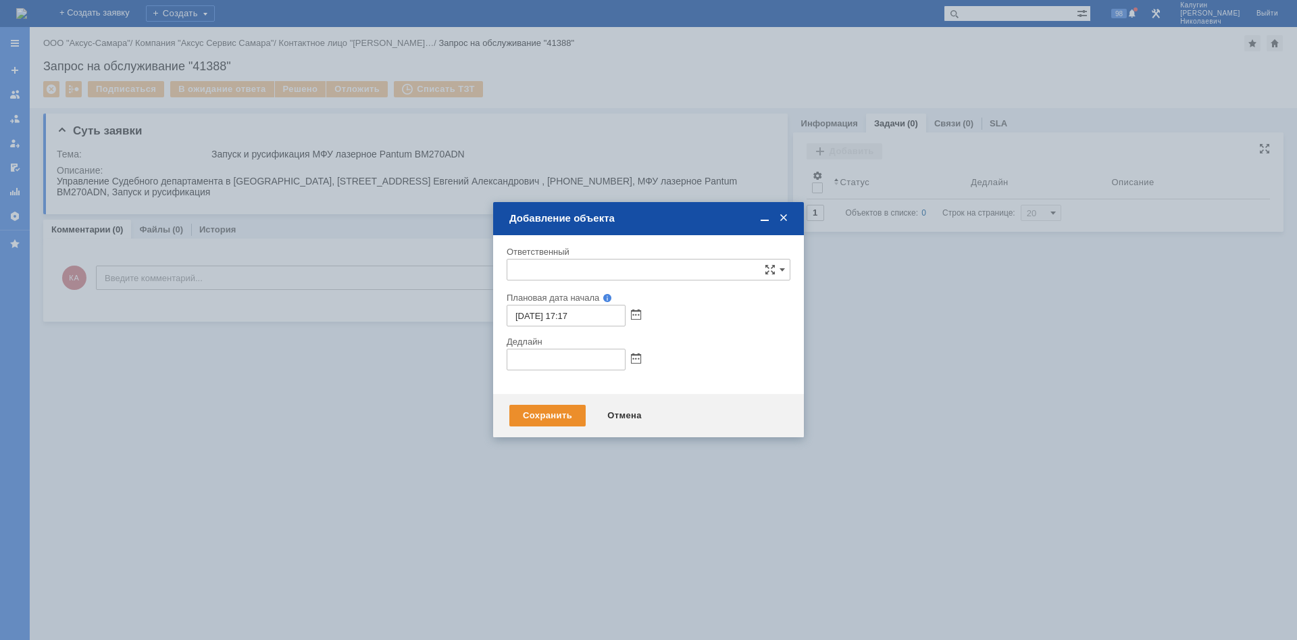
type input "[не указано]"
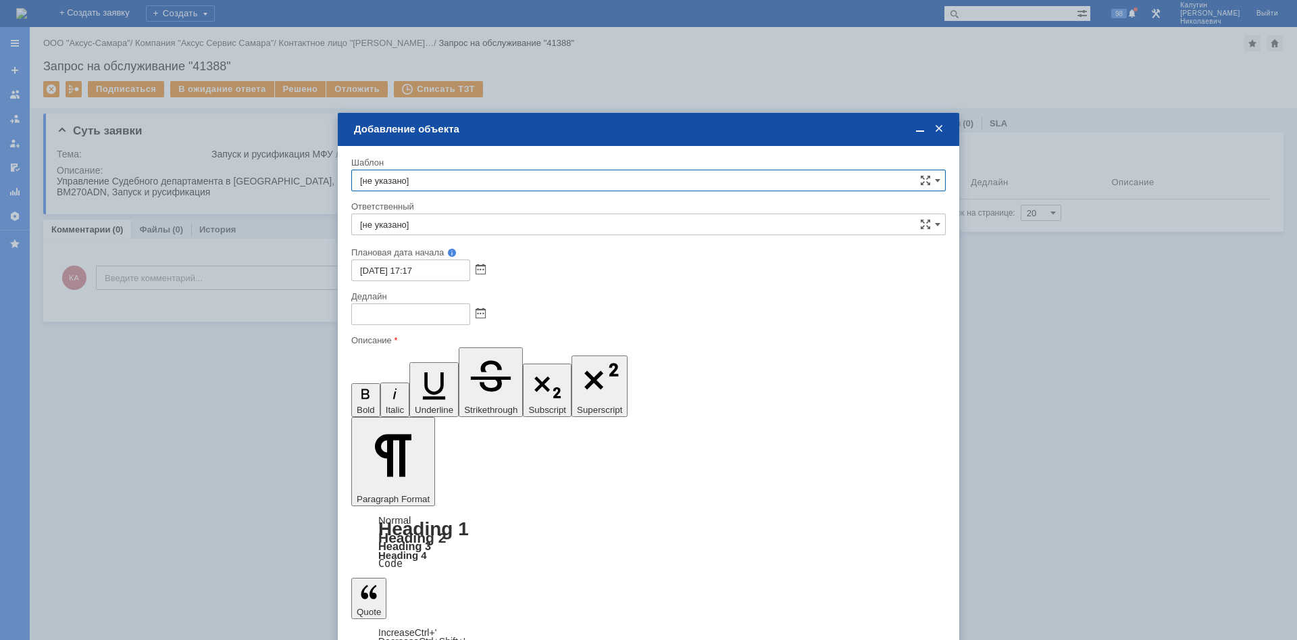
click at [441, 224] on input "[не указано]" at bounding box center [648, 224] width 594 height 22
click at [426, 320] on span "[PERSON_NAME]" at bounding box center [648, 322] width 577 height 11
type input "[PERSON_NAME]"
click at [485, 312] on span at bounding box center [481, 314] width 10 height 11
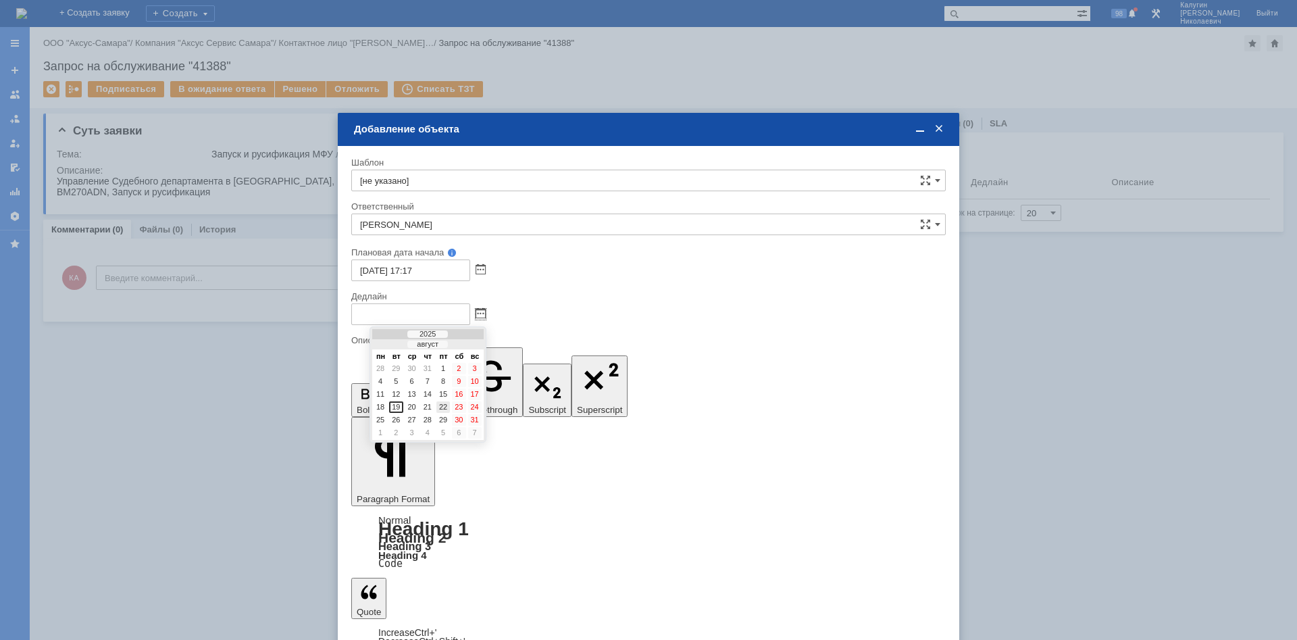
click at [446, 406] on div "22" at bounding box center [443, 406] width 14 height 11
type input "[DATE] 17:17"
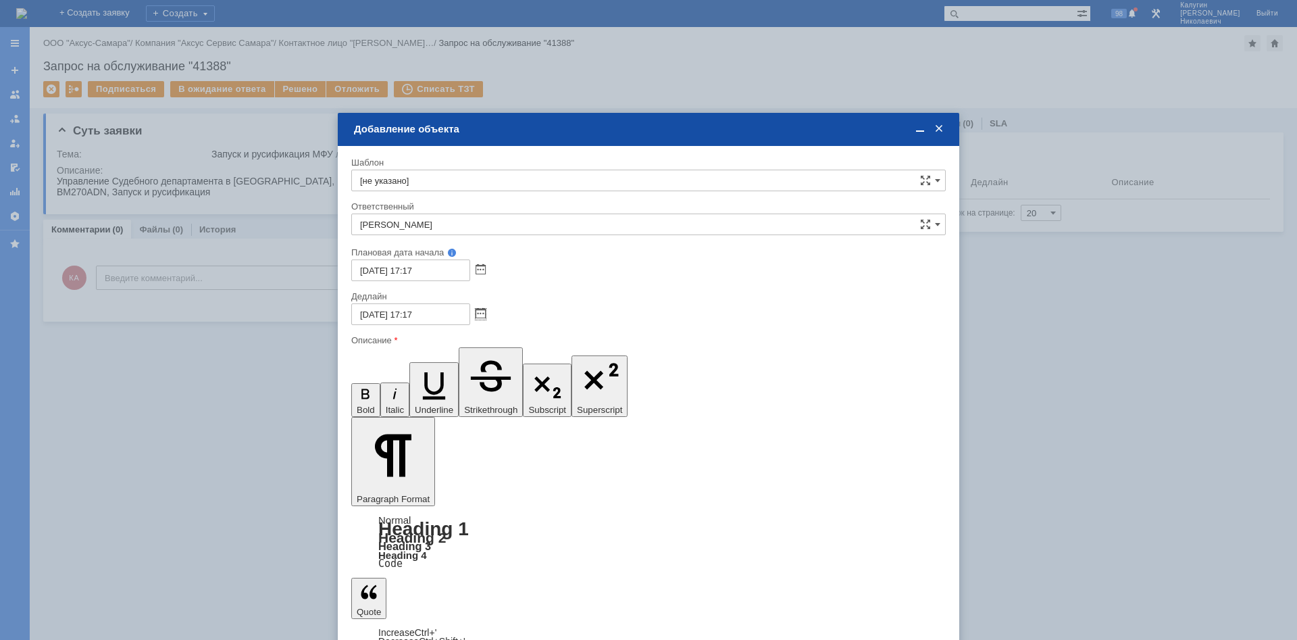
drag, startPoint x: 385, startPoint y: 3736, endPoint x: 403, endPoint y: 3756, distance: 27.3
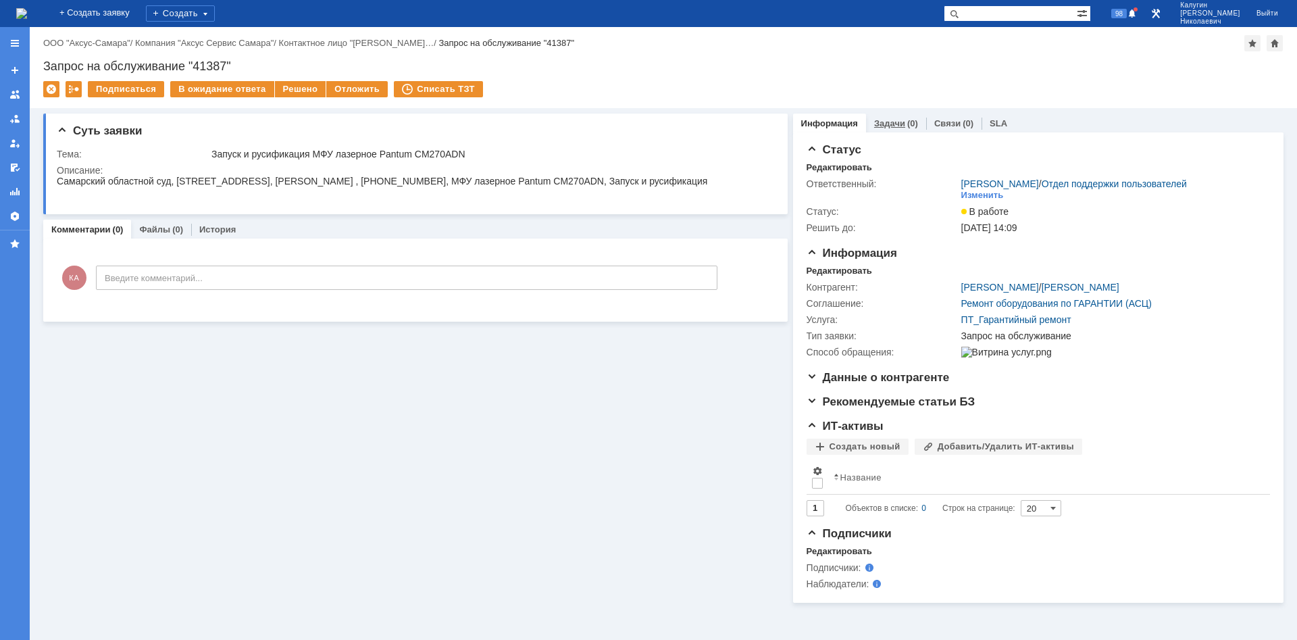
click at [902, 122] on div "Задачи (0)" at bounding box center [896, 123] width 44 height 9
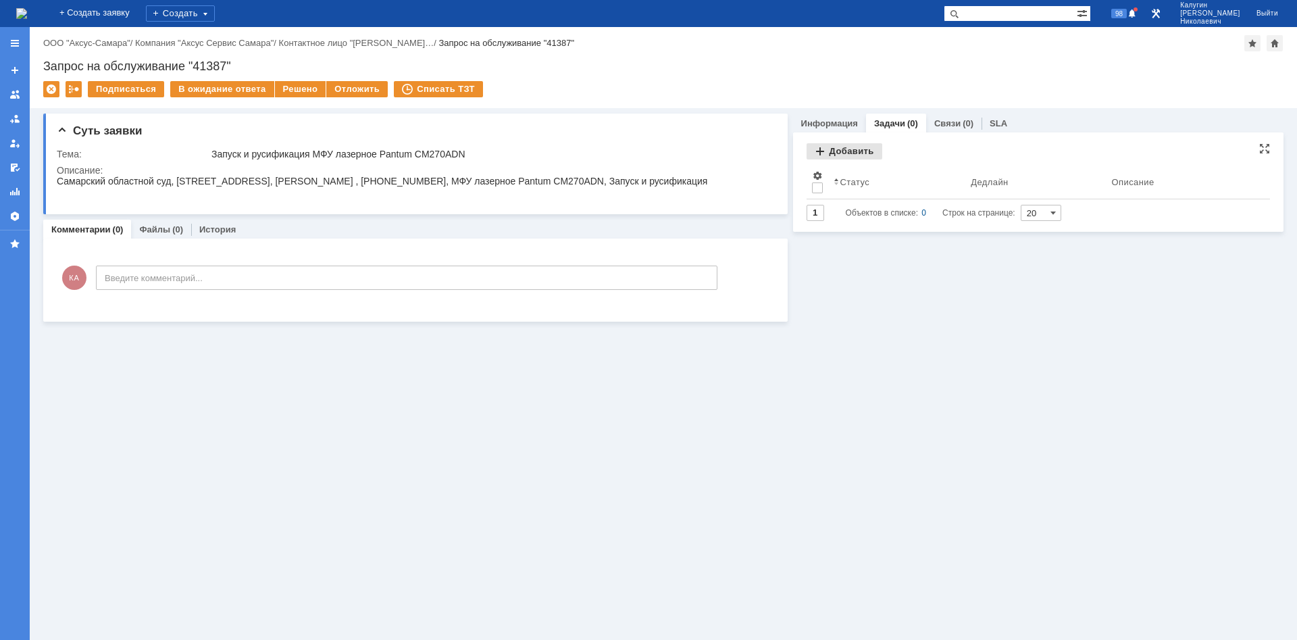
click at [852, 149] on div "Добавить" at bounding box center [845, 151] width 76 height 16
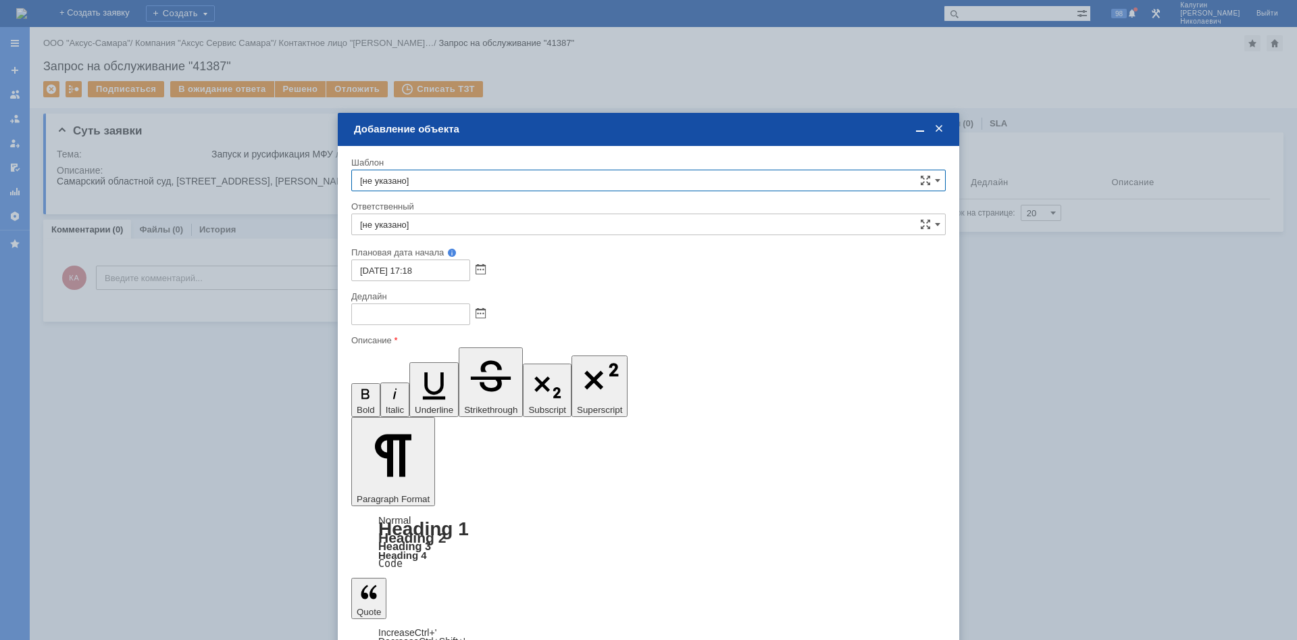
click at [456, 228] on input "[не указано]" at bounding box center [648, 224] width 594 height 22
click at [451, 324] on span "[PERSON_NAME]" at bounding box center [648, 322] width 577 height 11
type input "[PERSON_NAME]"
click at [480, 311] on span at bounding box center [481, 314] width 10 height 11
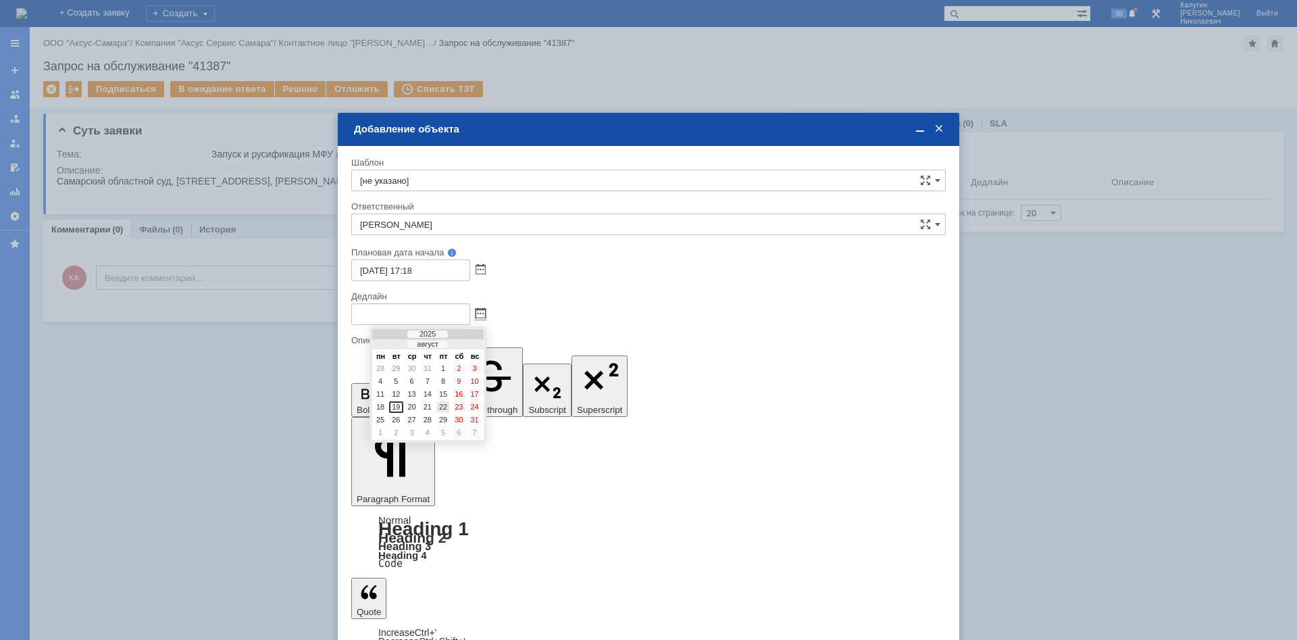
drag, startPoint x: 443, startPoint y: 407, endPoint x: 51, endPoint y: 33, distance: 541.8
click at [443, 407] on div "22" at bounding box center [443, 406] width 14 height 11
type input "22.08.2025 17:18"
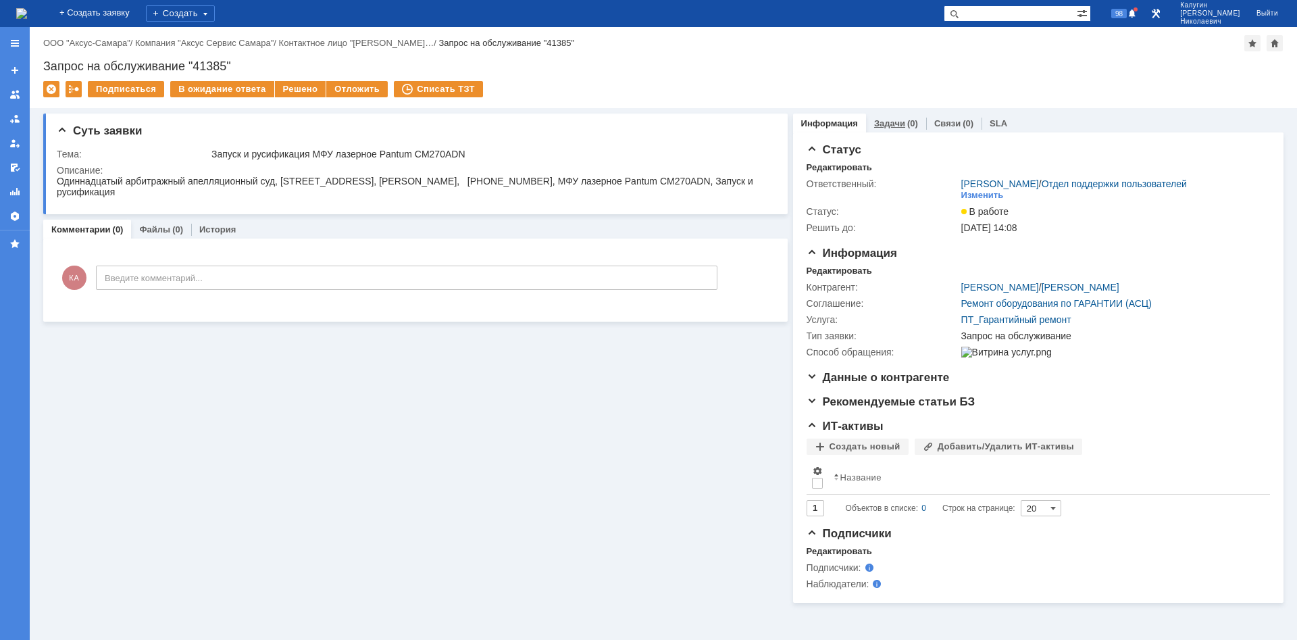
click at [874, 125] on link "Задачи" at bounding box center [889, 123] width 31 height 10
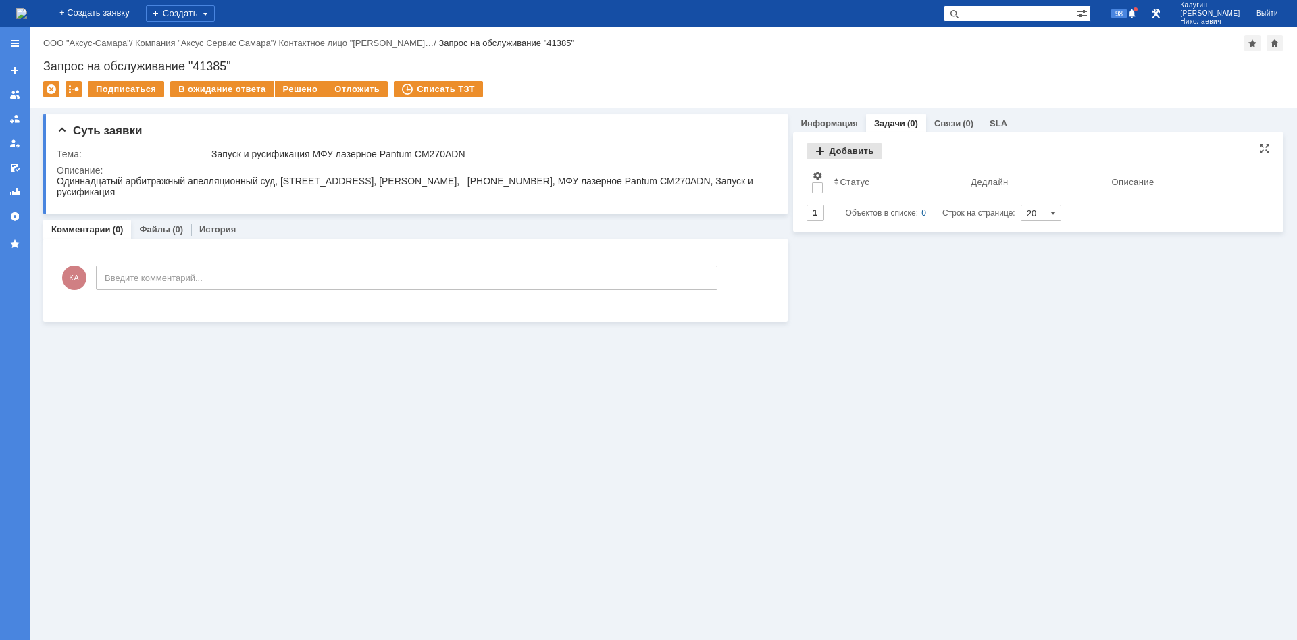
click at [844, 151] on div "Добавить" at bounding box center [845, 151] width 76 height 16
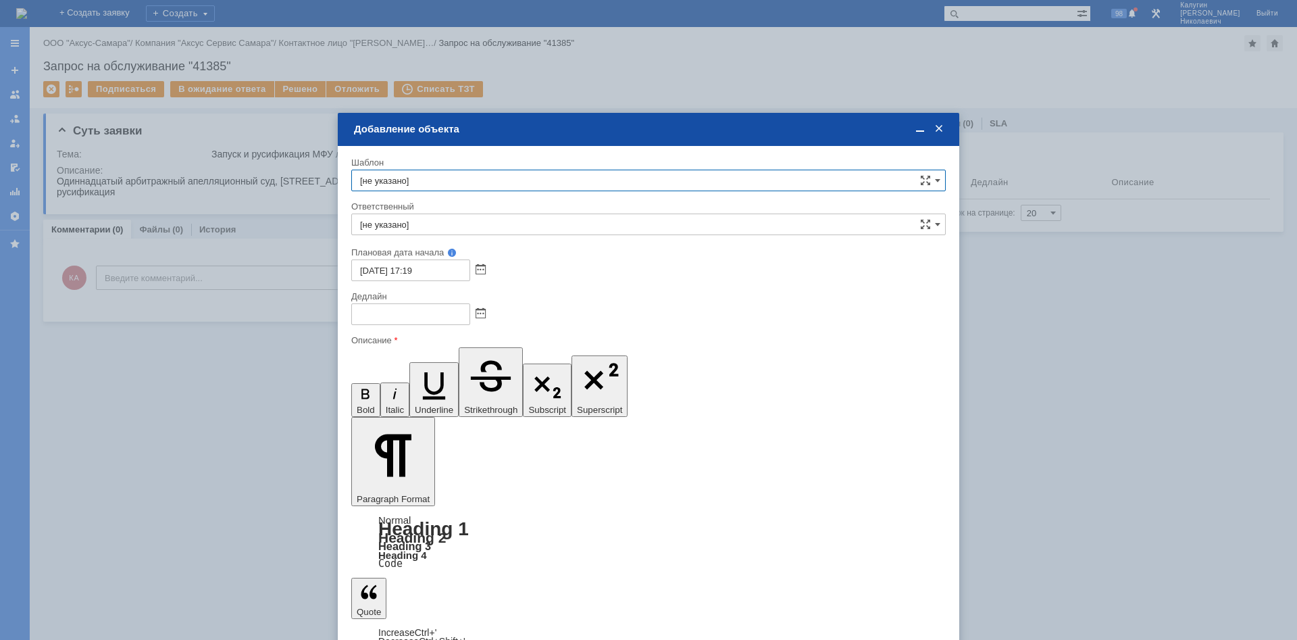
click at [447, 220] on input "[не указано]" at bounding box center [648, 224] width 594 height 22
drag, startPoint x: 430, startPoint y: 322, endPoint x: 512, endPoint y: 326, distance: 82.5
click at [432, 322] on span "[PERSON_NAME]" at bounding box center [648, 322] width 577 height 11
type input "[PERSON_NAME]"
click at [484, 313] on span at bounding box center [481, 314] width 10 height 11
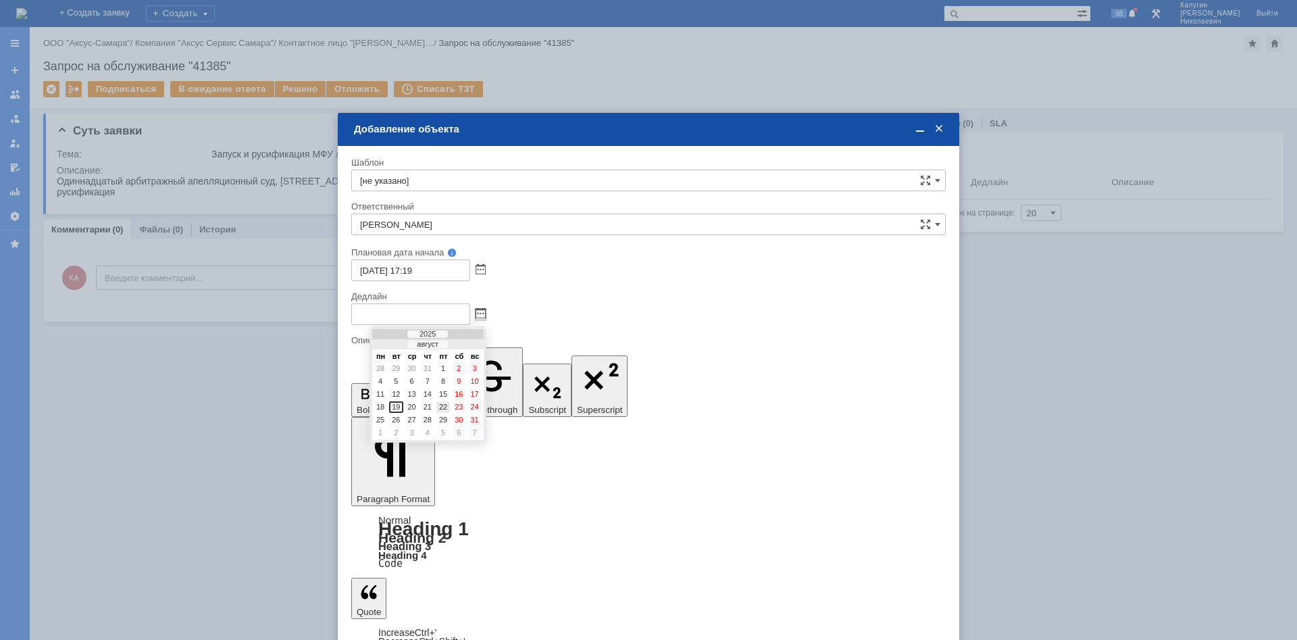
click at [444, 405] on div "22" at bounding box center [443, 406] width 14 height 11
type input "22.08.2025 17:19"
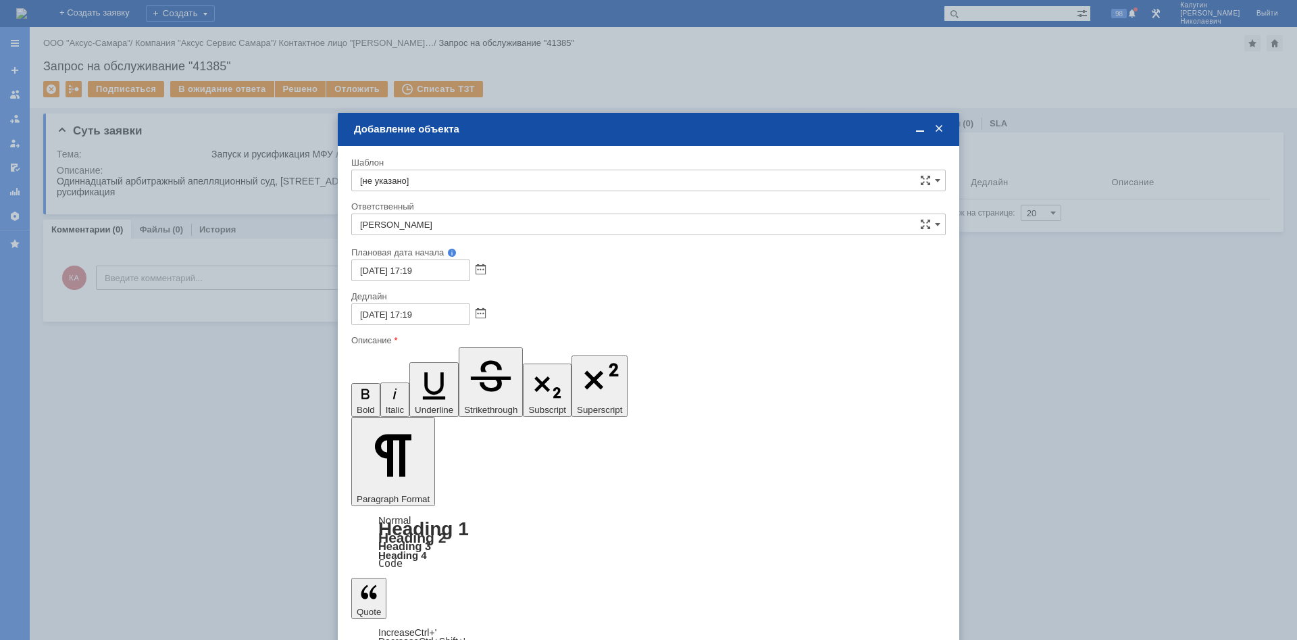
drag, startPoint x: 371, startPoint y: 3741, endPoint x: 379, endPoint y: 3740, distance: 8.1
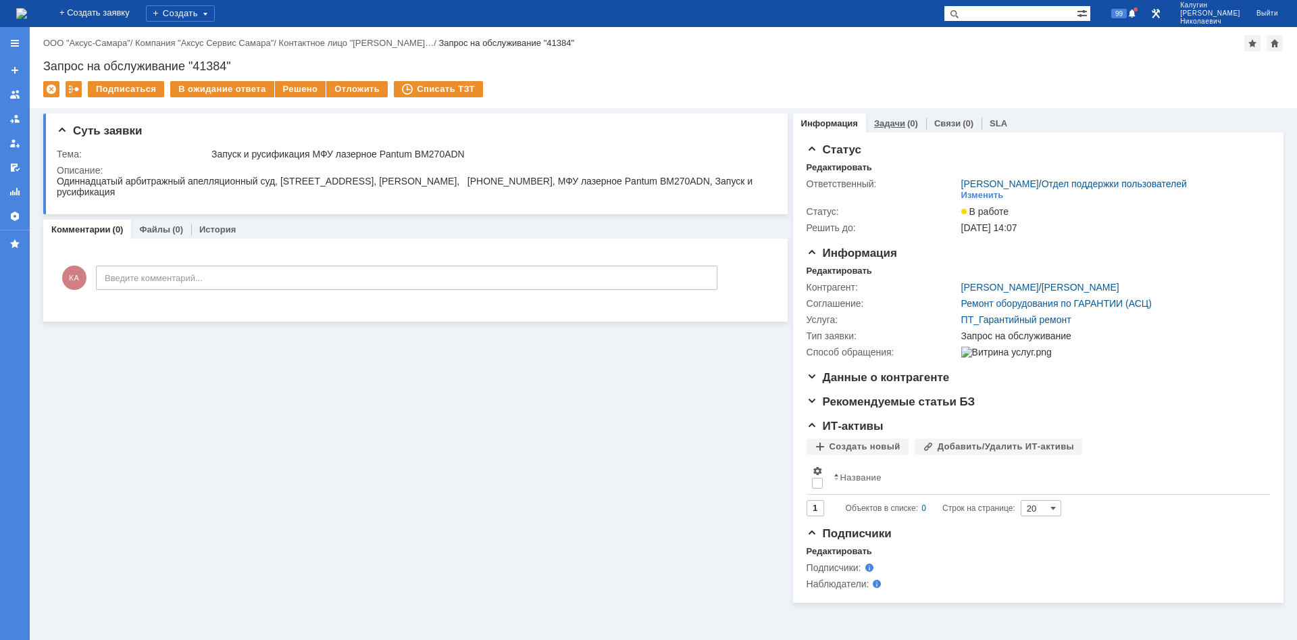
click at [886, 125] on link "Задачи" at bounding box center [889, 123] width 31 height 10
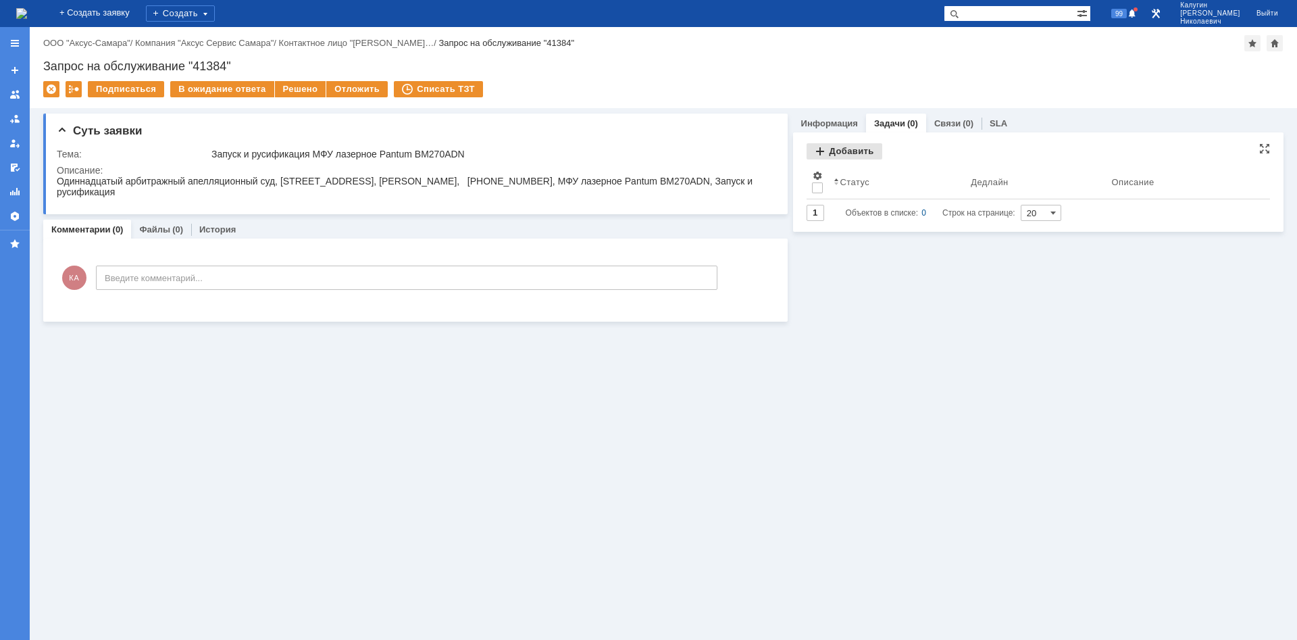
click at [840, 147] on div "Добавить" at bounding box center [845, 151] width 76 height 16
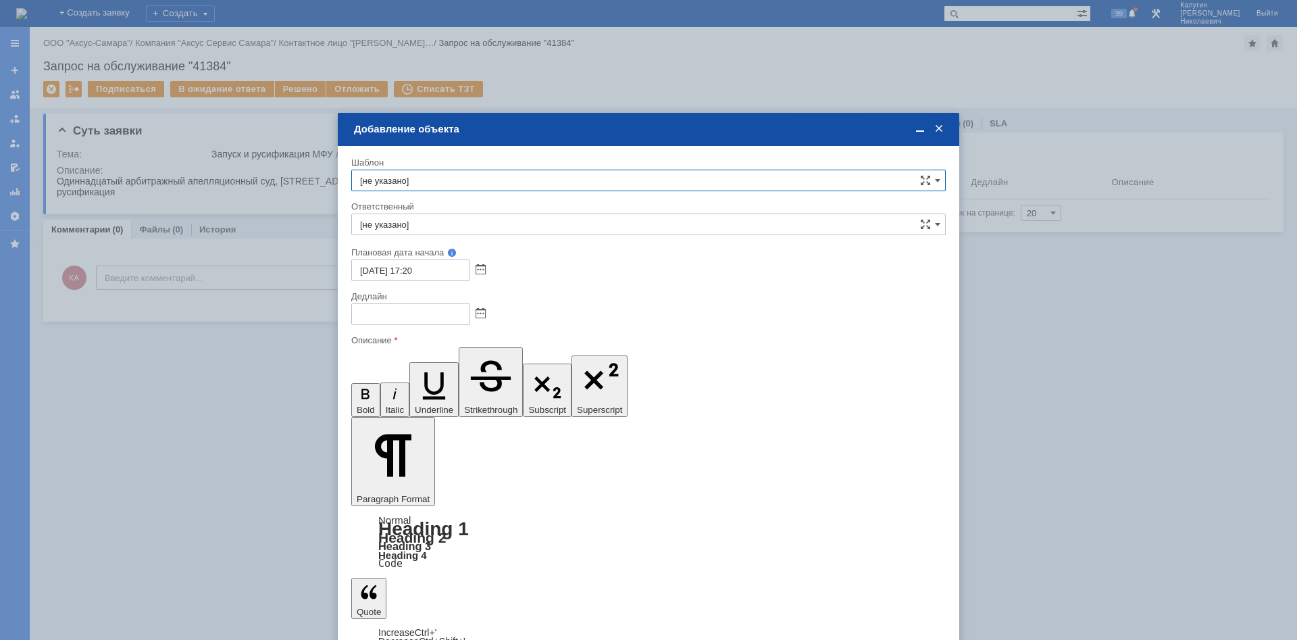
click at [438, 228] on input "[не указано]" at bounding box center [648, 224] width 594 height 22
click at [446, 325] on span "[PERSON_NAME]" at bounding box center [648, 322] width 577 height 11
type input "[PERSON_NAME]"
click at [486, 313] on div at bounding box center [648, 314] width 594 height 22
click at [483, 315] on span at bounding box center [481, 314] width 10 height 11
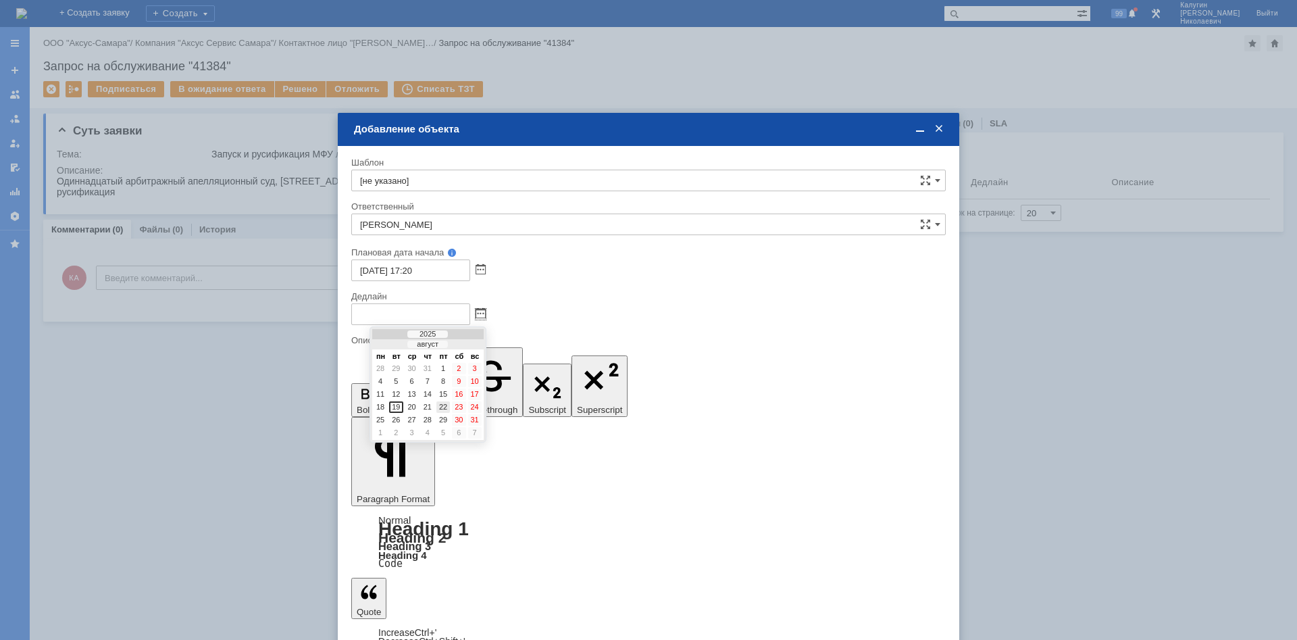
click at [442, 407] on div "22" at bounding box center [443, 406] width 14 height 11
type input "[DATE] 17:20"
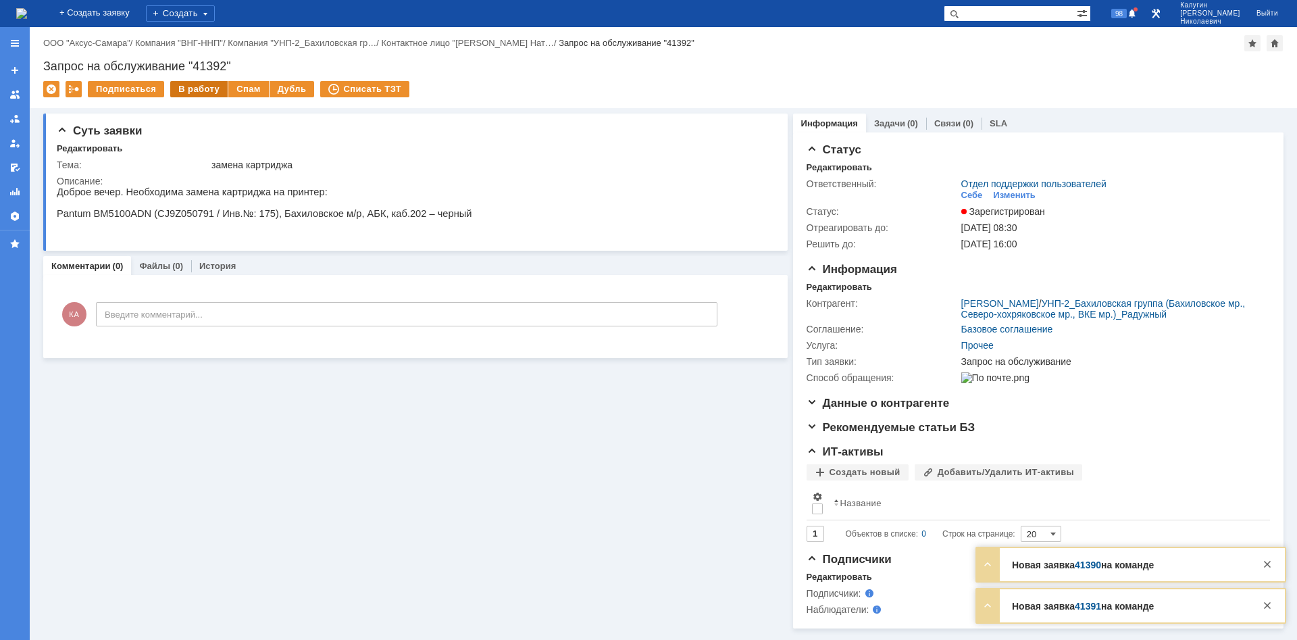
click at [199, 91] on div "В работу" at bounding box center [198, 89] width 57 height 16
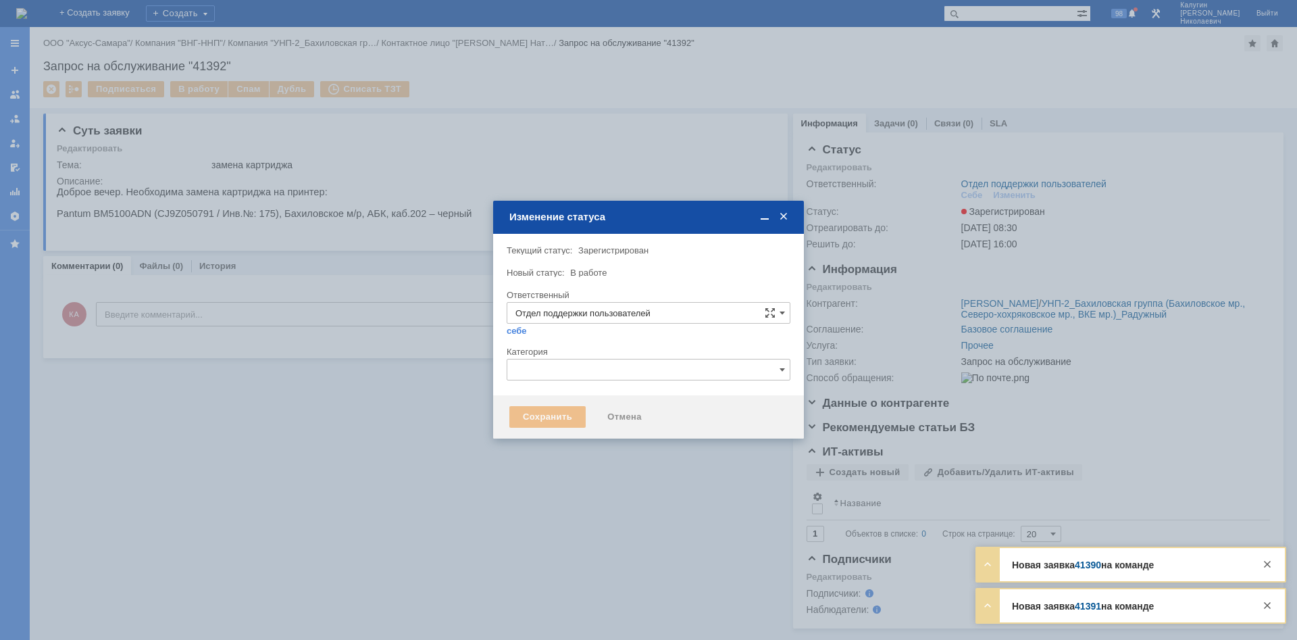
type input "[PERSON_NAME]"
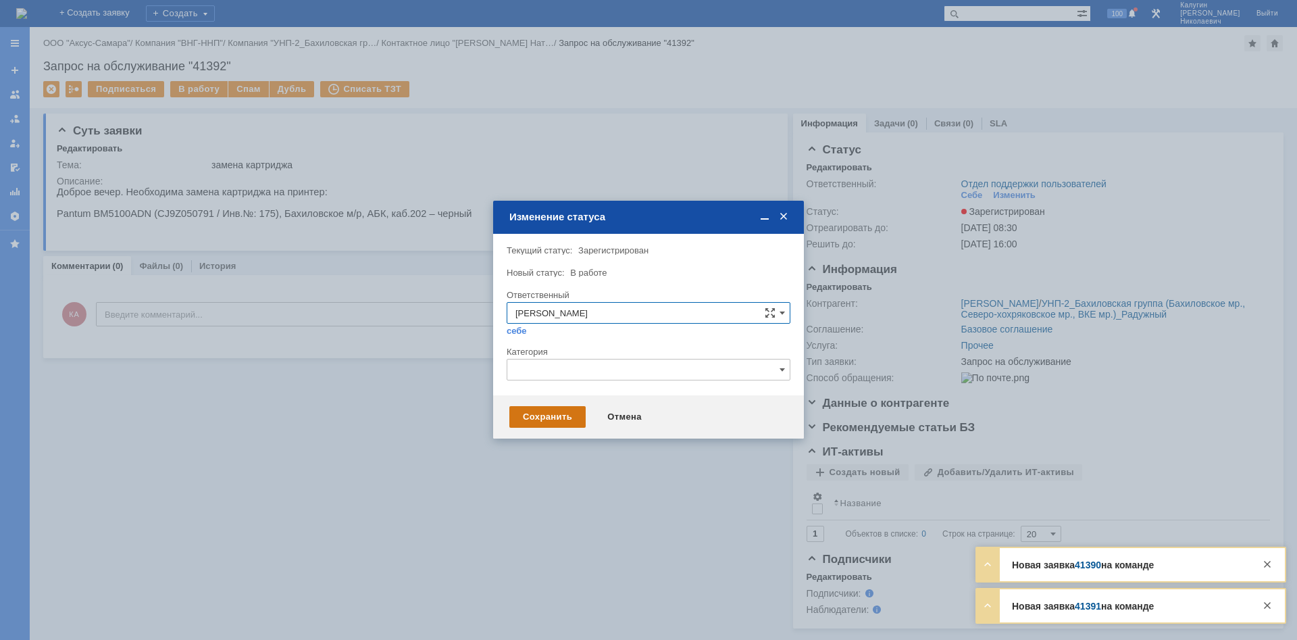
click at [557, 415] on div "Сохранить" at bounding box center [547, 417] width 76 height 22
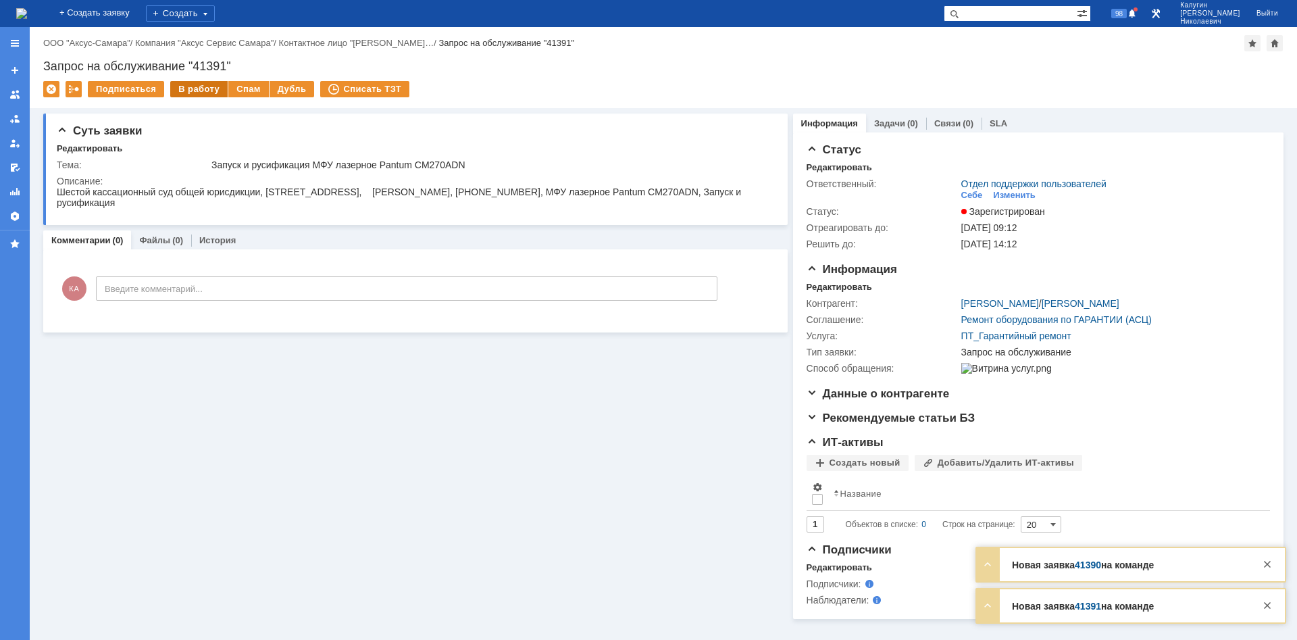
click at [196, 91] on div "В работу" at bounding box center [198, 89] width 57 height 16
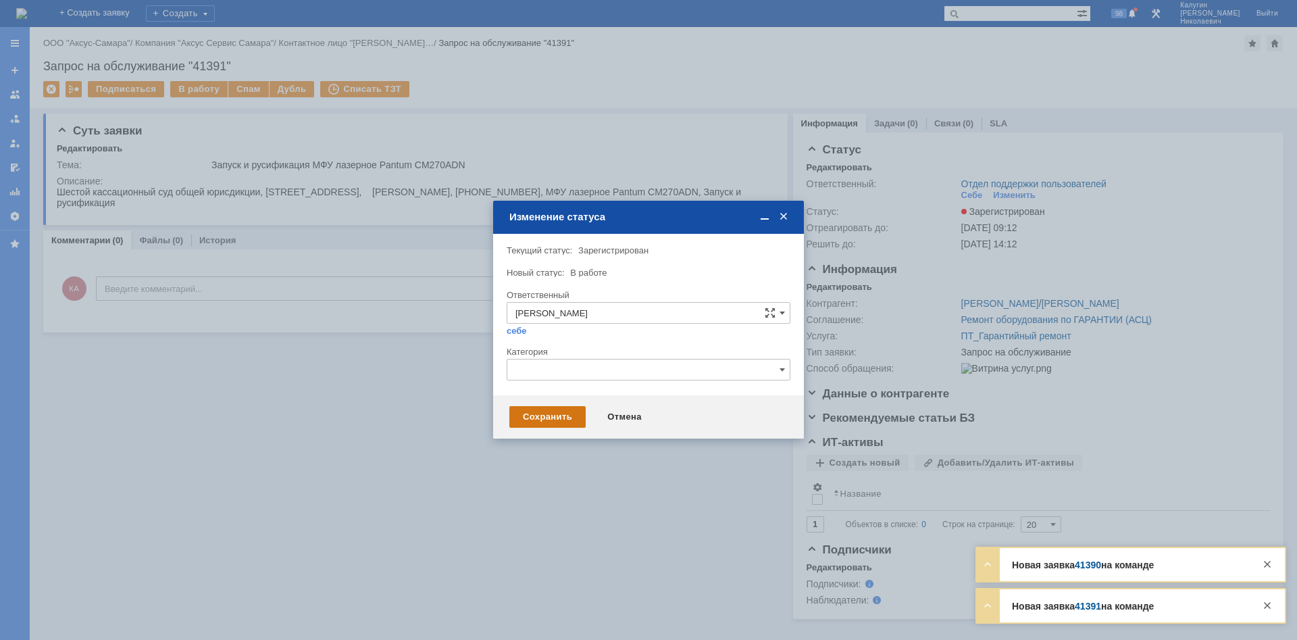
click at [524, 420] on div "Сохранить" at bounding box center [547, 417] width 76 height 22
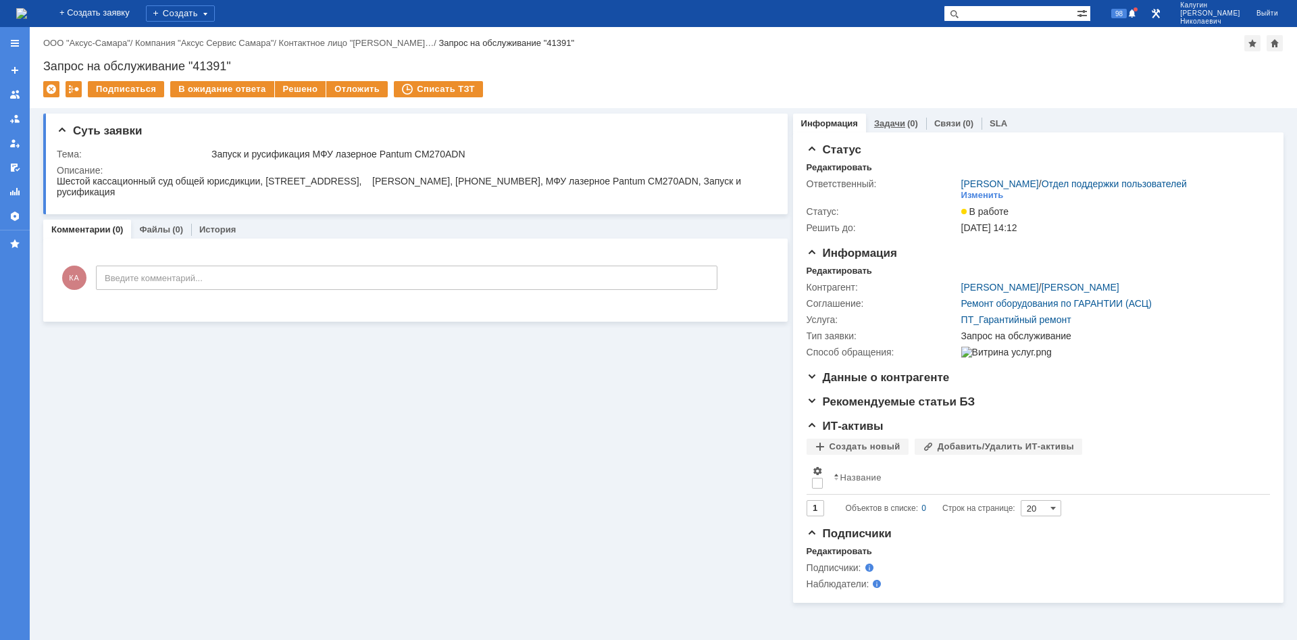
click at [884, 125] on link "Задачи" at bounding box center [889, 123] width 31 height 10
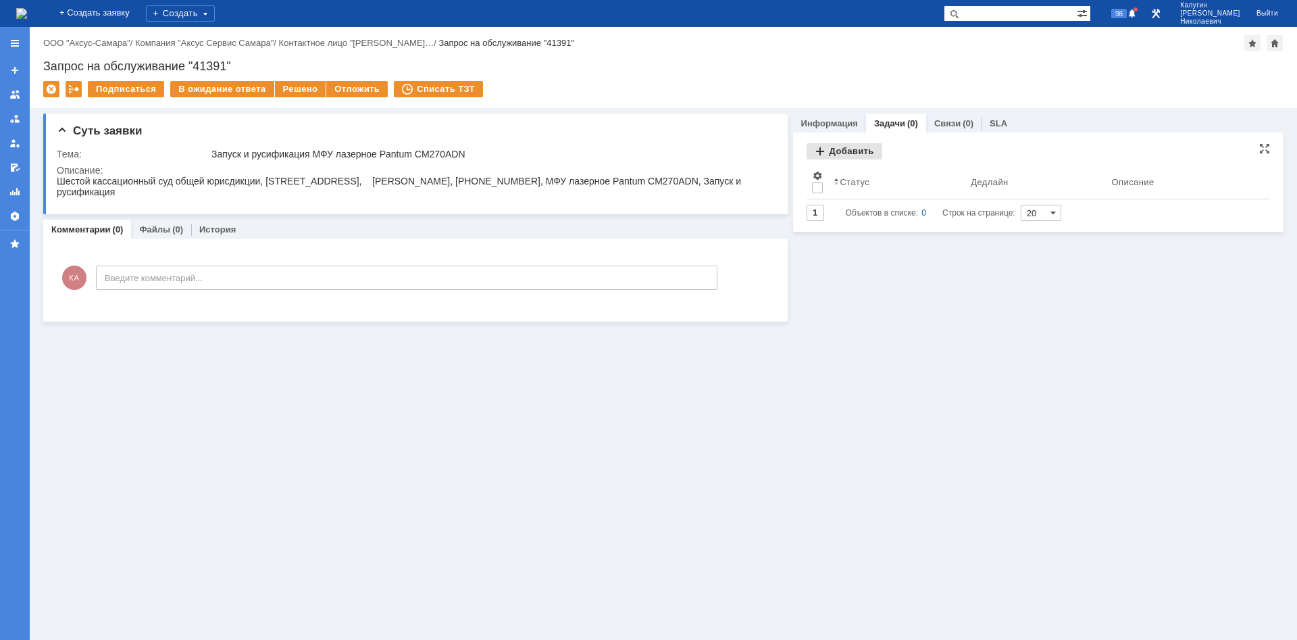
click at [857, 156] on div "Добавить" at bounding box center [845, 151] width 76 height 16
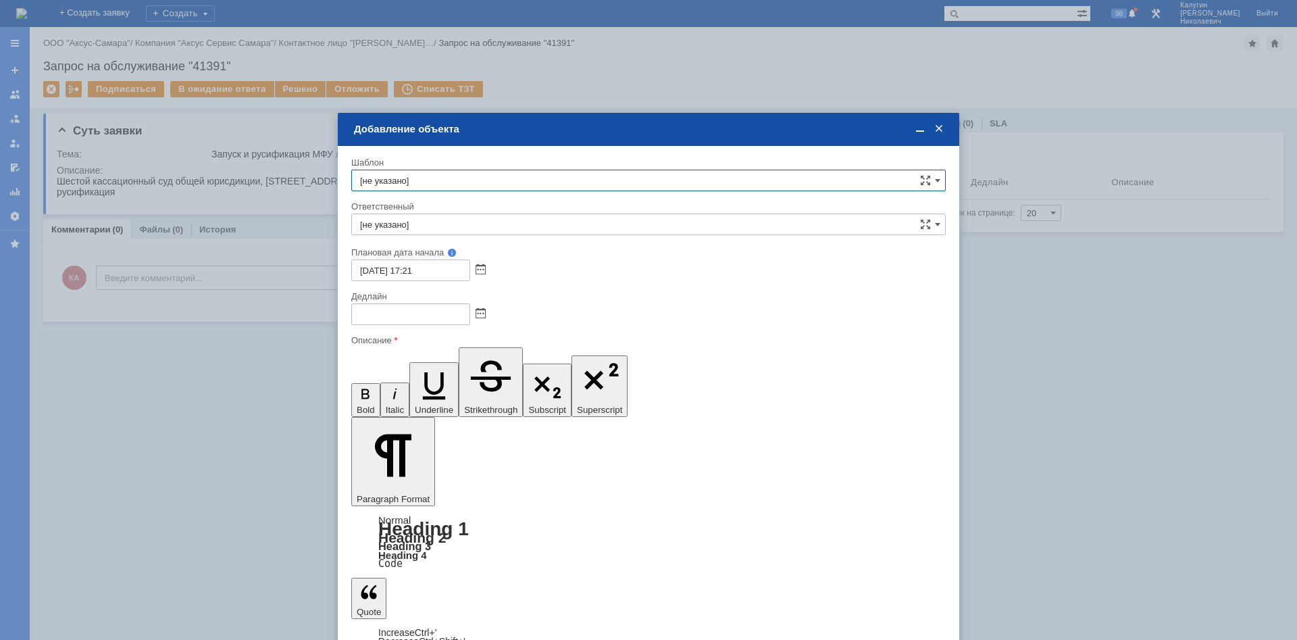
click at [439, 232] on input "[не указано]" at bounding box center [648, 224] width 594 height 22
drag, startPoint x: 419, startPoint y: 322, endPoint x: 488, endPoint y: 322, distance: 68.2
click at [421, 322] on span "[PERSON_NAME]" at bounding box center [648, 322] width 577 height 11
type input "[PERSON_NAME]"
click at [482, 315] on span at bounding box center [481, 314] width 10 height 11
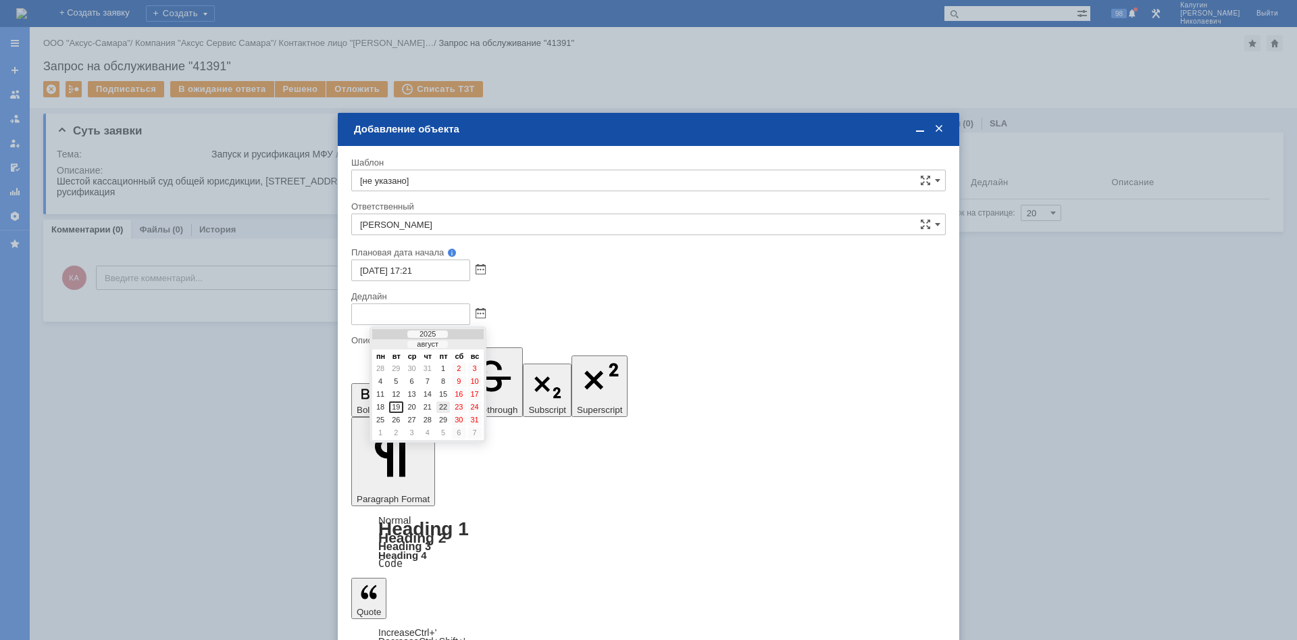
click at [446, 407] on div "22" at bounding box center [443, 406] width 14 height 11
type input "22.08.2025 17:22"
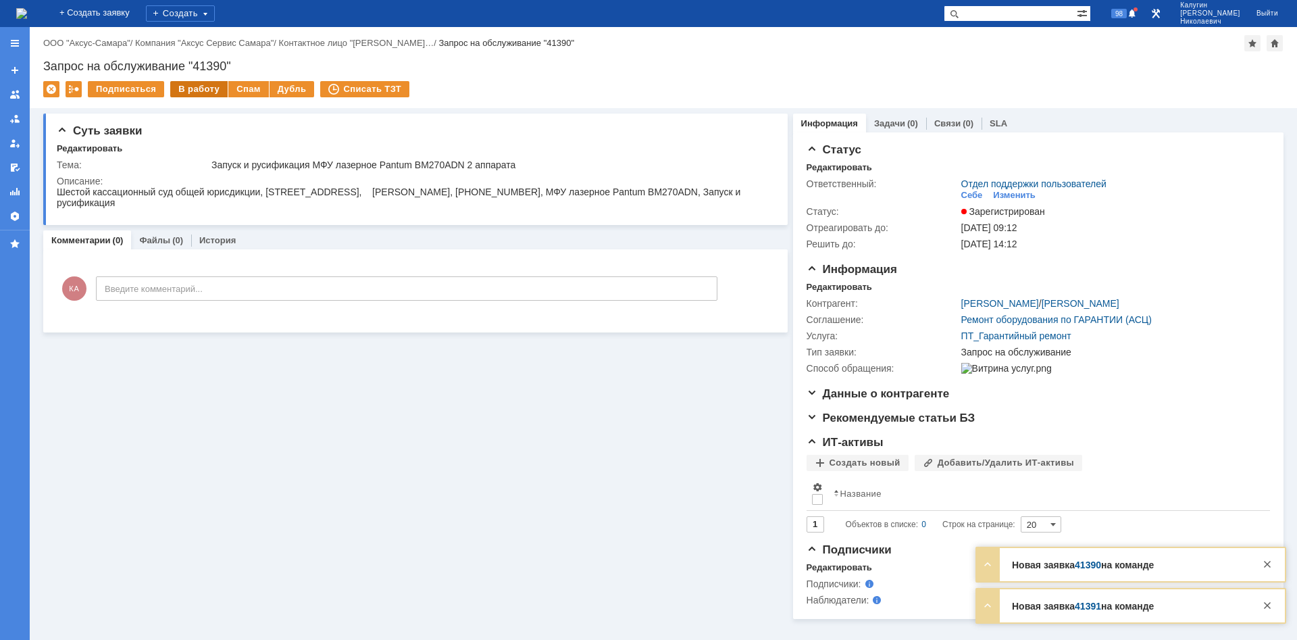
click at [193, 86] on div "В работу" at bounding box center [198, 89] width 57 height 16
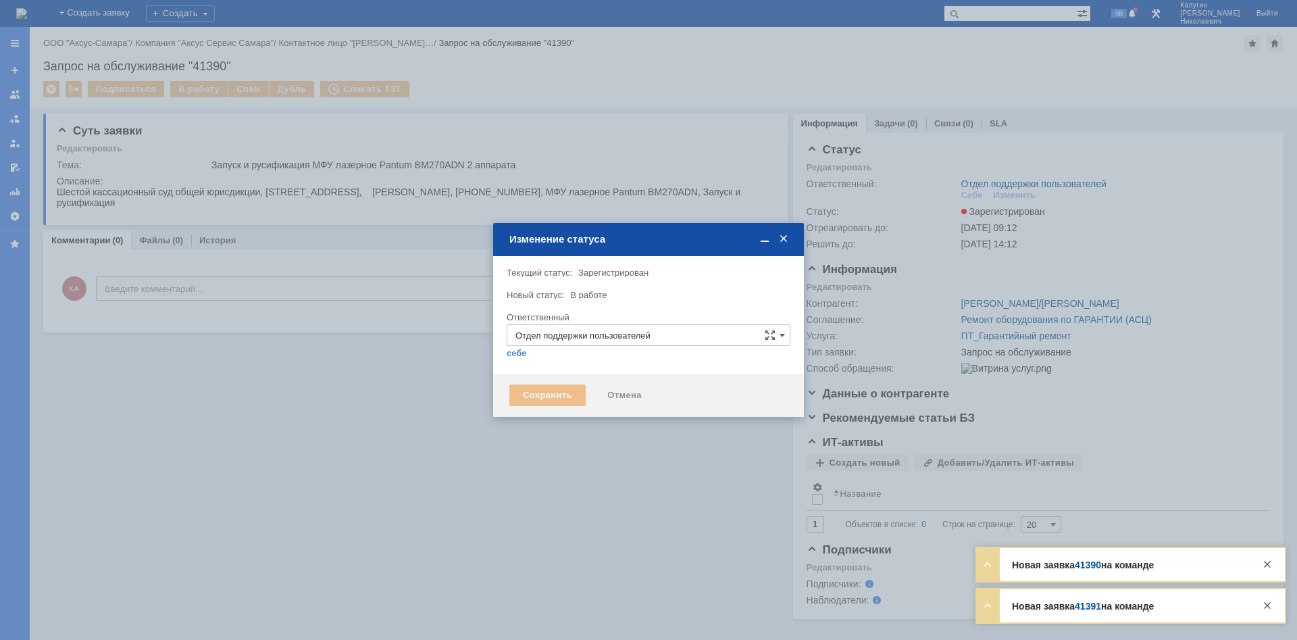
type input "[PERSON_NAME]"
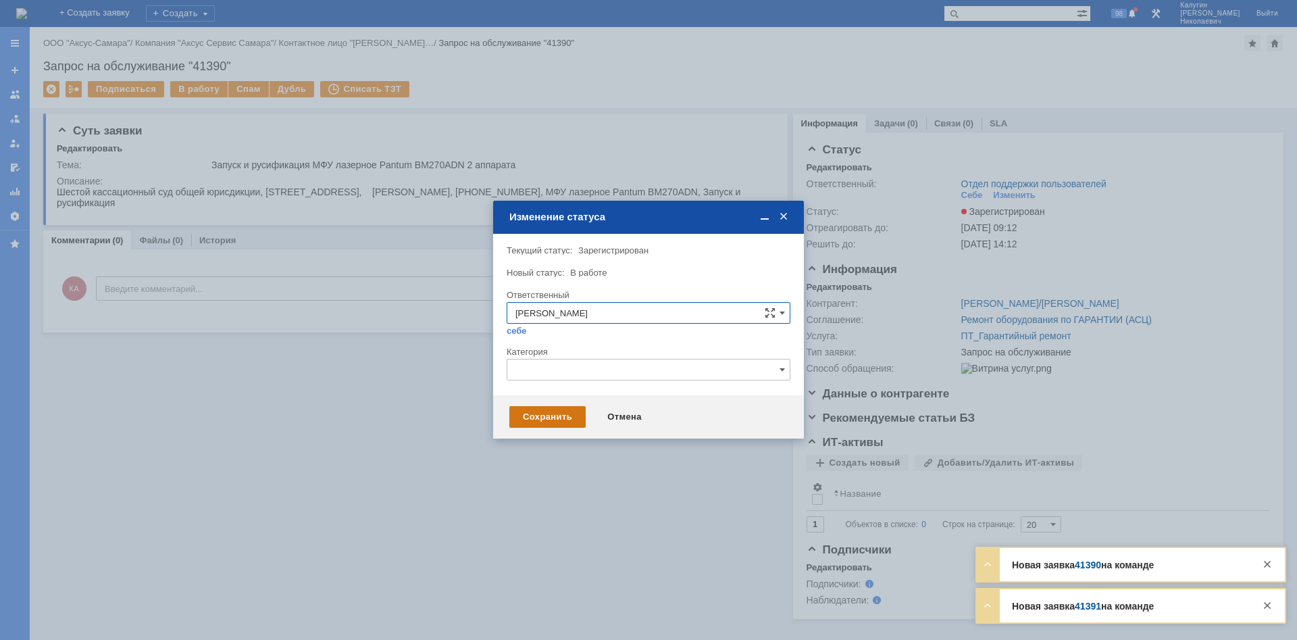
click at [533, 422] on div "Сохранить" at bounding box center [547, 417] width 76 height 22
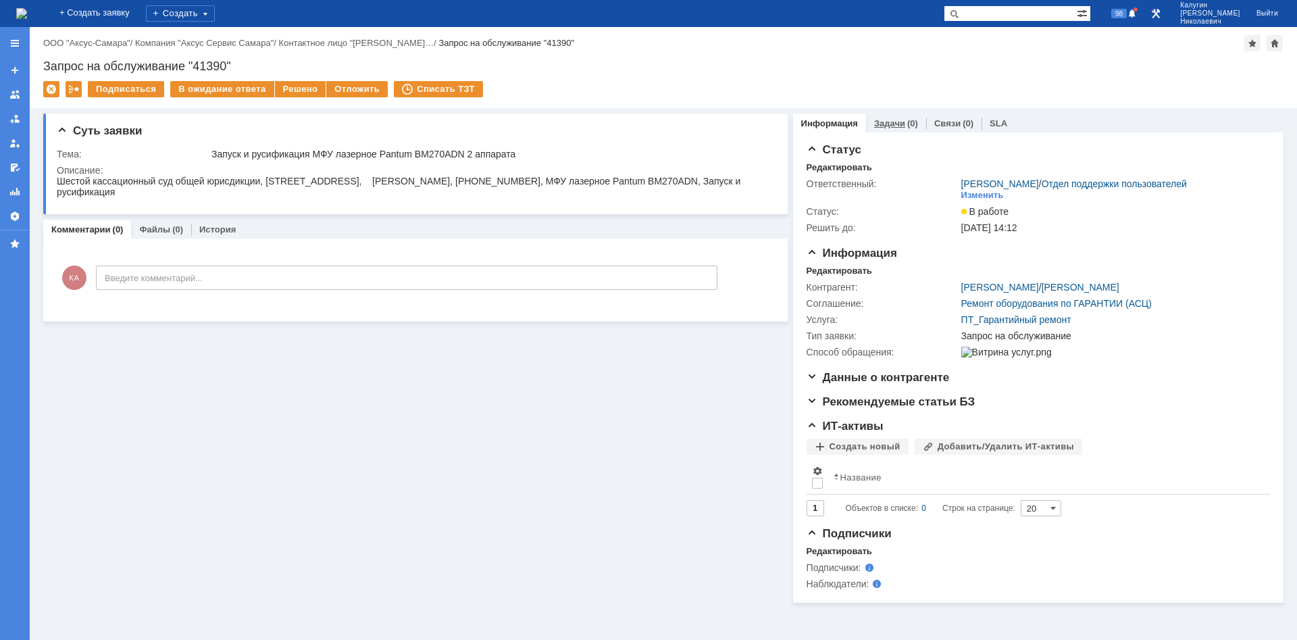
click at [897, 121] on link "Задачи" at bounding box center [889, 123] width 31 height 10
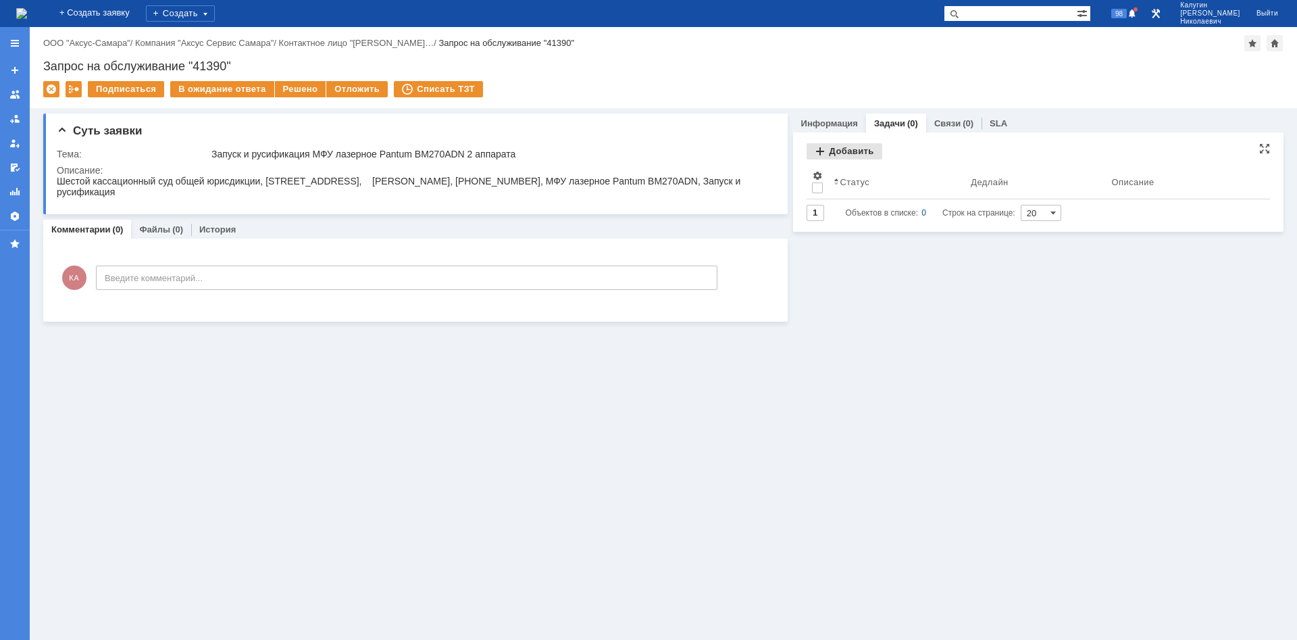
click at [857, 148] on div "Добавить" at bounding box center [845, 151] width 76 height 16
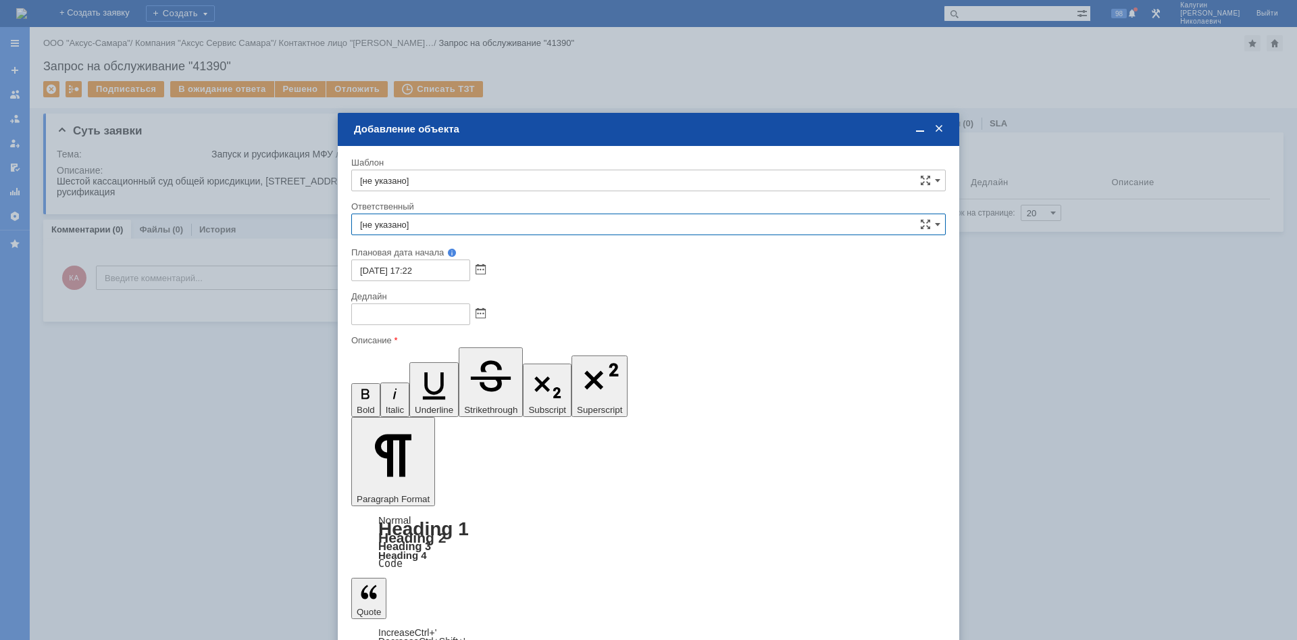
click at [439, 229] on input "[не указано]" at bounding box center [648, 224] width 594 height 22
click at [432, 326] on span "Кубышкин Александр Анатольевич" at bounding box center [648, 322] width 577 height 11
type input "Кубышкин Александр Анатольевич"
click at [484, 315] on span at bounding box center [481, 314] width 10 height 11
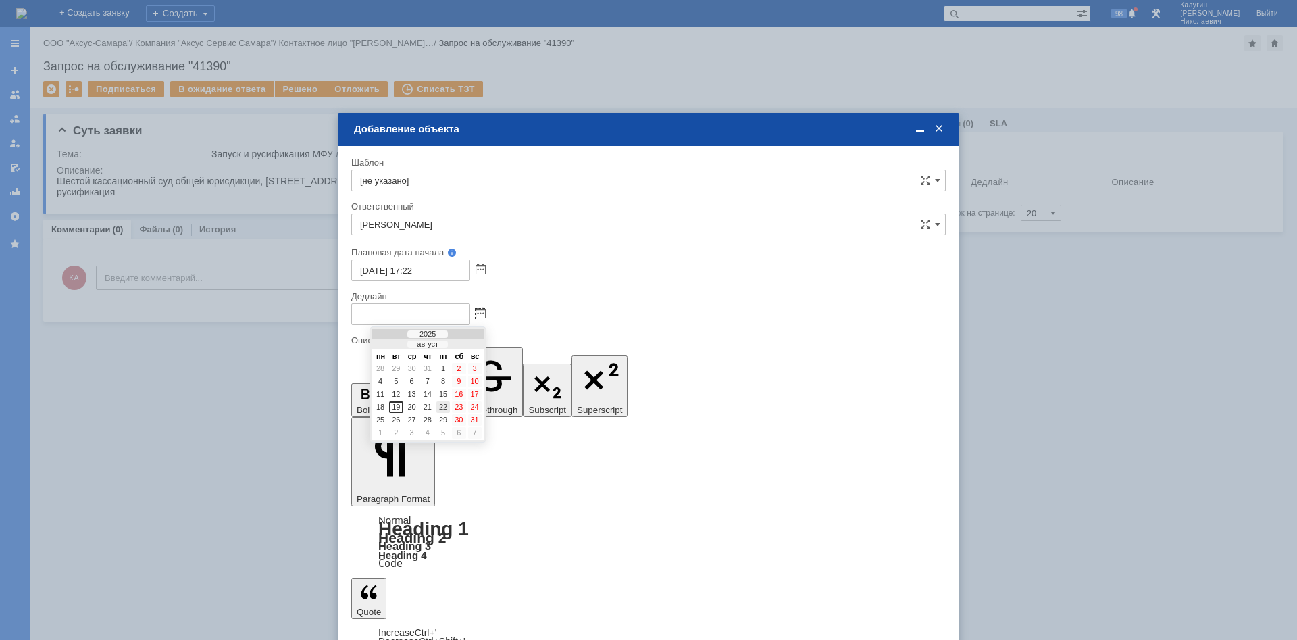
click at [444, 405] on div "22" at bounding box center [443, 406] width 14 height 11
type input "22.08.2025 17:23"
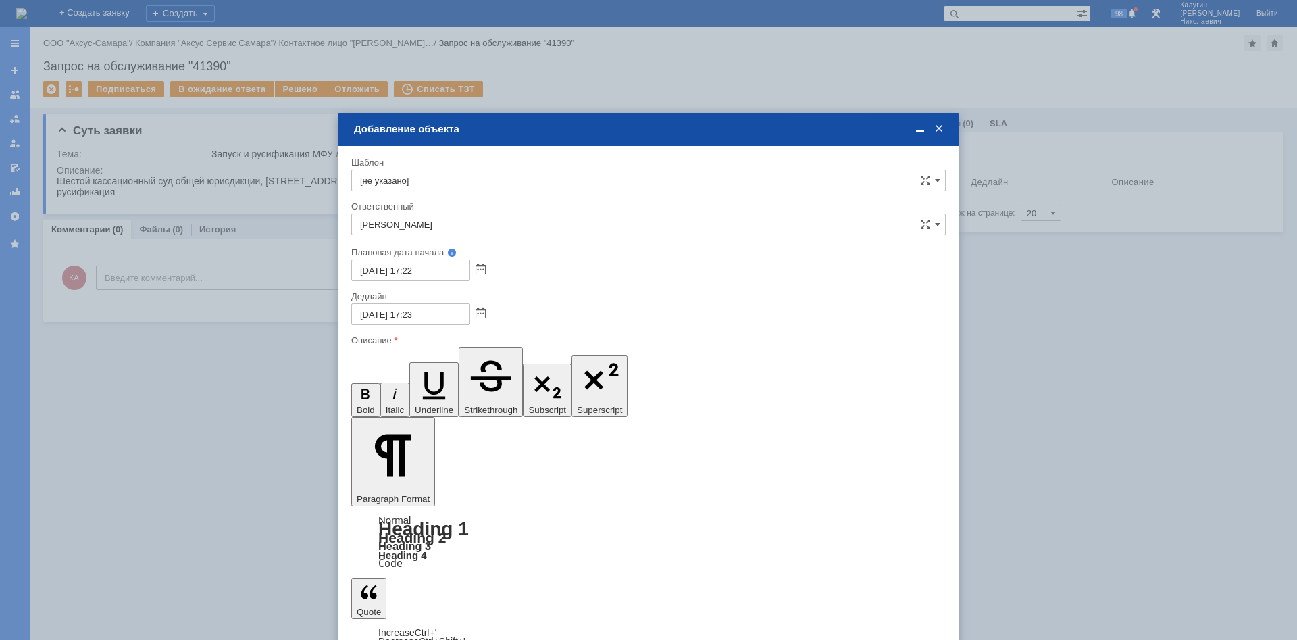
drag, startPoint x: 494, startPoint y: 3746, endPoint x: 504, endPoint y: 3756, distance: 14.8
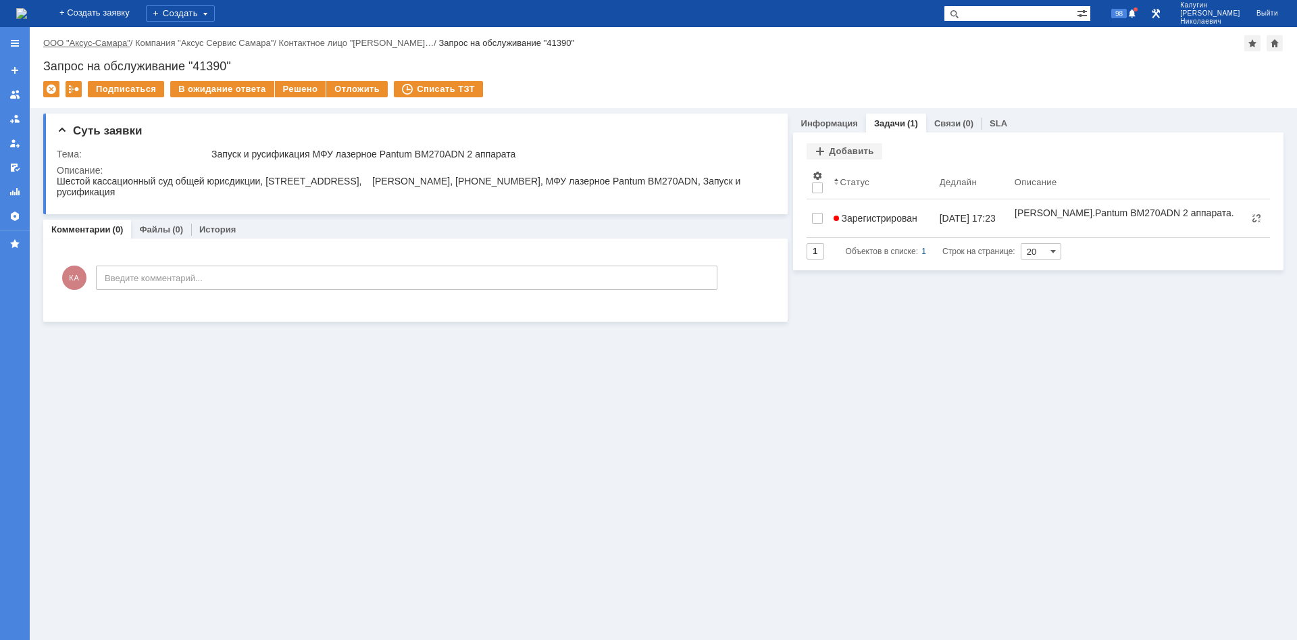
click at [102, 44] on link "ООО "Аксус-Самара"" at bounding box center [86, 43] width 87 height 10
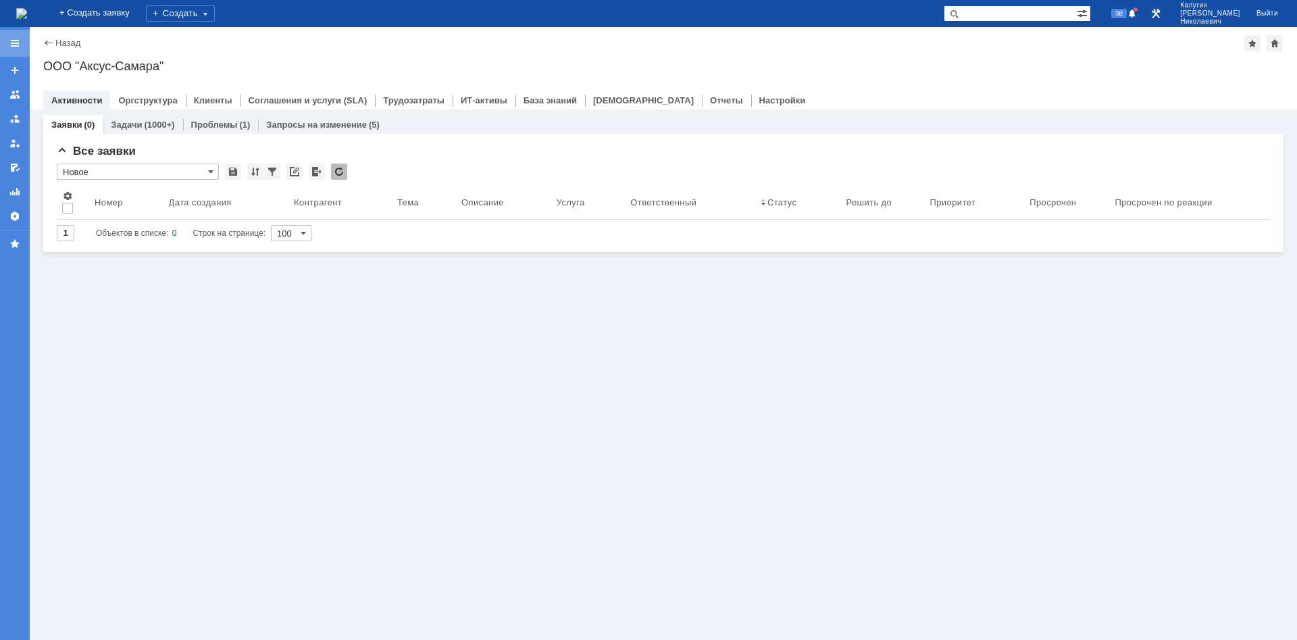
click at [19, 39] on div at bounding box center [14, 43] width 11 height 11
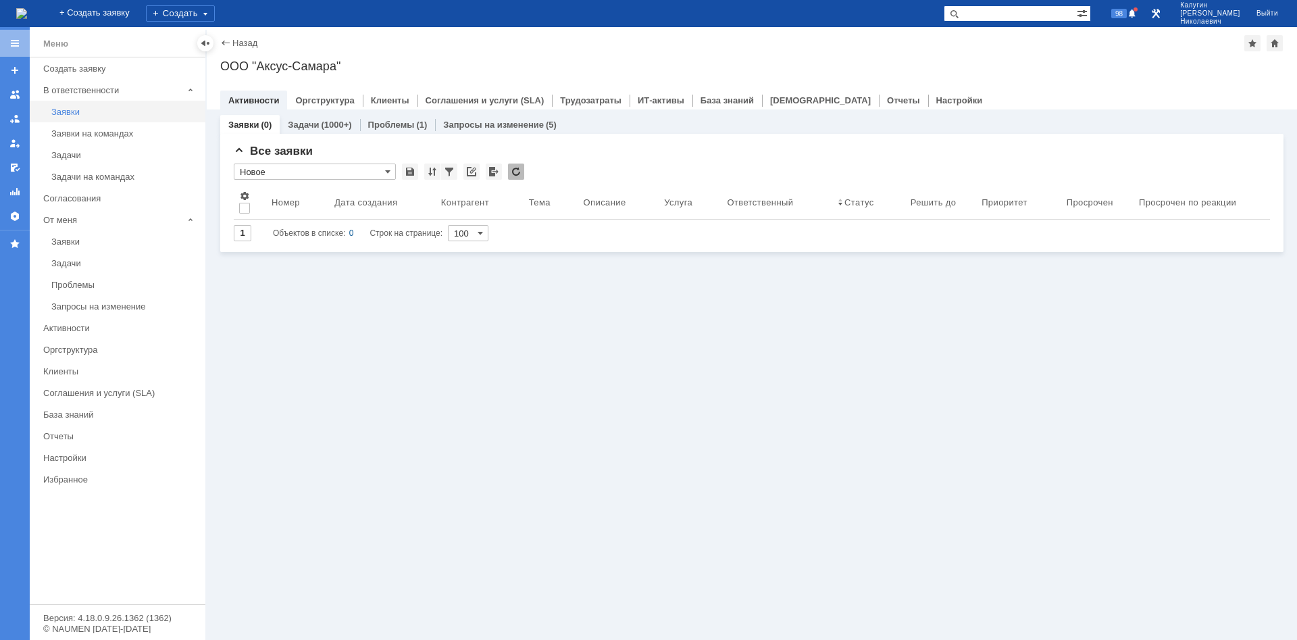
click at [61, 111] on div "Заявки" at bounding box center [124, 112] width 146 height 10
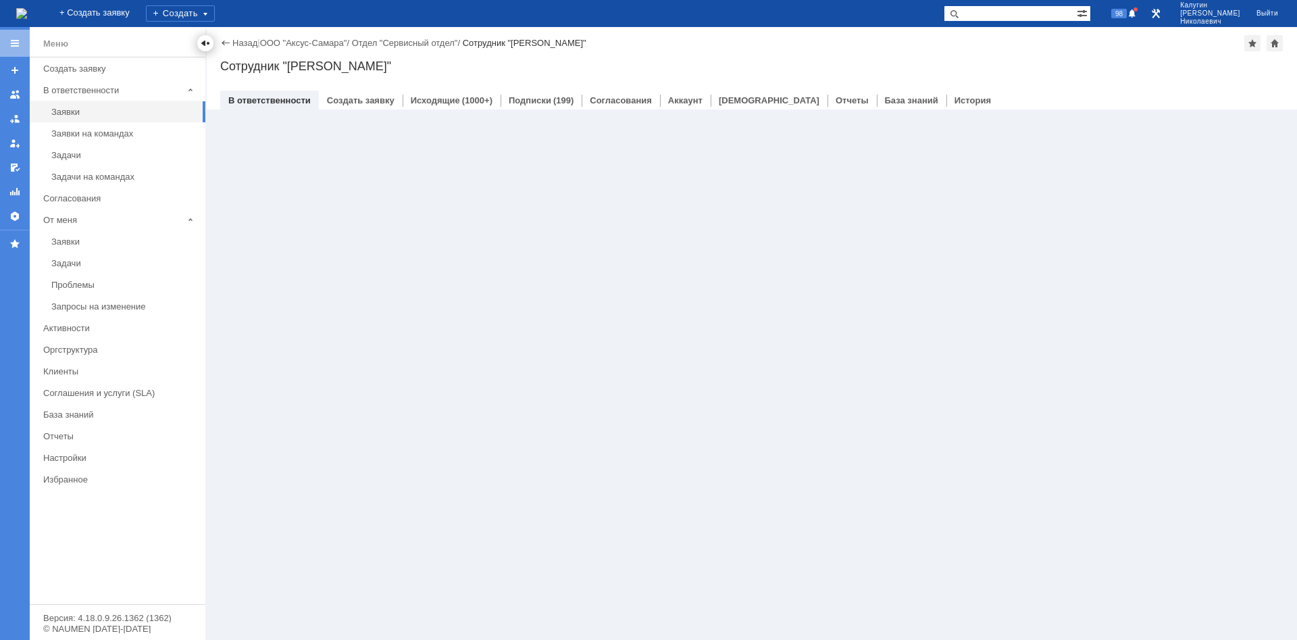
click at [205, 43] on div at bounding box center [205, 43] width 11 height 11
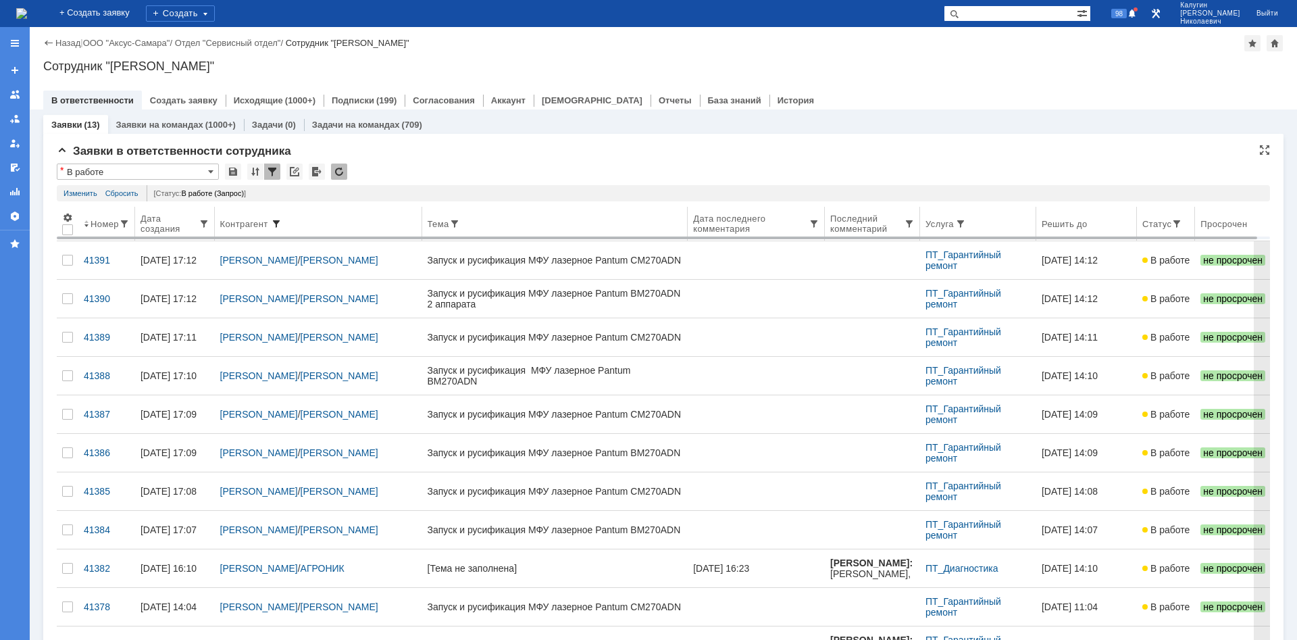
click at [276, 222] on span at bounding box center [276, 223] width 11 height 11
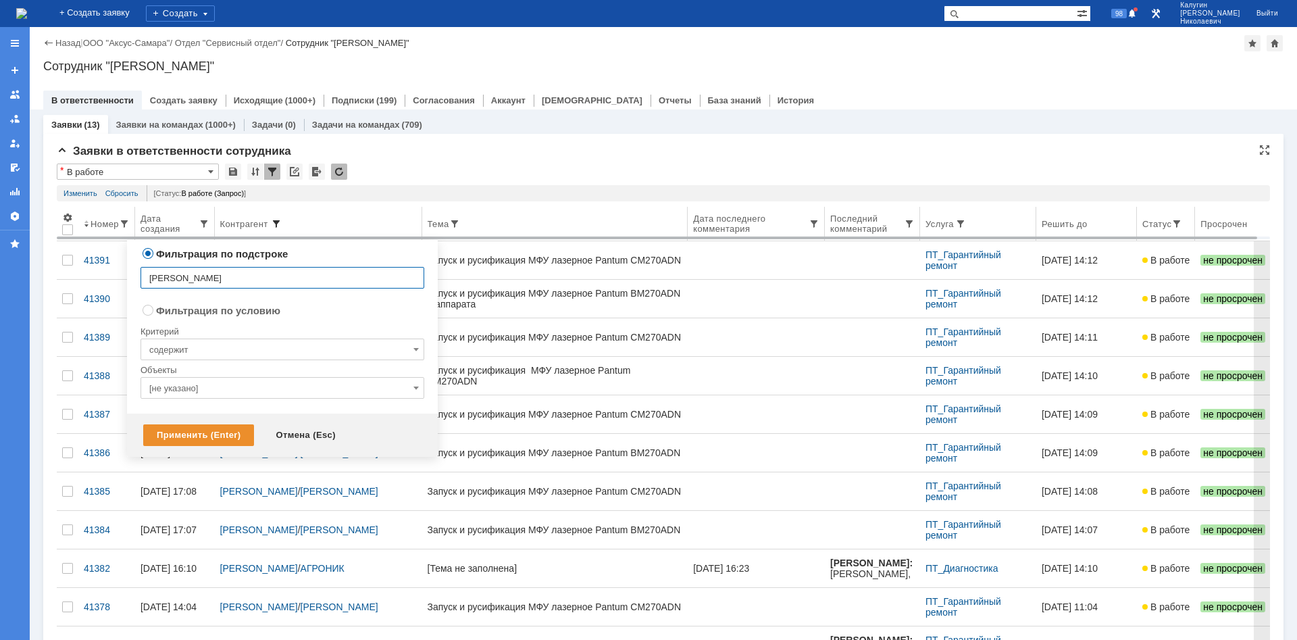
type input "[PERSON_NAME]"
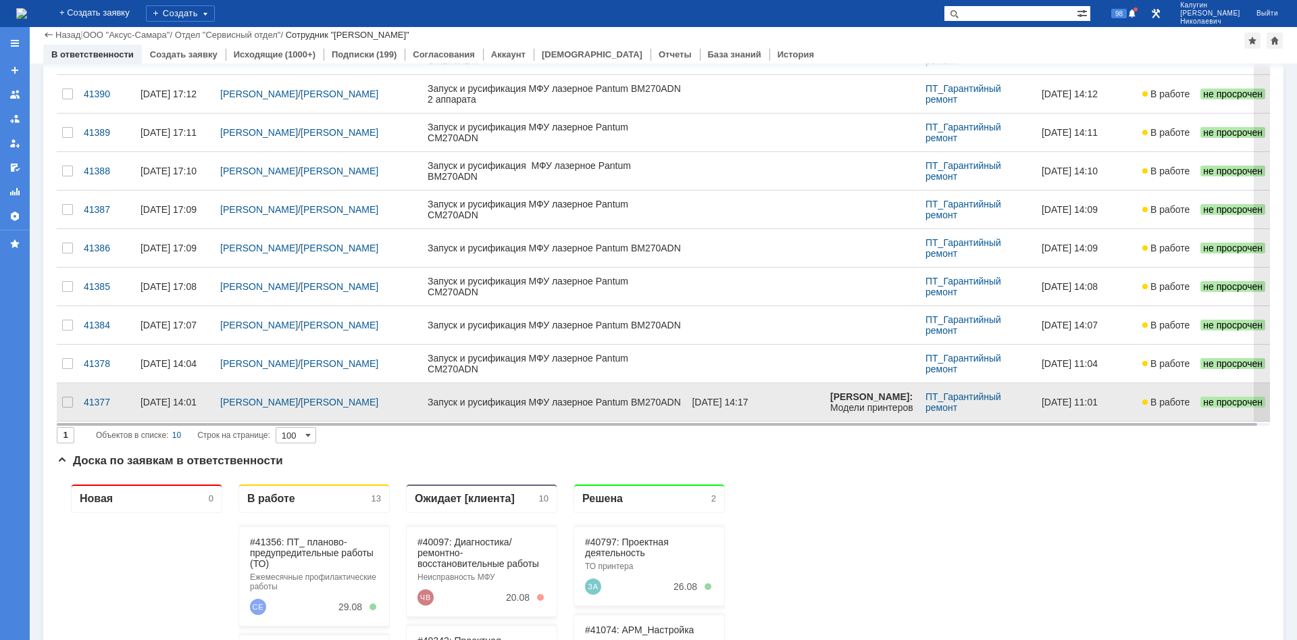
scroll to position [207, 0]
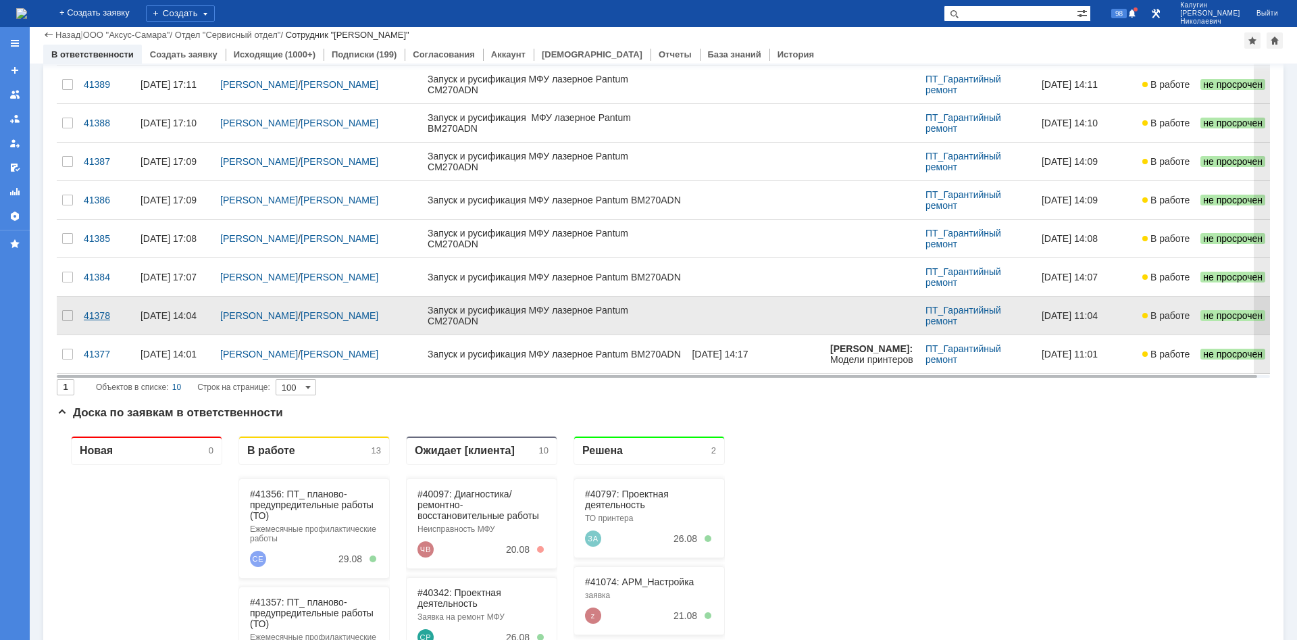
drag, startPoint x: 99, startPoint y: 349, endPoint x: 97, endPoint y: 327, distance: 21.8
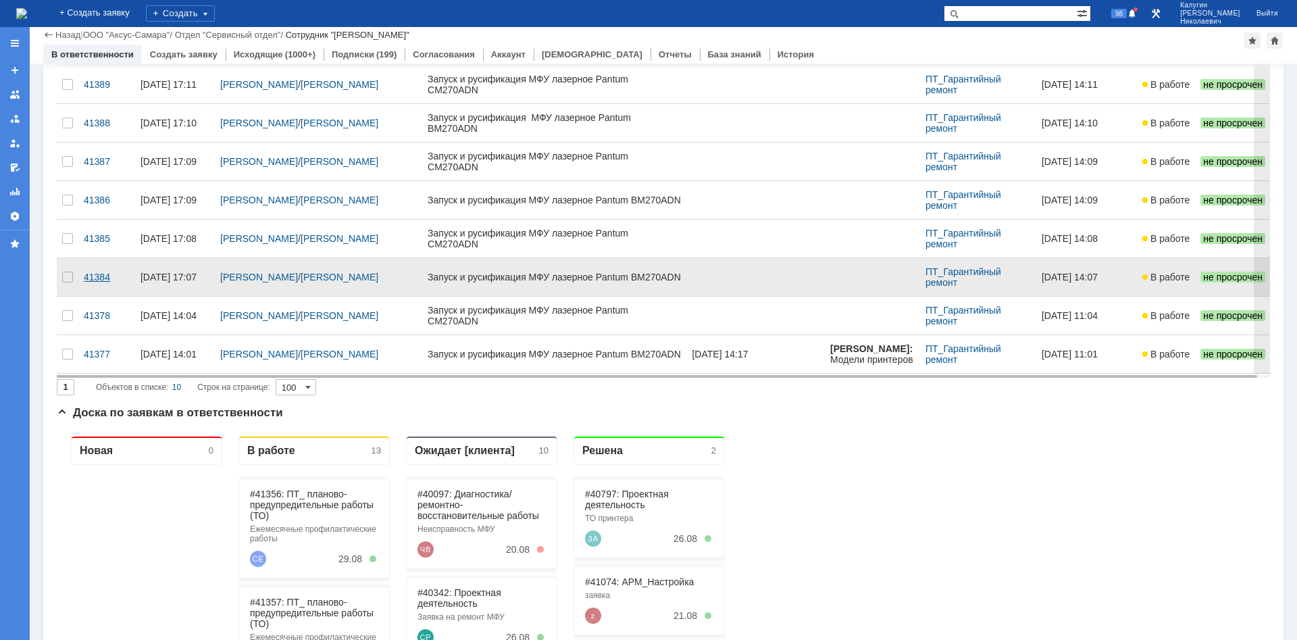
drag, startPoint x: 99, startPoint y: 308, endPoint x: 102, endPoint y: 285, distance: 23.2
drag, startPoint x: 102, startPoint y: 275, endPoint x: 103, endPoint y: 262, distance: 12.9
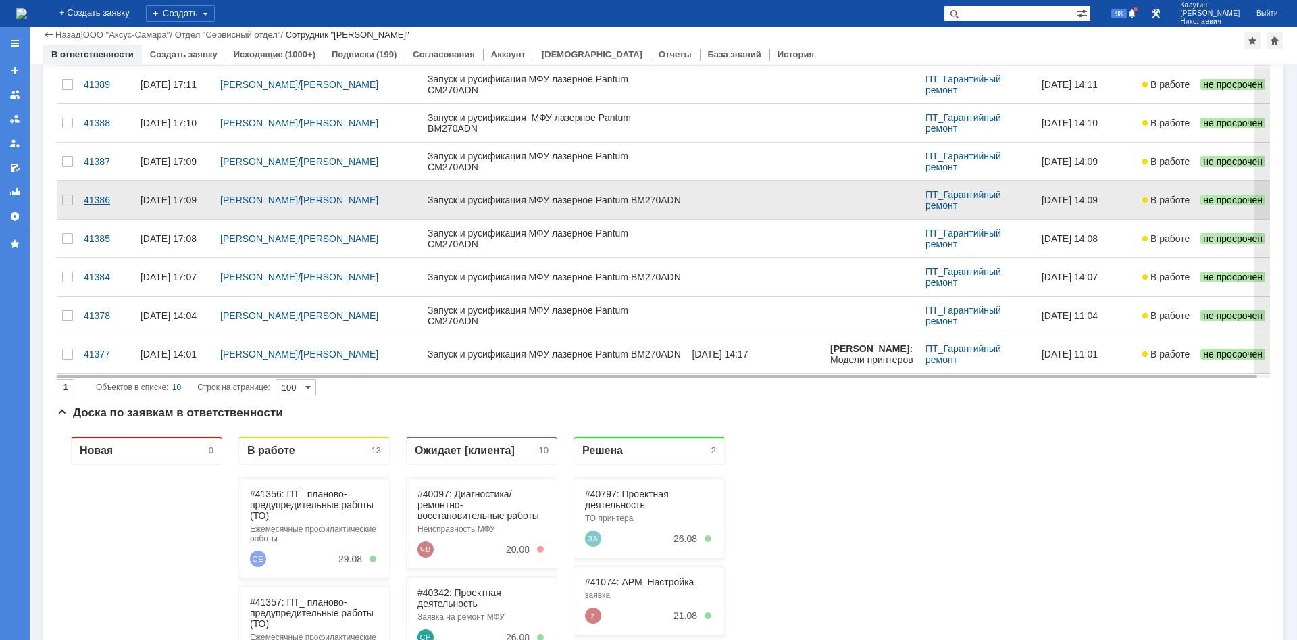
drag, startPoint x: 100, startPoint y: 236, endPoint x: 94, endPoint y: 196, distance: 40.3
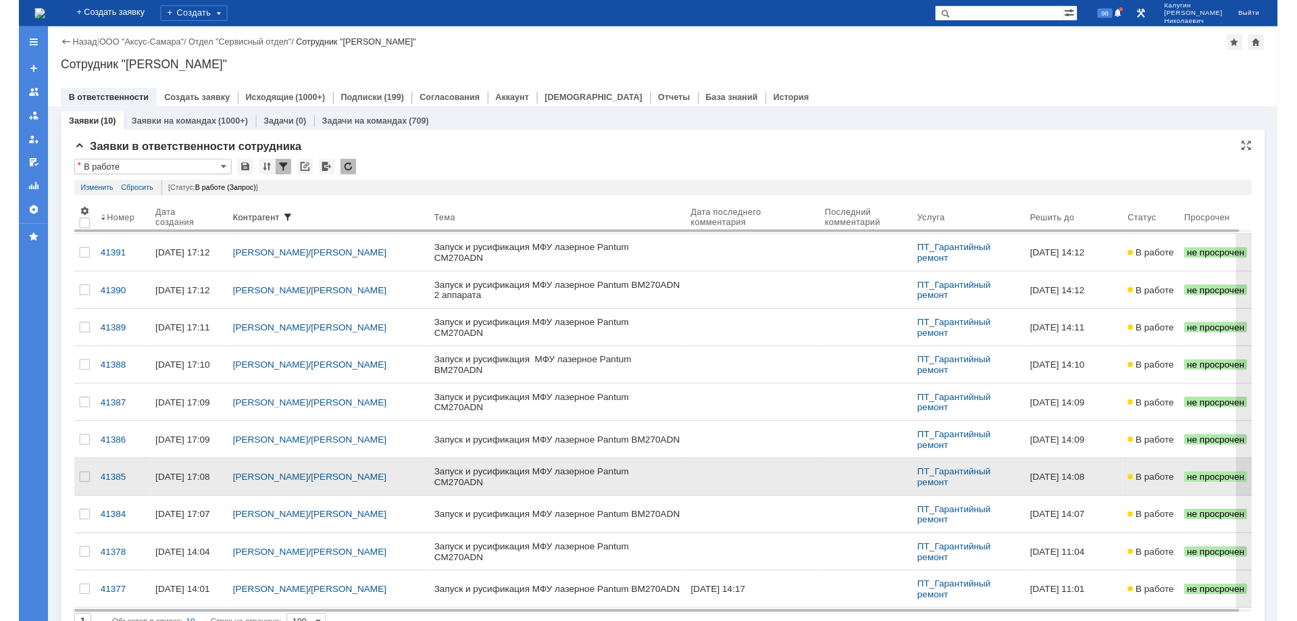
scroll to position [0, 0]
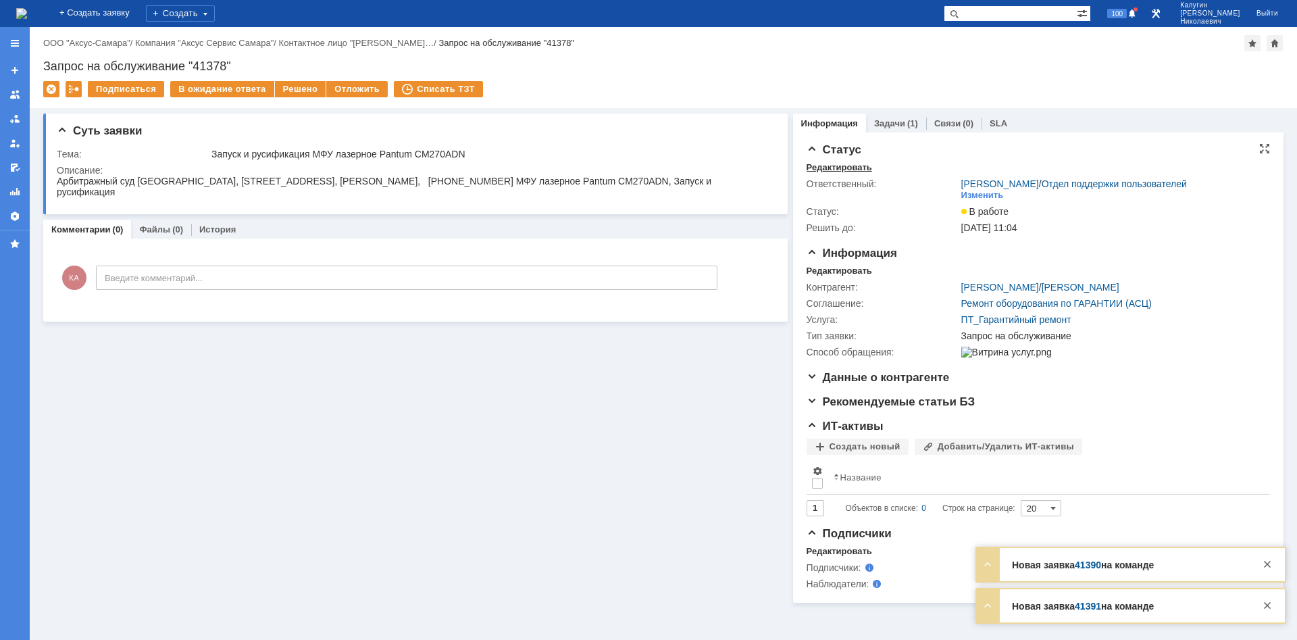
click at [838, 166] on div "Редактировать" at bounding box center [840, 167] width 66 height 11
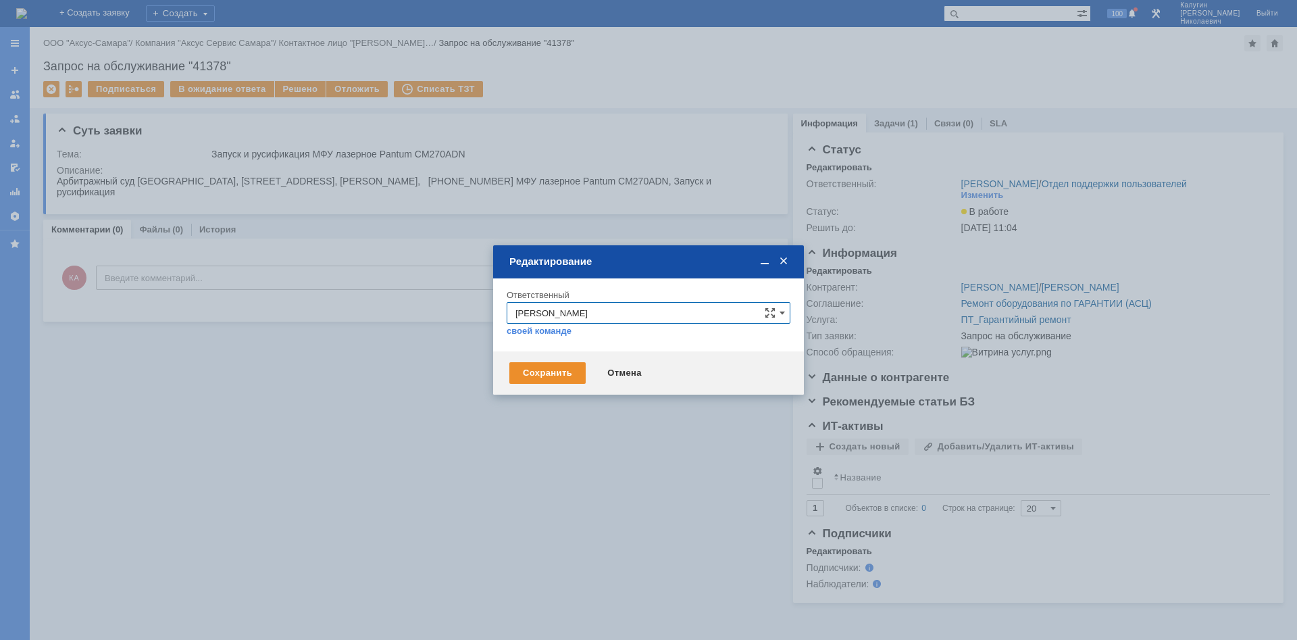
click at [611, 370] on div "Отмена" at bounding box center [624, 373] width 61 height 22
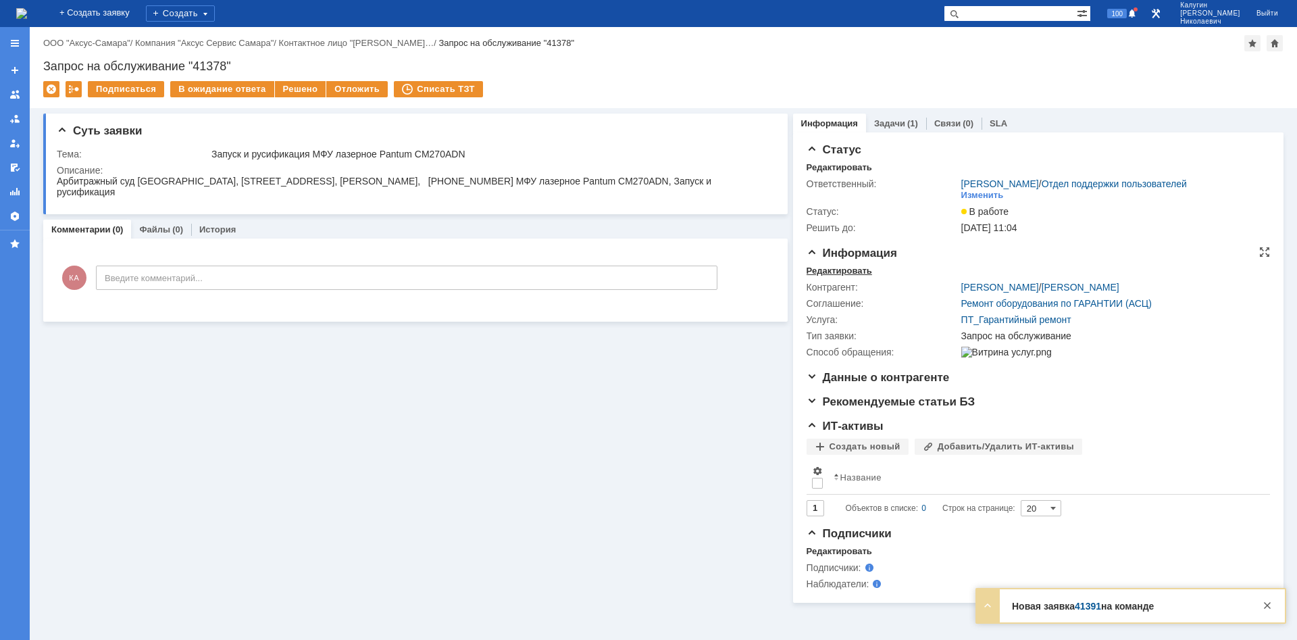
click at [819, 270] on div "Редактировать" at bounding box center [840, 270] width 66 height 11
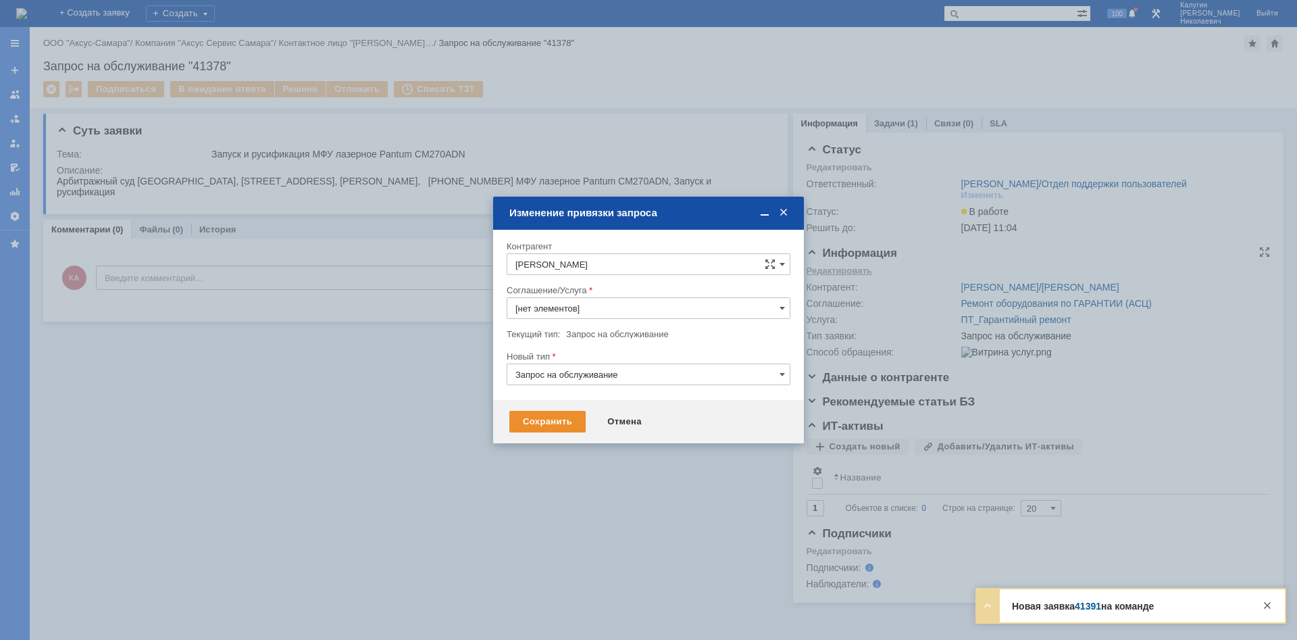
type input "ПТ_Гарантийный ремонт"
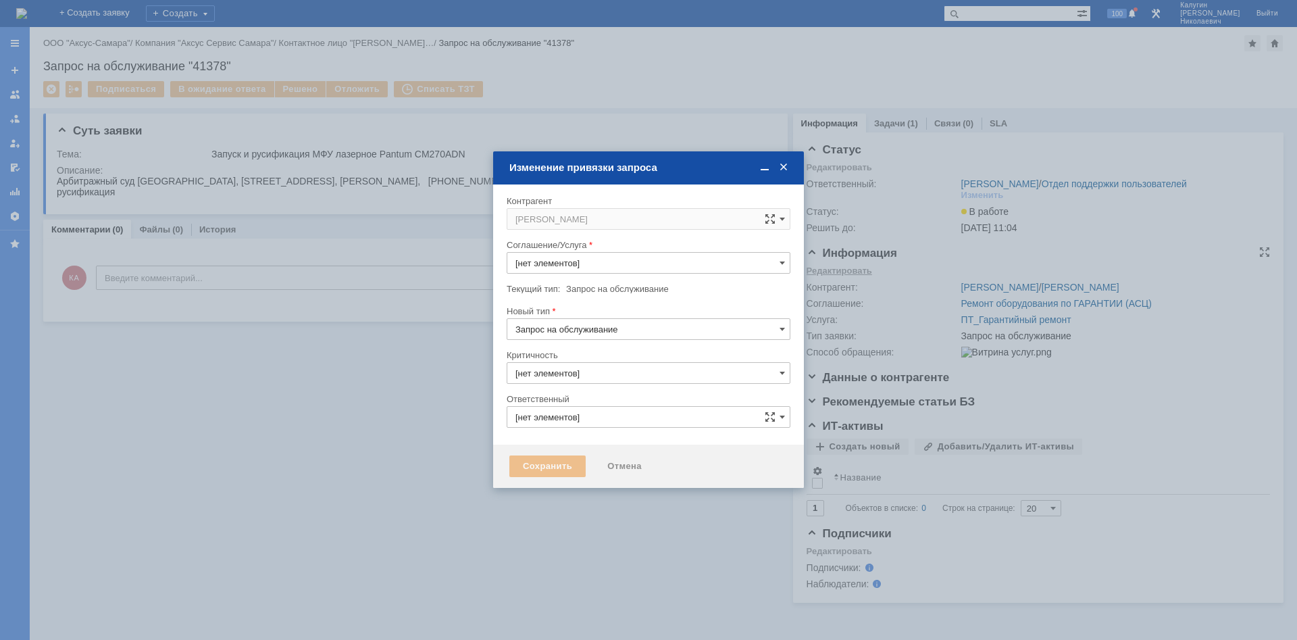
type input "[PERSON_NAME]"
type input "3. Низкая"
type input "[не указано]"
type input "ПТ_Гарантийный ремонт"
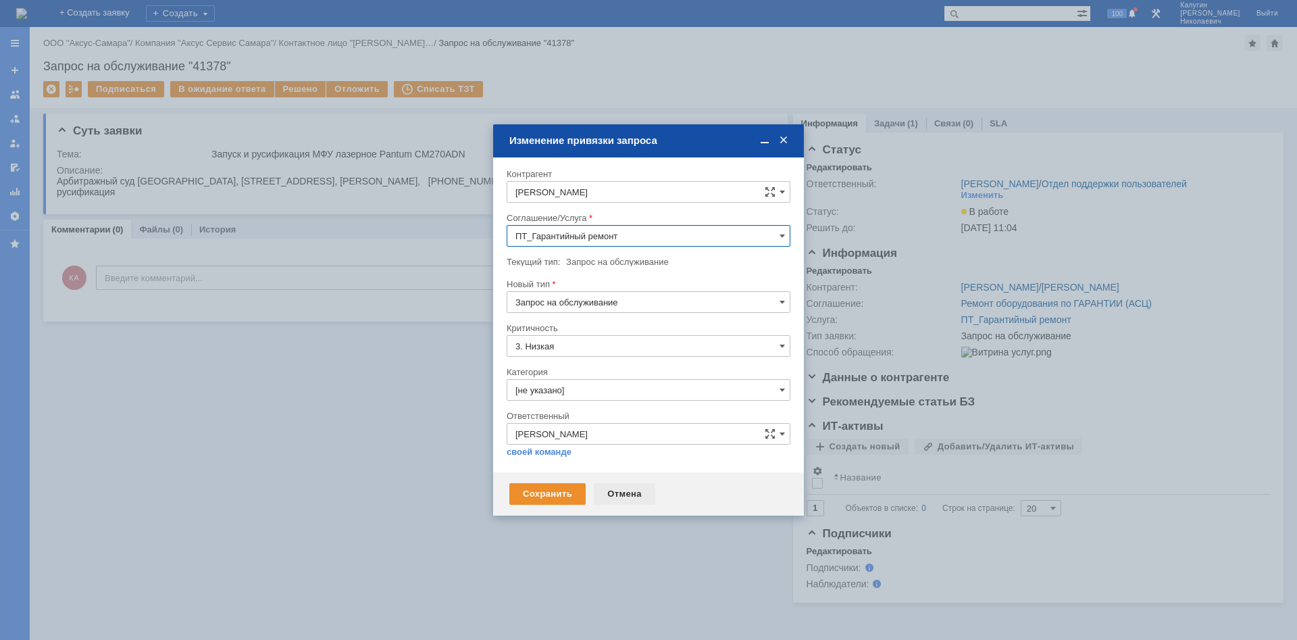
click at [631, 488] on div "Отмена" at bounding box center [624, 494] width 61 height 22
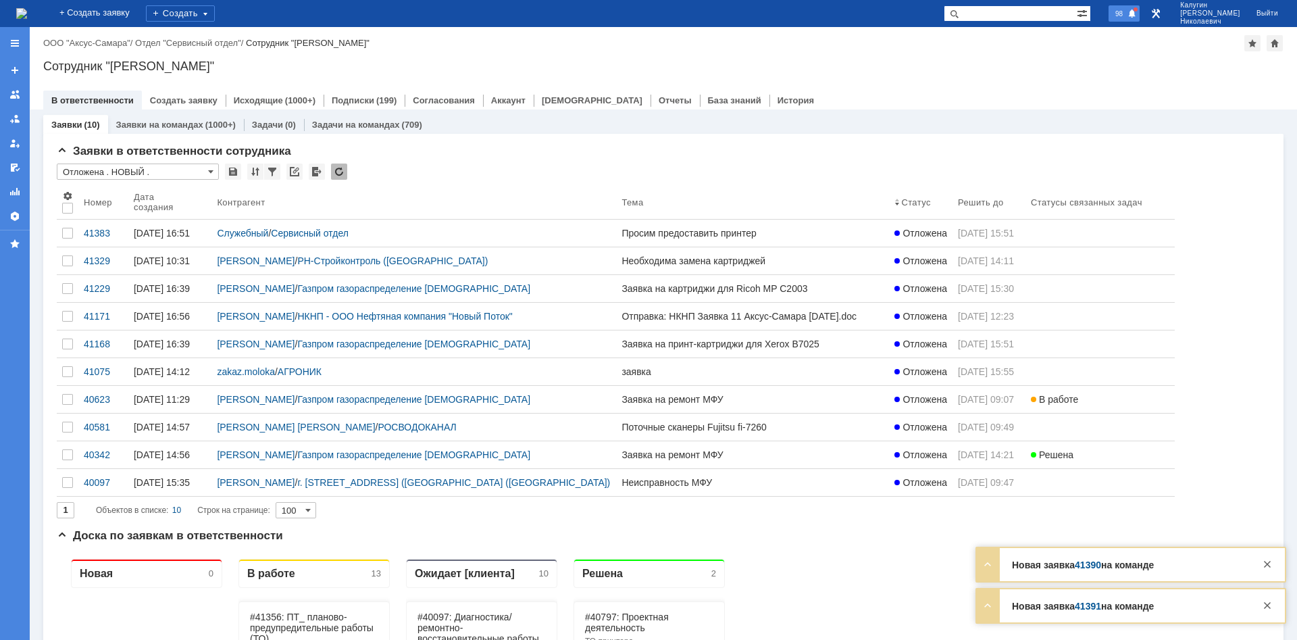
click at [1127, 16] on span "98" at bounding box center [1119, 13] width 16 height 9
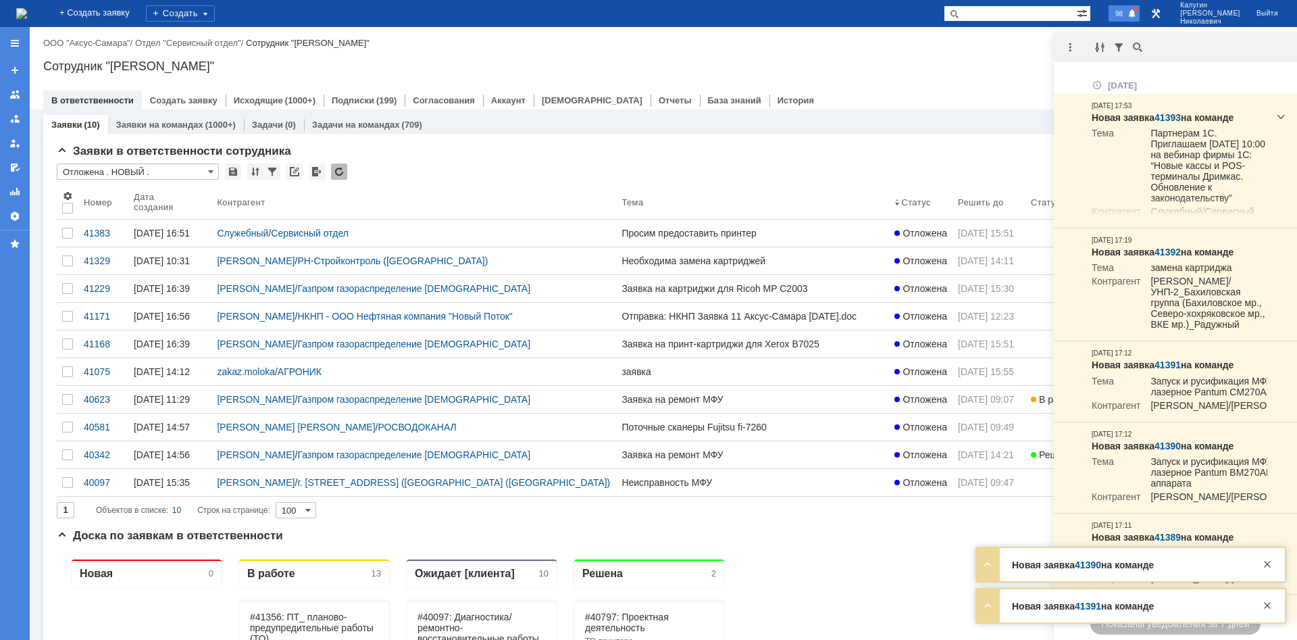
click at [1127, 14] on span "98" at bounding box center [1119, 13] width 16 height 9
